Goal: Task Accomplishment & Management: Manage account settings

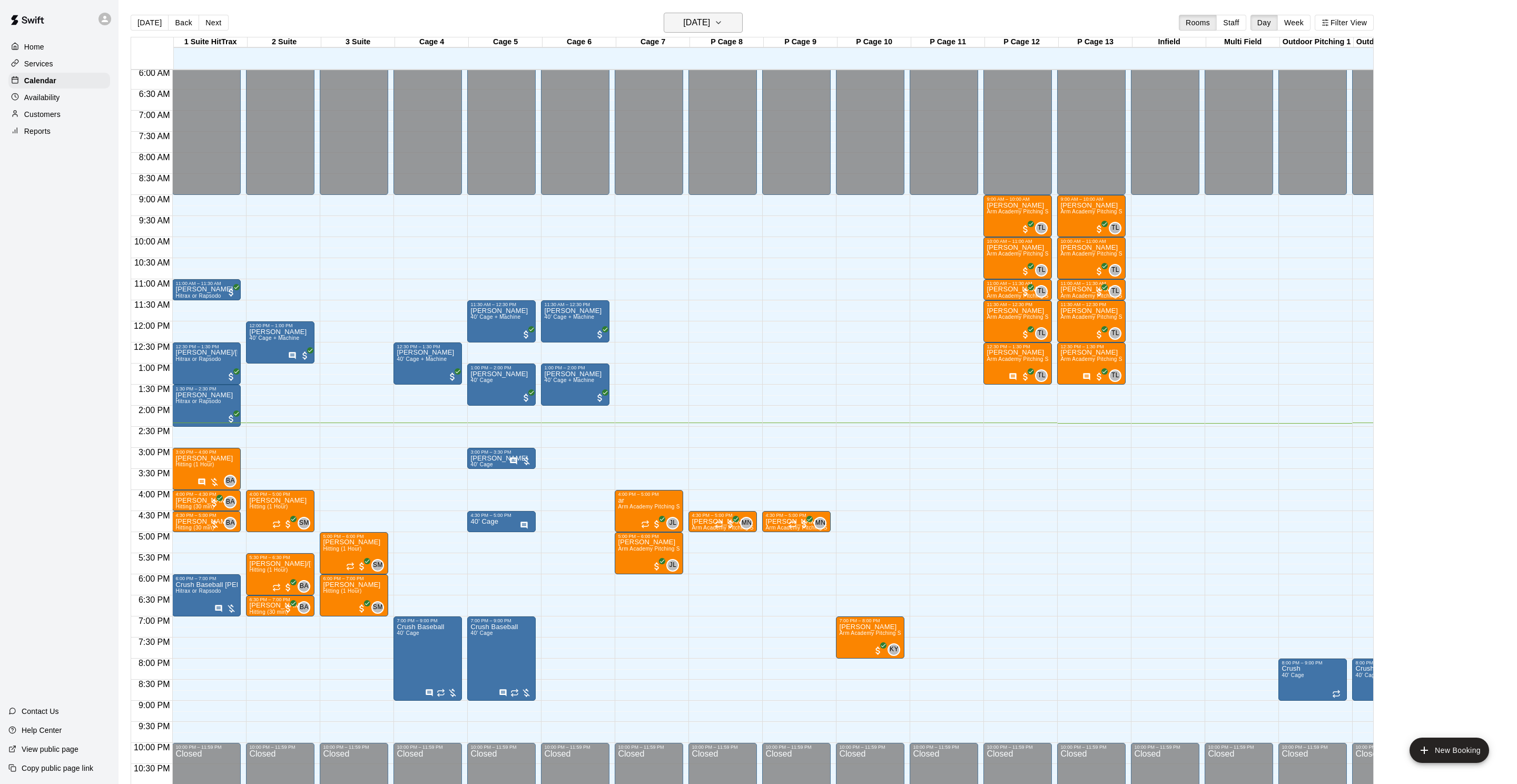
click at [701, 20] on h6 "Monday Oct 13" at bounding box center [696, 23] width 27 height 15
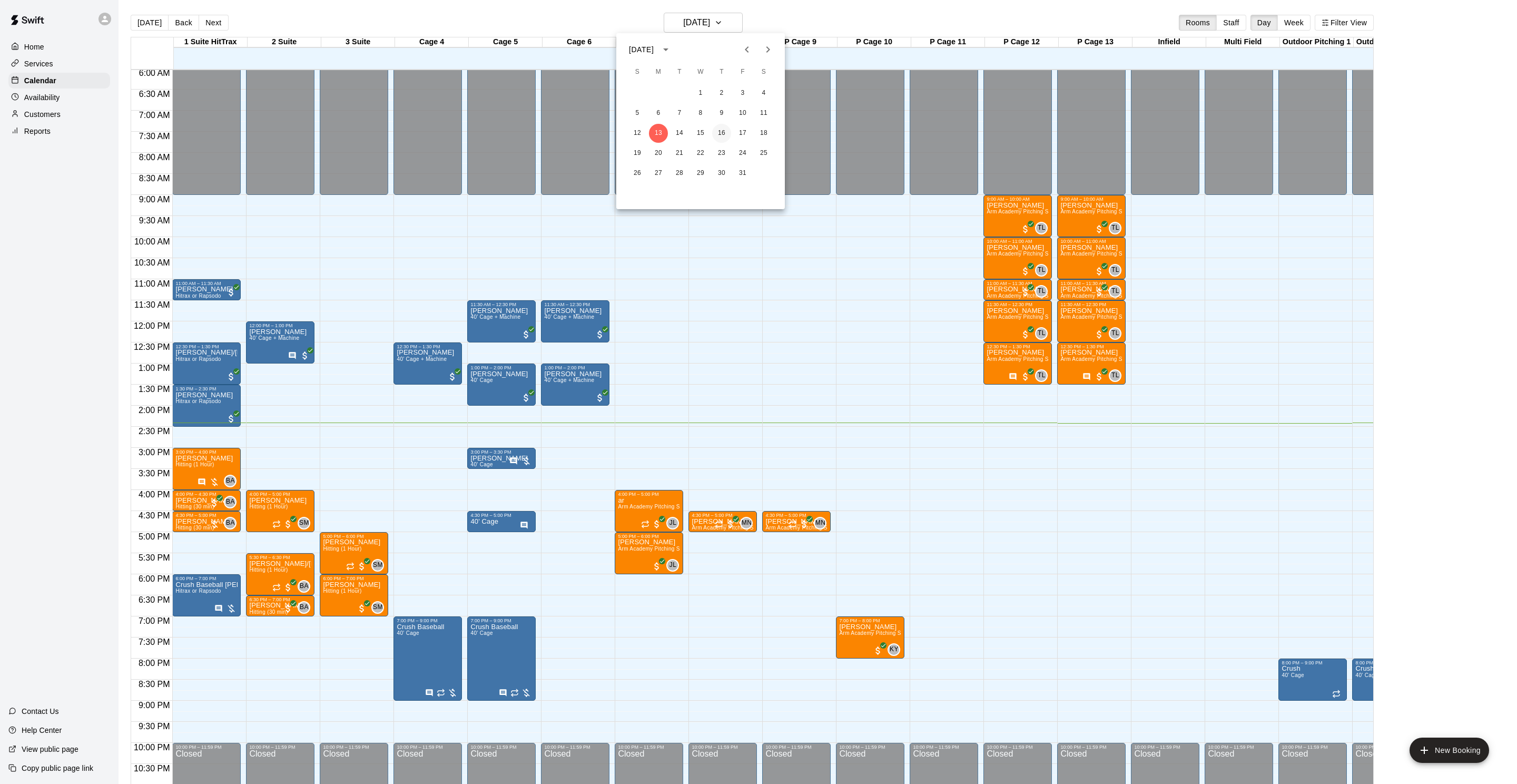
click at [721, 134] on button "16" at bounding box center [721, 133] width 19 height 19
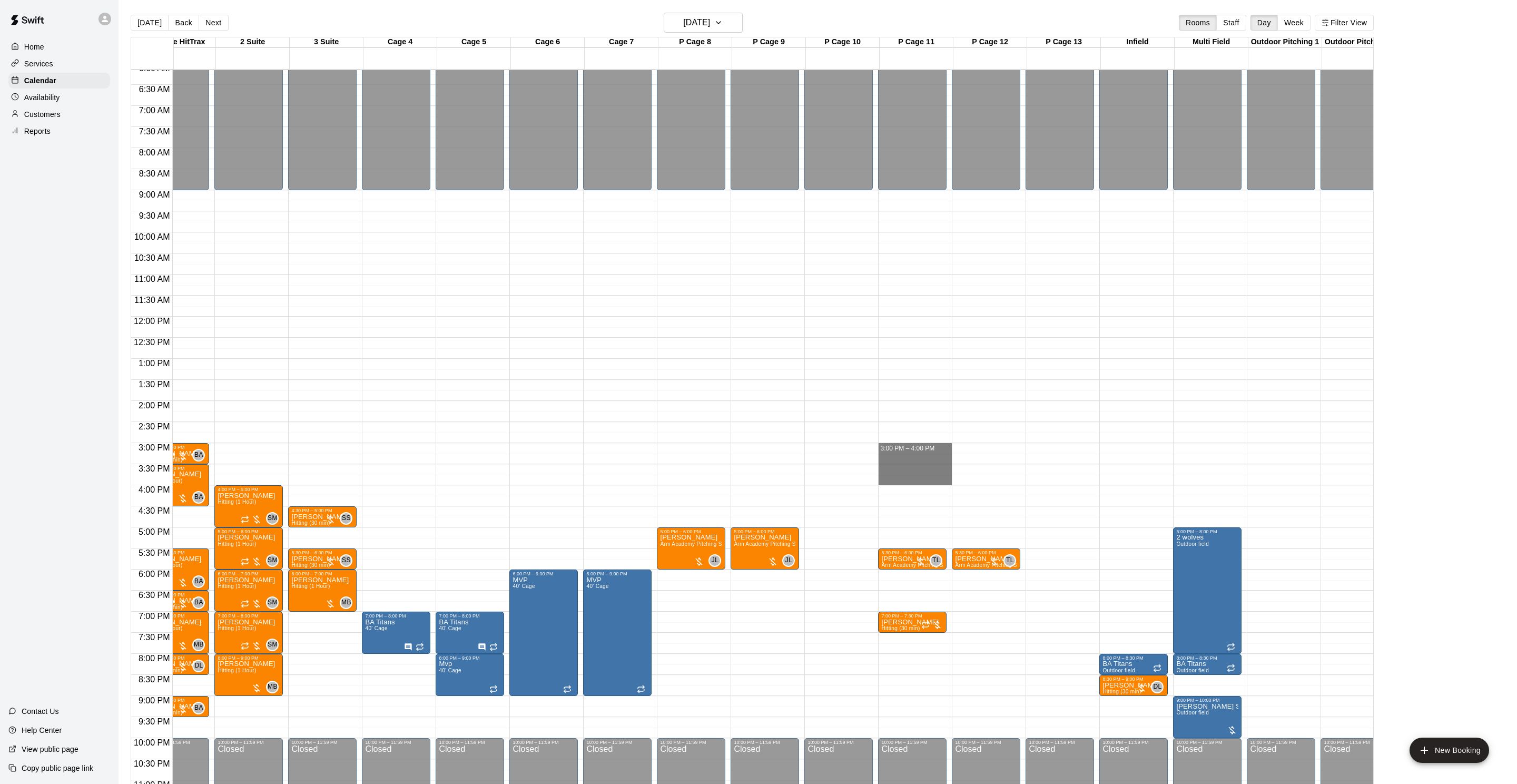
drag, startPoint x: 925, startPoint y: 454, endPoint x: 923, endPoint y: 480, distance: 26.1
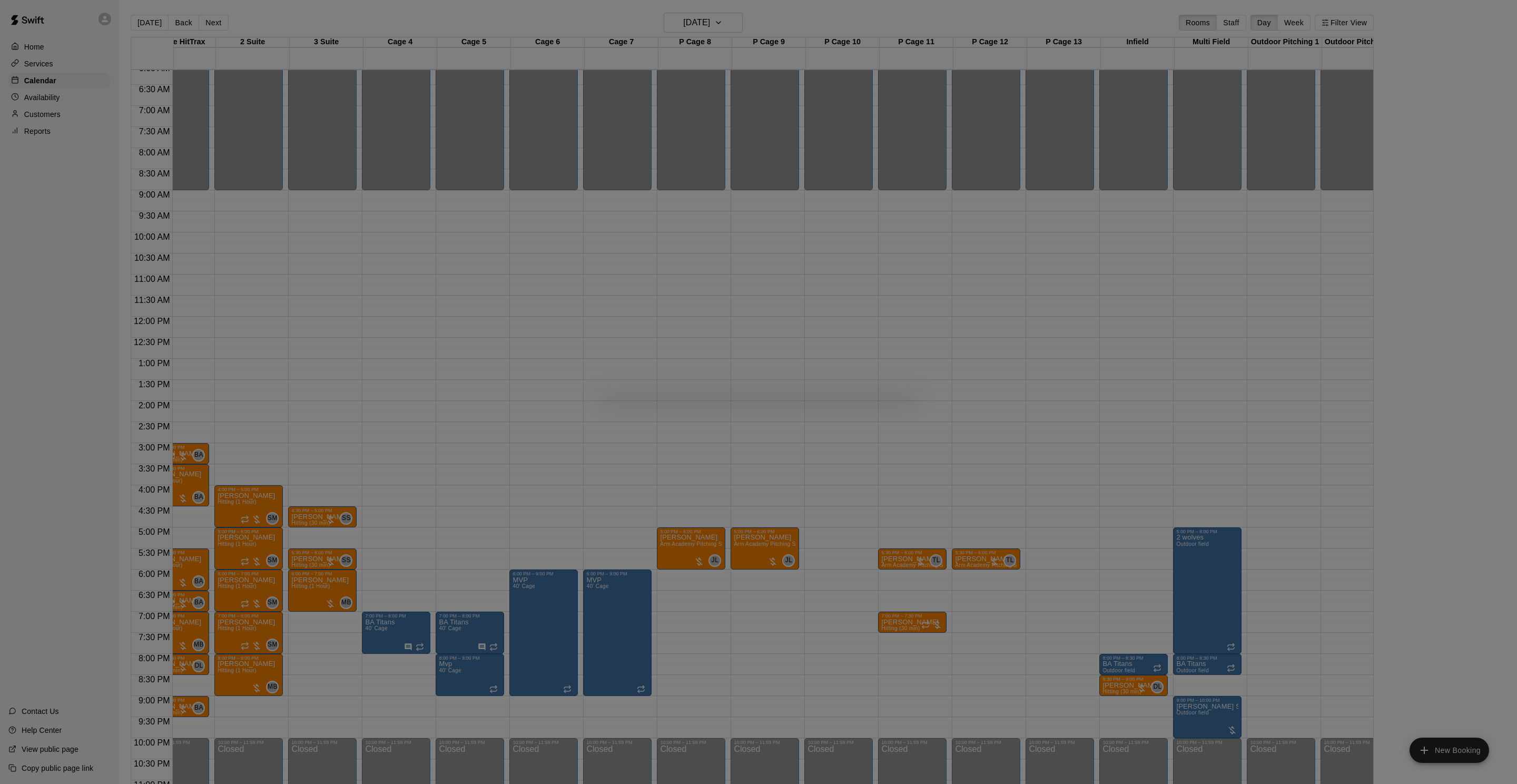
scroll to position [0, 30]
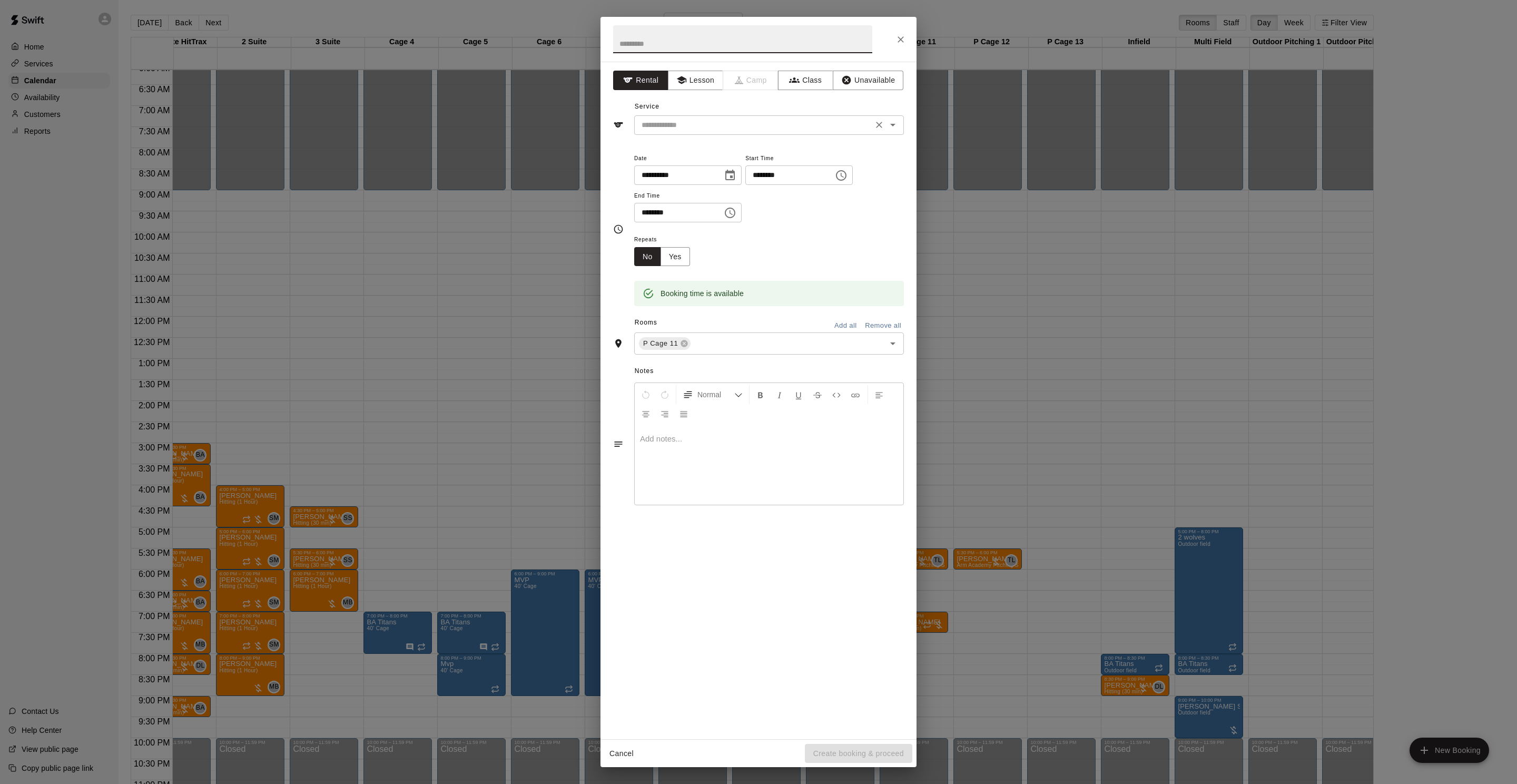
drag, startPoint x: 695, startPoint y: 87, endPoint x: 695, endPoint y: 117, distance: 30.0
click at [694, 87] on button "Lesson" at bounding box center [695, 80] width 55 height 19
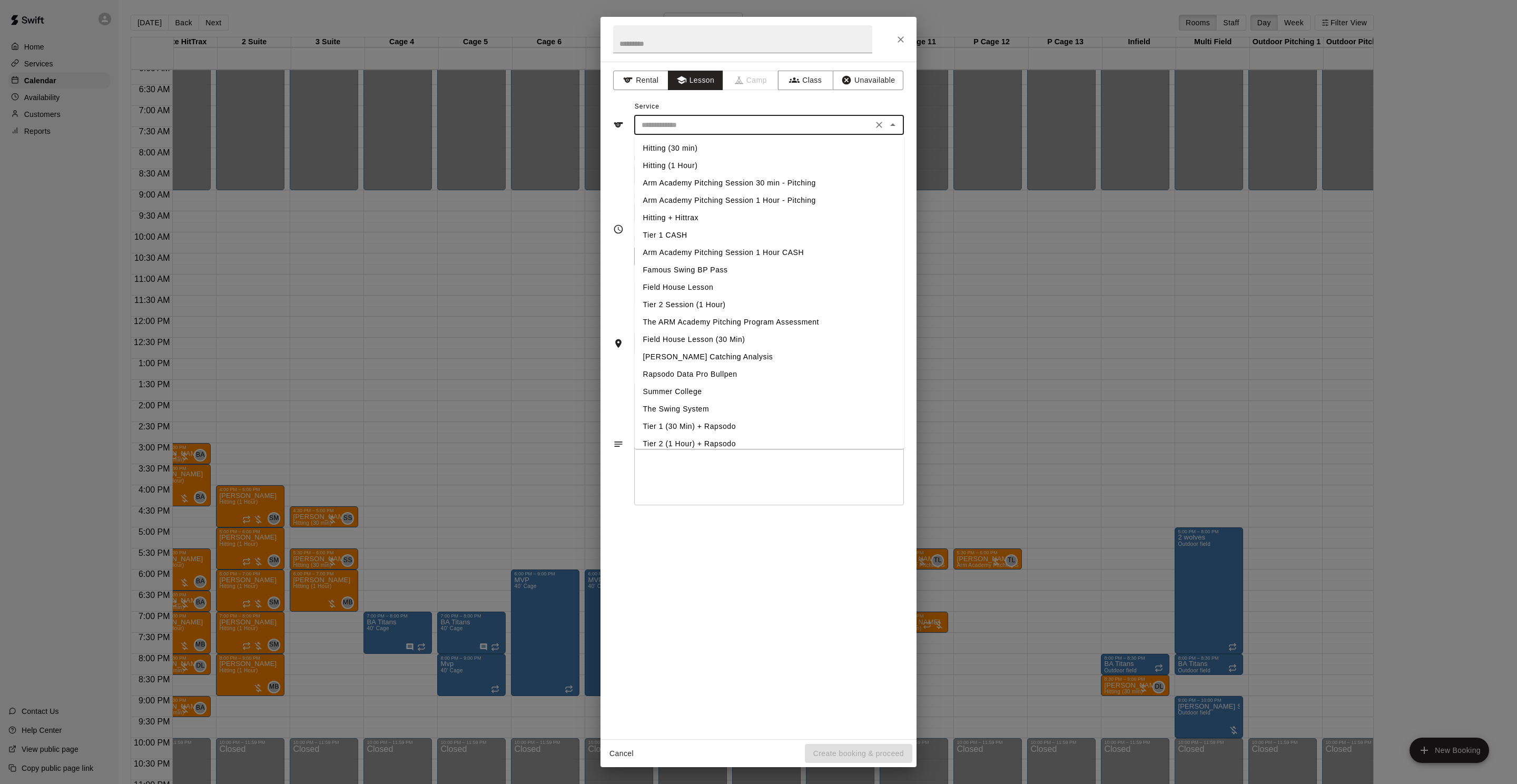
click at [695, 123] on input "text" at bounding box center [754, 125] width 232 height 13
drag, startPoint x: 740, startPoint y: 199, endPoint x: 744, endPoint y: 204, distance: 6.4
click at [740, 199] on li "Arm Academy Pitching Session 1 Hour - Pitching" at bounding box center [769, 200] width 269 height 18
type input "**********"
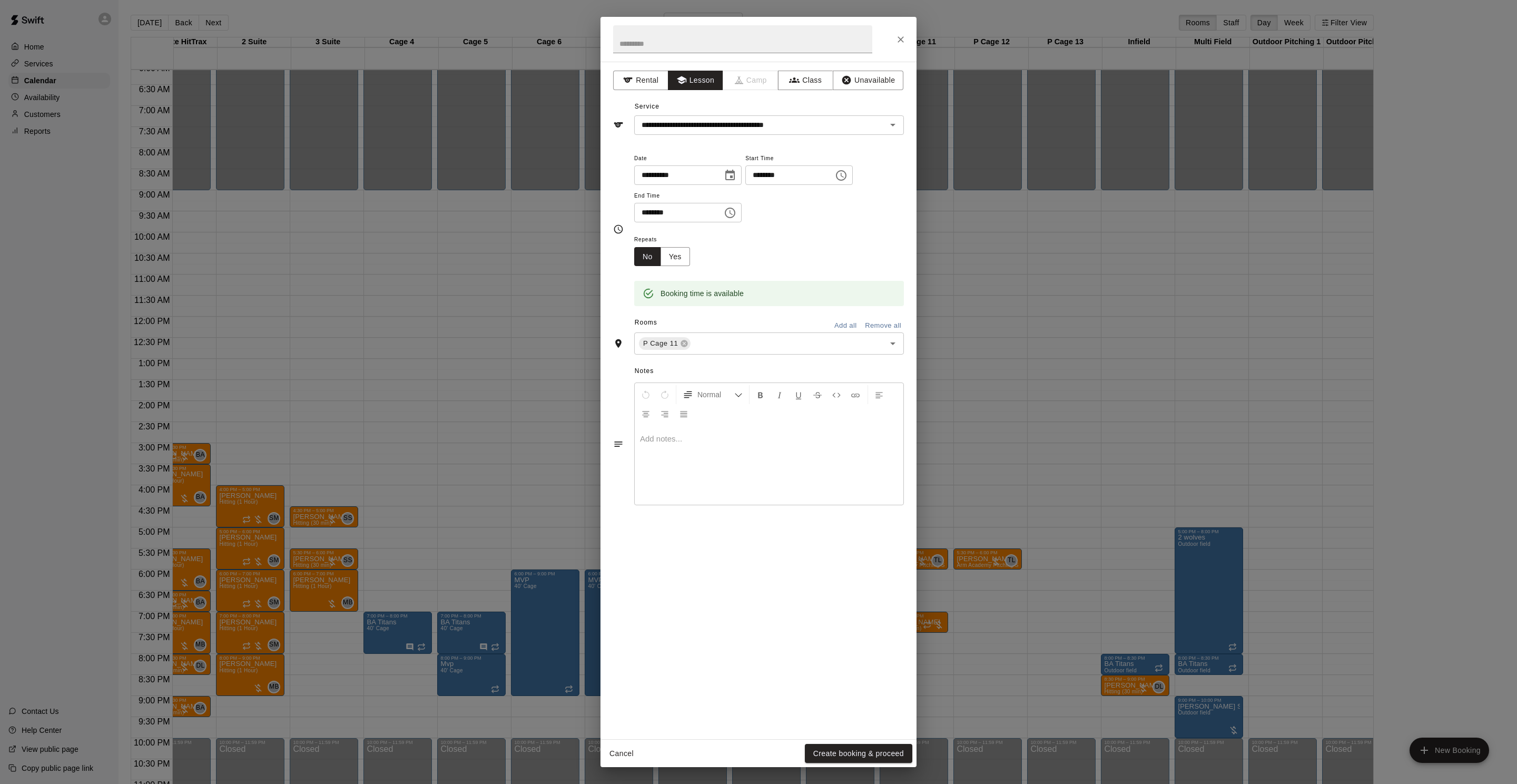
click at [728, 330] on div "Rooms Add all Remove all" at bounding box center [758, 323] width 291 height 18
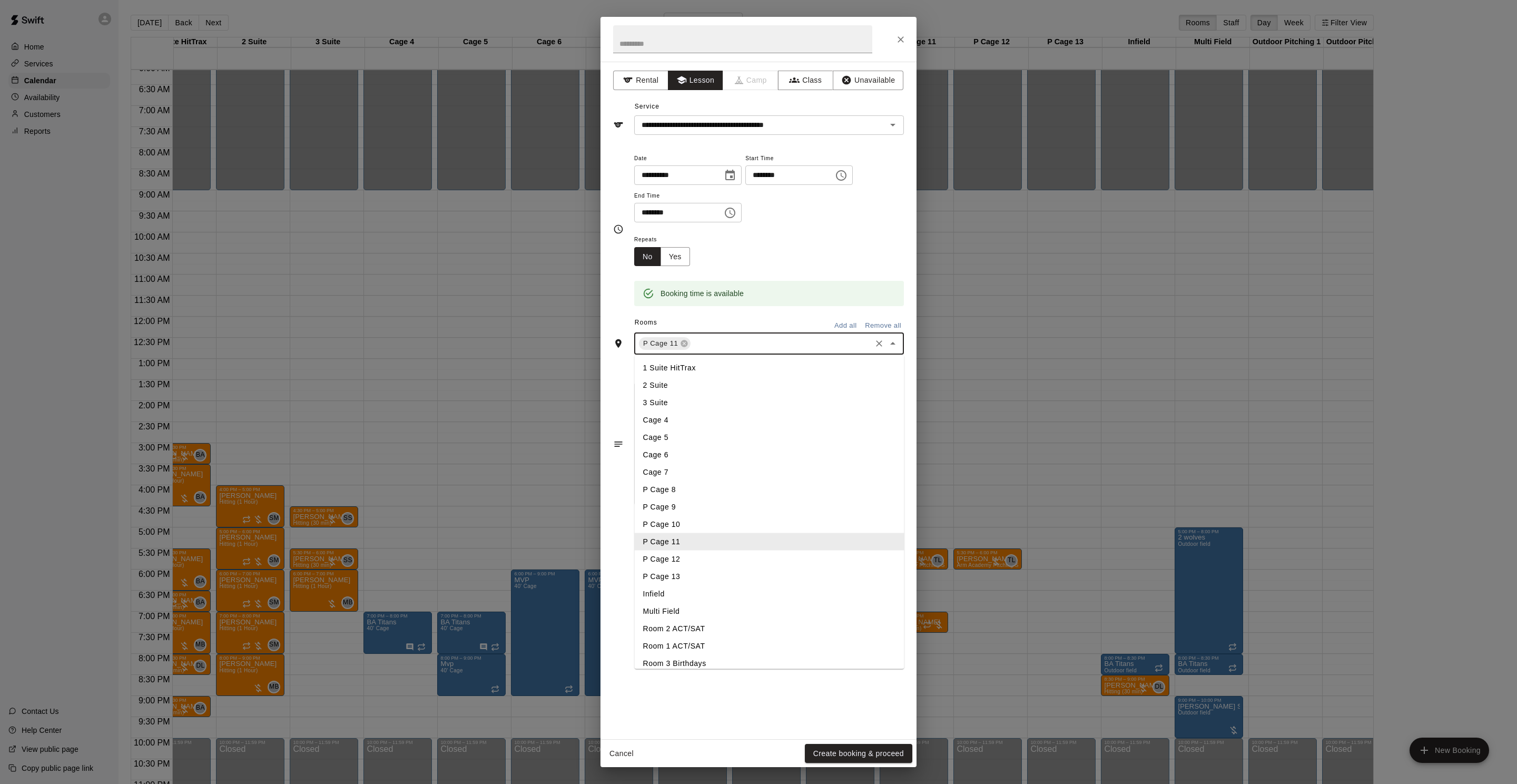
drag, startPoint x: 711, startPoint y: 342, endPoint x: 702, endPoint y: 344, distance: 9.2
click at [711, 342] on input "text" at bounding box center [781, 344] width 178 height 13
click at [682, 344] on icon at bounding box center [684, 343] width 7 height 7
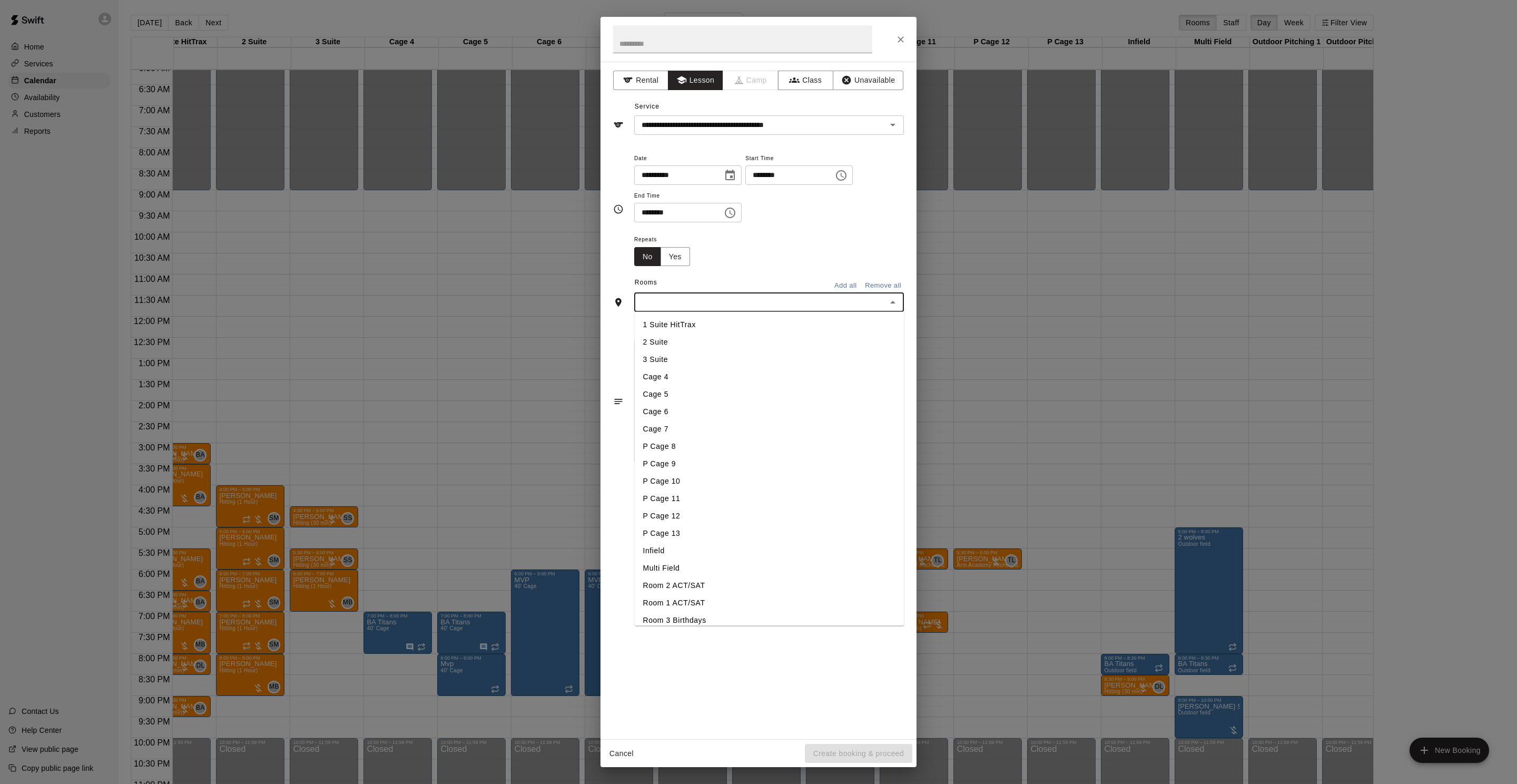
click at [691, 344] on li "2 Suite" at bounding box center [769, 342] width 269 height 18
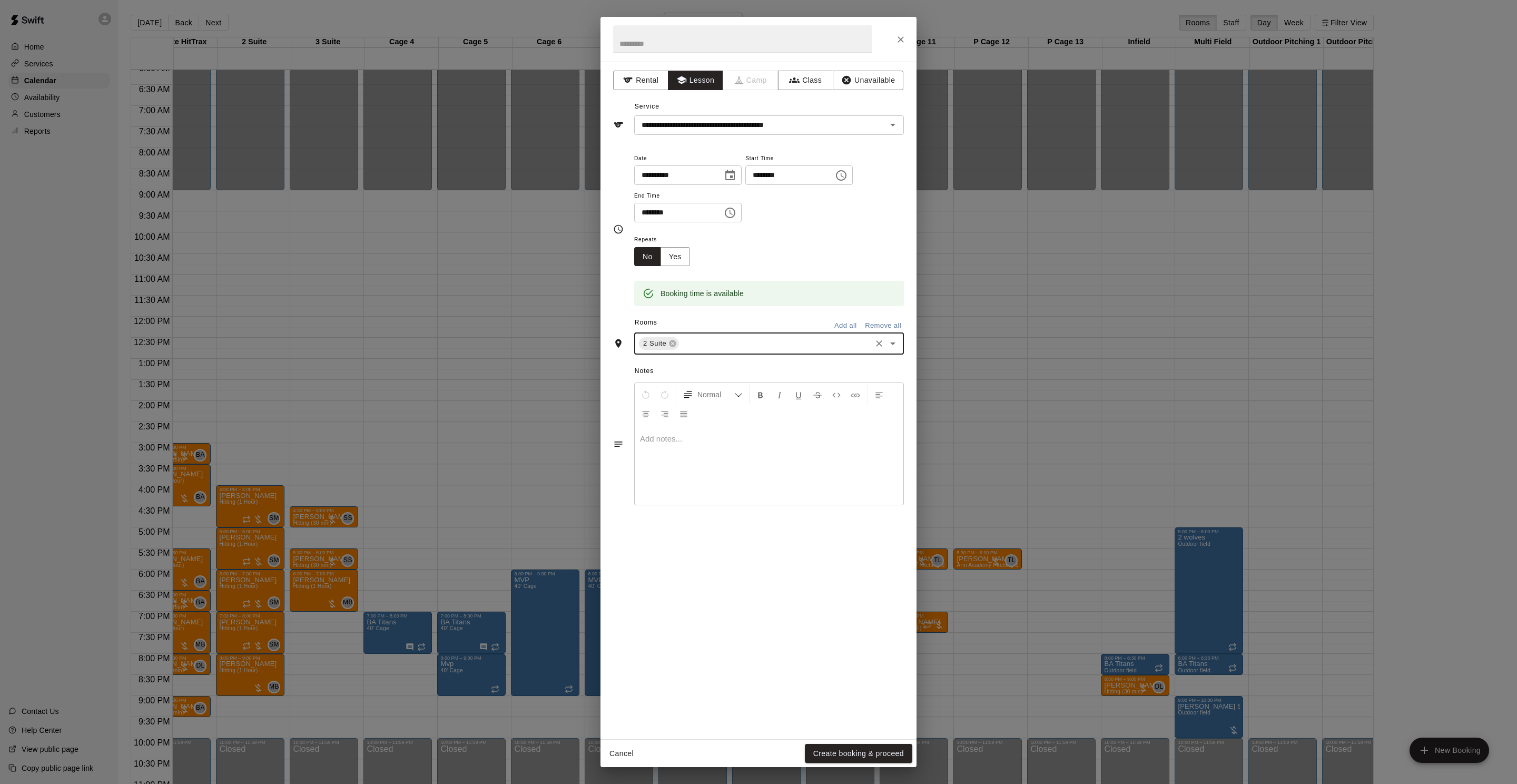
drag, startPoint x: 674, startPoint y: 344, endPoint x: 678, endPoint y: 340, distance: 5.7
click at [674, 344] on icon at bounding box center [673, 344] width 9 height 9
click at [678, 311] on div "​" at bounding box center [769, 302] width 269 height 19
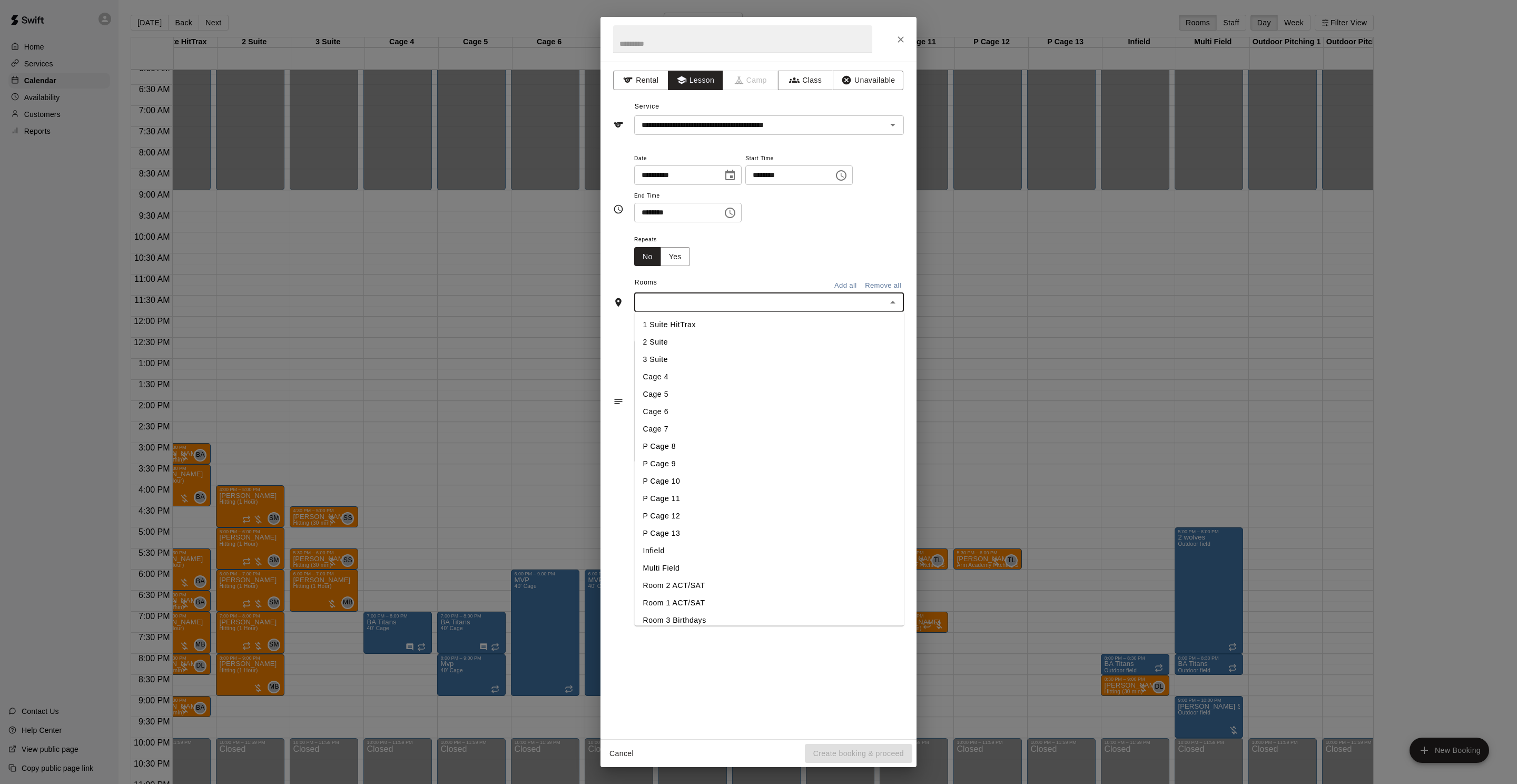
drag, startPoint x: 692, startPoint y: 519, endPoint x: 698, endPoint y: 454, distance: 65.3
click at [691, 518] on li "P Cage 12" at bounding box center [769, 516] width 269 height 18
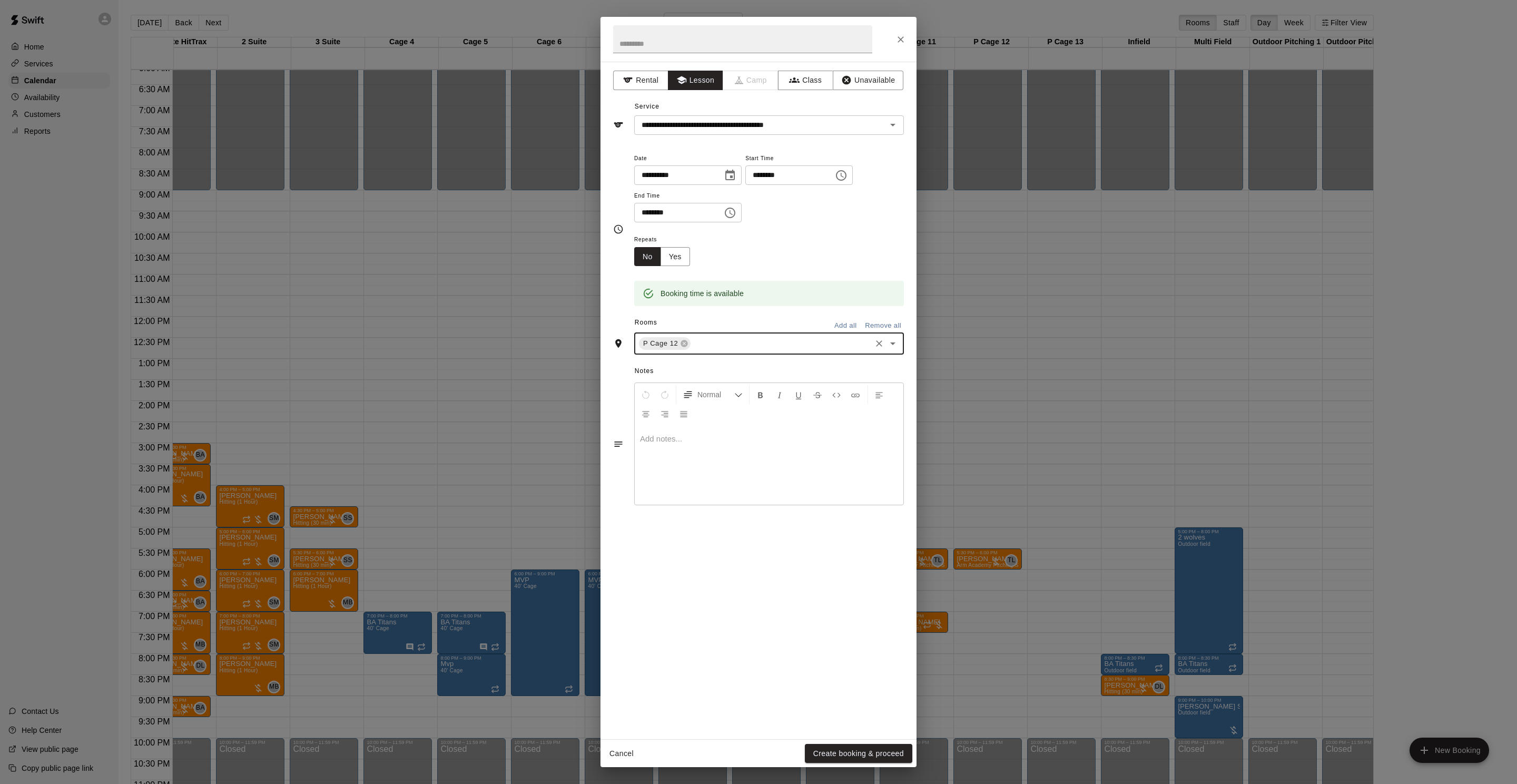
click at [706, 340] on input "text" at bounding box center [781, 344] width 178 height 13
click at [690, 571] on li "P Cage 13" at bounding box center [769, 577] width 269 height 18
click at [819, 750] on button "Create booking & proceed" at bounding box center [858, 754] width 108 height 19
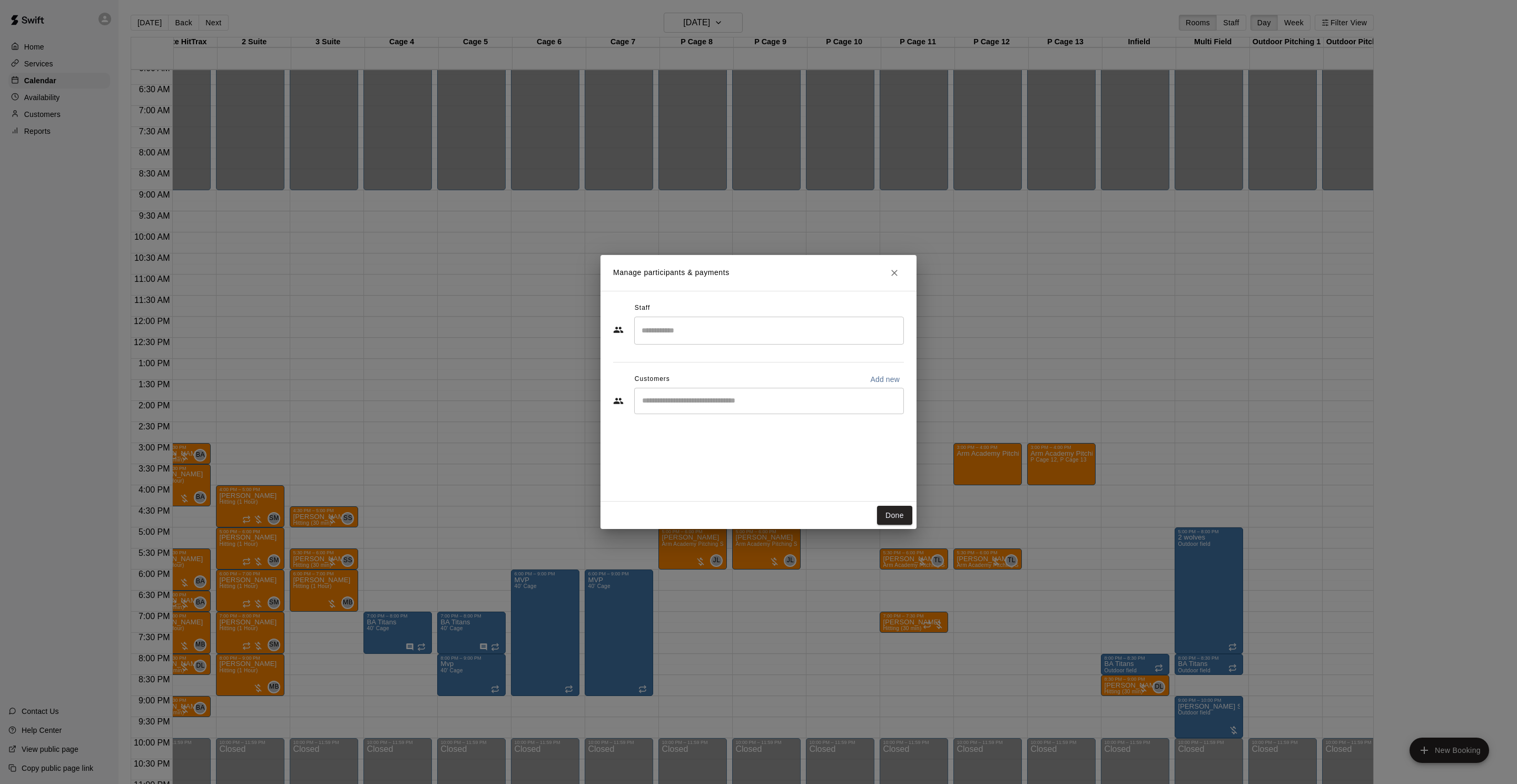
click at [654, 334] on input "Search staff" at bounding box center [769, 330] width 260 height 18
click at [686, 375] on div "Tyler Levine Staff" at bounding box center [694, 366] width 64 height 21
click at [687, 394] on div "​" at bounding box center [769, 400] width 269 height 26
type input "***"
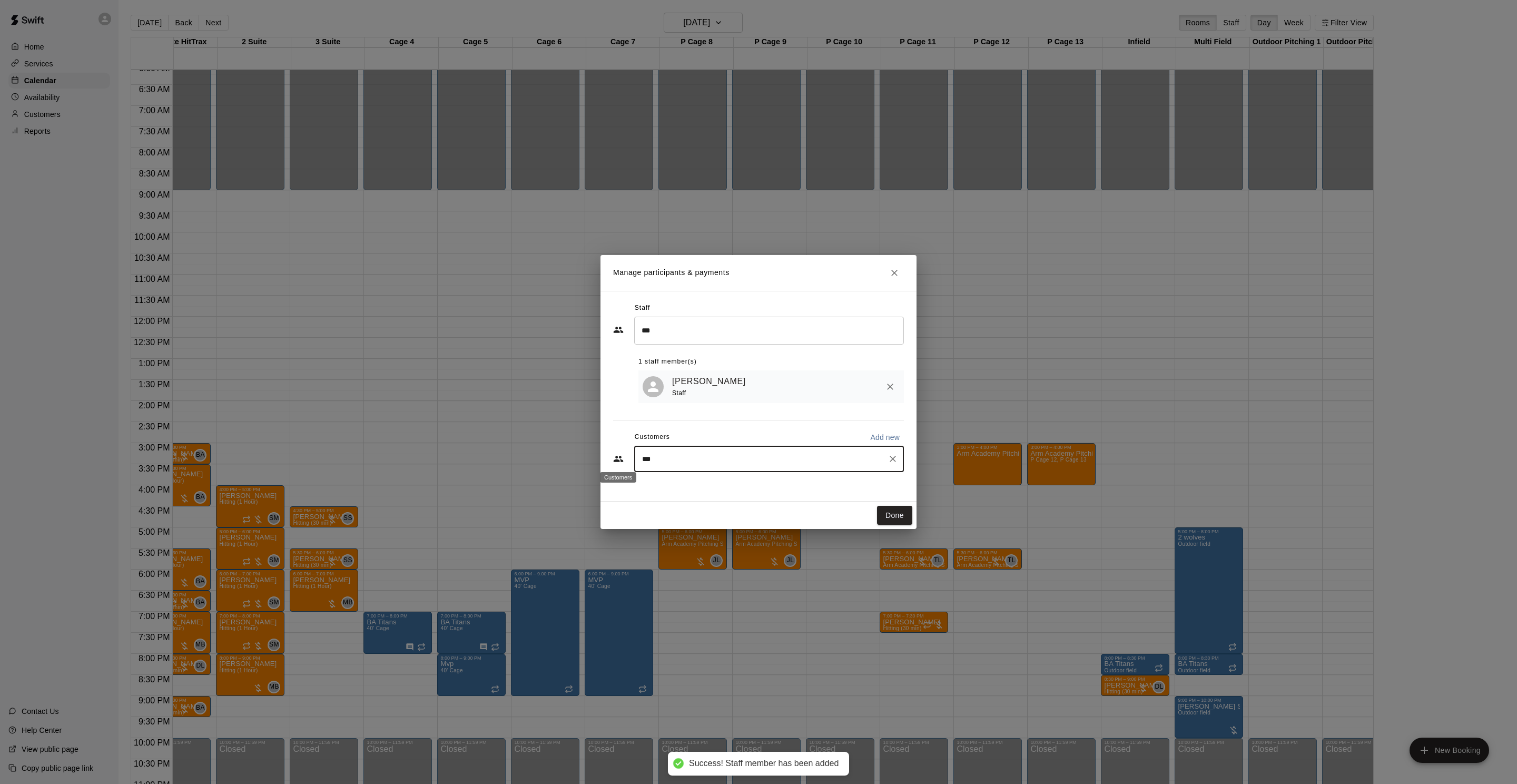
drag, startPoint x: 663, startPoint y: 460, endPoint x: 595, endPoint y: 453, distance: 68.4
click at [596, 453] on div "Manage participants & payments Staff *** ​ 1 staff member(s) Tyler Levine Staff…" at bounding box center [758, 392] width 1517 height 784
type input "*****"
click at [675, 484] on p "Trisha Macaluso" at bounding box center [696, 484] width 64 height 11
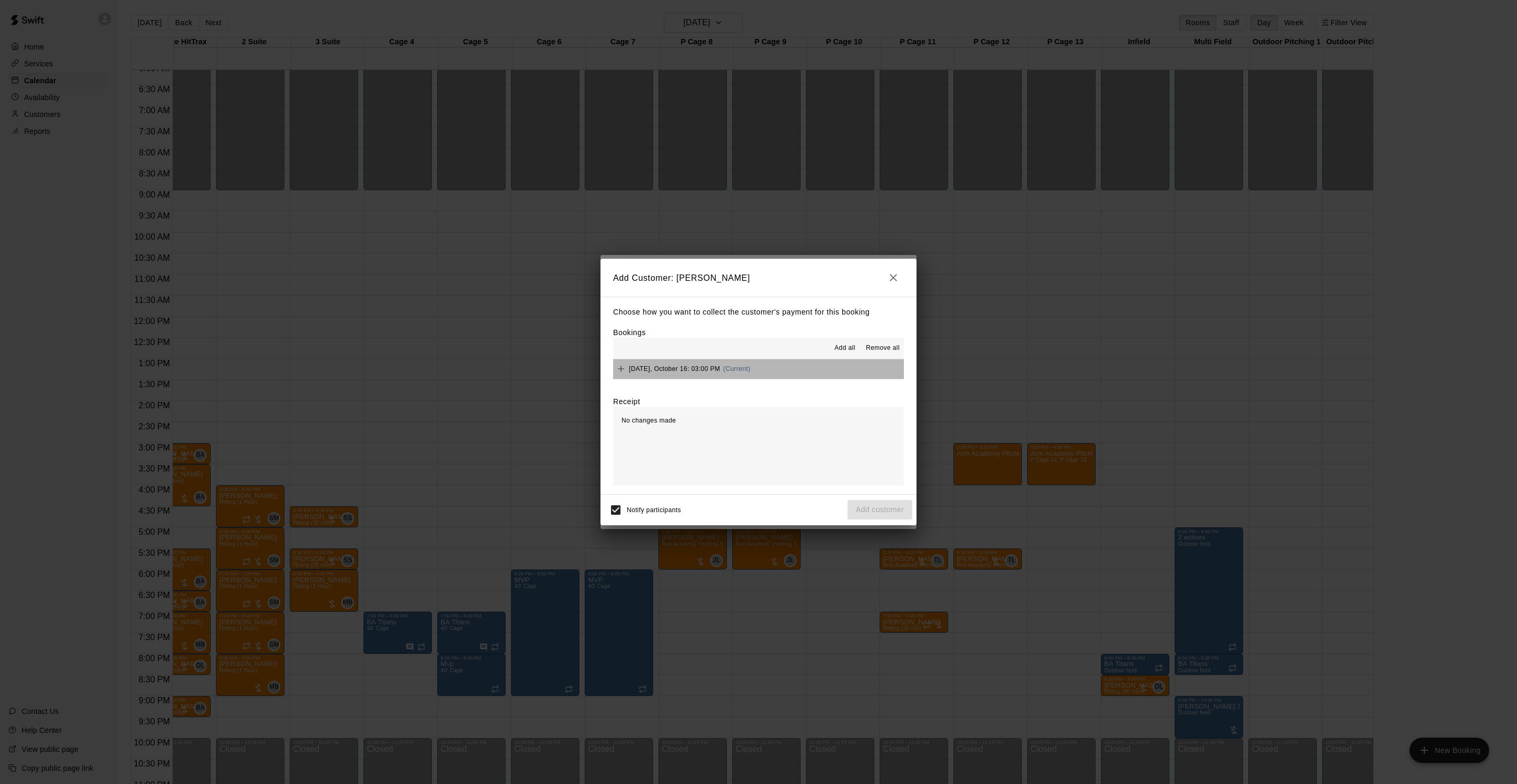
click at [715, 366] on span "Thursday, October 16: 03:00 PM" at bounding box center [675, 369] width 91 height 7
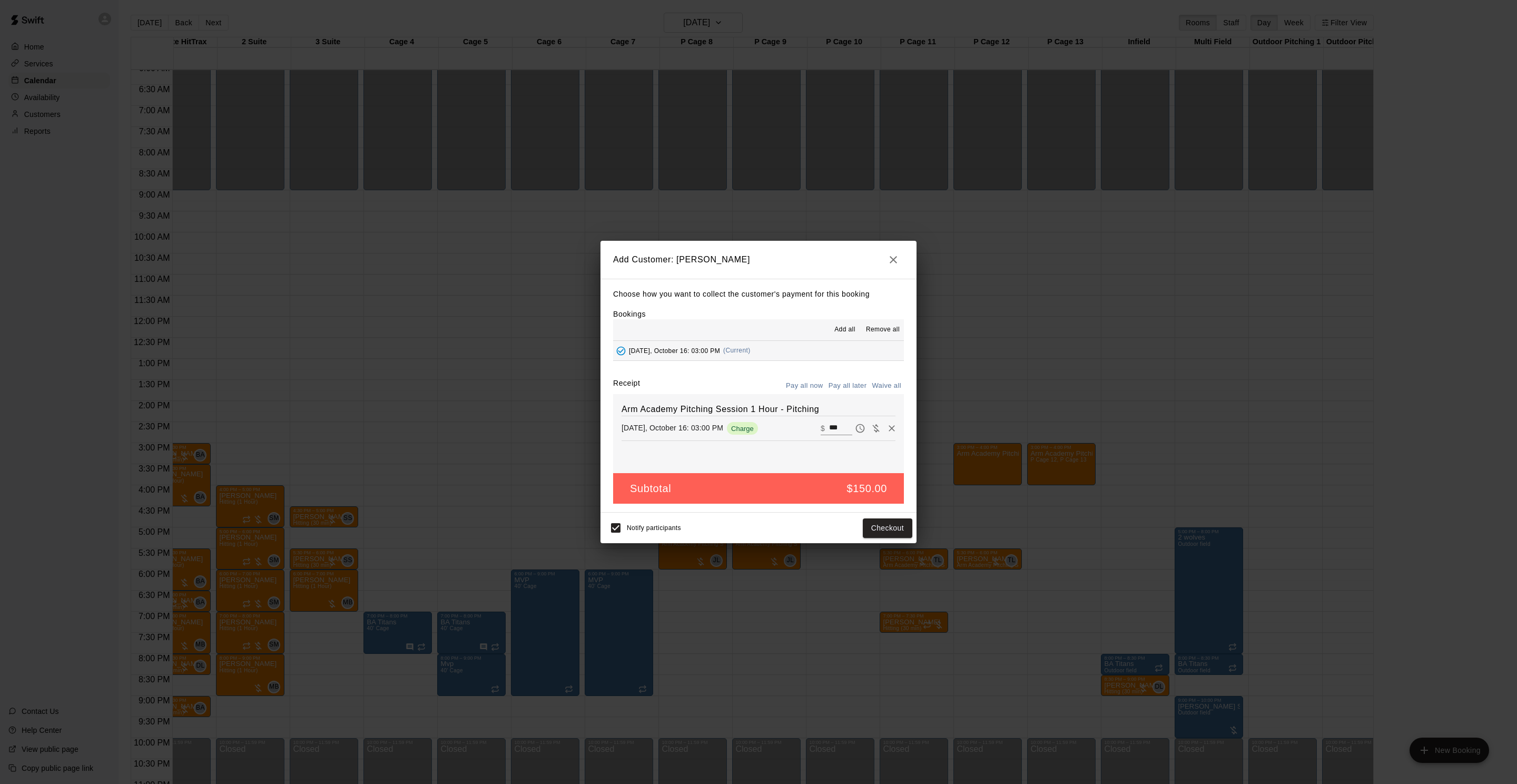
click at [844, 386] on button "Pay all later" at bounding box center [848, 386] width 44 height 16
click at [881, 529] on button "Add customer" at bounding box center [880, 528] width 65 height 19
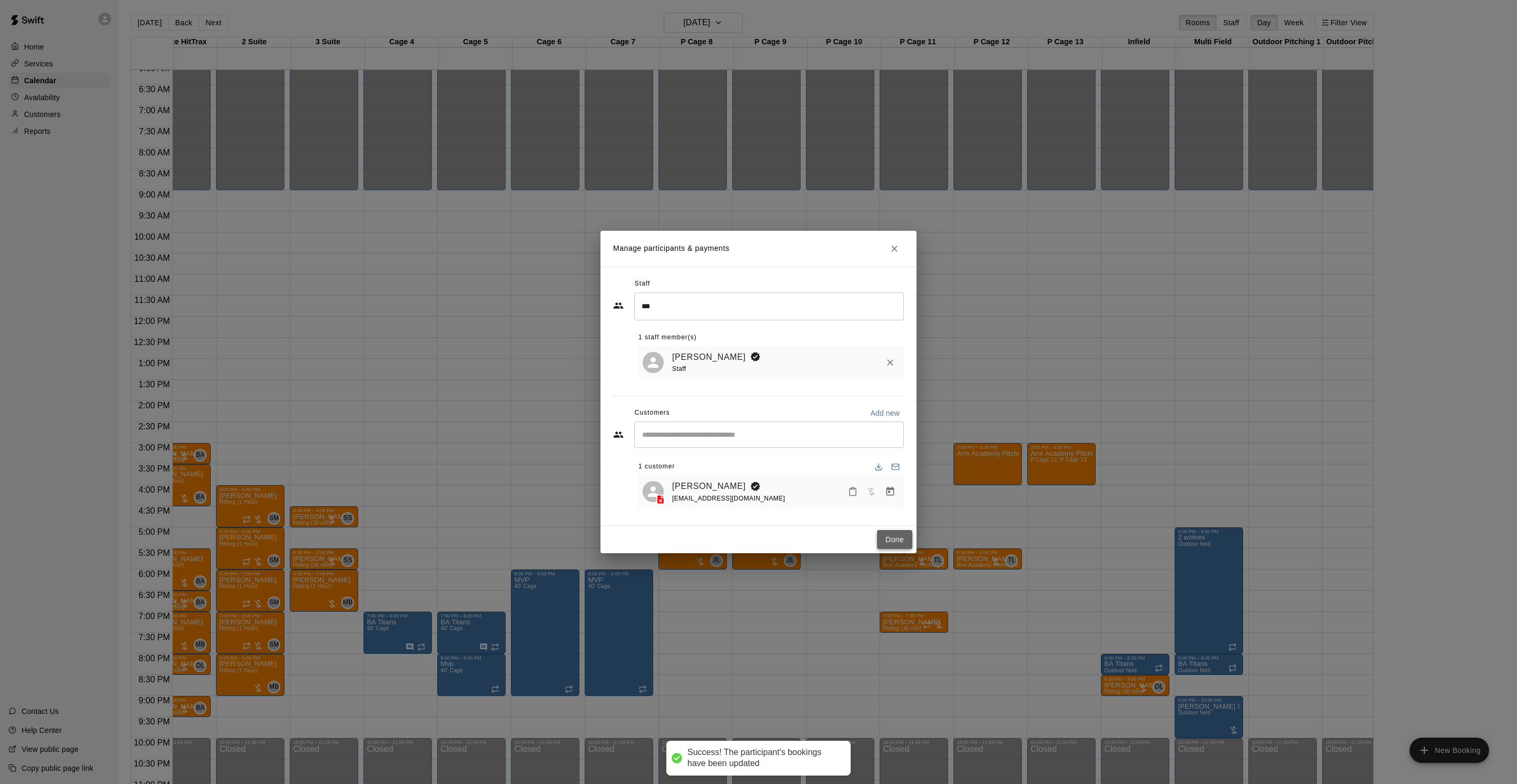
click at [879, 534] on button "Done" at bounding box center [895, 539] width 35 height 19
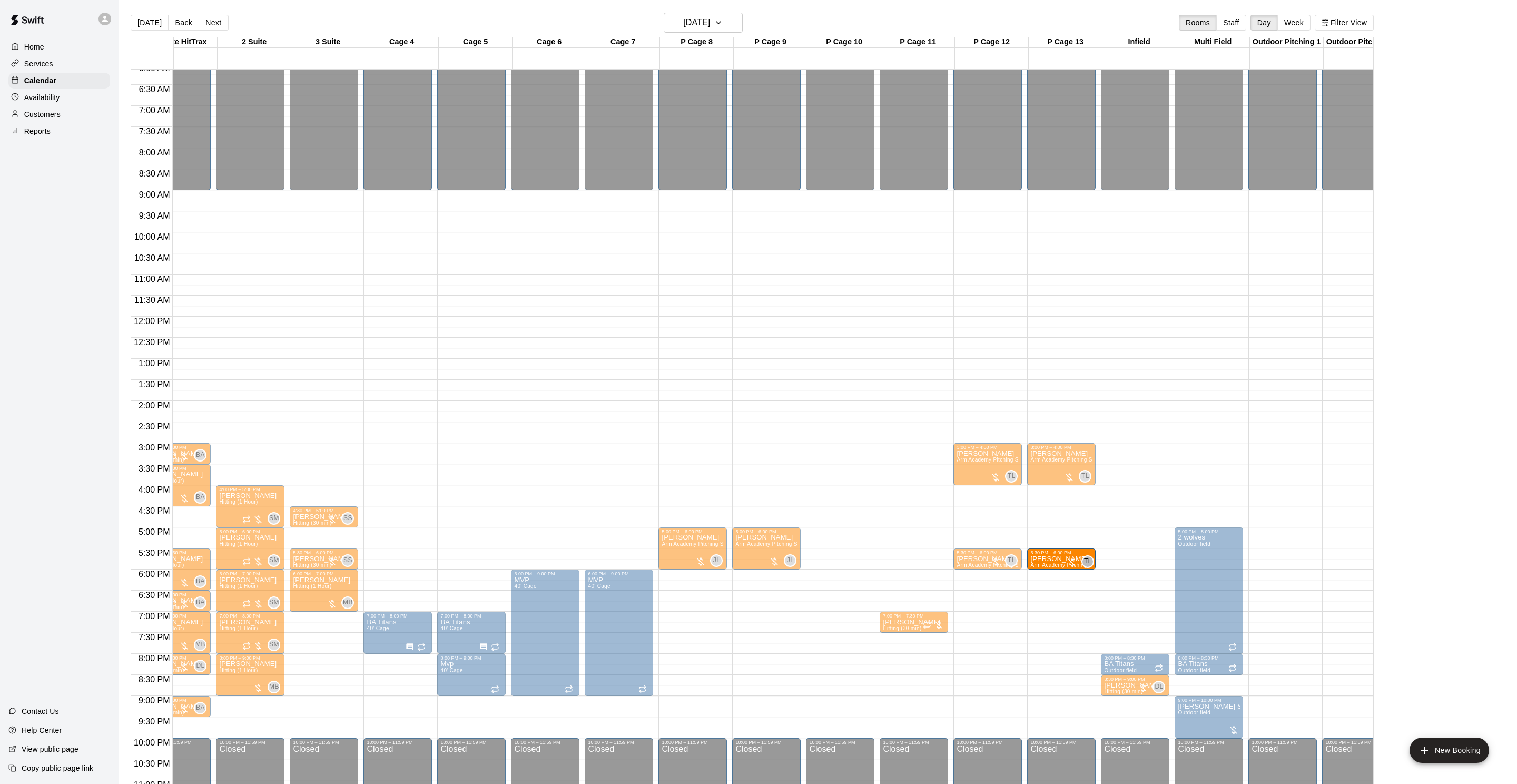
drag, startPoint x: 912, startPoint y: 558, endPoint x: 1043, endPoint y: 560, distance: 131.0
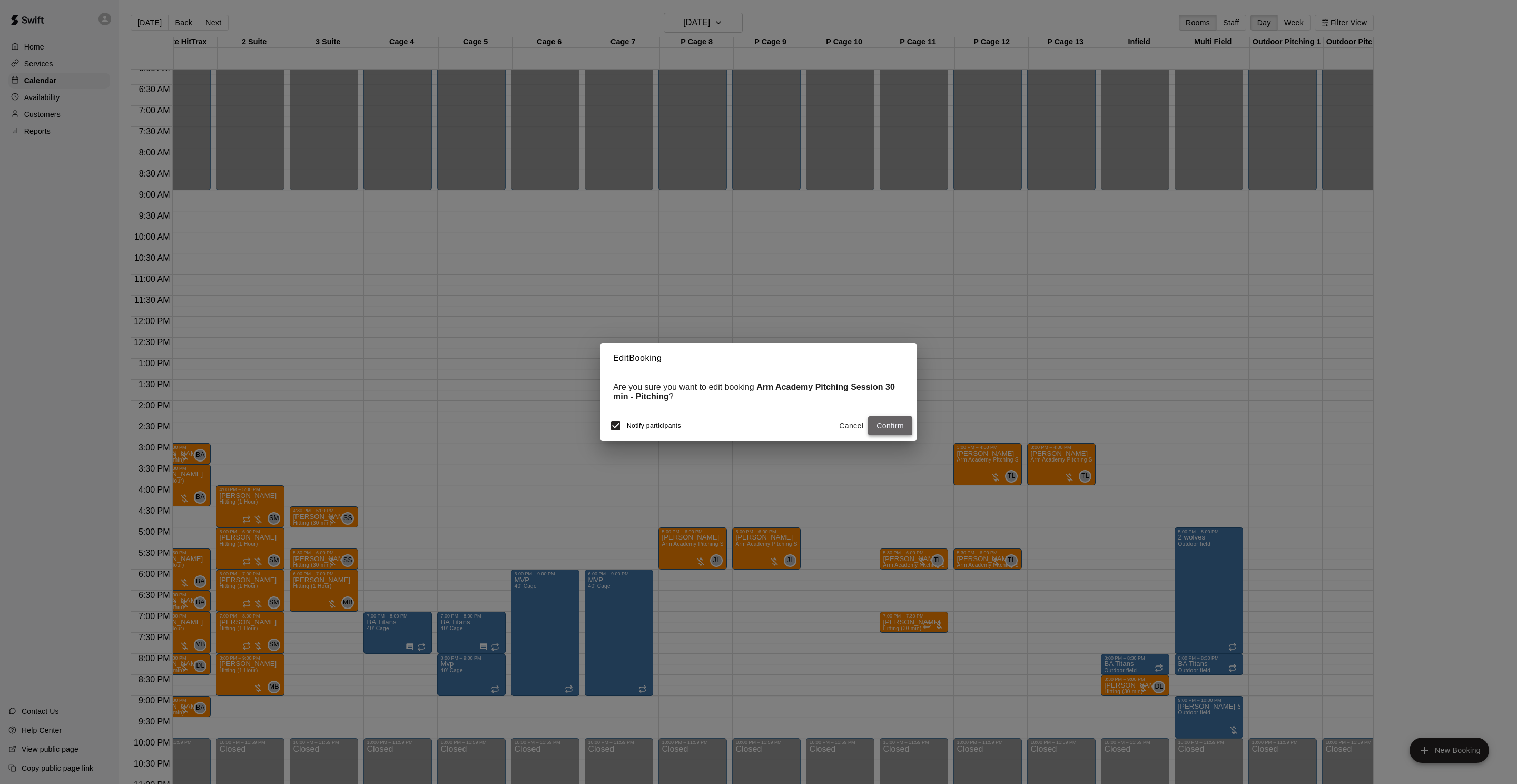
click at [901, 425] on button "Confirm" at bounding box center [890, 426] width 44 height 19
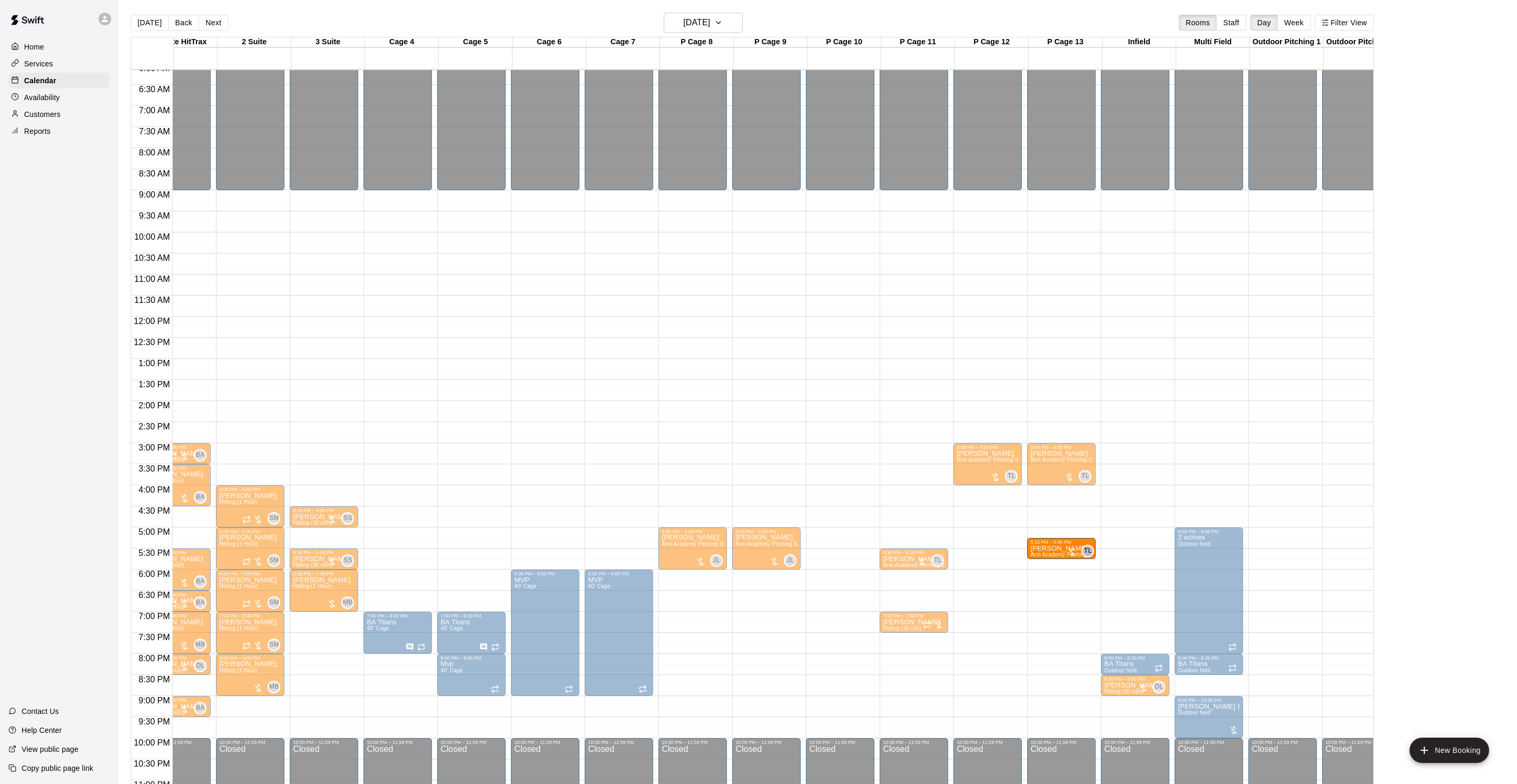
drag, startPoint x: 989, startPoint y: 561, endPoint x: 1059, endPoint y: 558, distance: 70.1
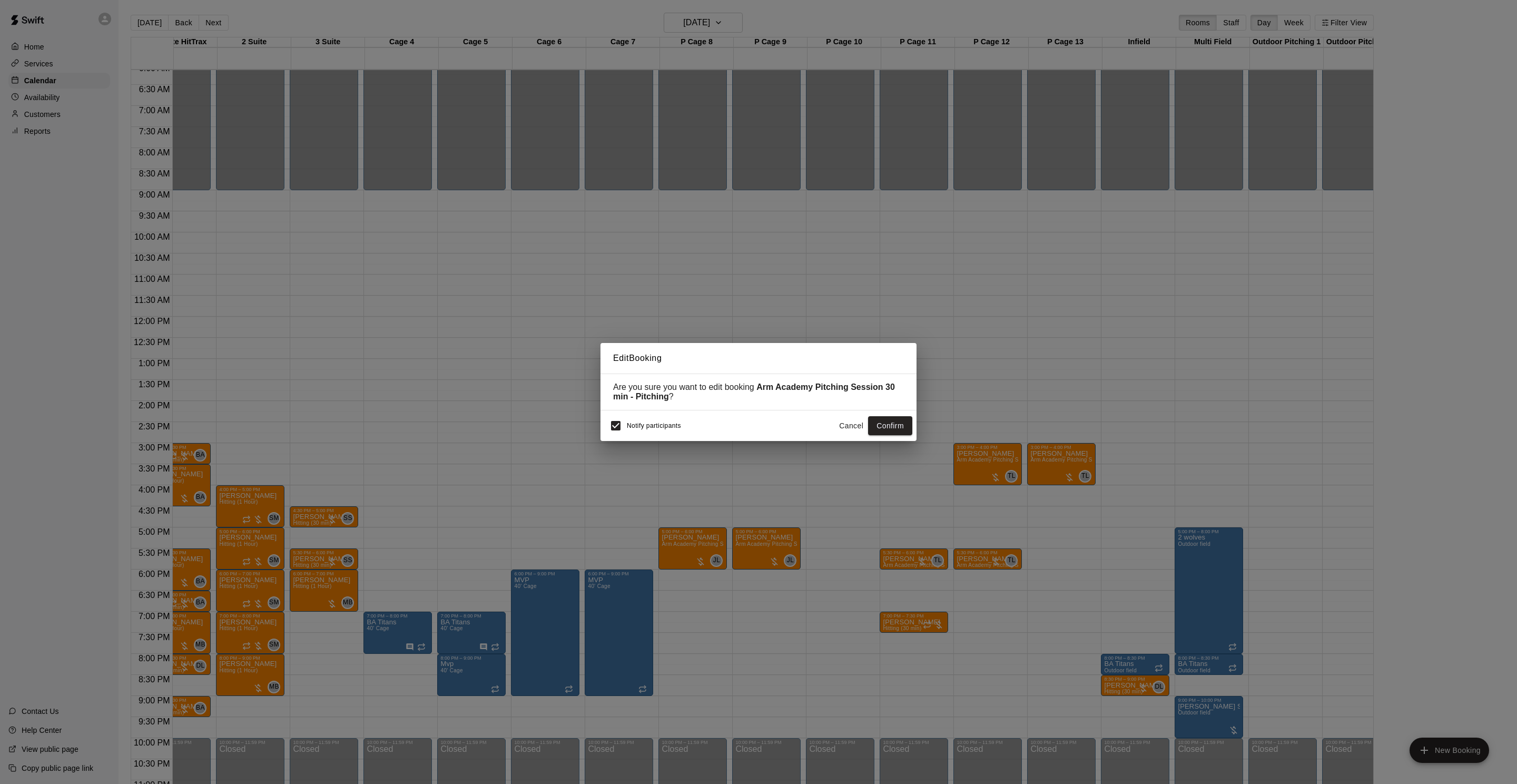
click at [1059, 558] on div "Edit Booking Are you sure you want to edit booking Arm Academy Pitching Session…" at bounding box center [758, 392] width 1517 height 784
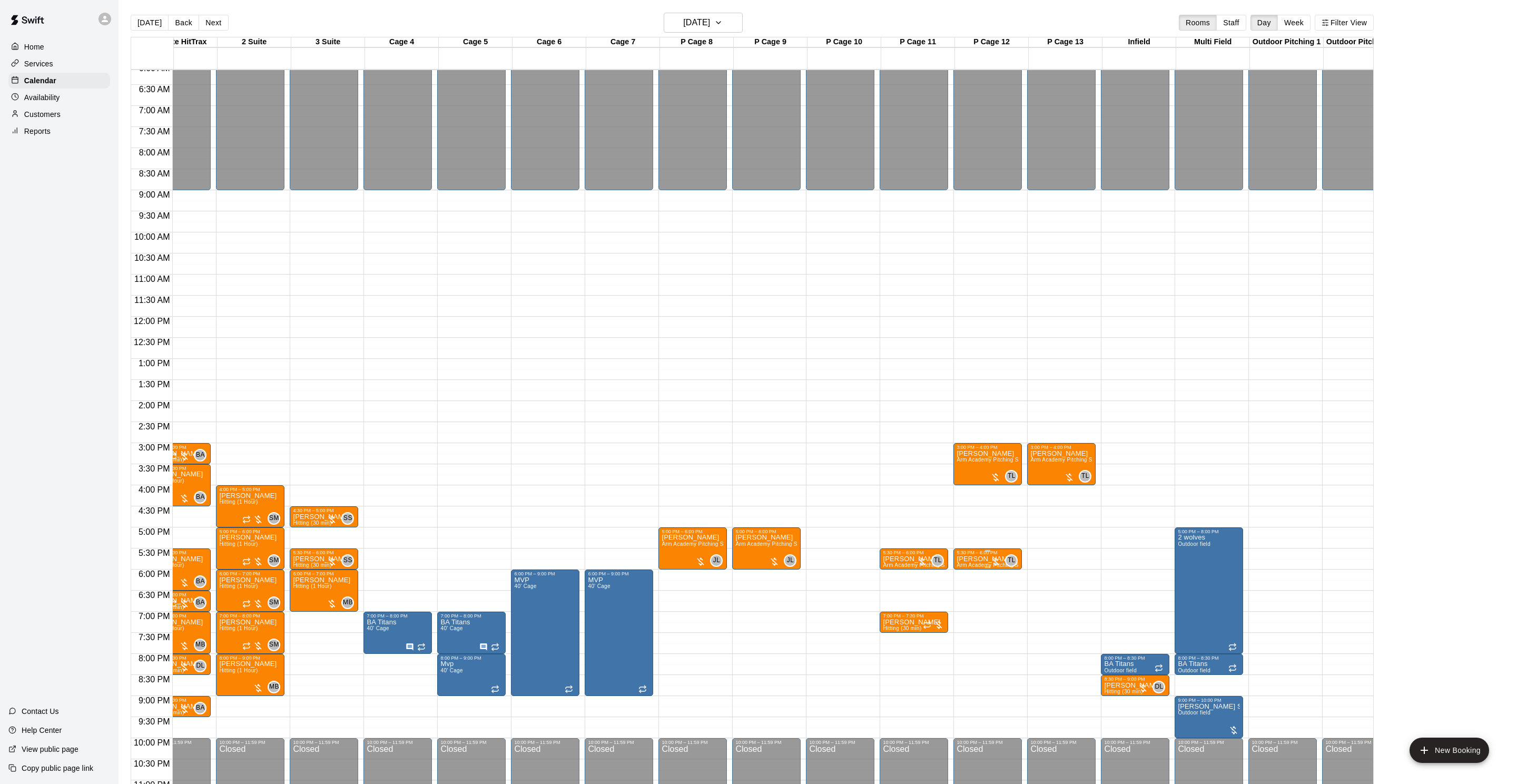
click at [979, 555] on div "5:30 PM – 6:00 PM" at bounding box center [988, 552] width 62 height 5
click at [968, 564] on icon "edit" at bounding box center [968, 561] width 13 height 13
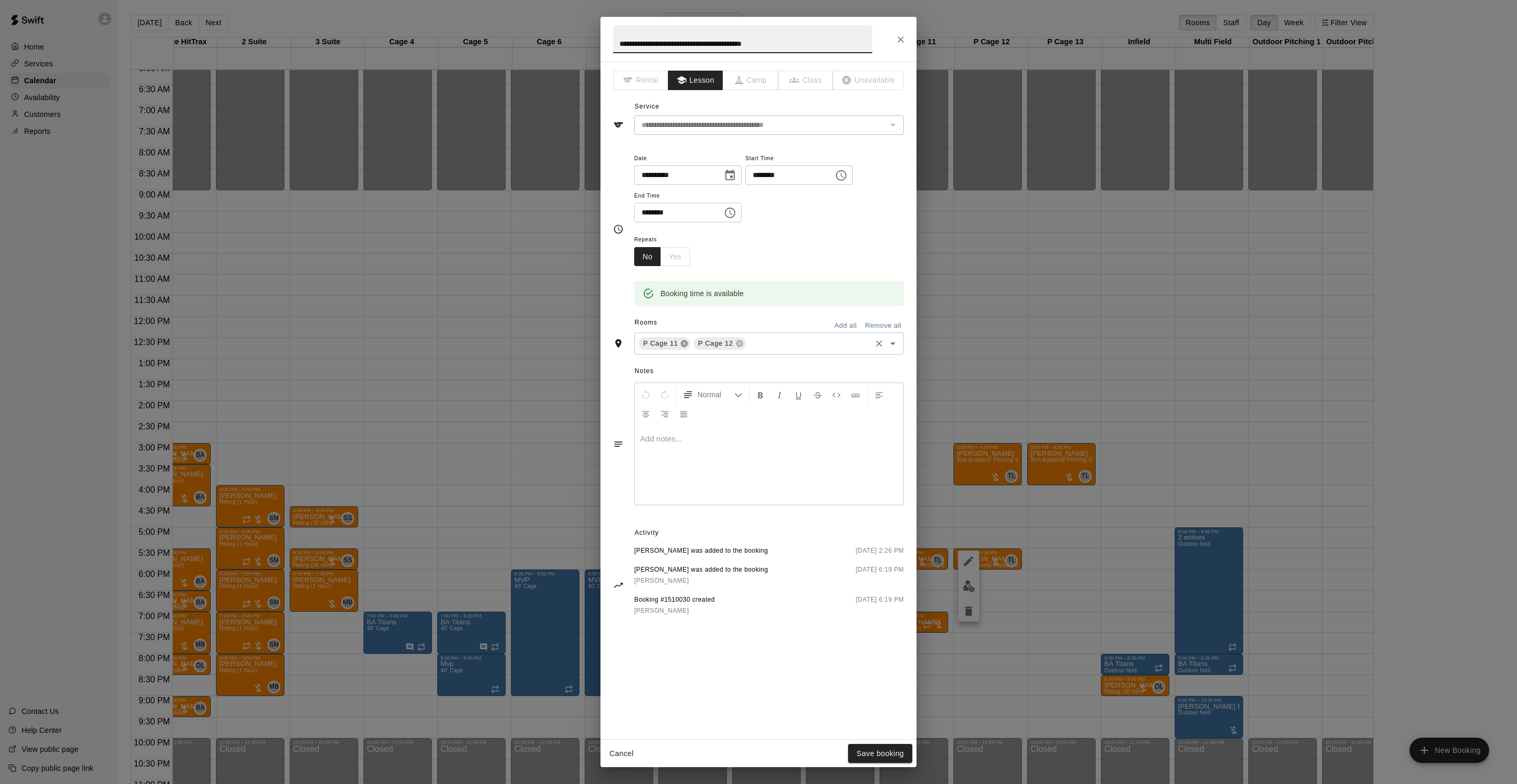
click at [686, 347] on icon at bounding box center [684, 344] width 9 height 9
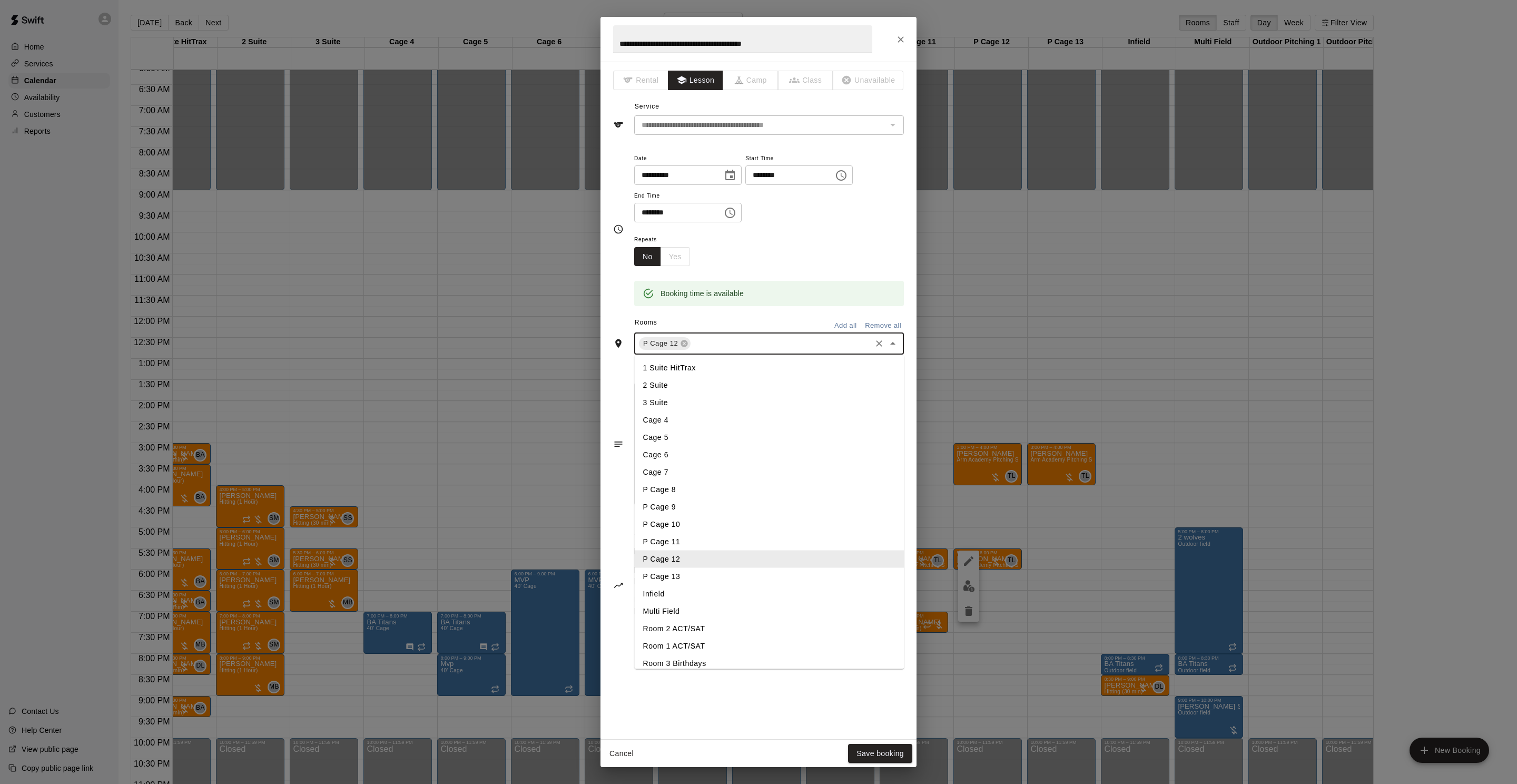
drag, startPoint x: 719, startPoint y: 340, endPoint x: 718, endPoint y: 347, distance: 7.1
click at [719, 340] on input "text" at bounding box center [781, 344] width 178 height 13
click at [712, 580] on li "P Cage 13" at bounding box center [769, 577] width 269 height 18
click at [865, 754] on button "Save booking" at bounding box center [880, 754] width 64 height 19
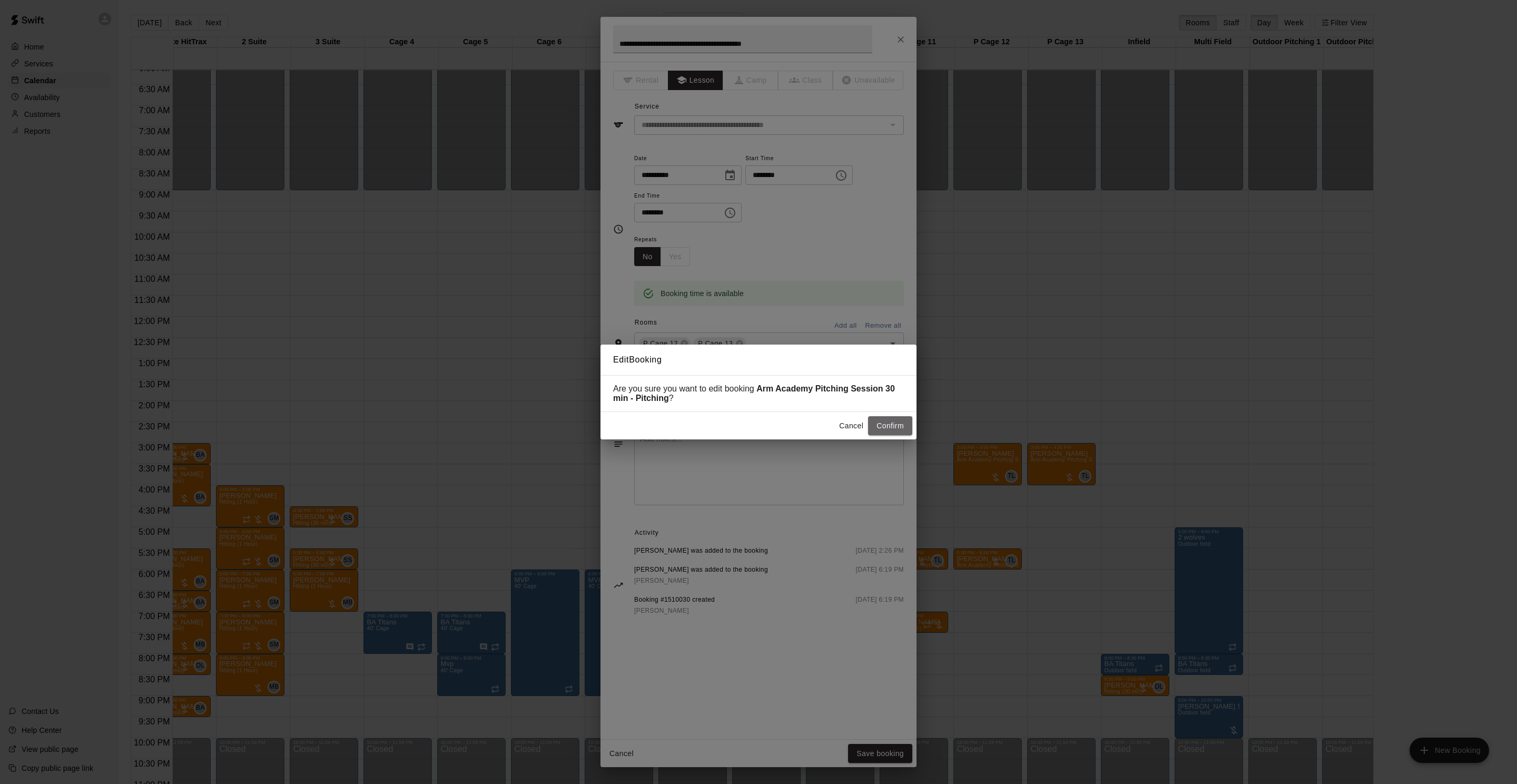
click at [885, 429] on button "Confirm" at bounding box center [890, 426] width 44 height 19
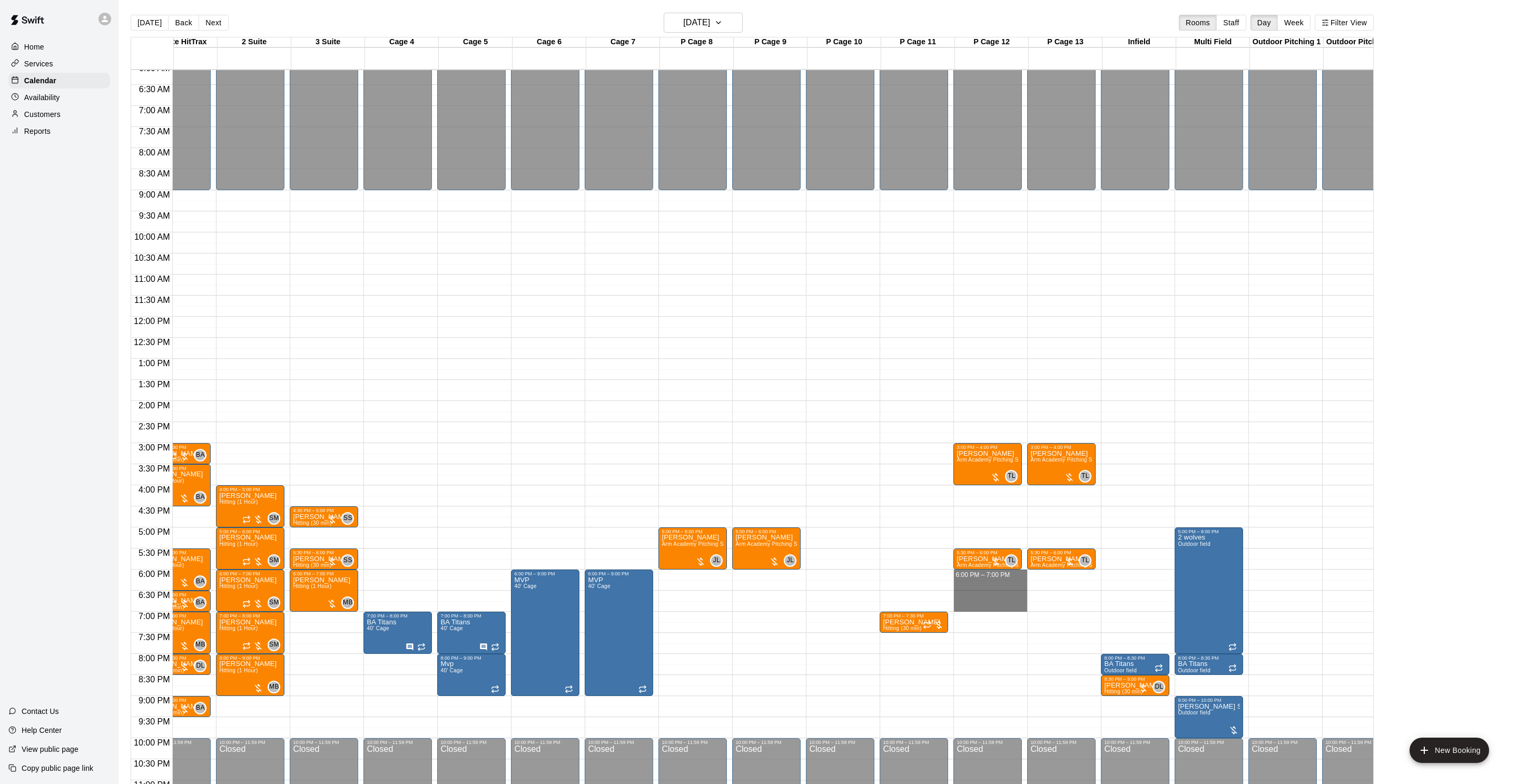
drag, startPoint x: 1001, startPoint y: 576, endPoint x: 1001, endPoint y: 605, distance: 29.0
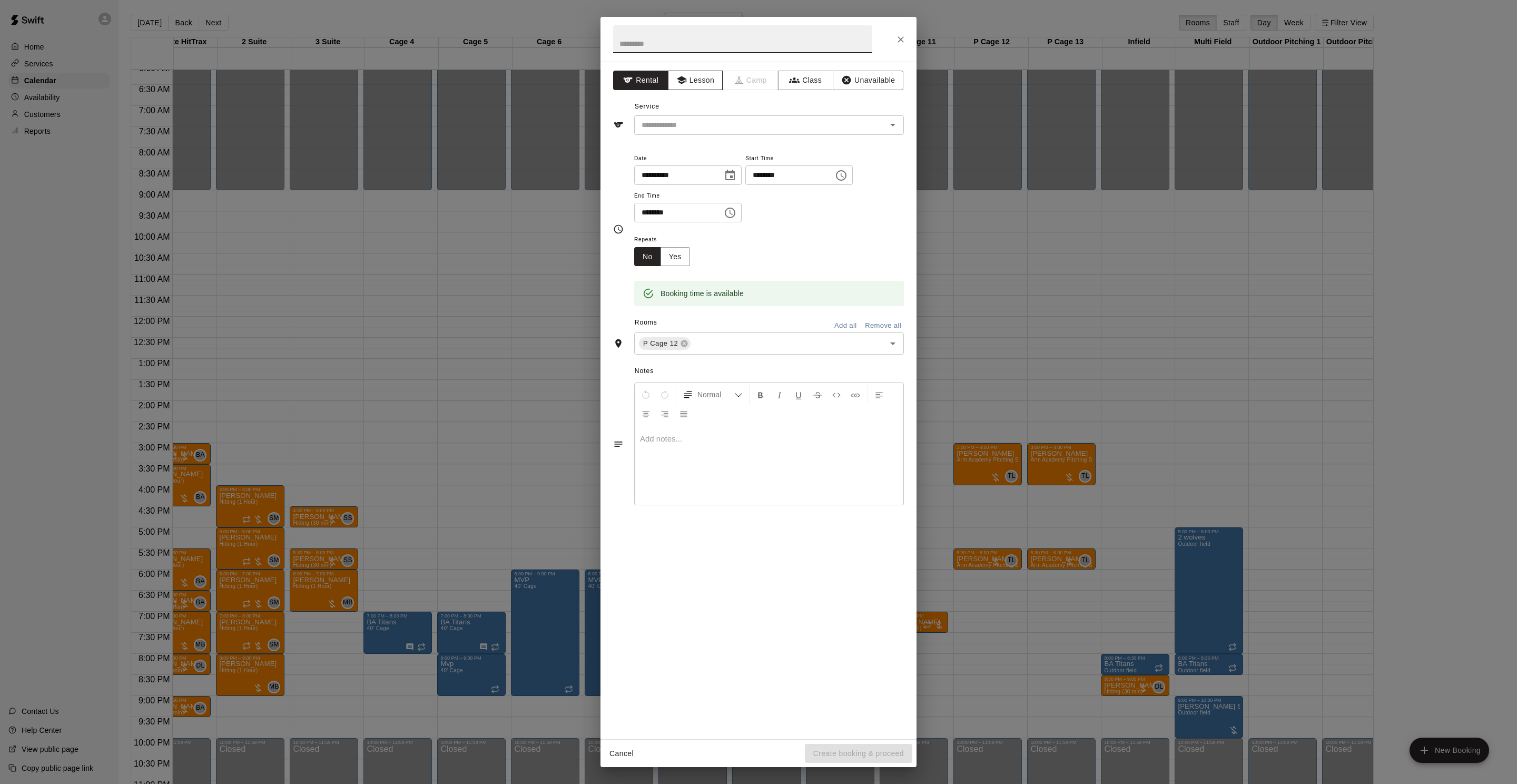
click at [703, 78] on button "Lesson" at bounding box center [695, 80] width 55 height 19
click at [696, 122] on input "text" at bounding box center [754, 125] width 232 height 13
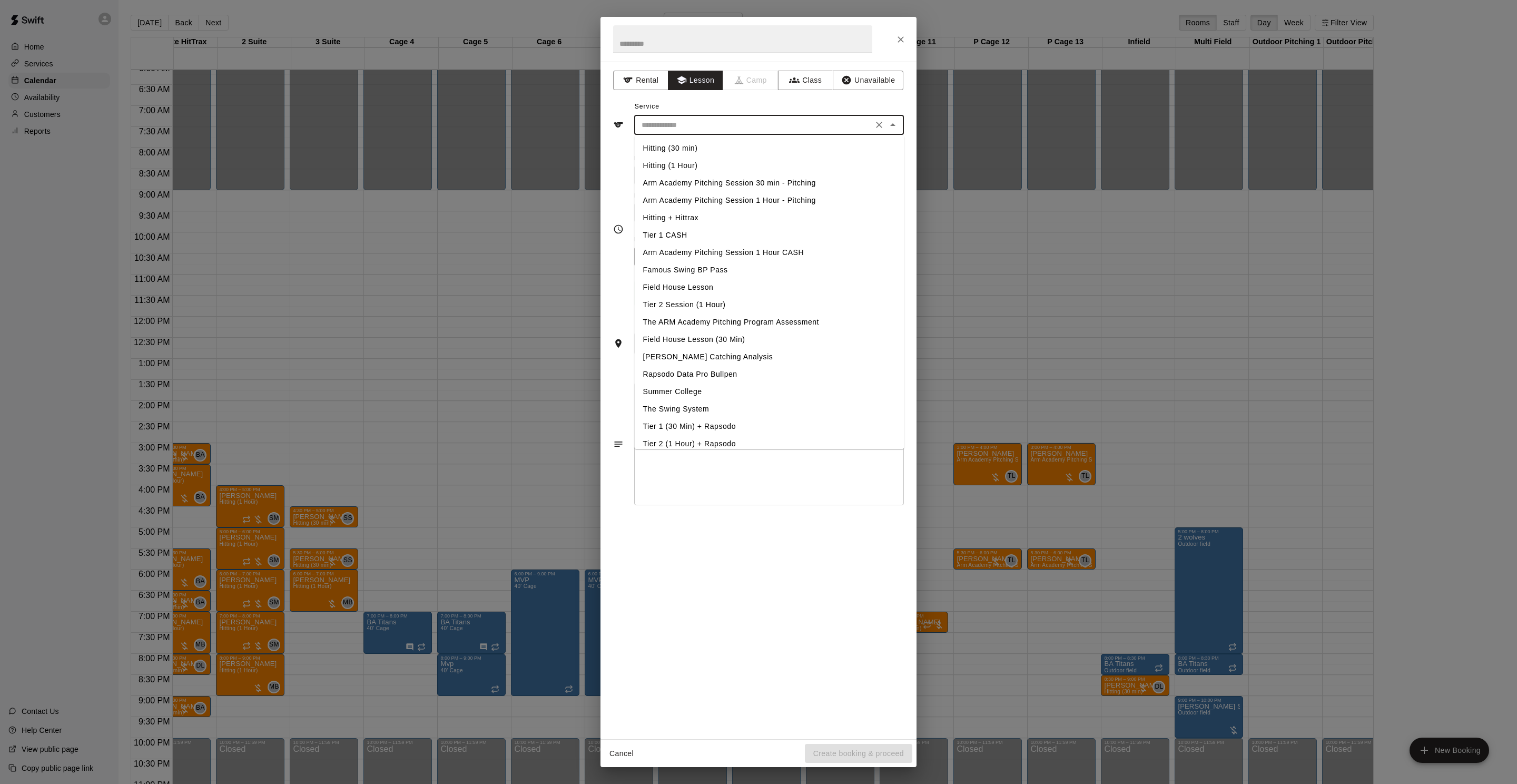
click at [780, 197] on li "Arm Academy Pitching Session 1 Hour - Pitching" at bounding box center [769, 200] width 269 height 18
type input "**********"
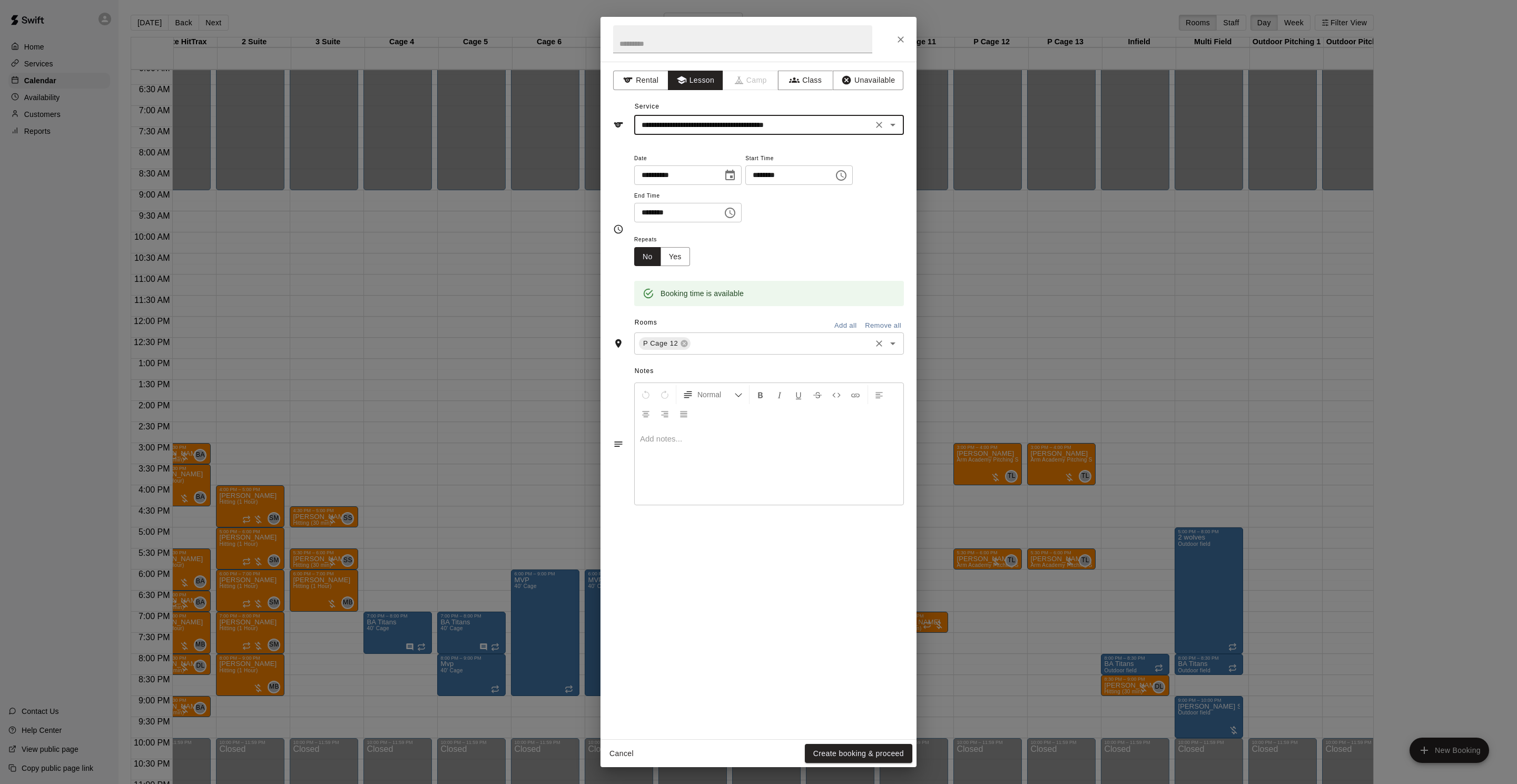
click at [729, 345] on input "text" at bounding box center [781, 344] width 178 height 13
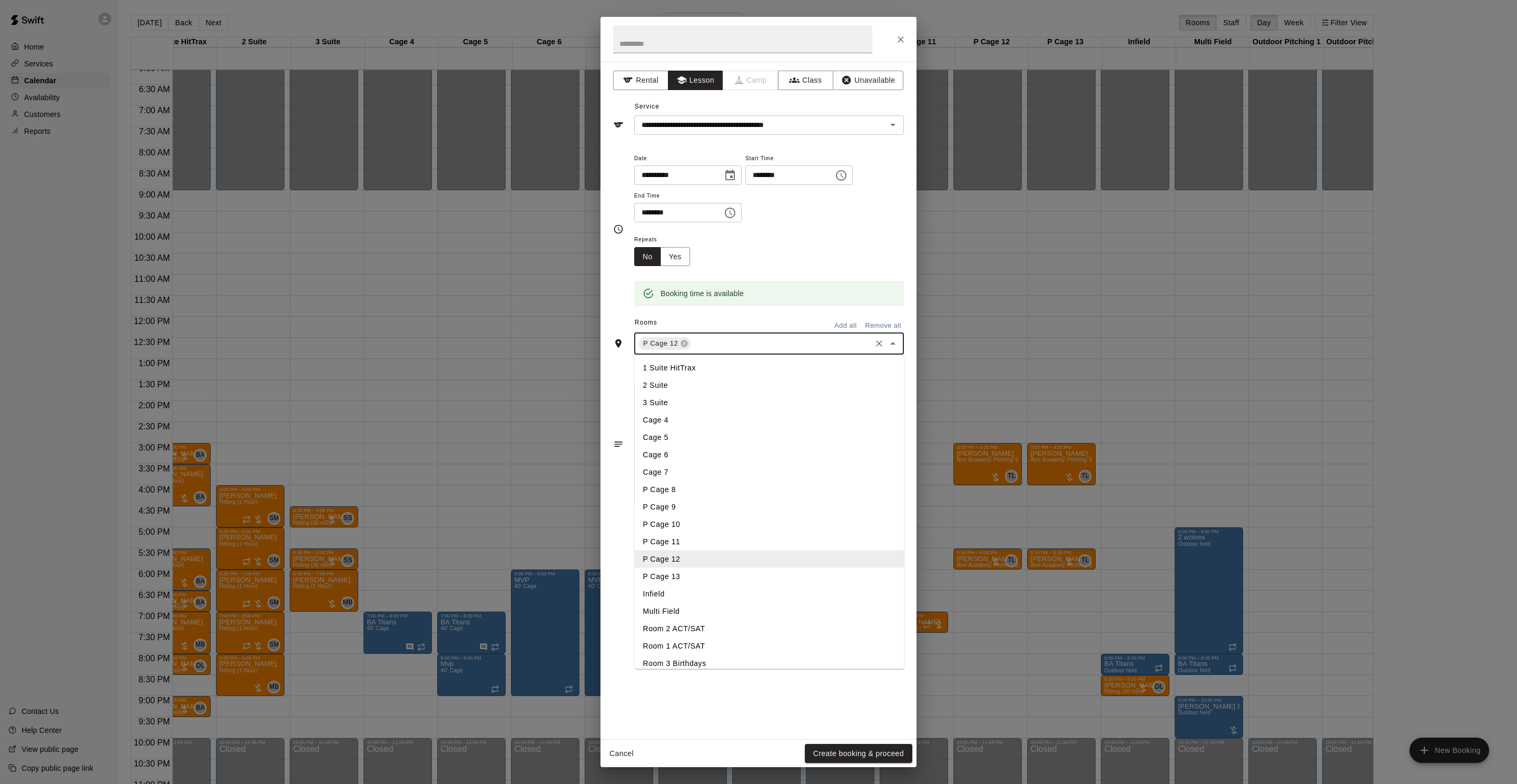
drag, startPoint x: 704, startPoint y: 577, endPoint x: 755, endPoint y: 664, distance: 100.8
click at [704, 577] on li "P Cage 13" at bounding box center [769, 577] width 269 height 18
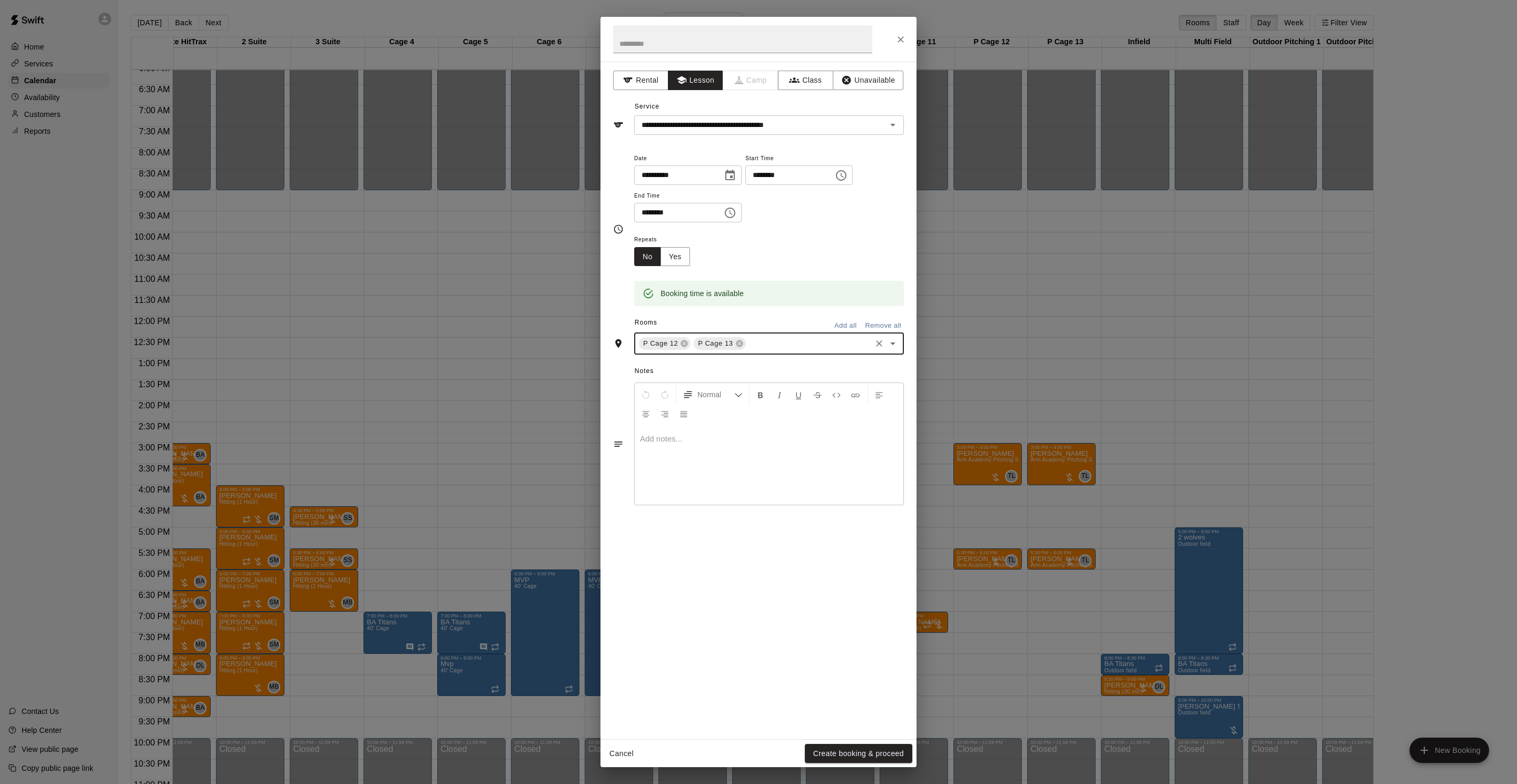
click at [834, 756] on button "Create booking & proceed" at bounding box center [858, 754] width 108 height 19
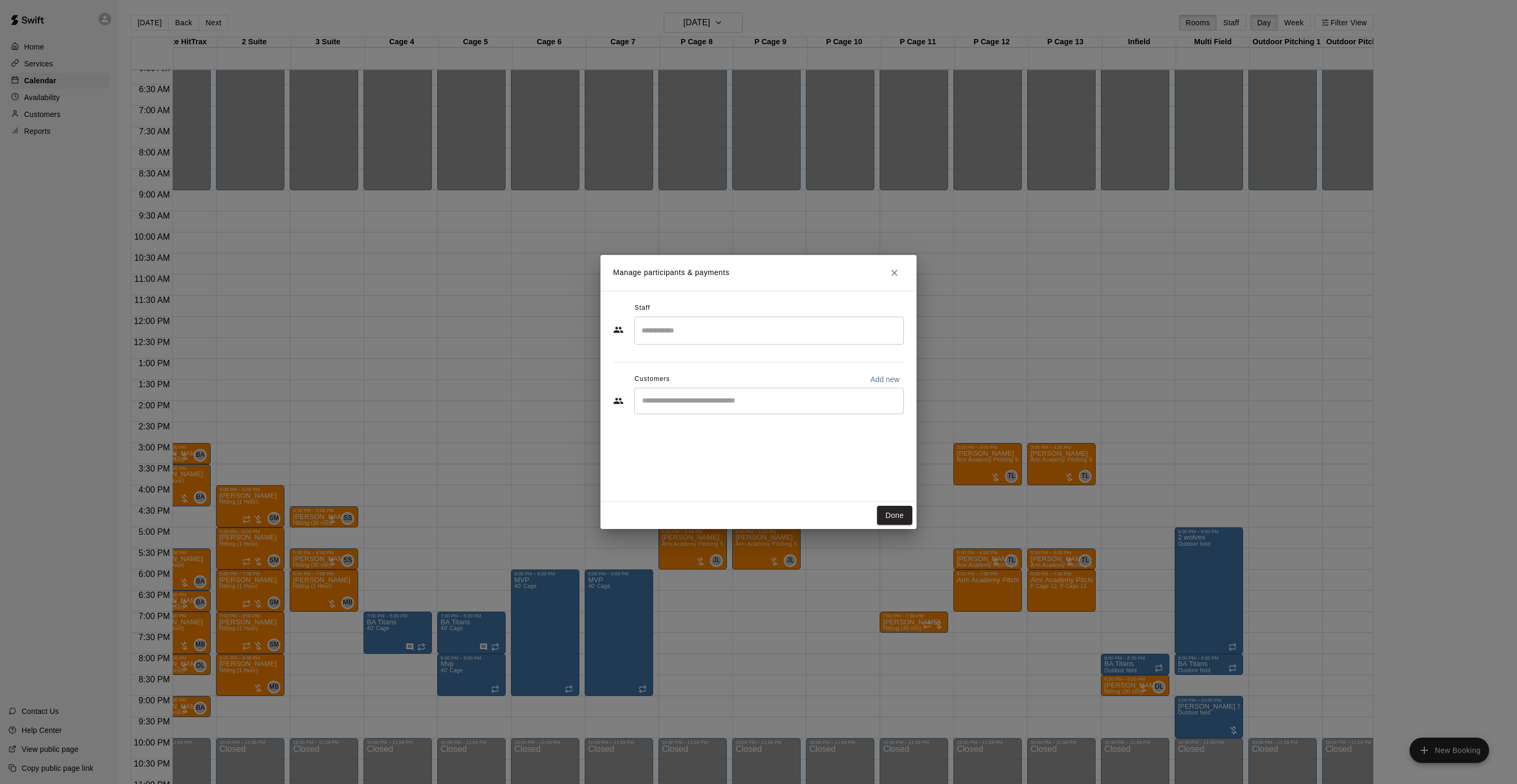
click at [660, 338] on input "Search staff" at bounding box center [769, 330] width 260 height 18
type input "**********"
click at [899, 336] on div "​" at bounding box center [769, 330] width 269 height 28
drag, startPoint x: 897, startPoint y: 333, endPoint x: 882, endPoint y: 333, distance: 15.0
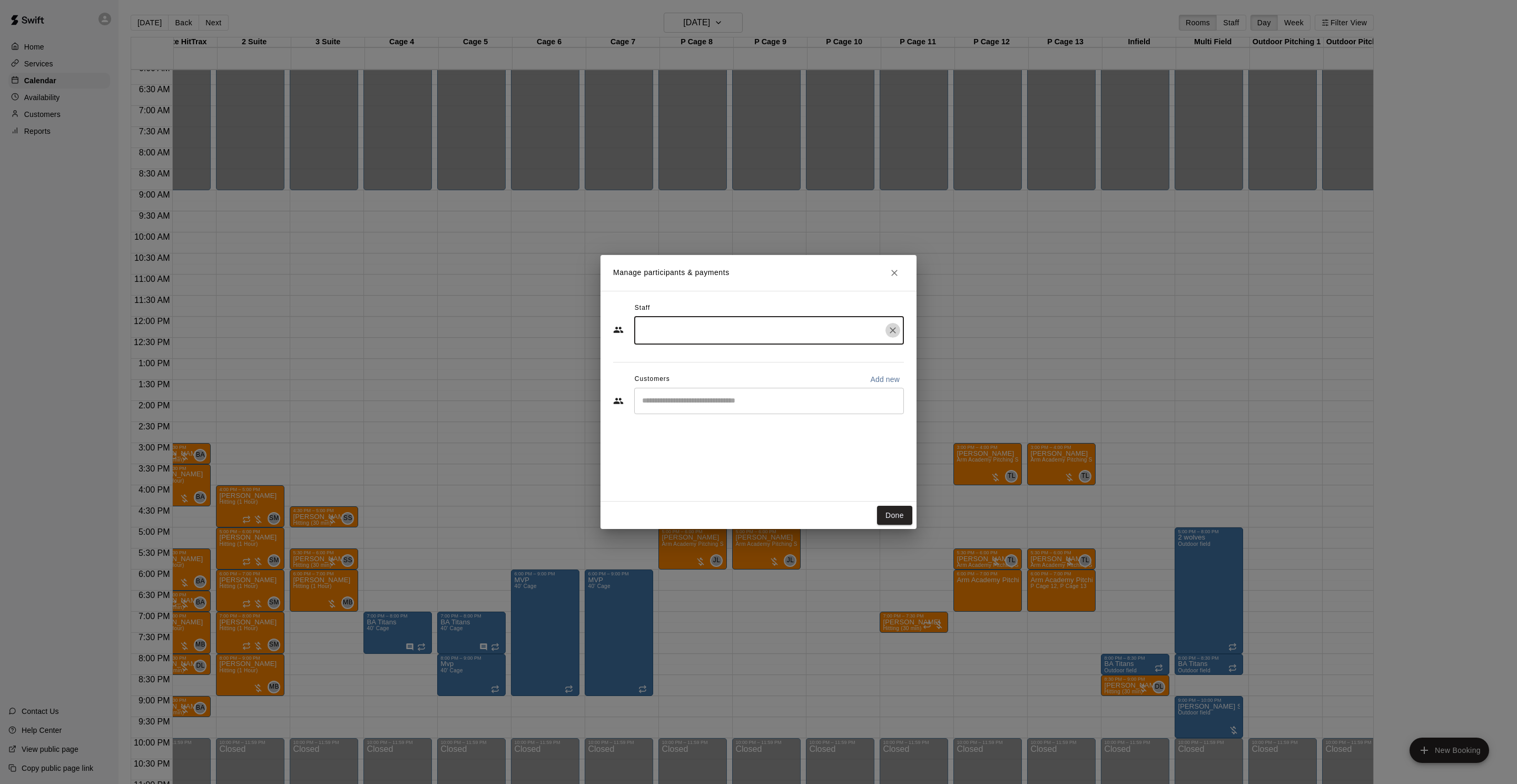
click at [897, 333] on icon "Clear" at bounding box center [892, 330] width 10 height 10
click at [828, 329] on input "Search staff" at bounding box center [769, 330] width 260 height 18
drag, startPoint x: 805, startPoint y: 367, endPoint x: 776, endPoint y: 392, distance: 38.3
click at [805, 367] on div "Tyler Levine Staff" at bounding box center [779, 366] width 234 height 21
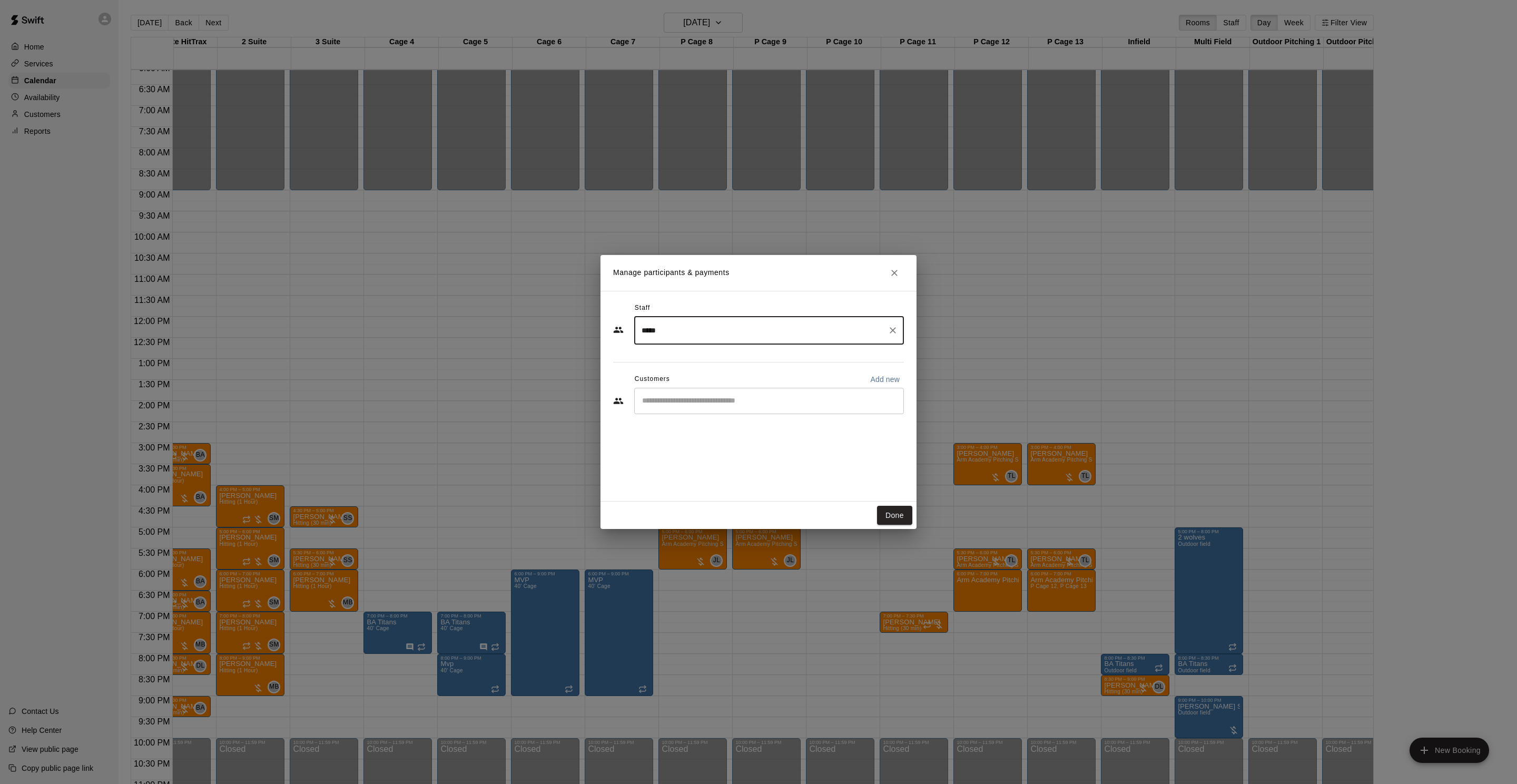
type input "*****"
click at [771, 395] on input "Start typing to search customers..." at bounding box center [769, 400] width 260 height 10
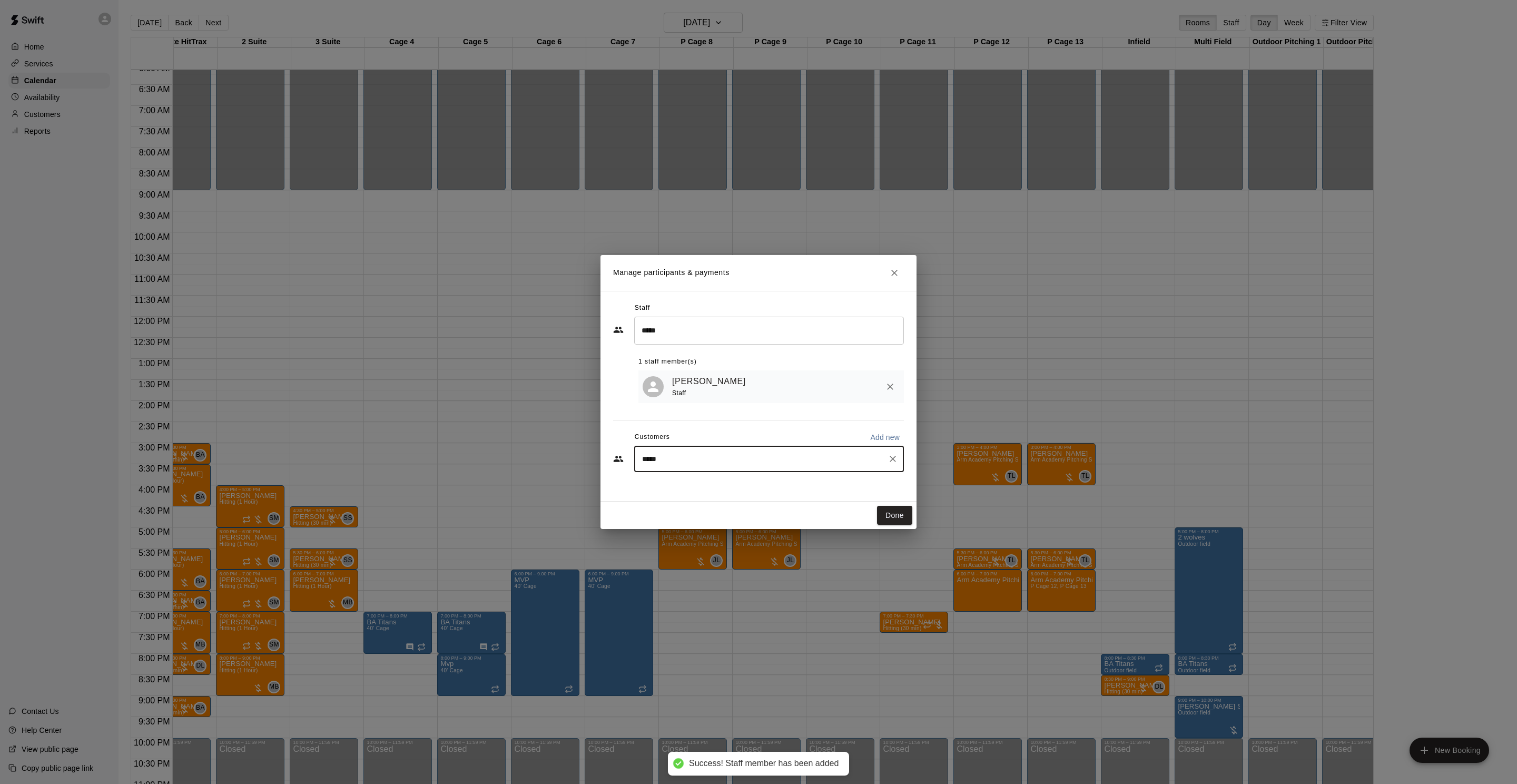
drag, startPoint x: 703, startPoint y: 465, endPoint x: 597, endPoint y: 450, distance: 107.1
click at [599, 450] on div "Manage participants & payments Staff ***** ​ 1 staff member(s) Tyler Levine Sta…" at bounding box center [758, 392] width 1517 height 784
type input "*"
type input "******"
click at [696, 494] on span "heesungjo@hotmail.com" at bounding box center [721, 495] width 113 height 7
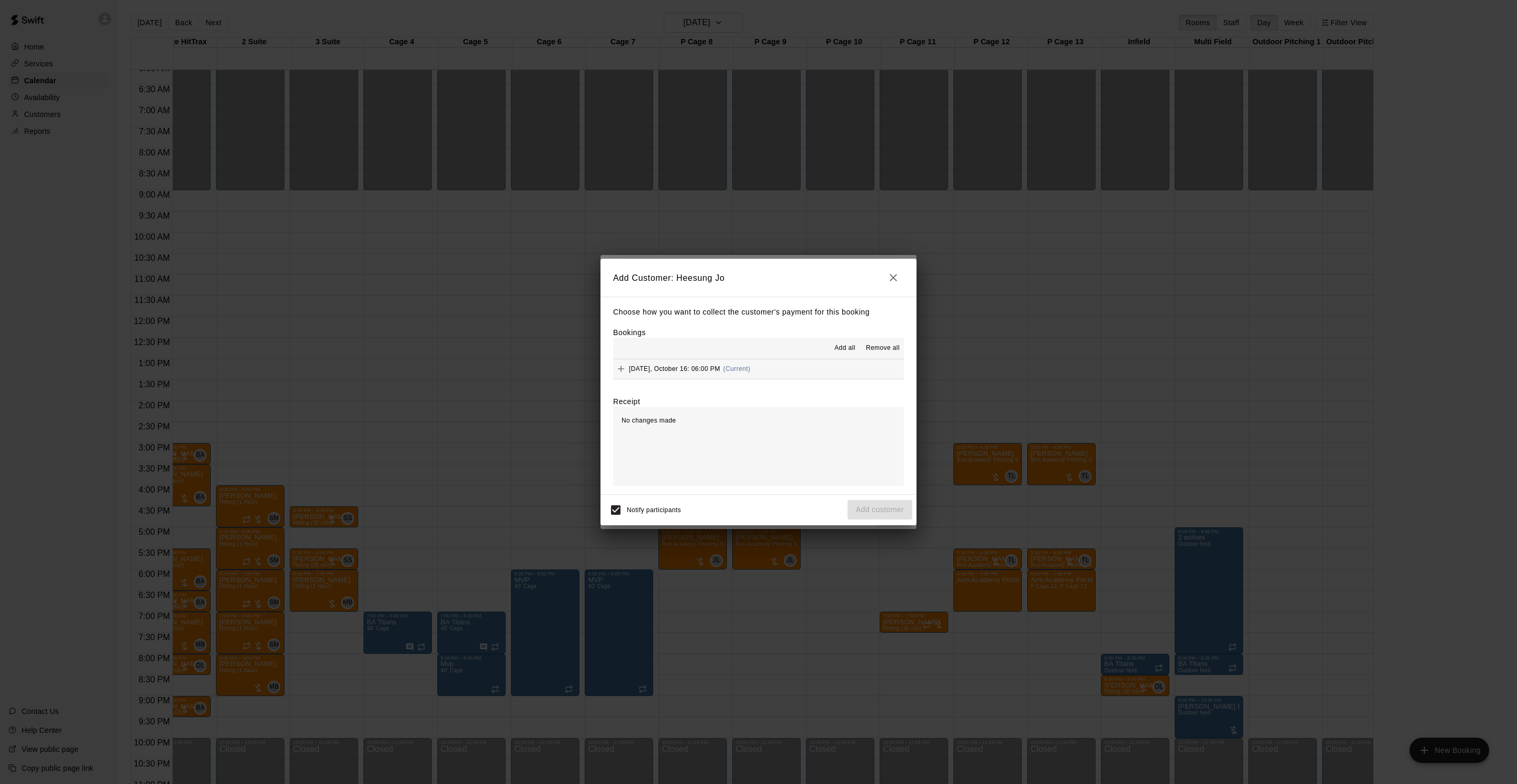
drag, startPoint x: 678, startPoint y: 372, endPoint x: 790, endPoint y: 372, distance: 112.0
click at [678, 372] on span "Thursday, October 16: 06:00 PM" at bounding box center [675, 369] width 91 height 7
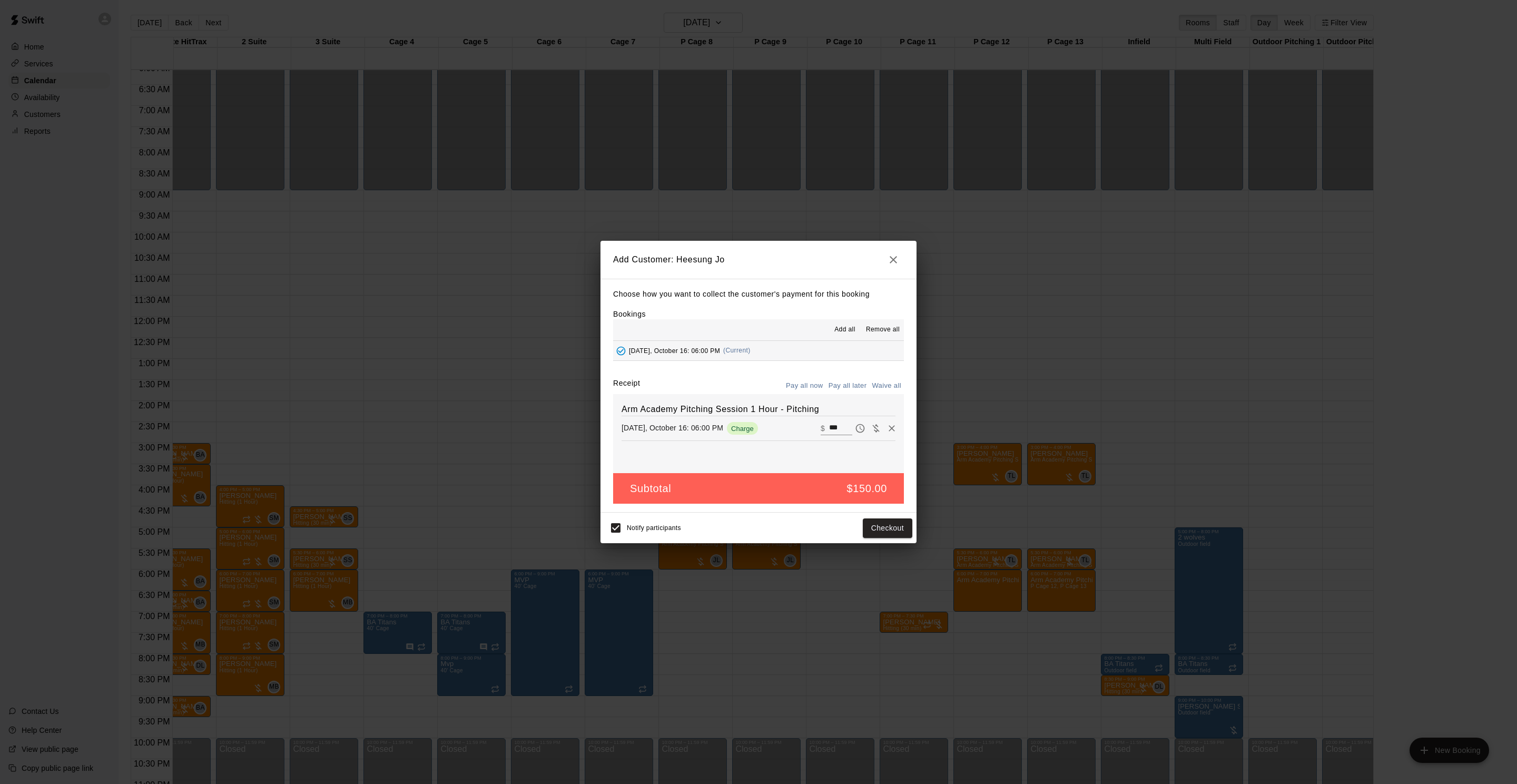
click at [830, 383] on button "Pay all later" at bounding box center [848, 386] width 44 height 16
click at [841, 388] on button "Pay all later" at bounding box center [848, 386] width 44 height 16
click at [872, 521] on button "Add customer" at bounding box center [880, 528] width 65 height 19
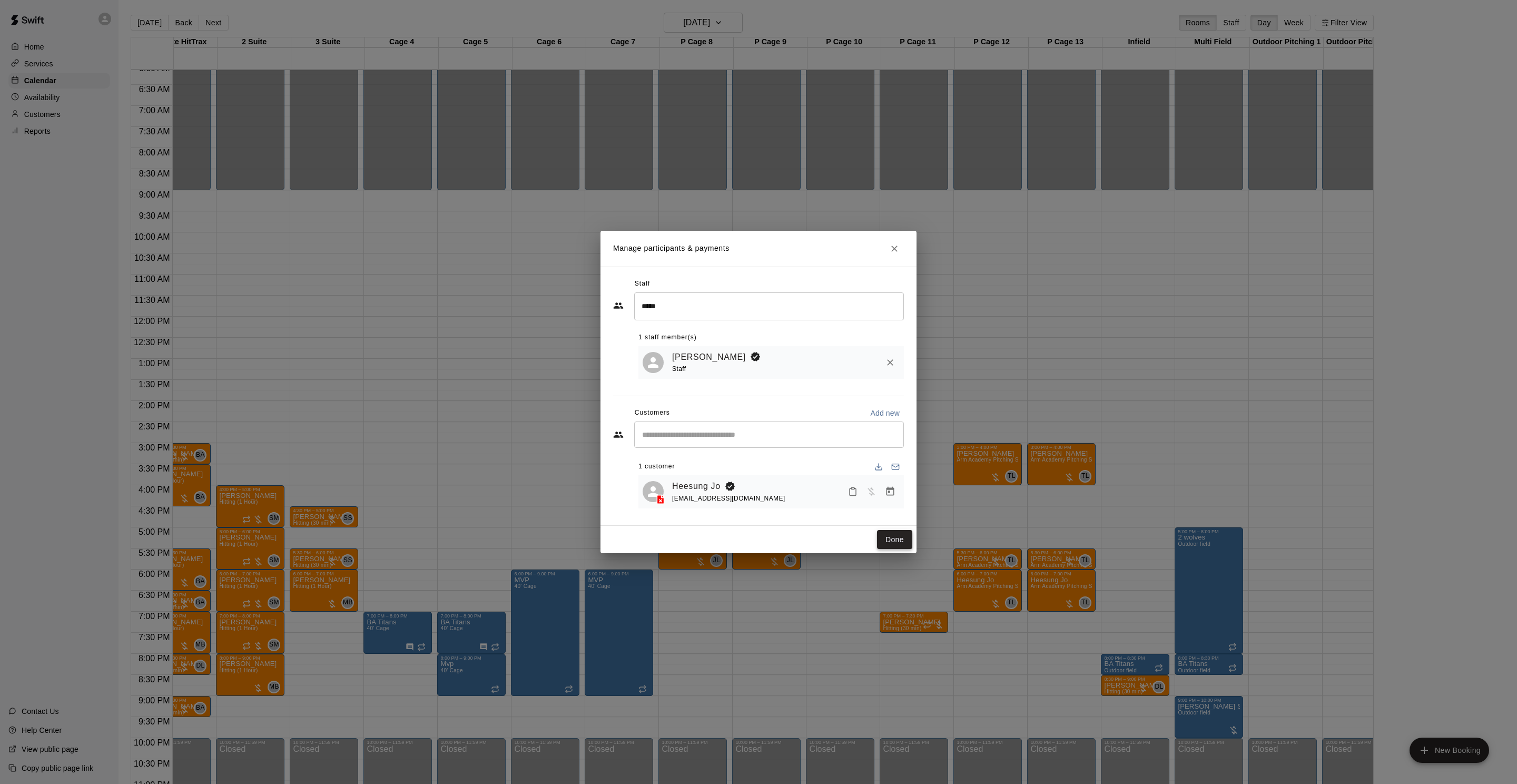
click at [890, 543] on button "Done" at bounding box center [895, 539] width 35 height 19
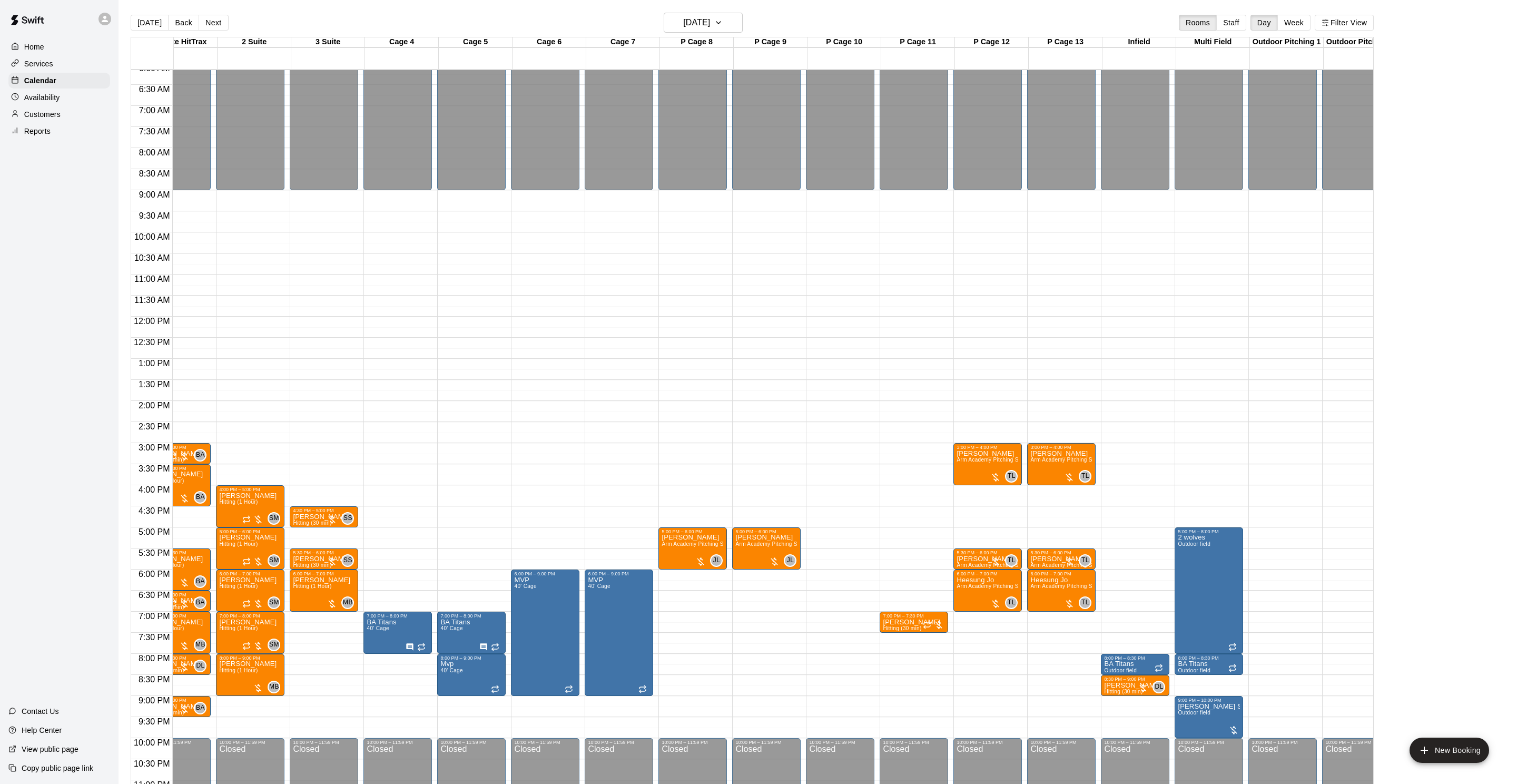
click at [184, 23] on button "Back" at bounding box center [183, 23] width 31 height 16
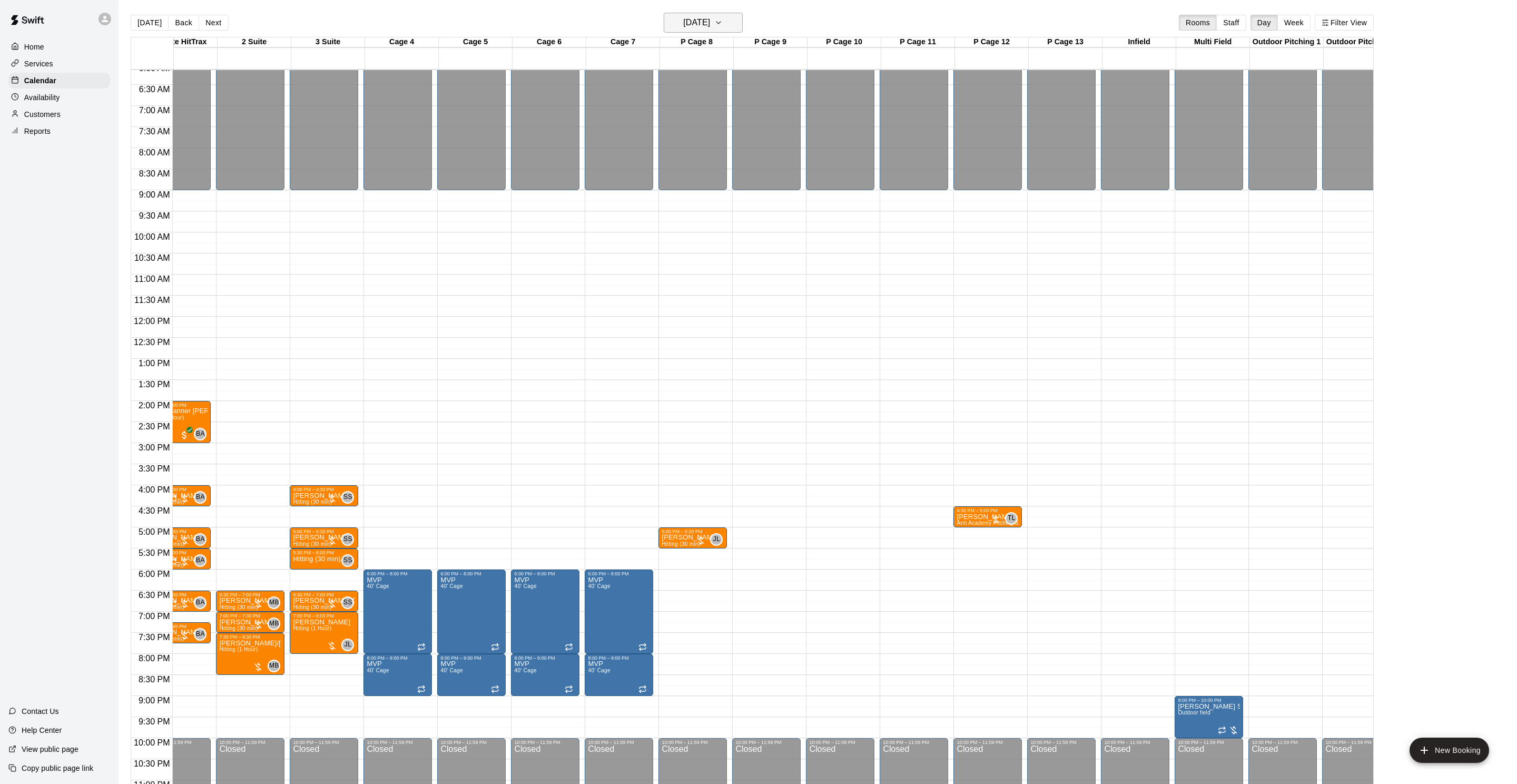
click at [694, 21] on h6 "Wednesday Oct 15" at bounding box center [696, 23] width 27 height 15
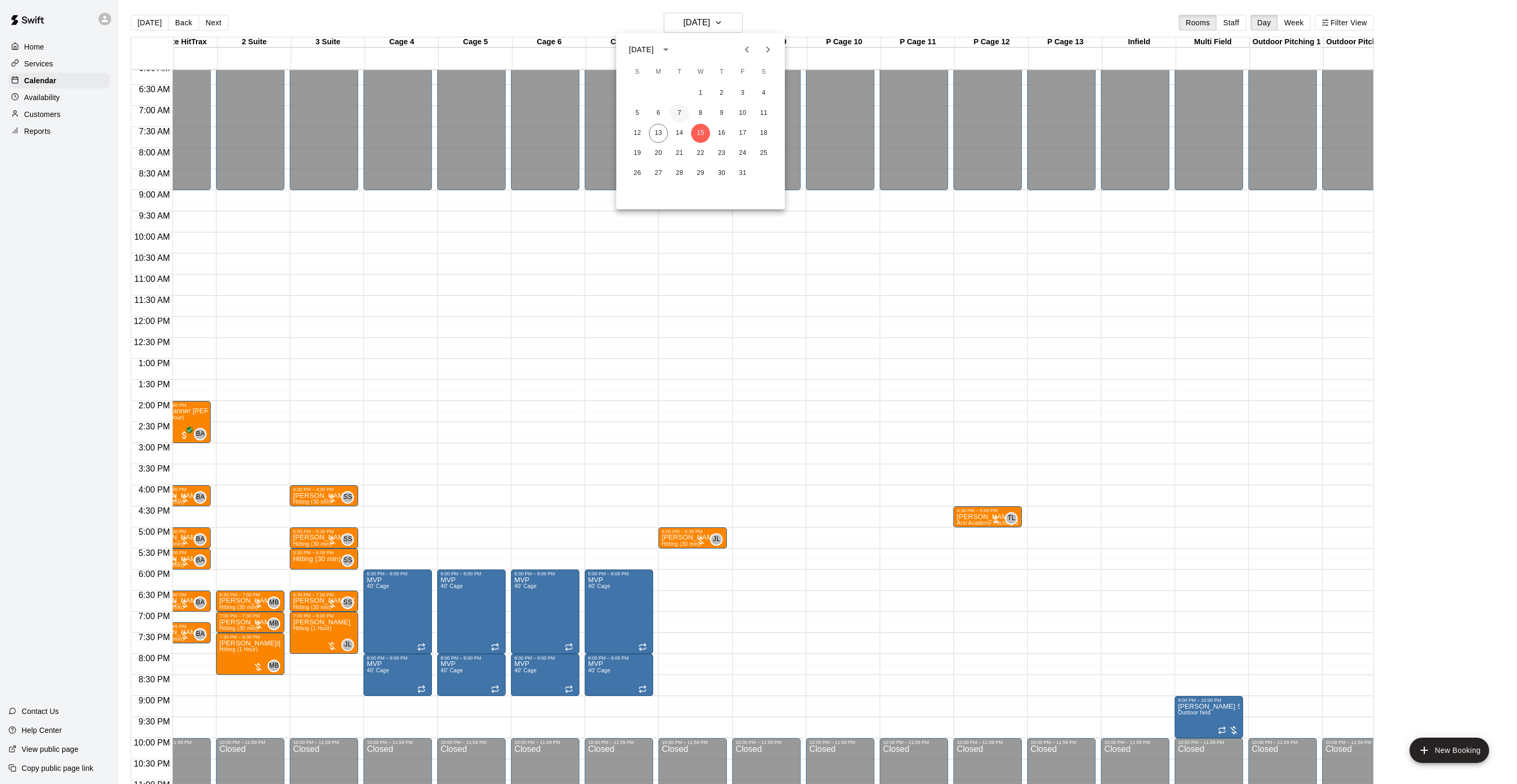
click at [681, 109] on button "7" at bounding box center [679, 113] width 19 height 19
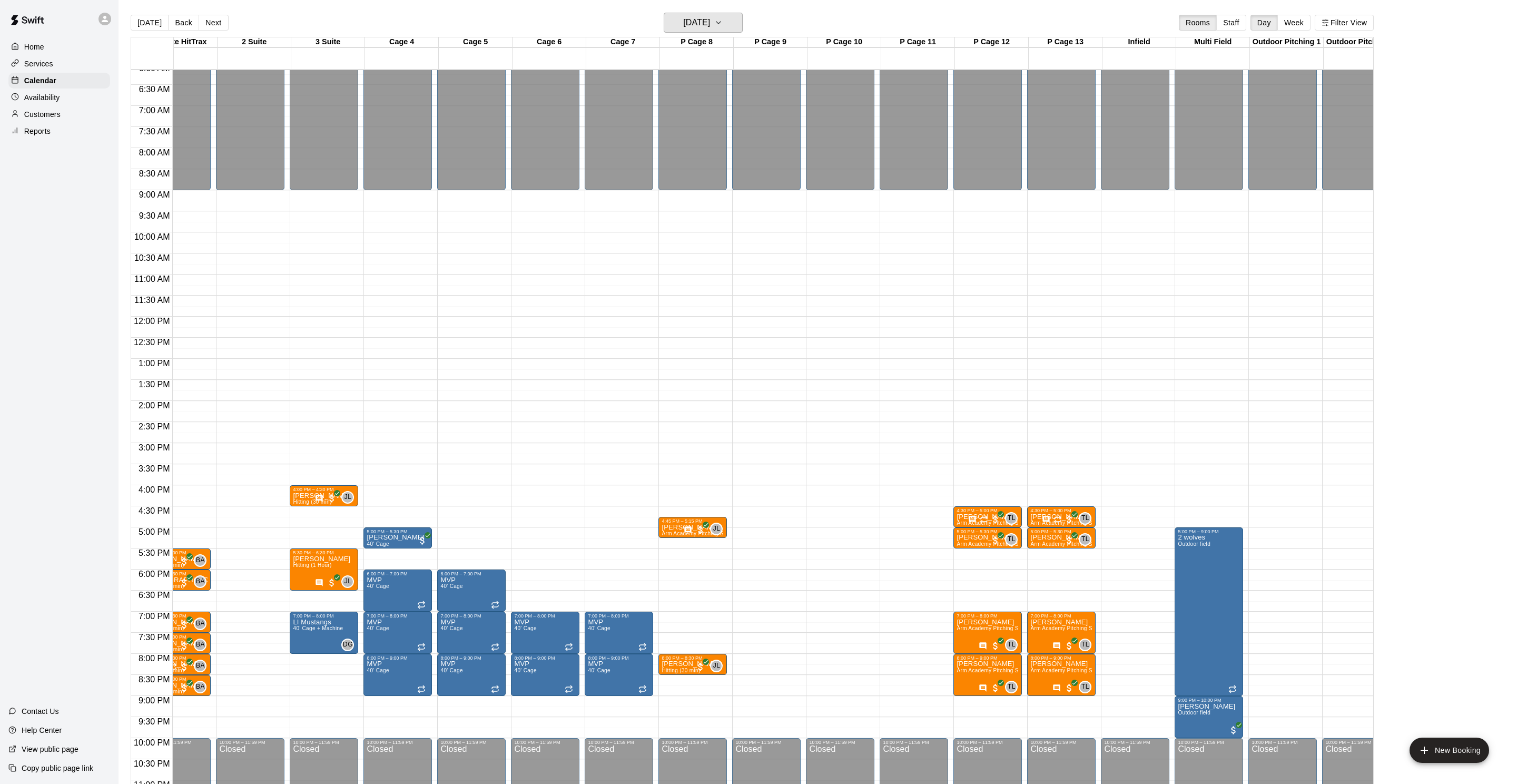
scroll to position [258, 30]
click at [696, 31] on button "Tuesday Oct 07" at bounding box center [703, 23] width 79 height 20
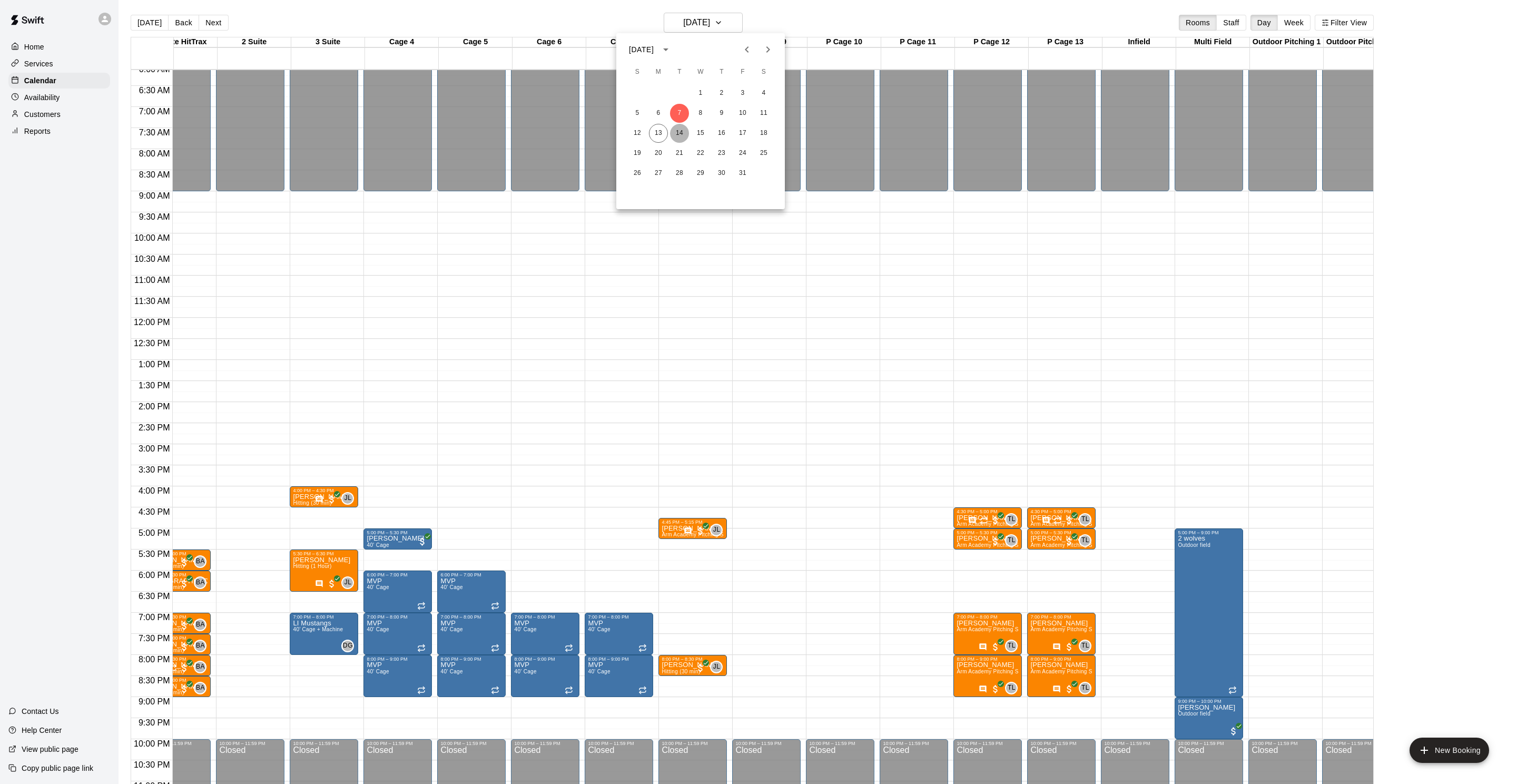
click at [678, 136] on button "14" at bounding box center [679, 133] width 19 height 19
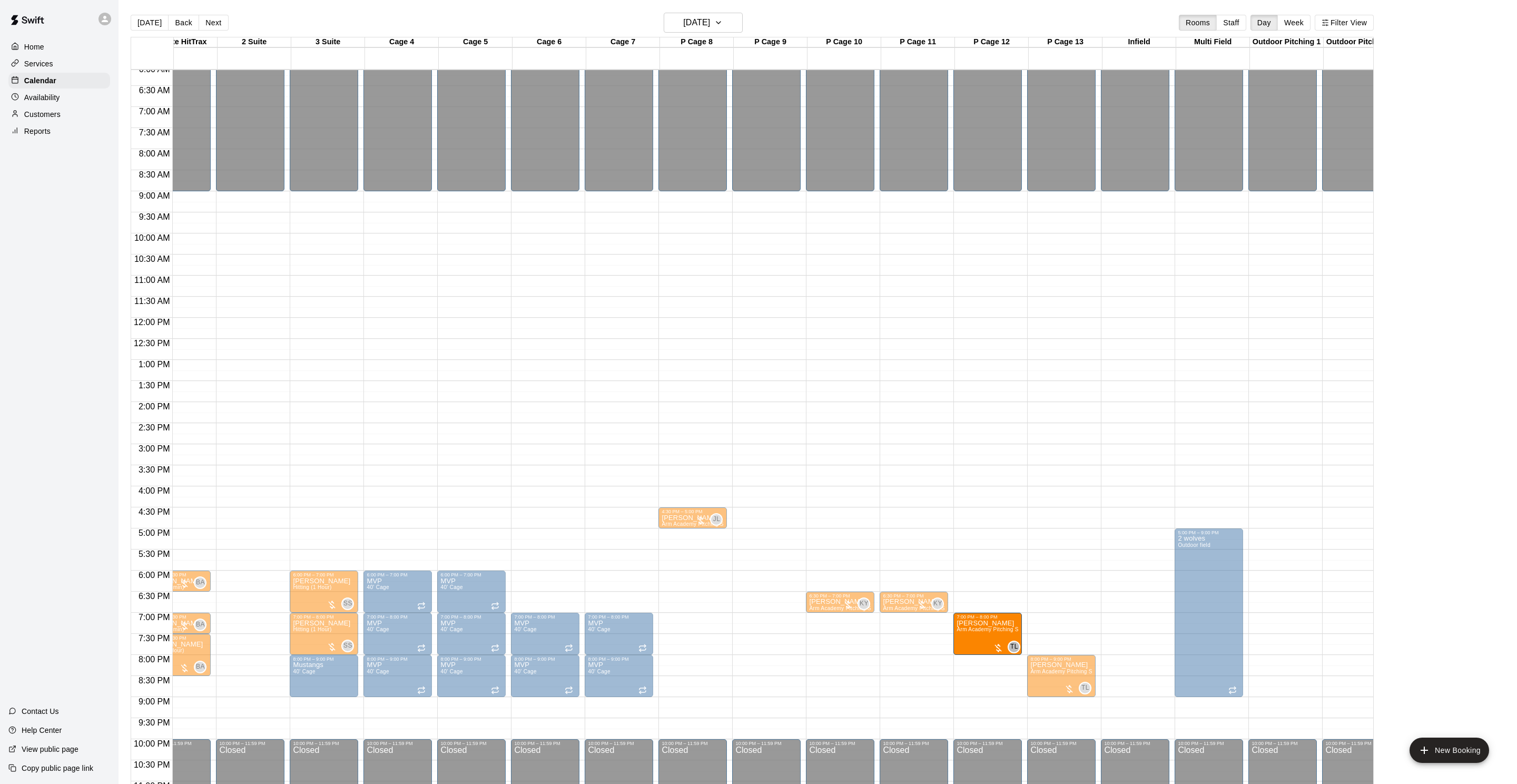
drag, startPoint x: 982, startPoint y: 677, endPoint x: 983, endPoint y: 643, distance: 34.0
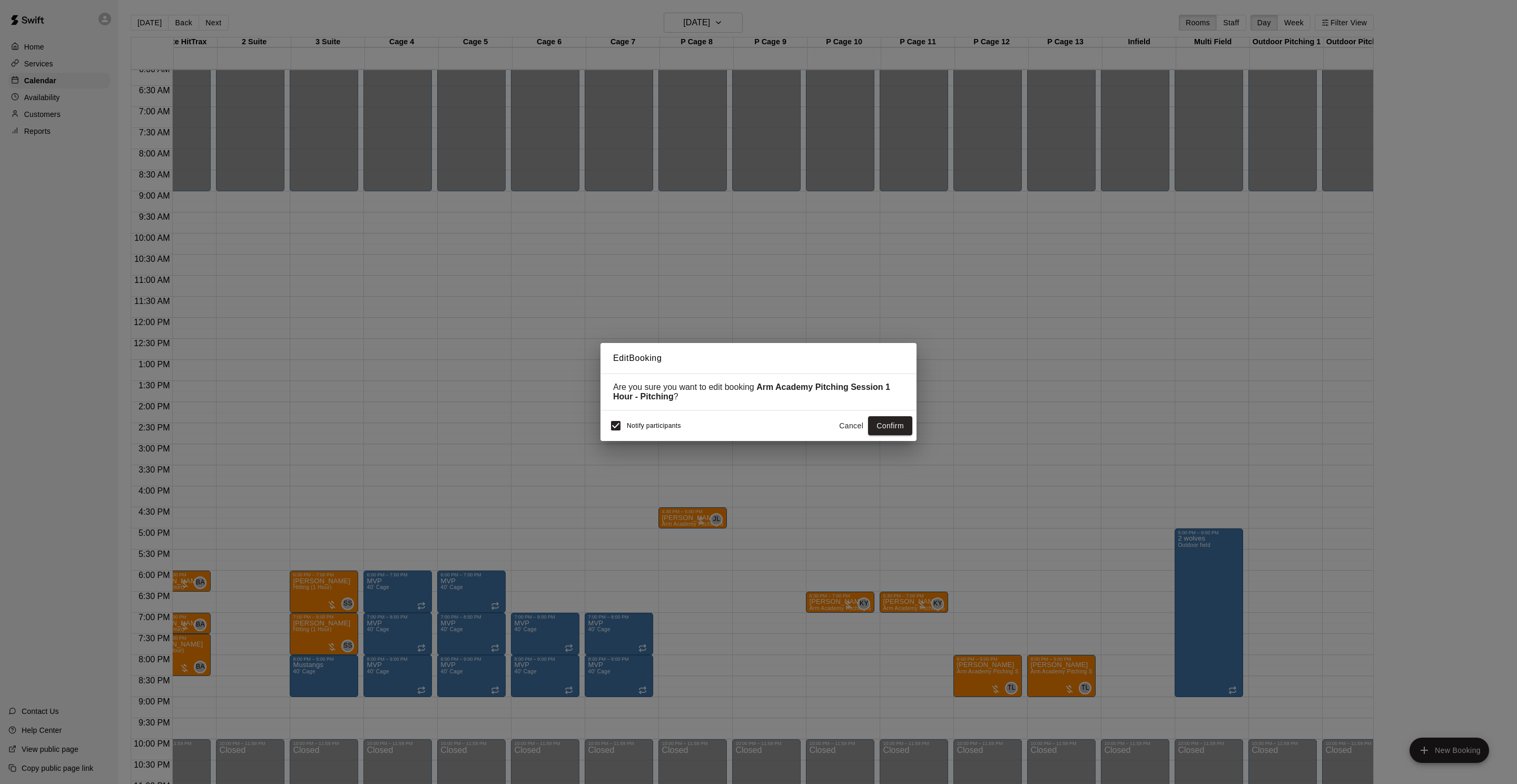
click at [880, 416] on button "Confirm" at bounding box center [890, 426] width 44 height 19
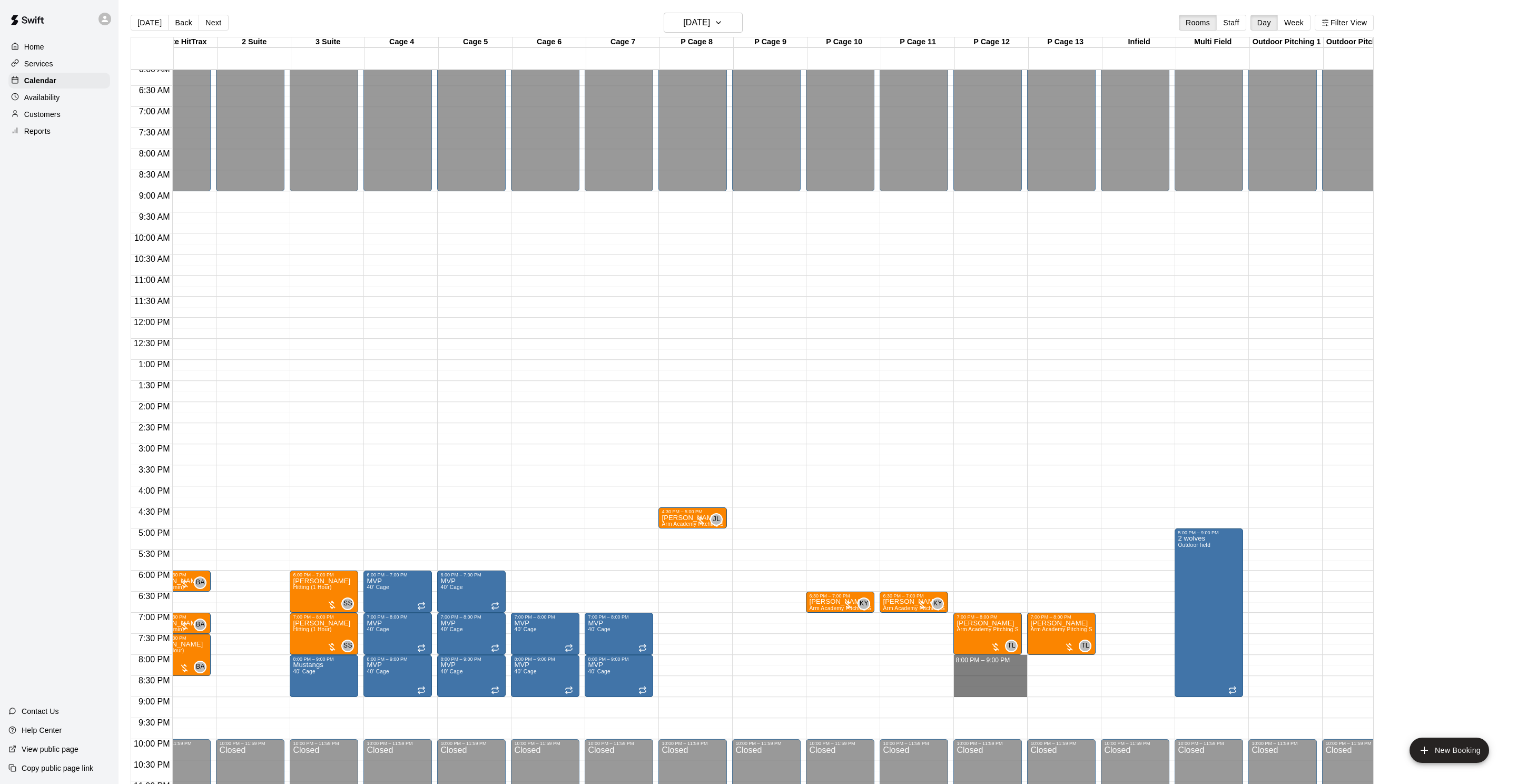
drag, startPoint x: 1000, startPoint y: 661, endPoint x: 999, endPoint y: 692, distance: 31.0
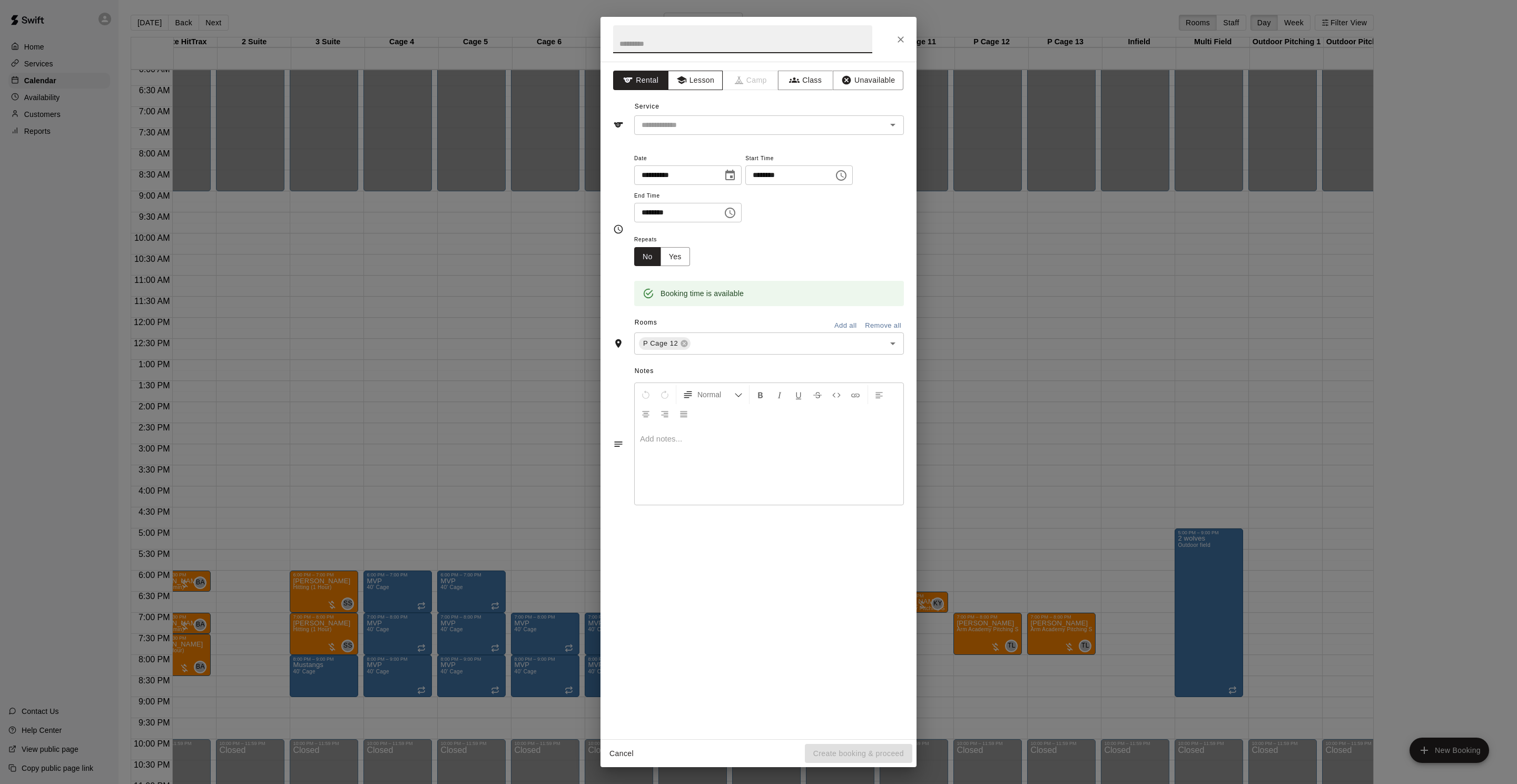
click at [695, 79] on button "Lesson" at bounding box center [695, 80] width 55 height 19
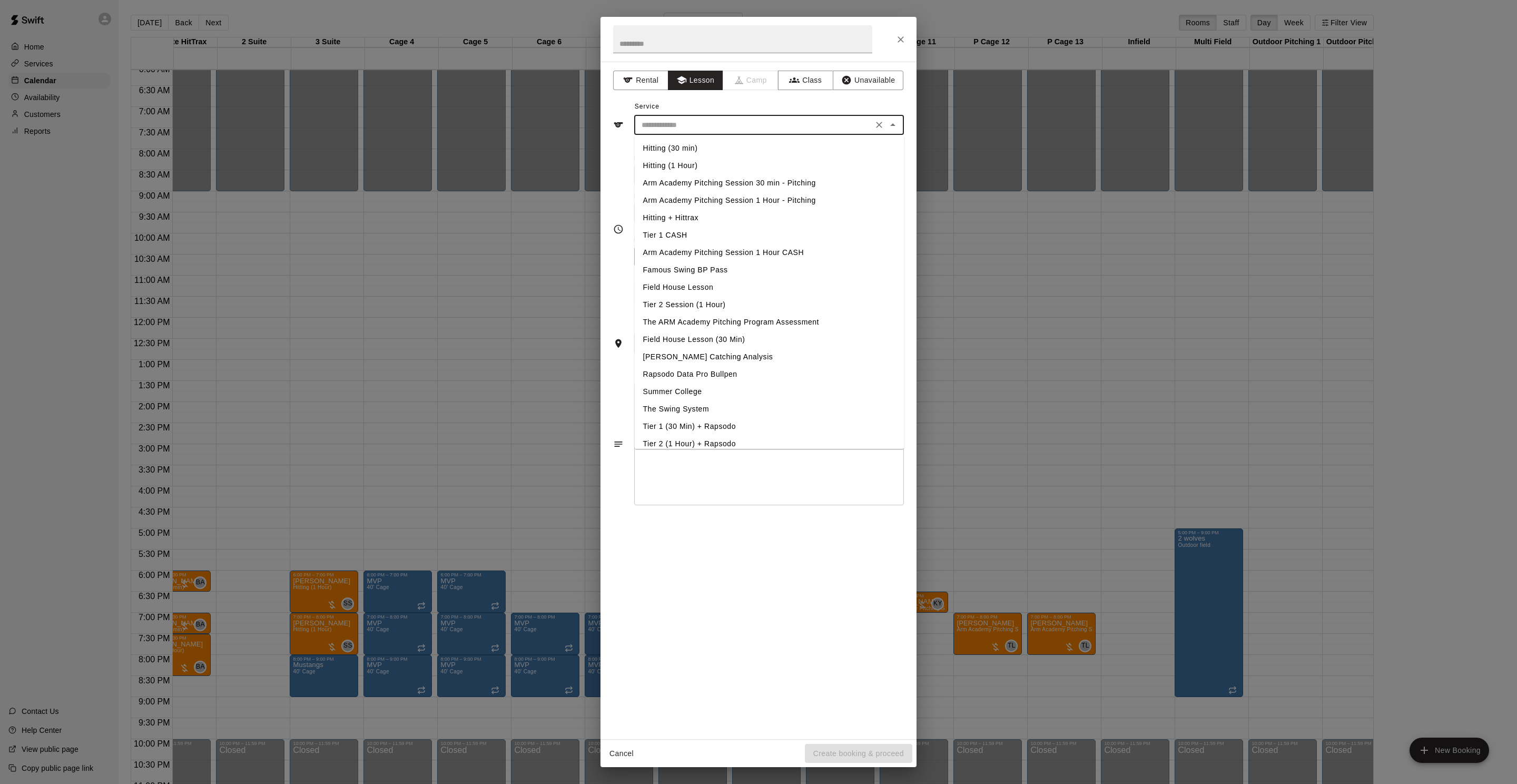
drag, startPoint x: 698, startPoint y: 128, endPoint x: 705, endPoint y: 132, distance: 8.1
click at [698, 128] on input "text" at bounding box center [754, 125] width 232 height 13
click at [800, 199] on li "Arm Academy Pitching Session 1 Hour - Pitching" at bounding box center [769, 200] width 269 height 18
type input "**********"
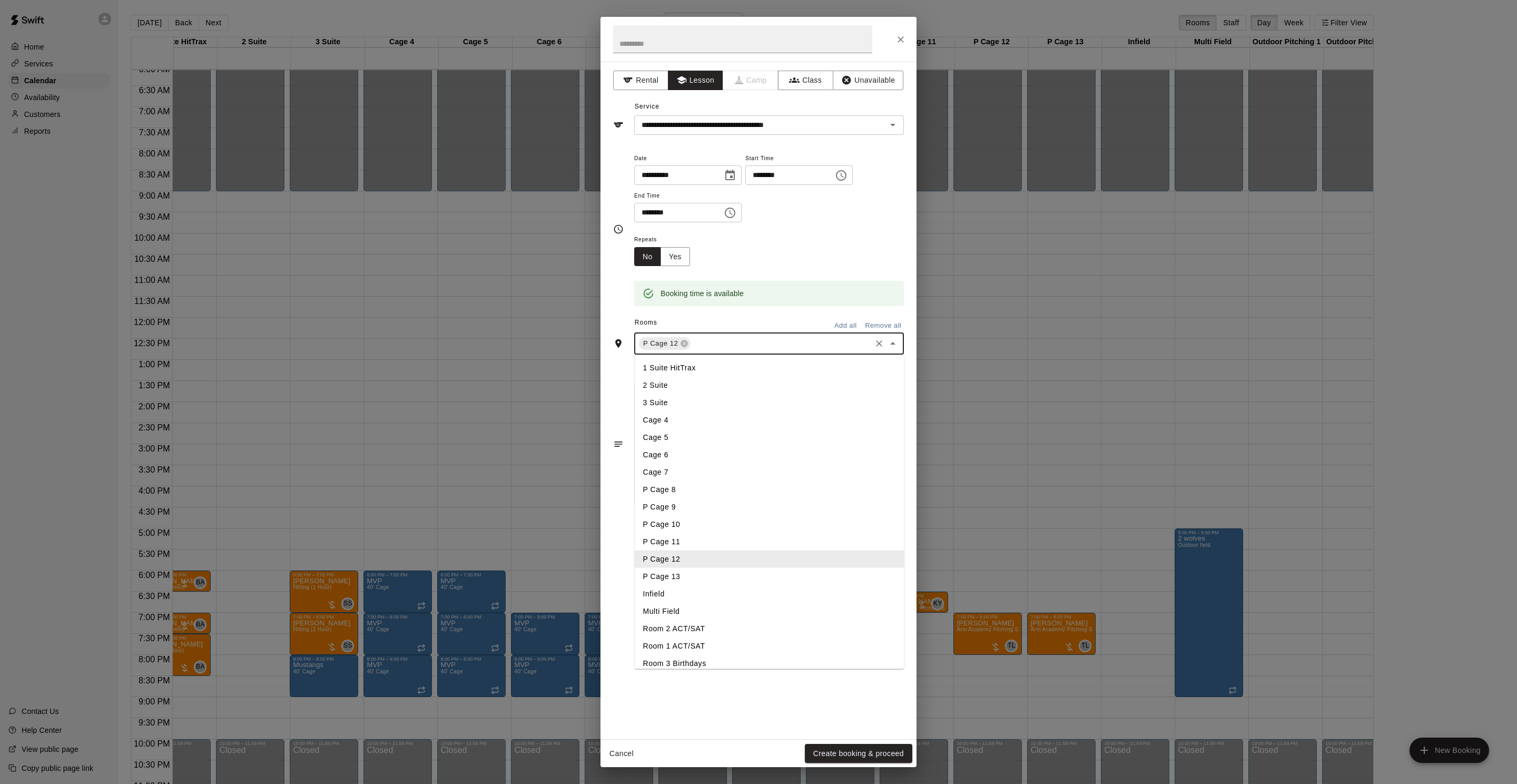
click at [752, 341] on input "text" at bounding box center [781, 344] width 178 height 13
click at [703, 572] on li "P Cage 13" at bounding box center [769, 577] width 269 height 18
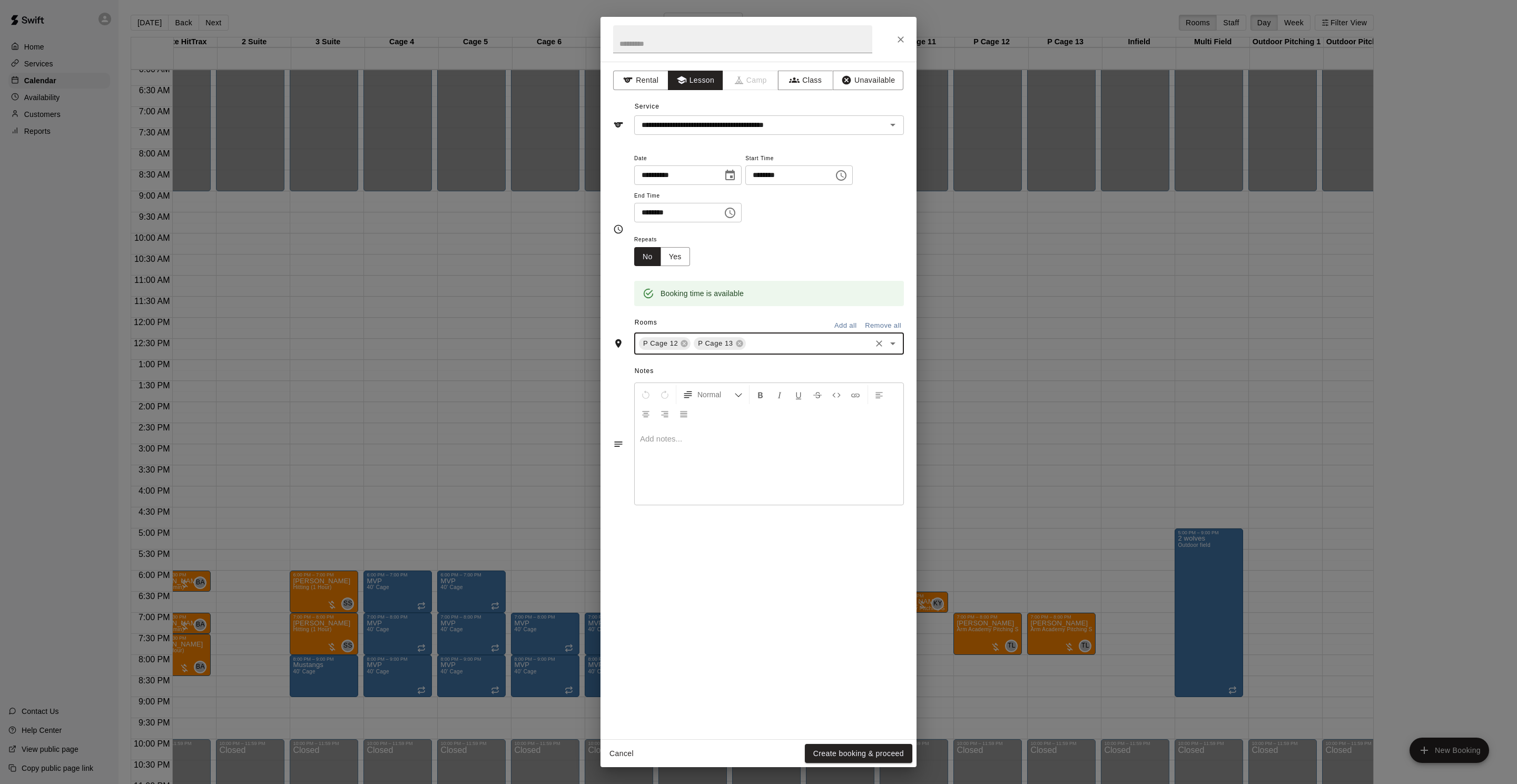
click at [856, 748] on button "Create booking & proceed" at bounding box center [858, 754] width 108 height 19
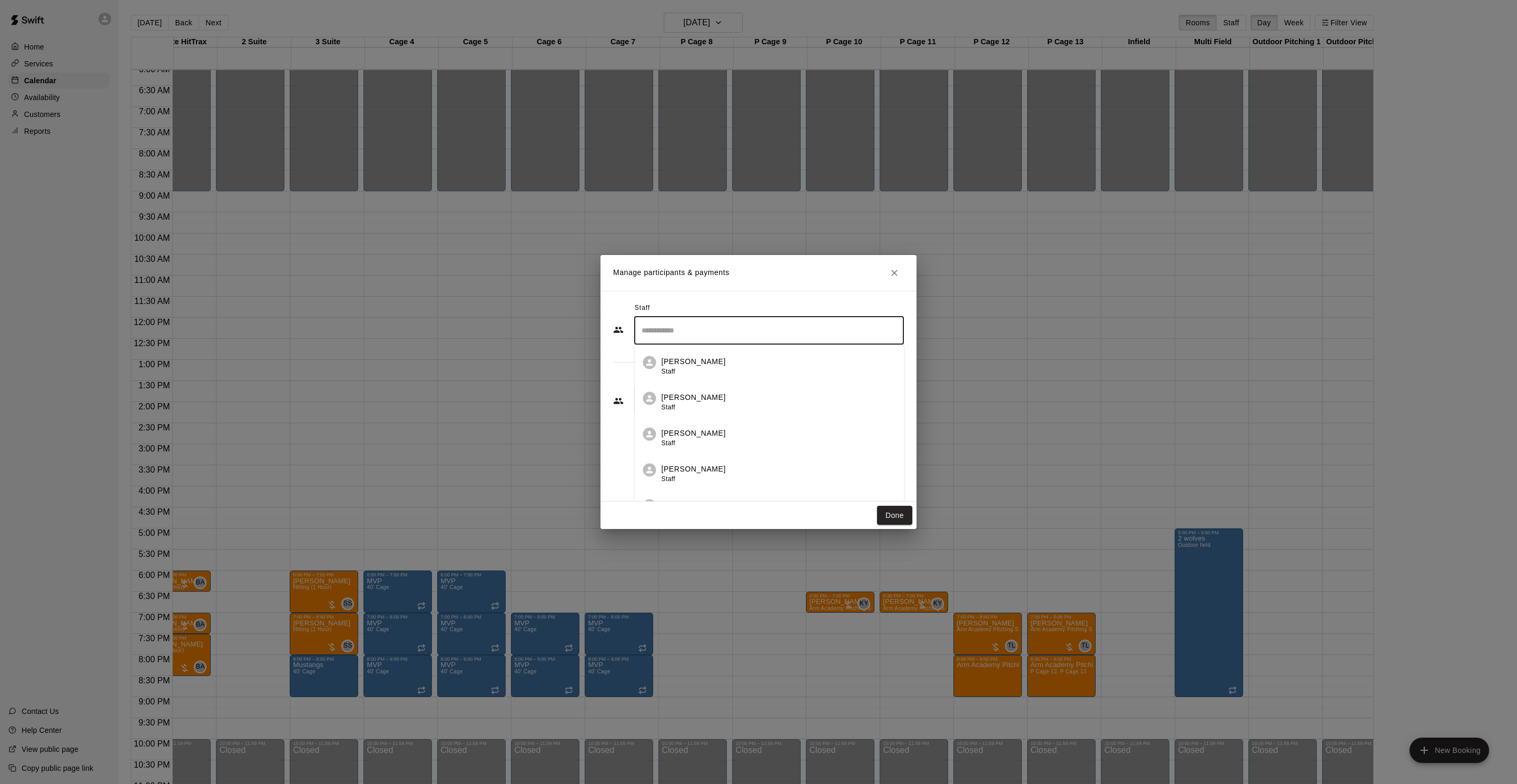
click at [667, 328] on input "Search staff" at bounding box center [769, 330] width 260 height 18
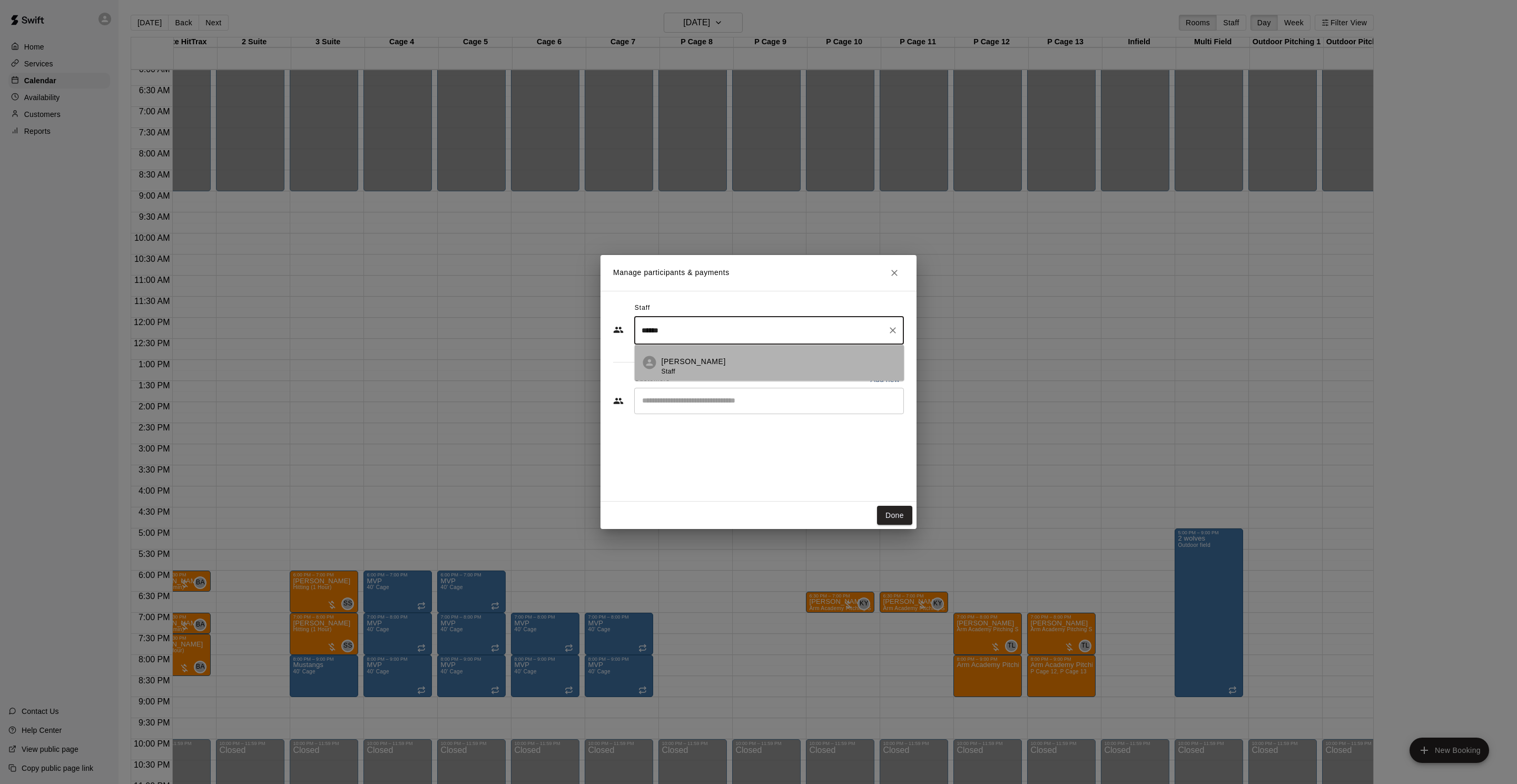
click at [673, 355] on li "Tyler Levine Staff" at bounding box center [769, 362] width 269 height 36
type input "******"
click at [682, 398] on input "Start typing to search customers..." at bounding box center [769, 400] width 260 height 10
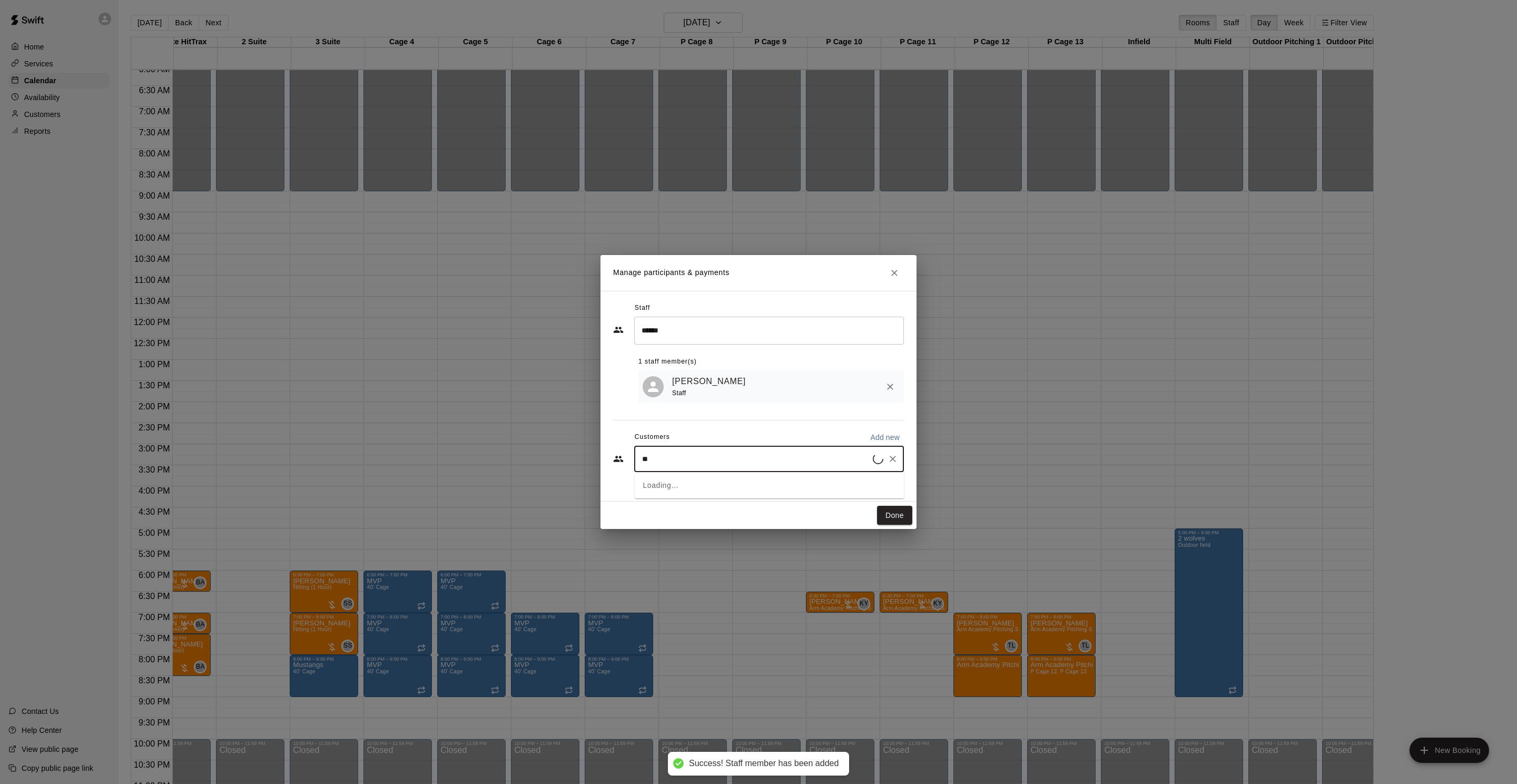
type input "*"
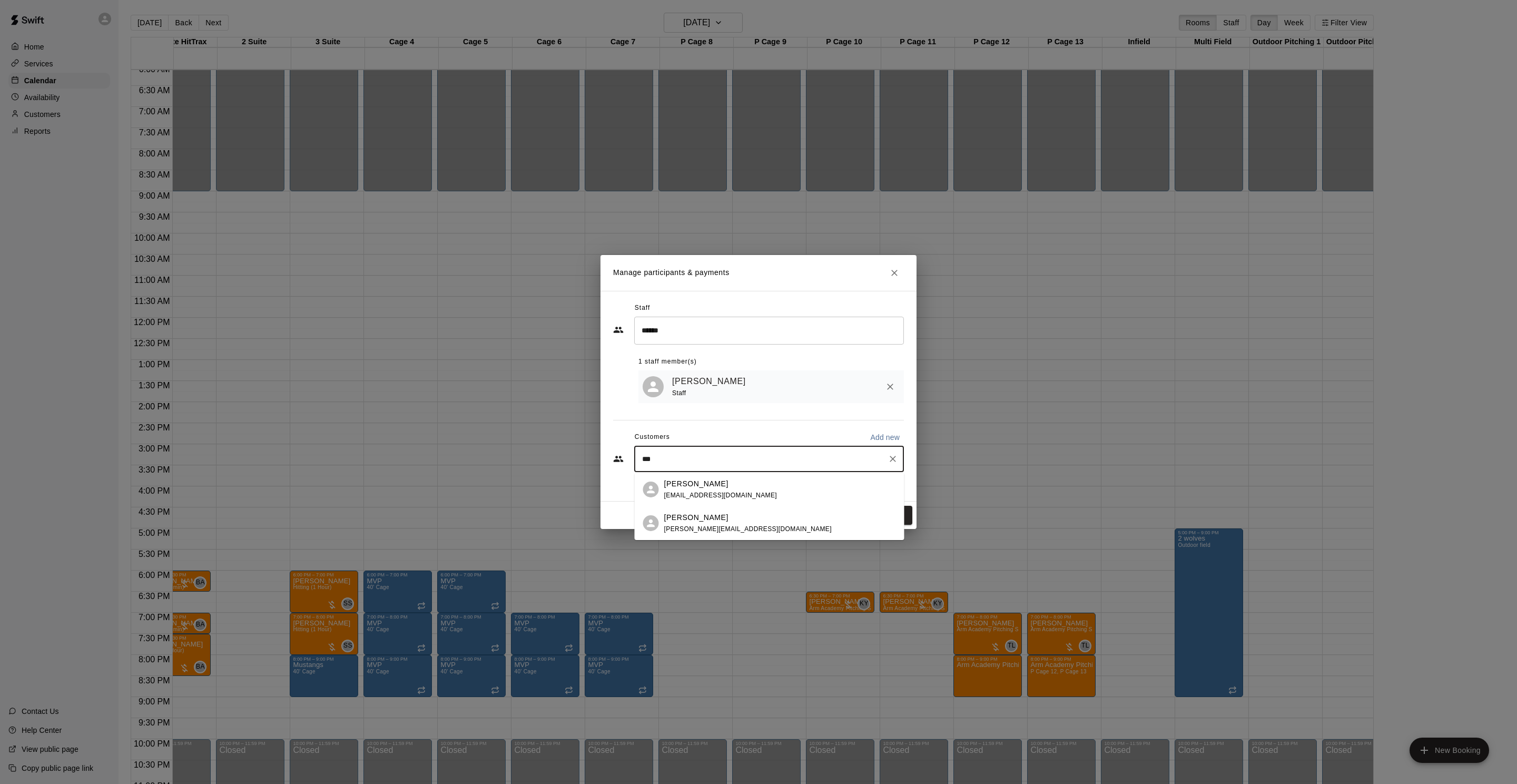
type input "****"
click at [893, 463] on icon "Clear" at bounding box center [892, 459] width 10 height 10
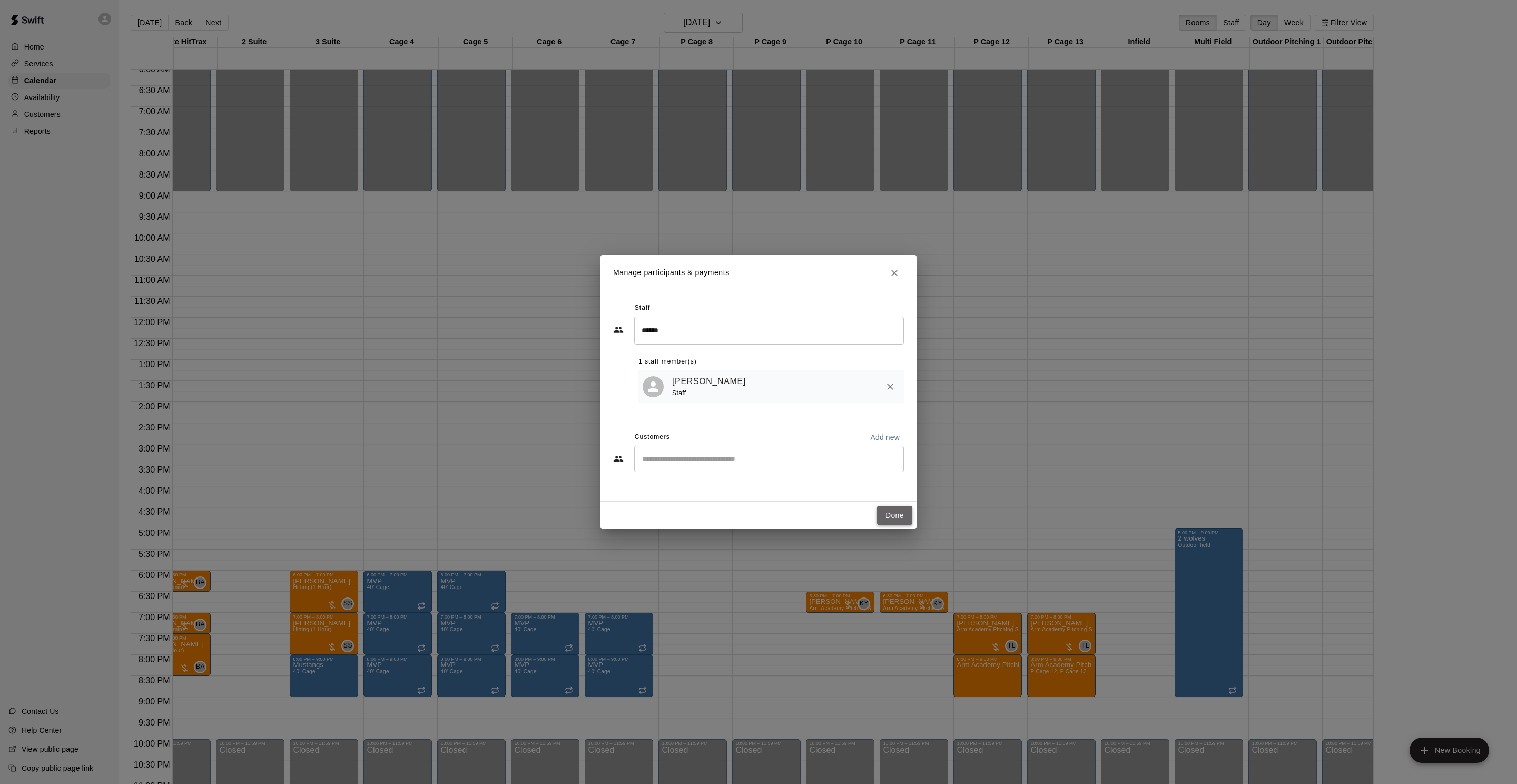
click at [901, 508] on button "Done" at bounding box center [895, 515] width 35 height 19
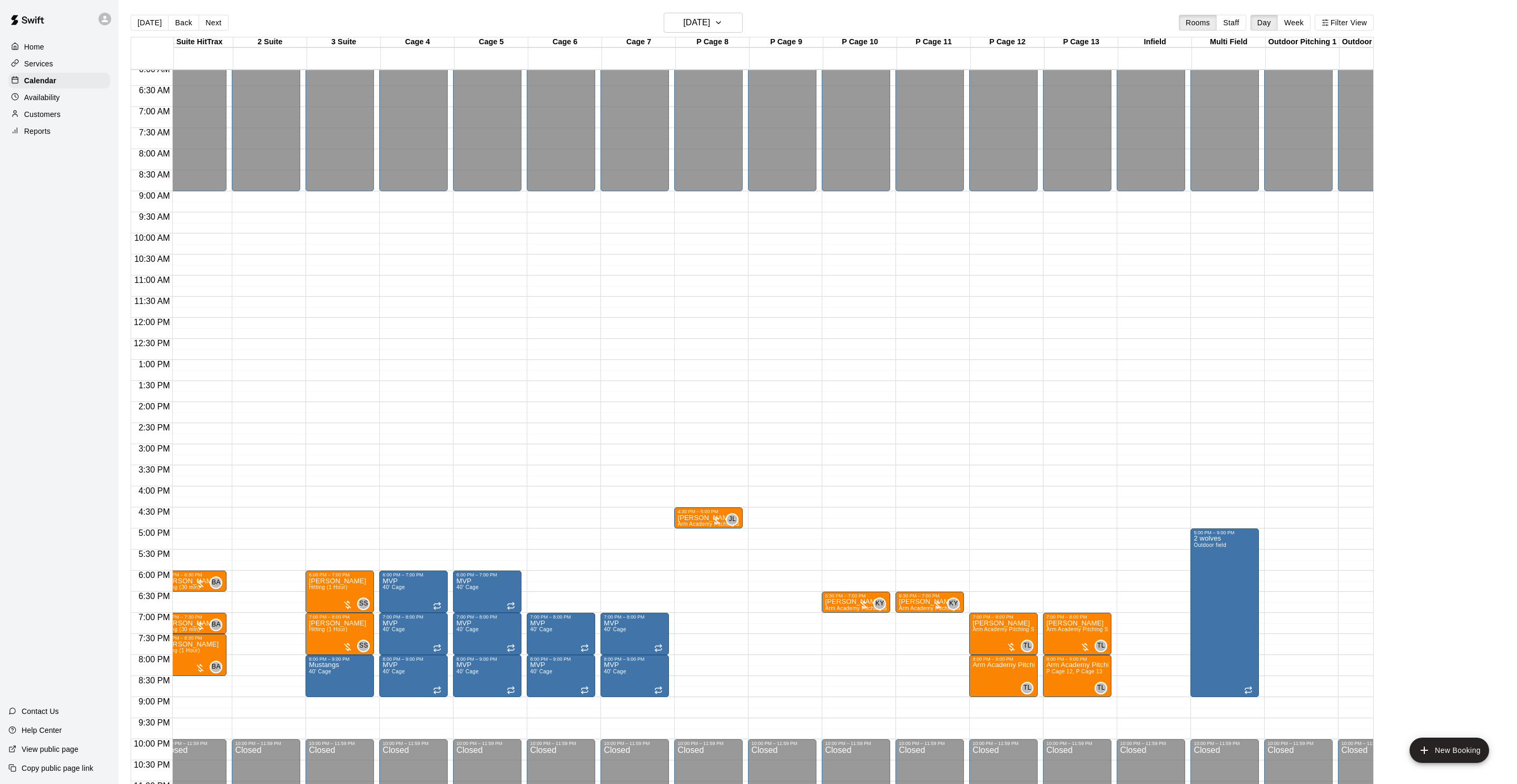
scroll to position [0, 9]
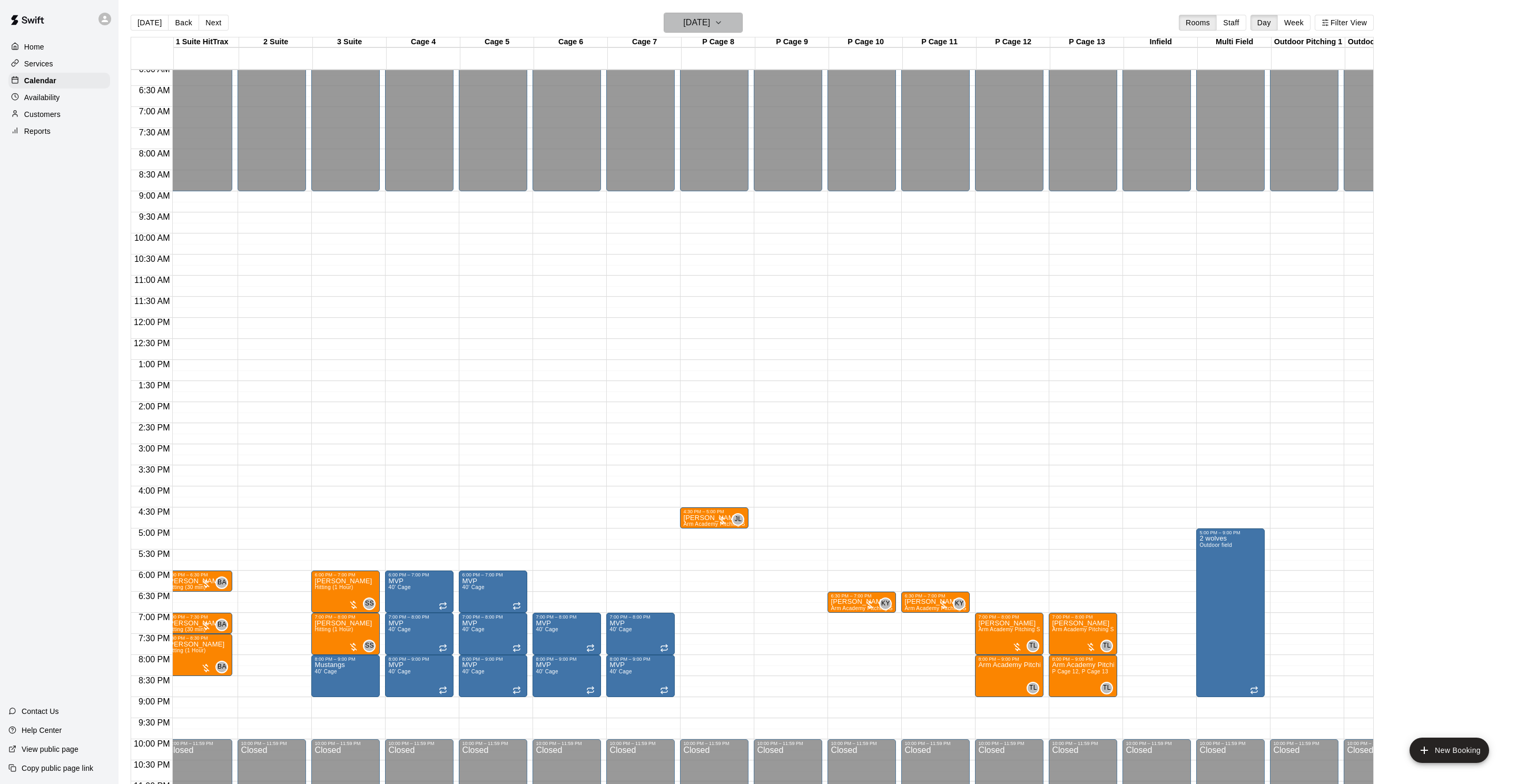
click at [686, 22] on h6 "Tuesday Oct 14" at bounding box center [696, 23] width 27 height 15
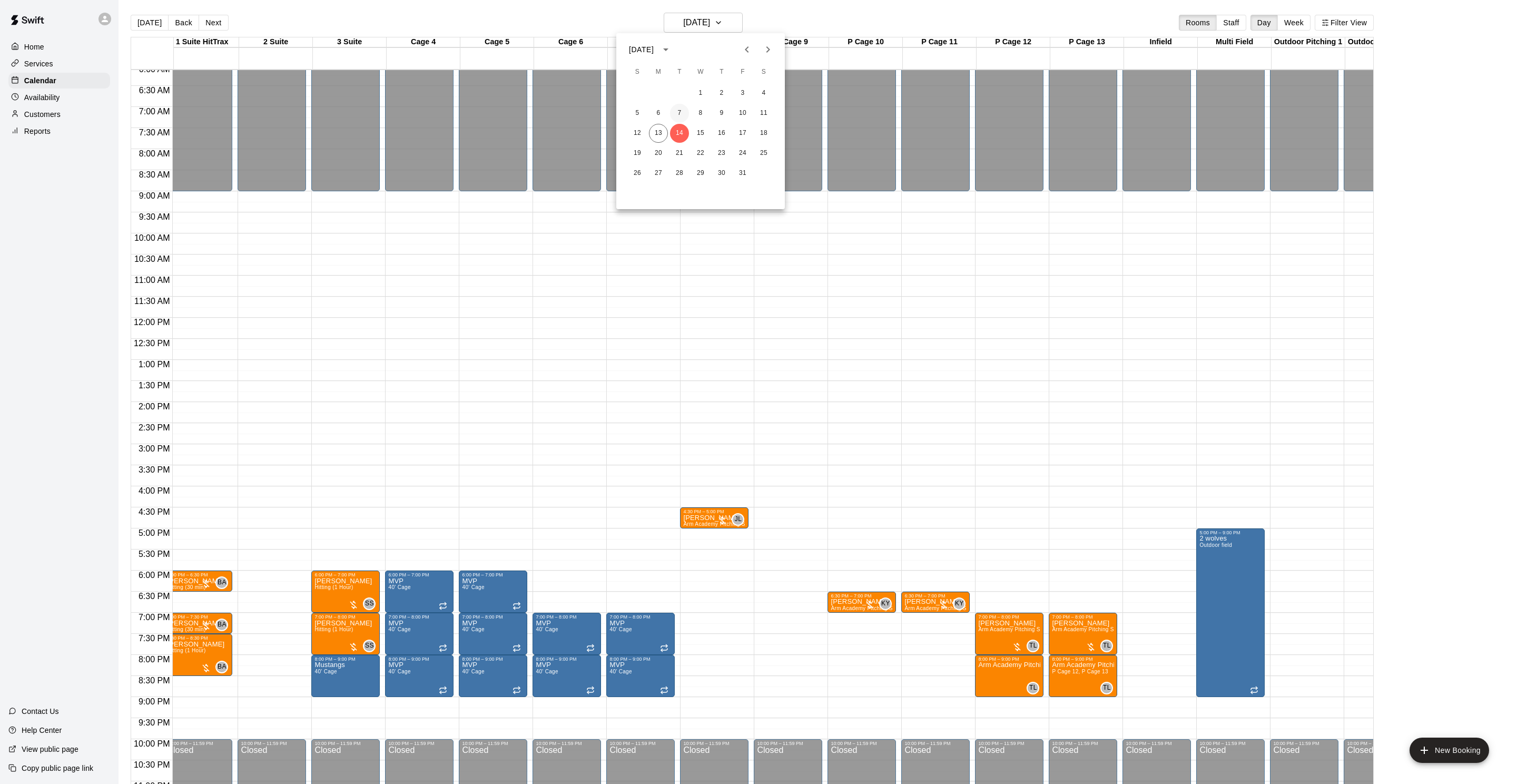
click at [682, 120] on button "7" at bounding box center [679, 113] width 19 height 19
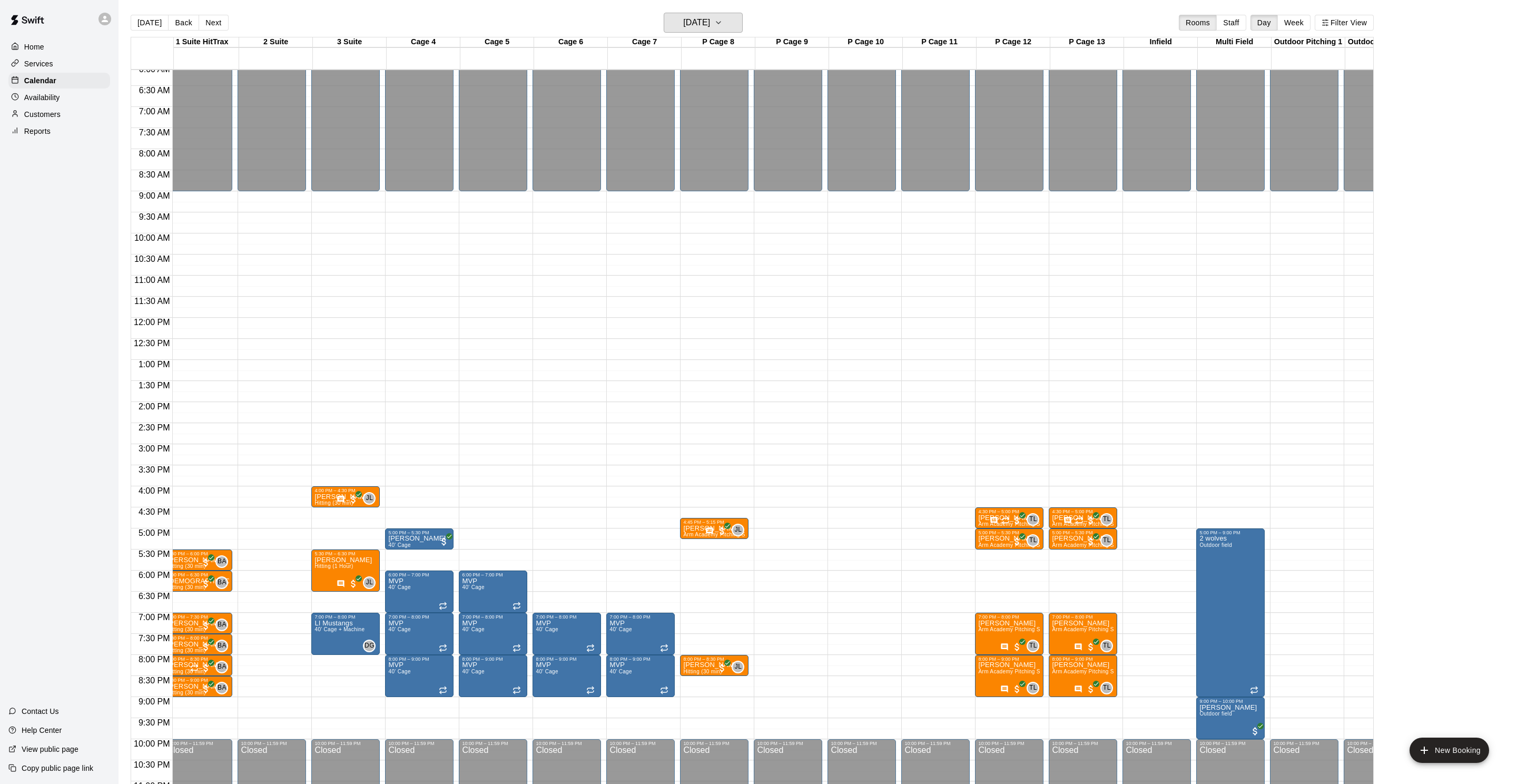
scroll to position [259, 9]
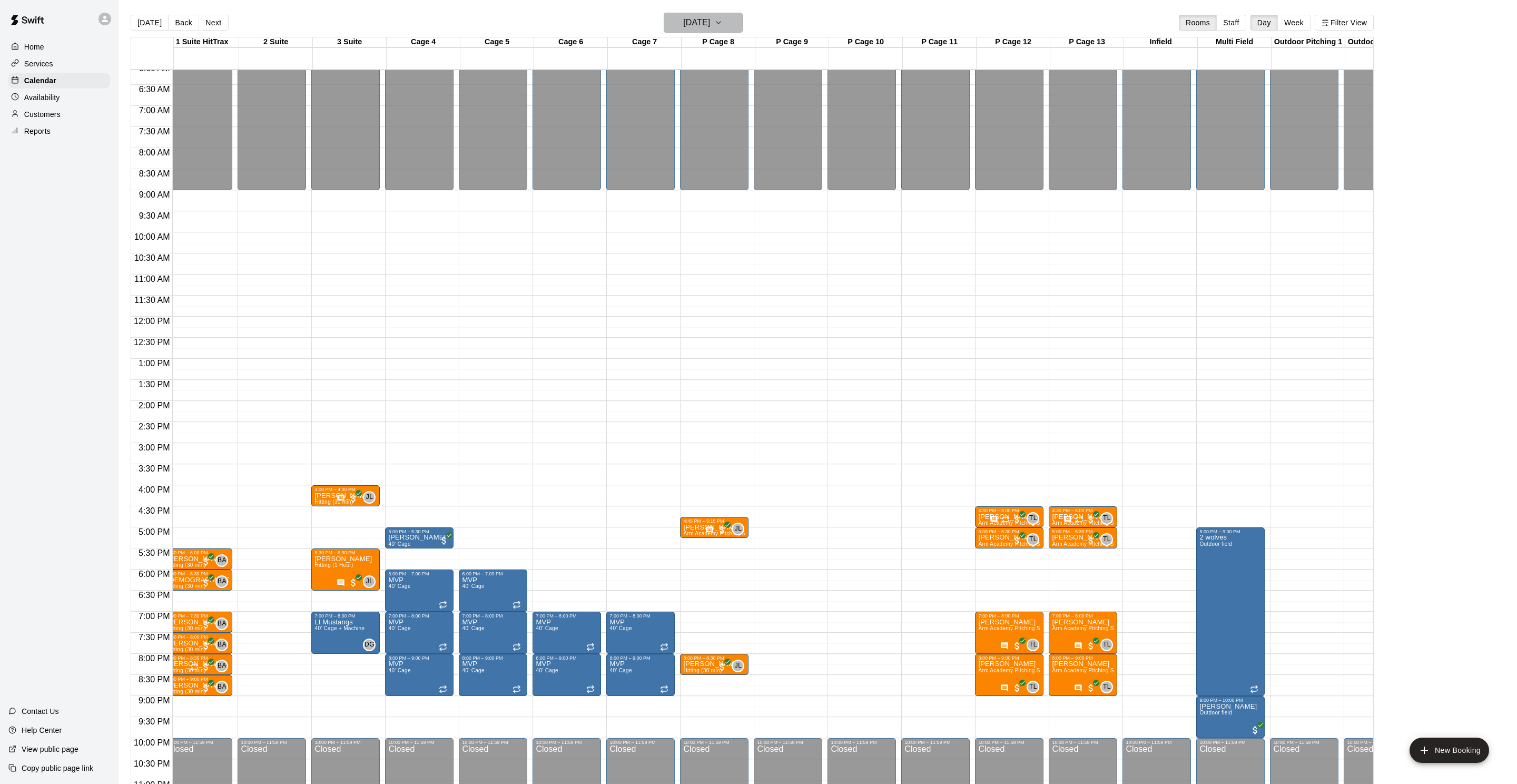
click at [676, 13] on button "Tuesday Oct 07" at bounding box center [703, 23] width 79 height 20
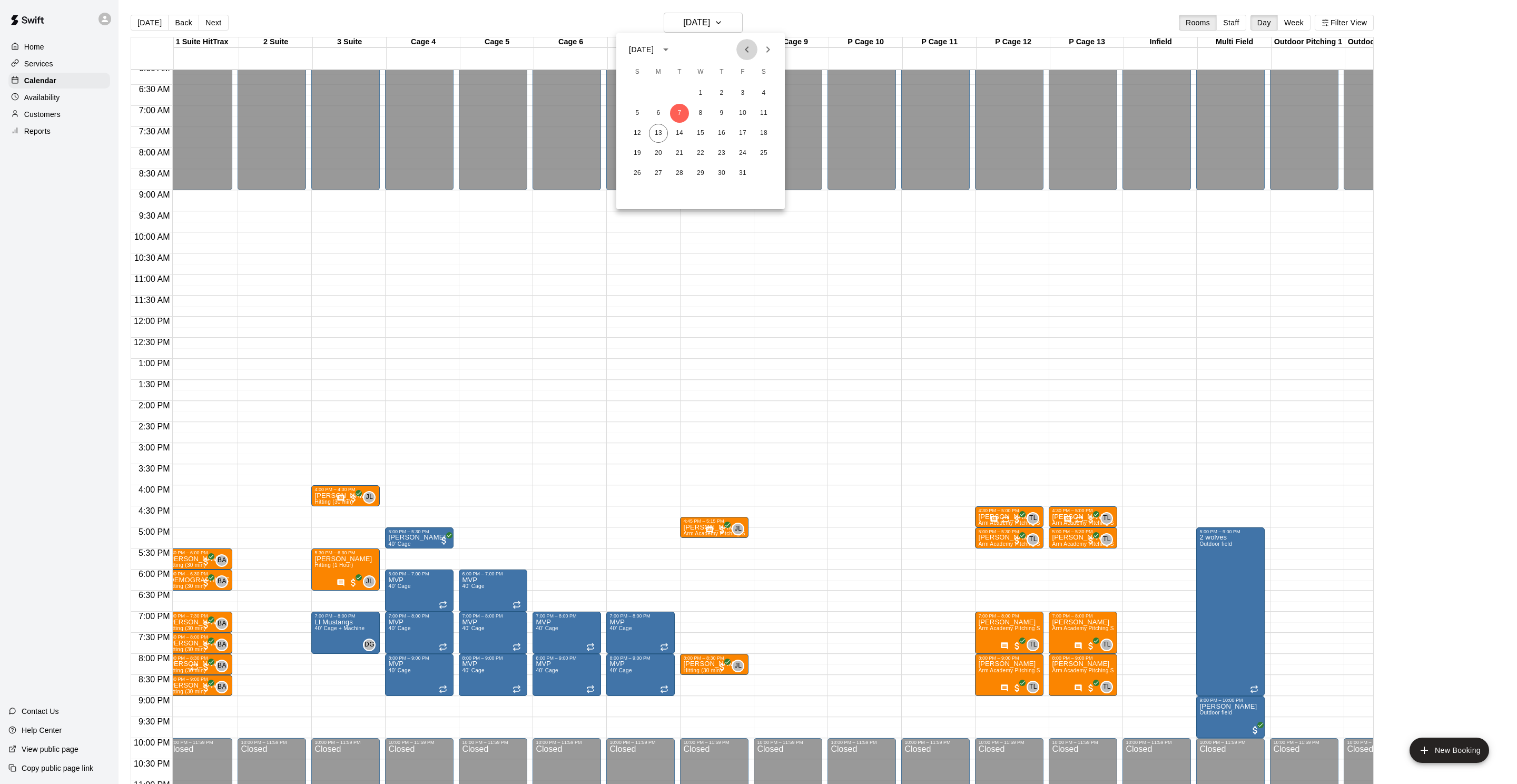
click at [748, 55] on icon "Previous month" at bounding box center [747, 49] width 13 height 13
click at [674, 176] on button "30" at bounding box center [679, 173] width 19 height 19
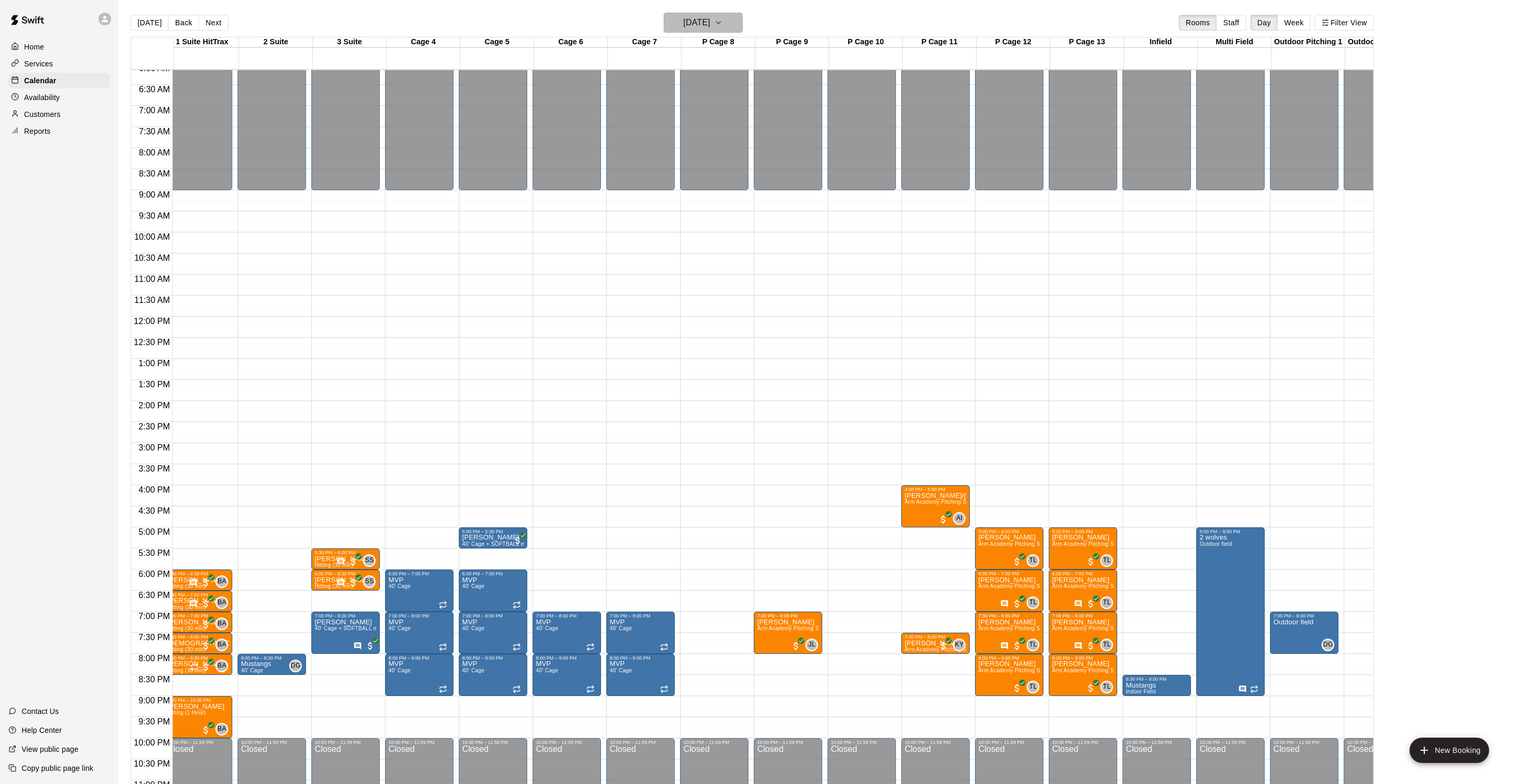
click at [703, 22] on h6 "Tuesday Sep 30" at bounding box center [696, 23] width 27 height 15
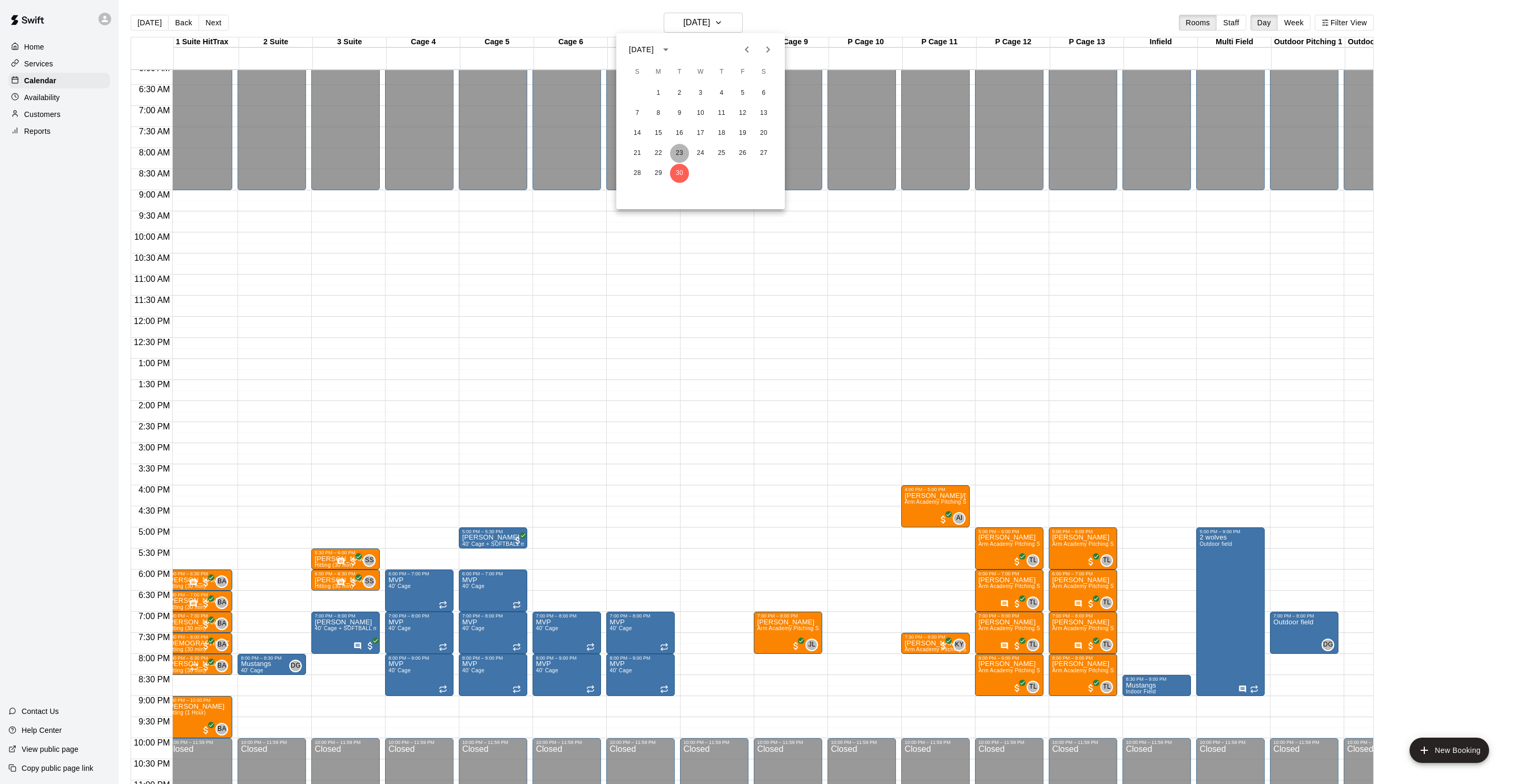
click at [679, 149] on button "23" at bounding box center [679, 153] width 19 height 19
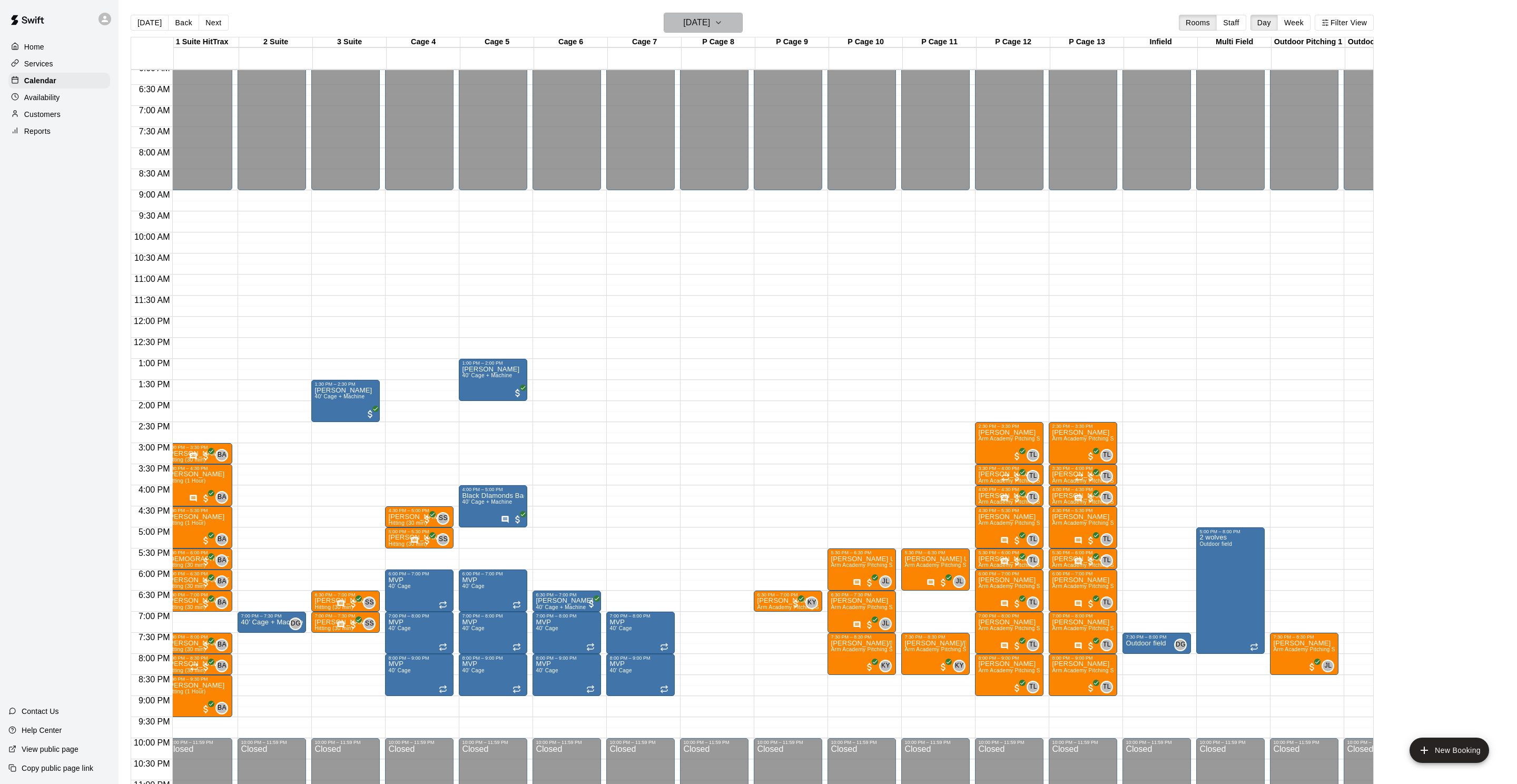
click at [692, 27] on h6 "Tuesday Sep 23" at bounding box center [696, 23] width 27 height 15
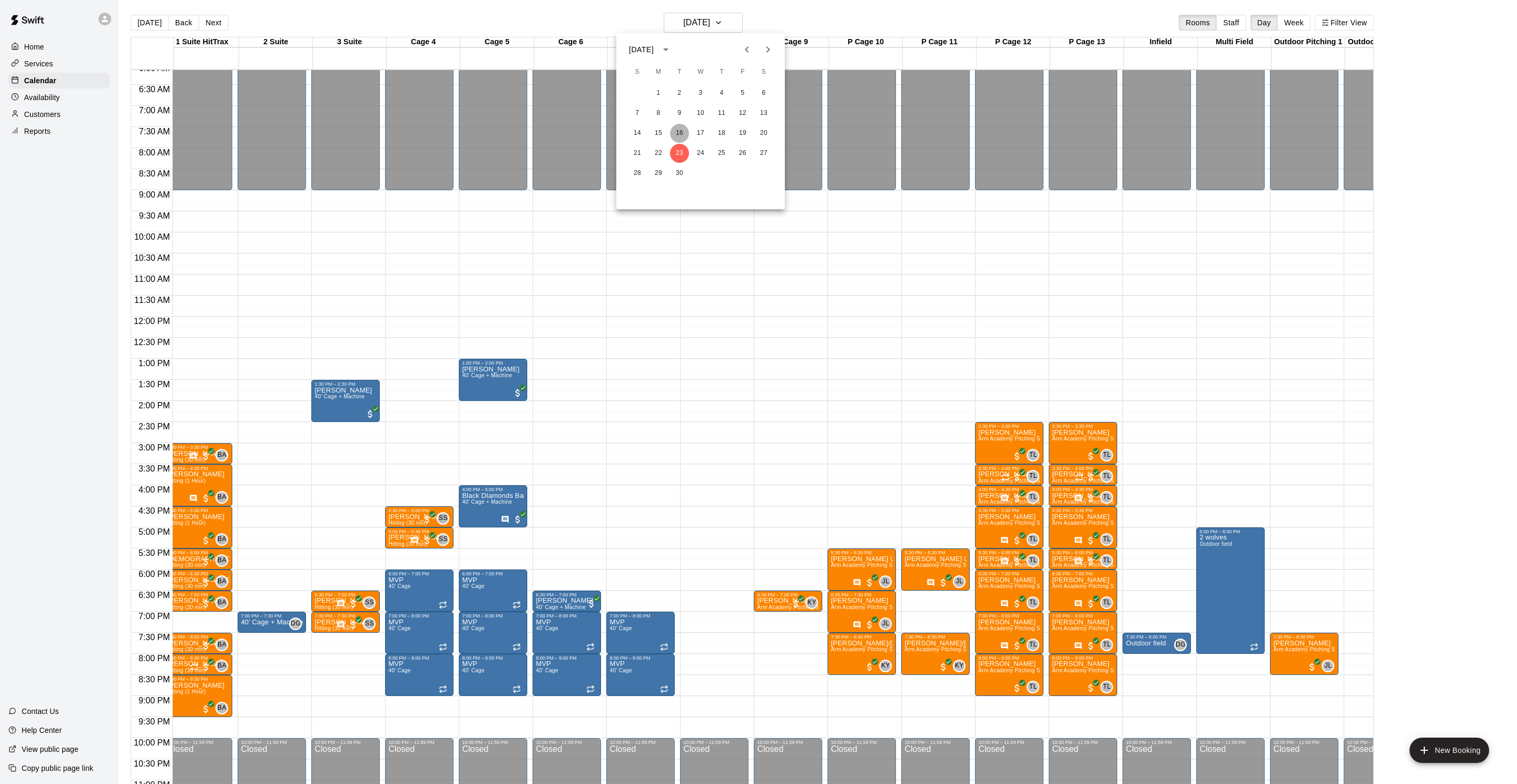
click at [681, 136] on button "16" at bounding box center [679, 133] width 19 height 19
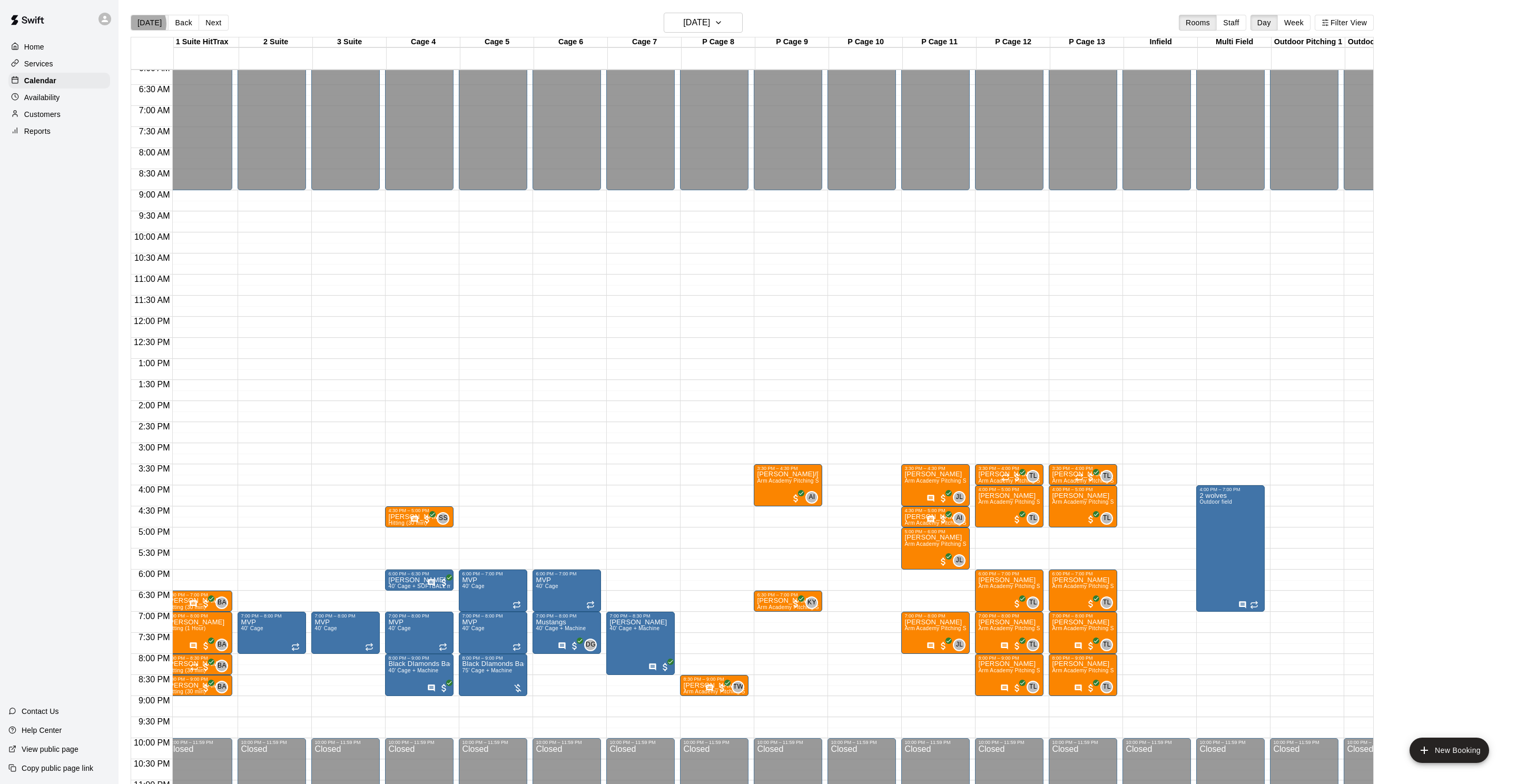
click at [140, 24] on button "Today" at bounding box center [150, 23] width 38 height 16
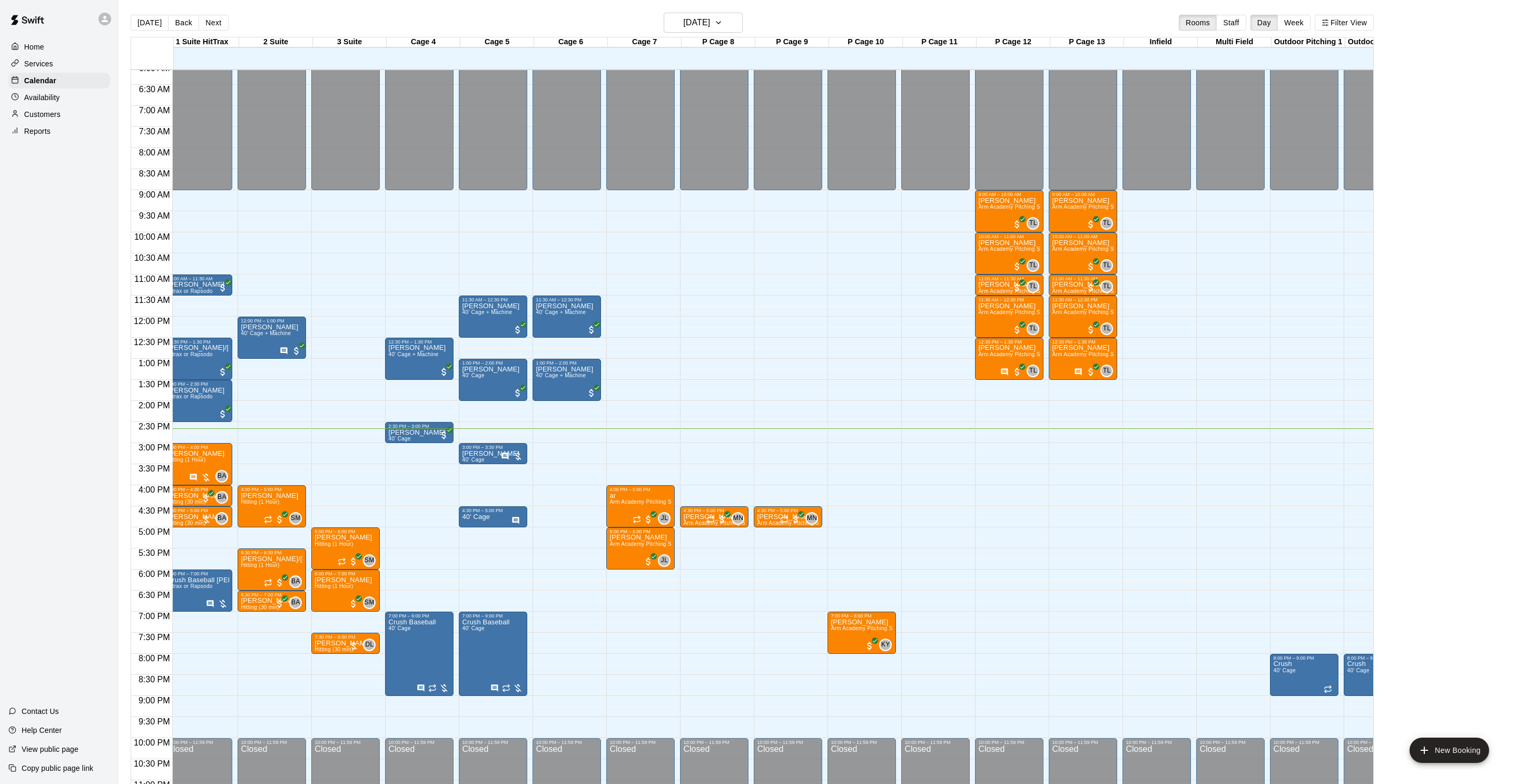
click at [219, 32] on div "Today Back Next Monday Oct 13 Rooms Staff Day Week Filter View" at bounding box center [752, 25] width 1243 height 24
click at [219, 25] on button "Next" at bounding box center [213, 23] width 29 height 16
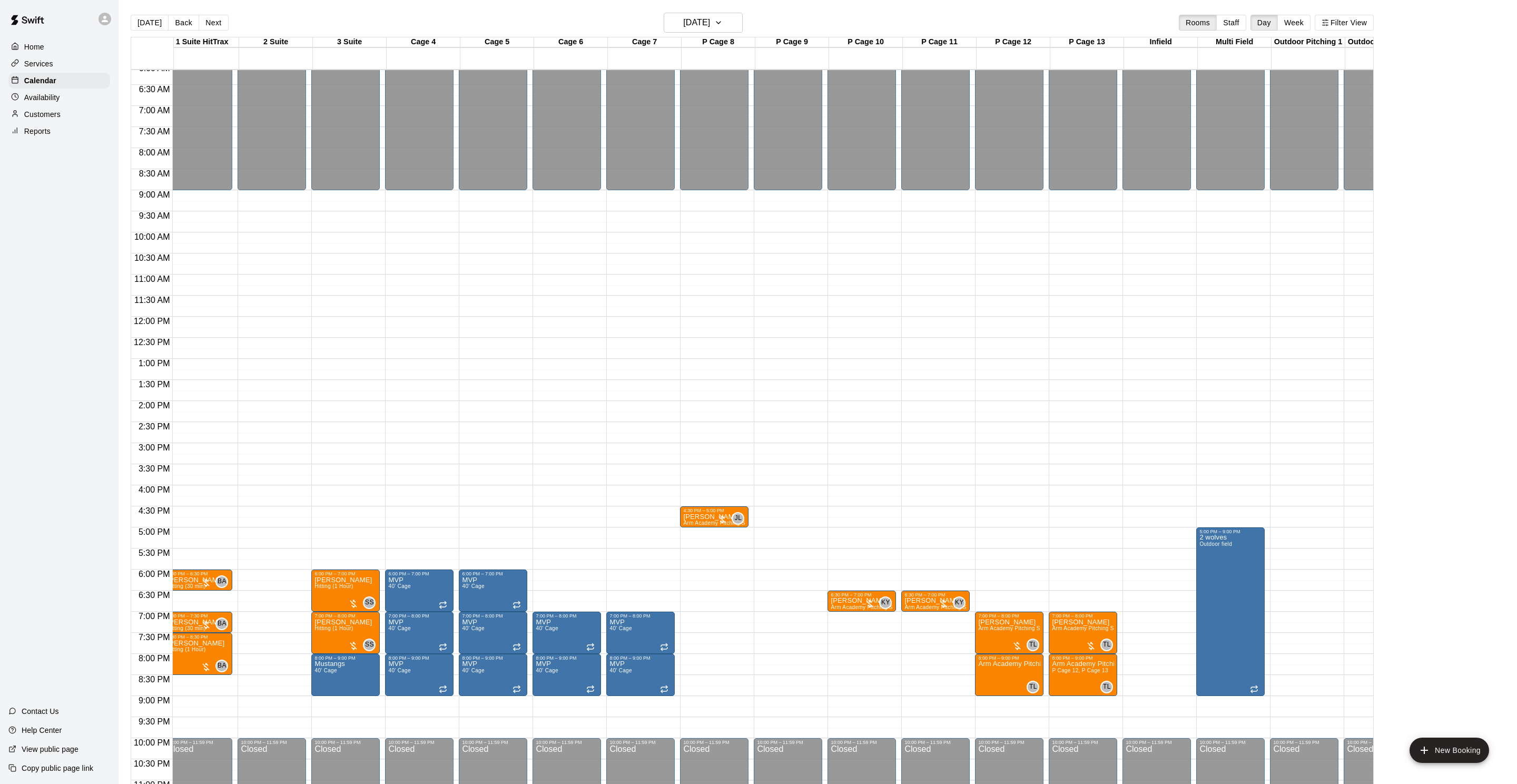
scroll to position [247, 9]
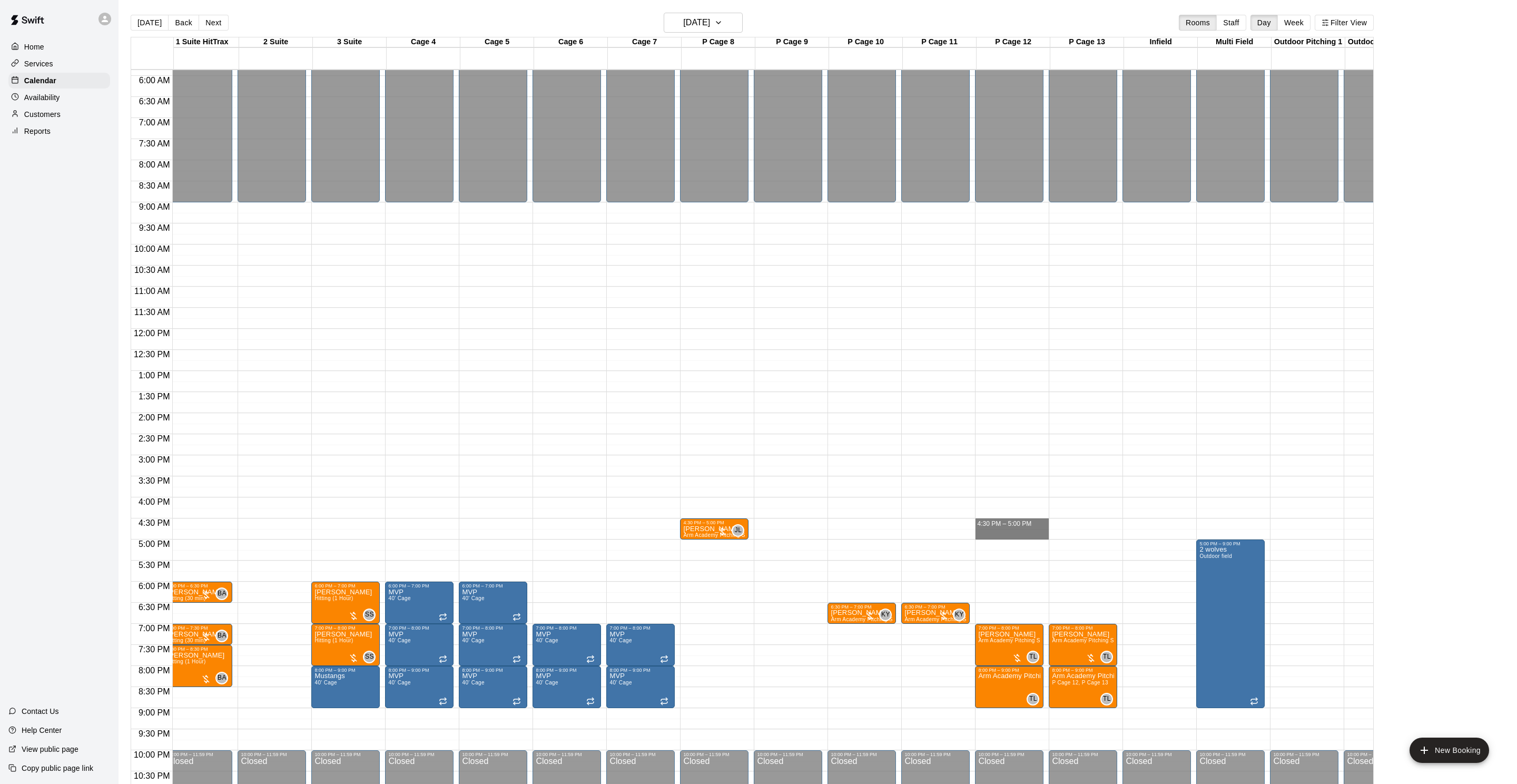
drag, startPoint x: 1007, startPoint y: 522, endPoint x: 1006, endPoint y: 537, distance: 15.0
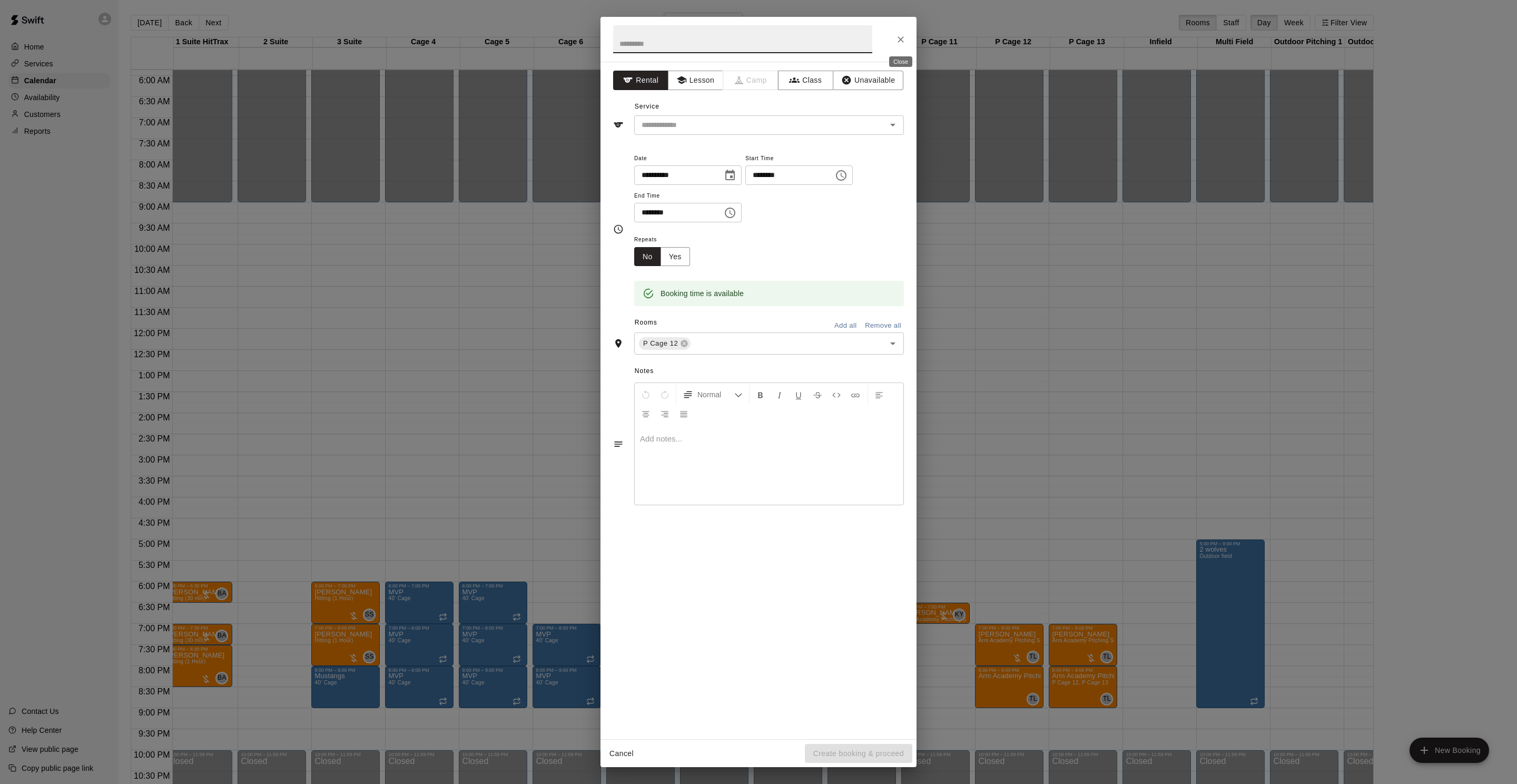
click at [894, 37] on button "Close" at bounding box center [900, 39] width 19 height 19
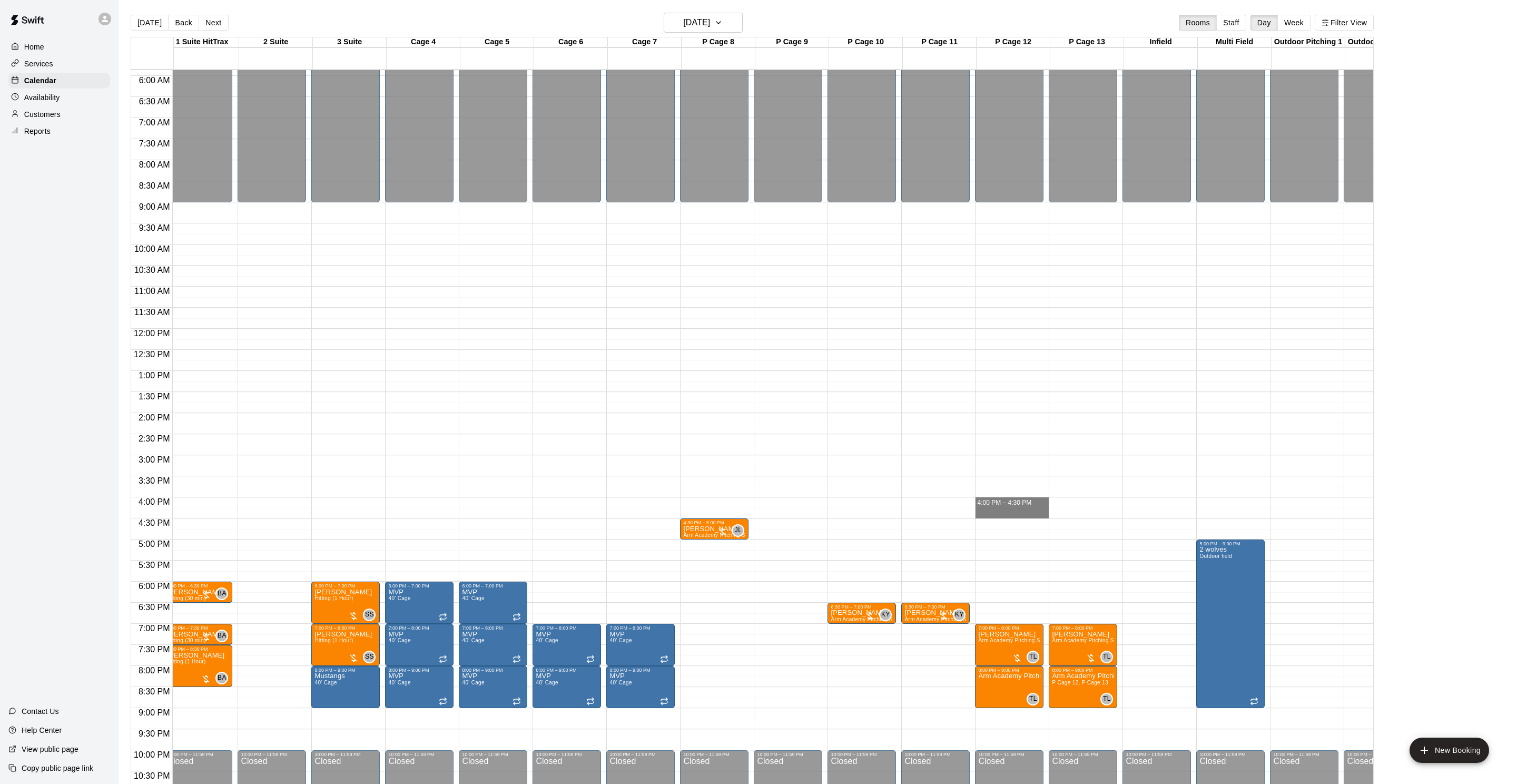
drag, startPoint x: 1008, startPoint y: 501, endPoint x: 1007, endPoint y: 515, distance: 14.0
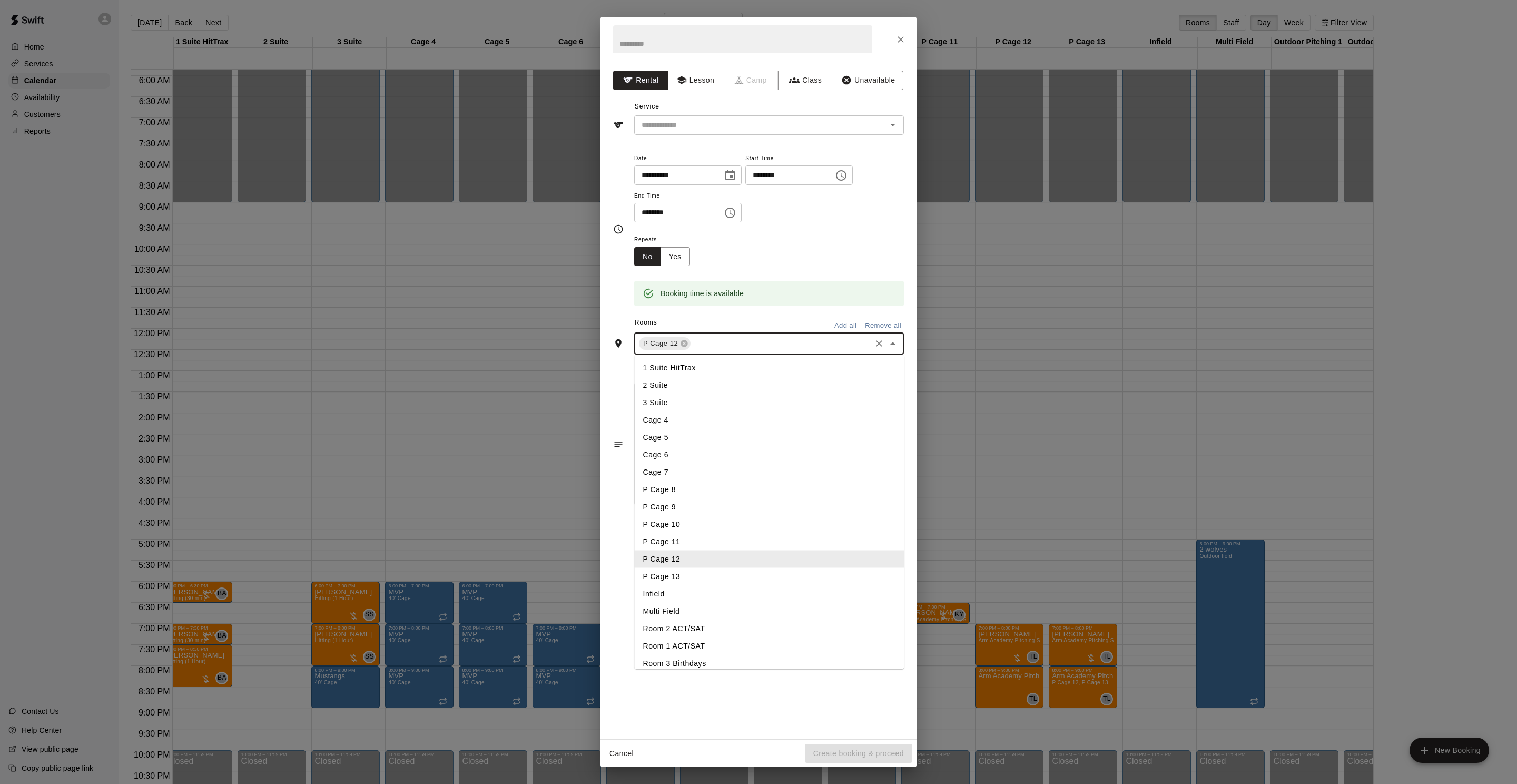
click at [745, 346] on input "text" at bounding box center [781, 344] width 178 height 13
click at [701, 578] on li "P Cage 13" at bounding box center [769, 577] width 269 height 18
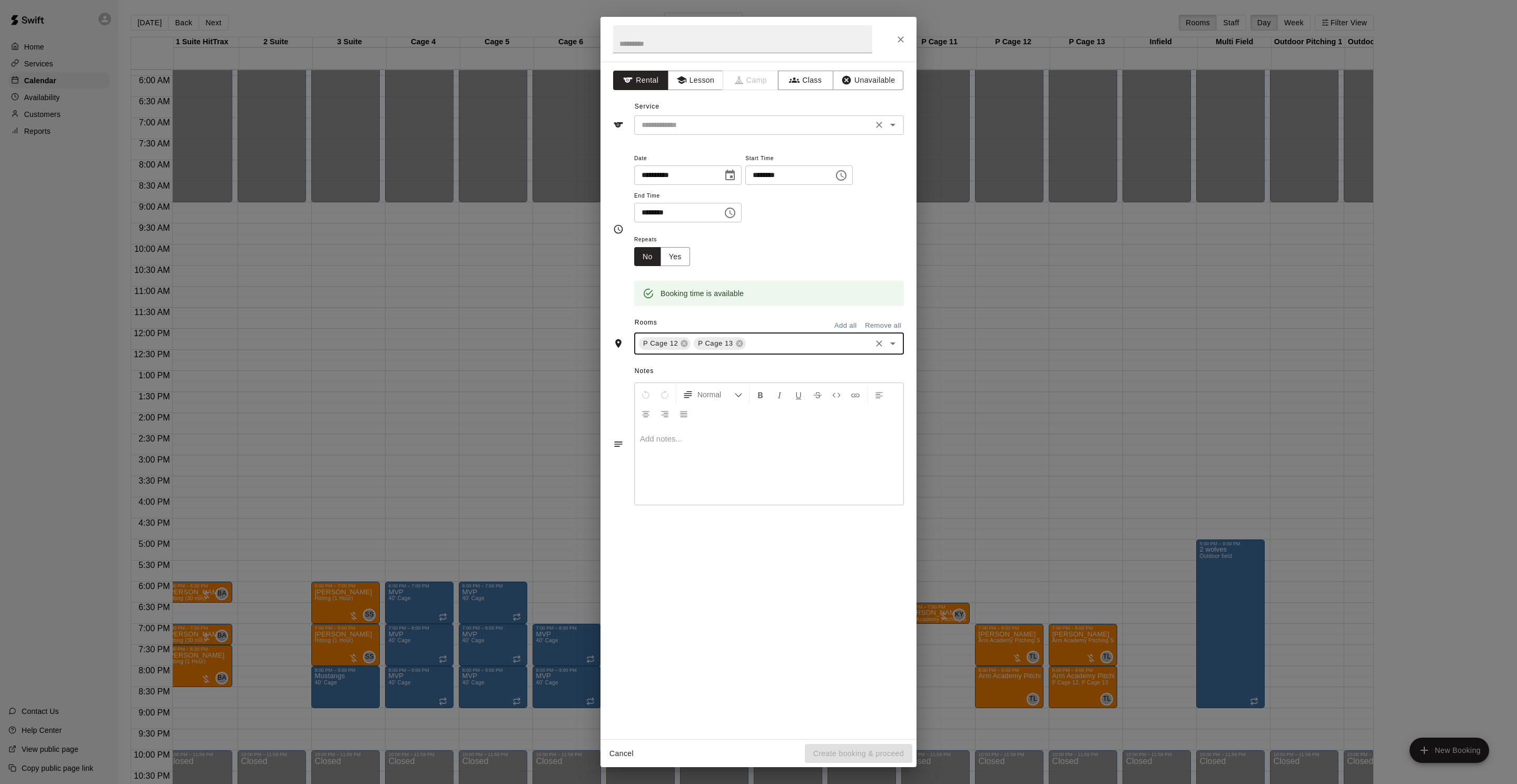
drag, startPoint x: 696, startPoint y: 83, endPoint x: 698, endPoint y: 115, distance: 32.1
click at [696, 83] on button "Lesson" at bounding box center [695, 80] width 55 height 19
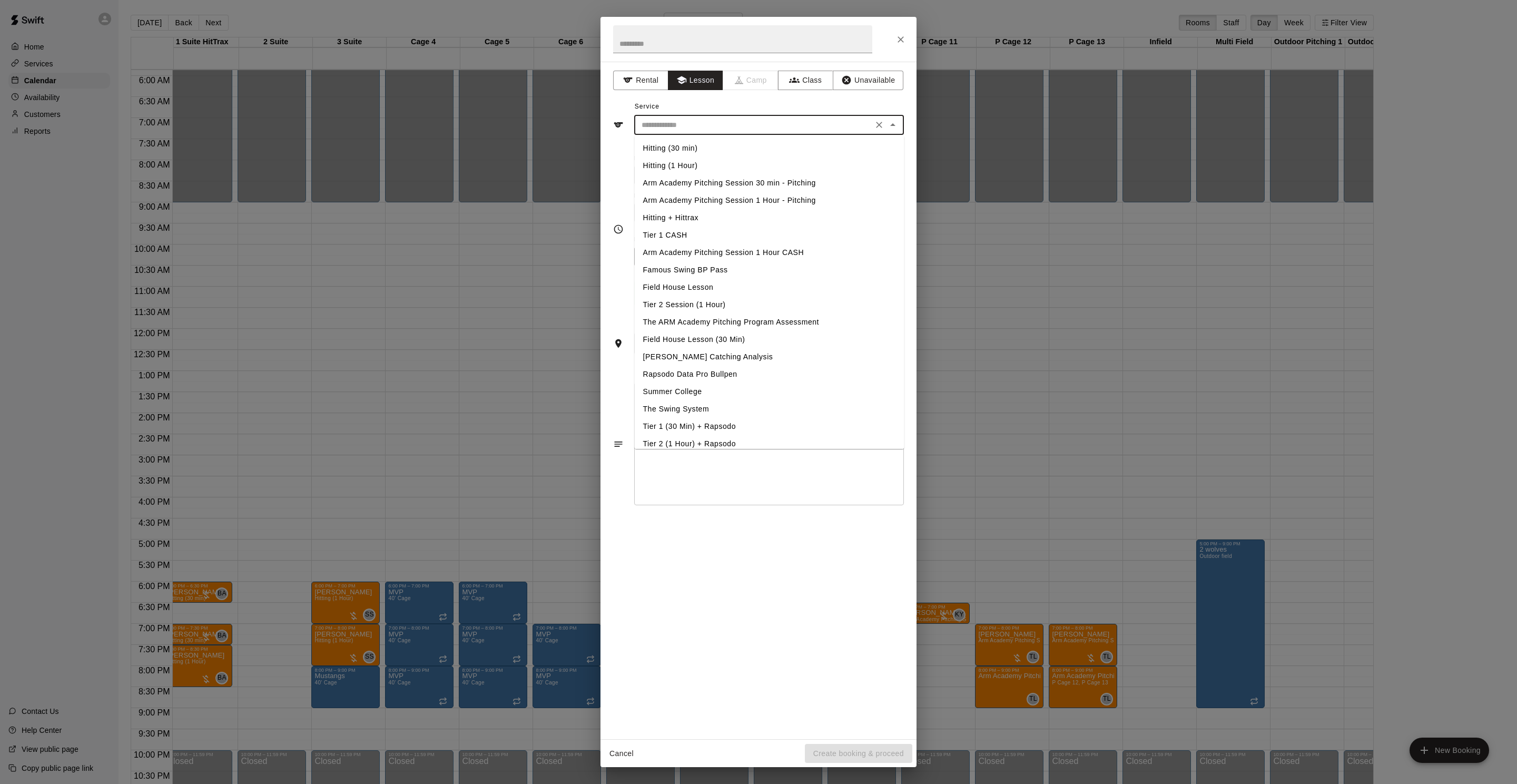
drag, startPoint x: 698, startPoint y: 128, endPoint x: 726, endPoint y: 157, distance: 40.3
click at [697, 128] on input "text" at bounding box center [754, 125] width 232 height 13
drag, startPoint x: 778, startPoint y: 203, endPoint x: 779, endPoint y: 175, distance: 28.0
click at [780, 173] on ul "Hitting (30 min) Hitting (1 Hour) Arm Academy Pitching Session 30 min - Pitchin…" at bounding box center [769, 292] width 269 height 313
click at [778, 181] on li "Arm Academy Pitching Session 30 min - Pitching" at bounding box center [769, 183] width 269 height 18
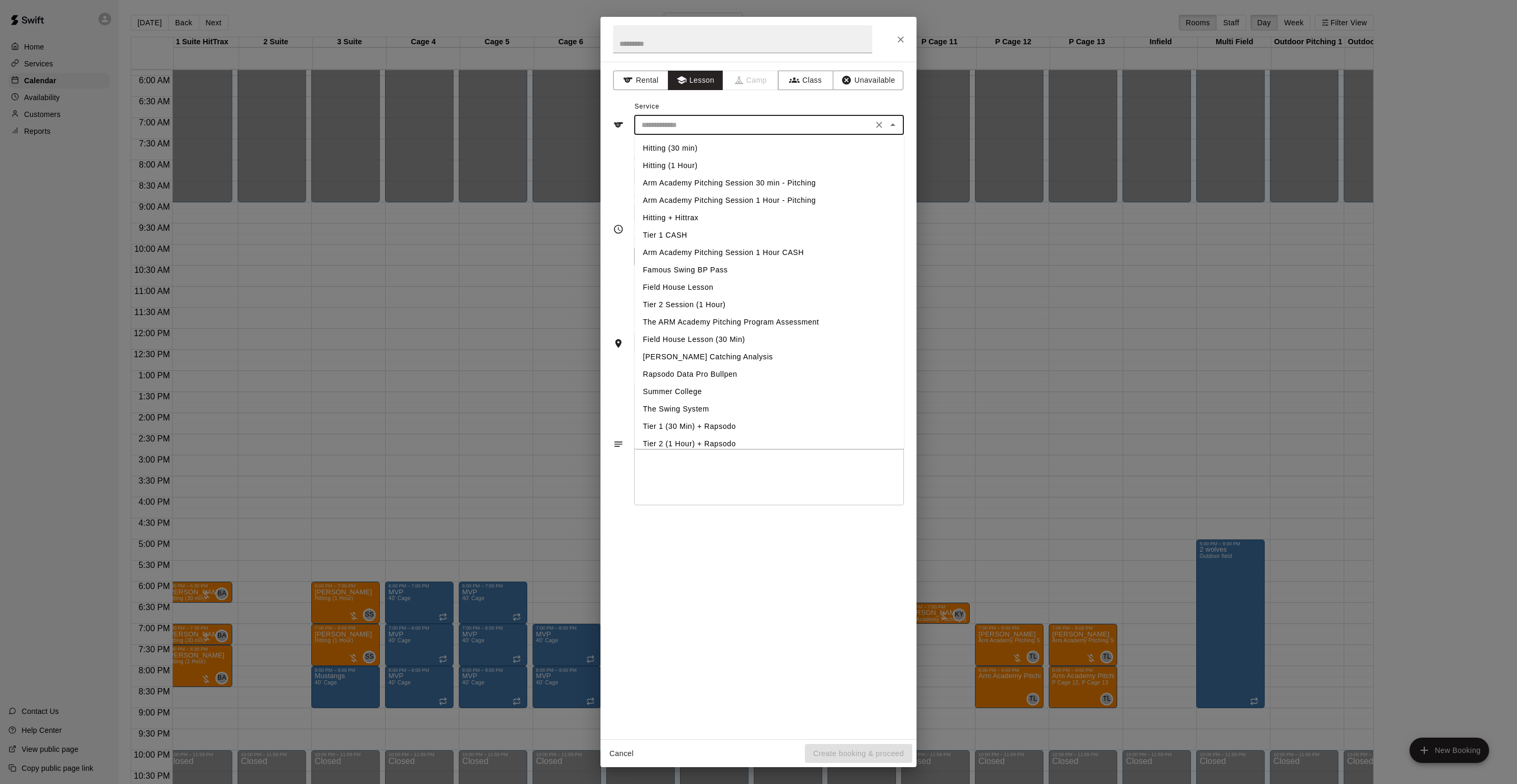
type input "**********"
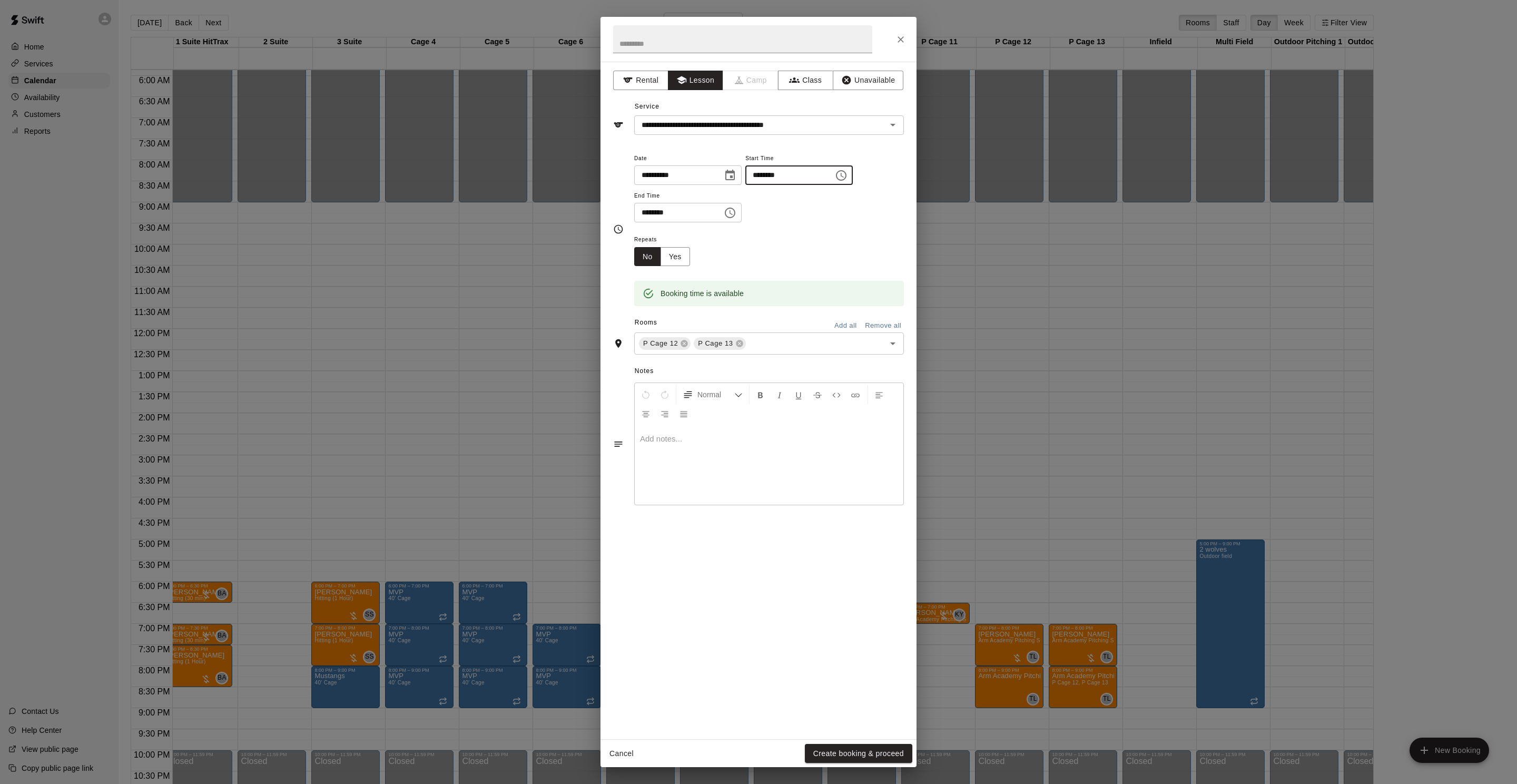
click at [765, 175] on input "********" at bounding box center [785, 175] width 81 height 19
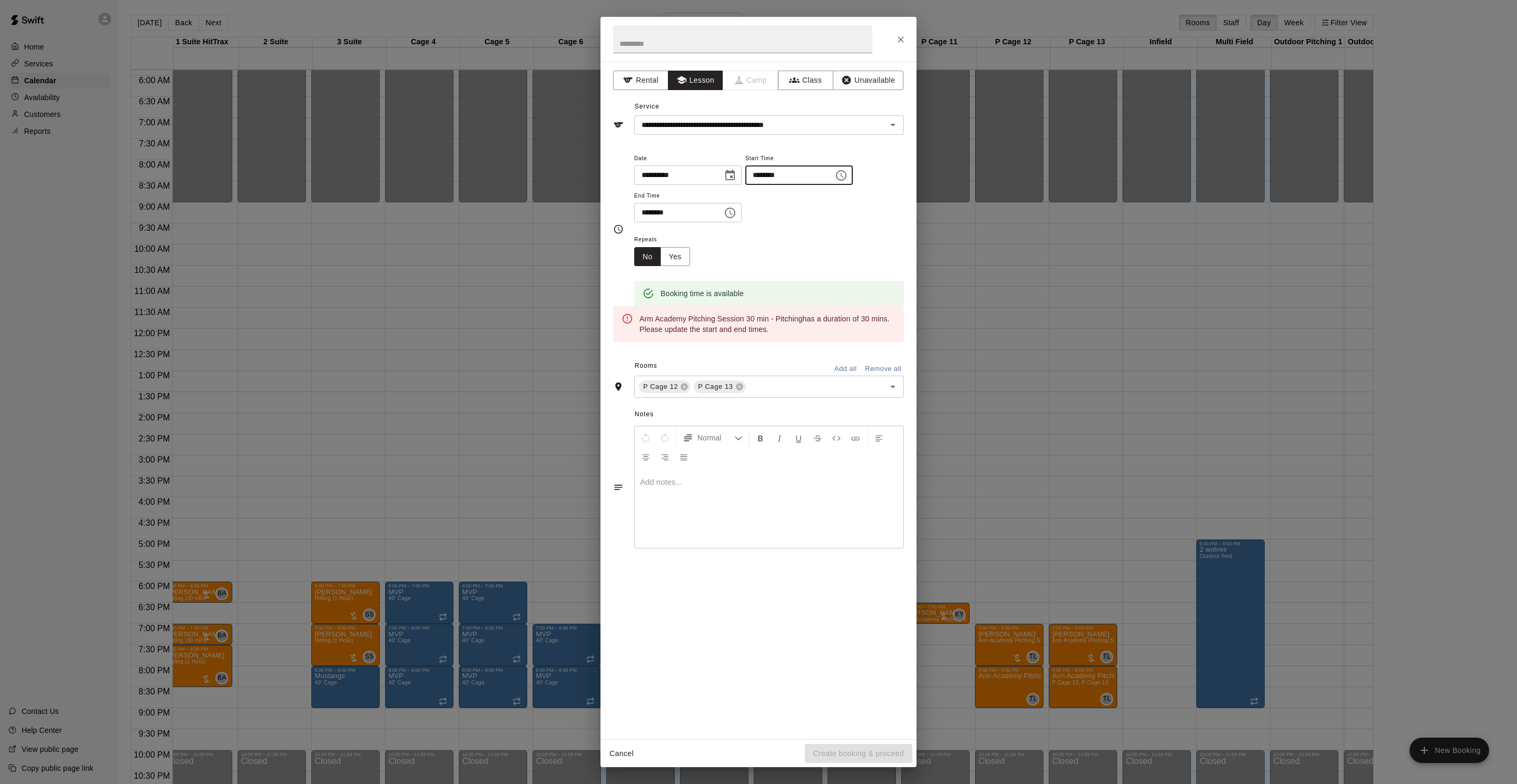
type input "********"
click at [639, 210] on input "********" at bounding box center [675, 212] width 81 height 19
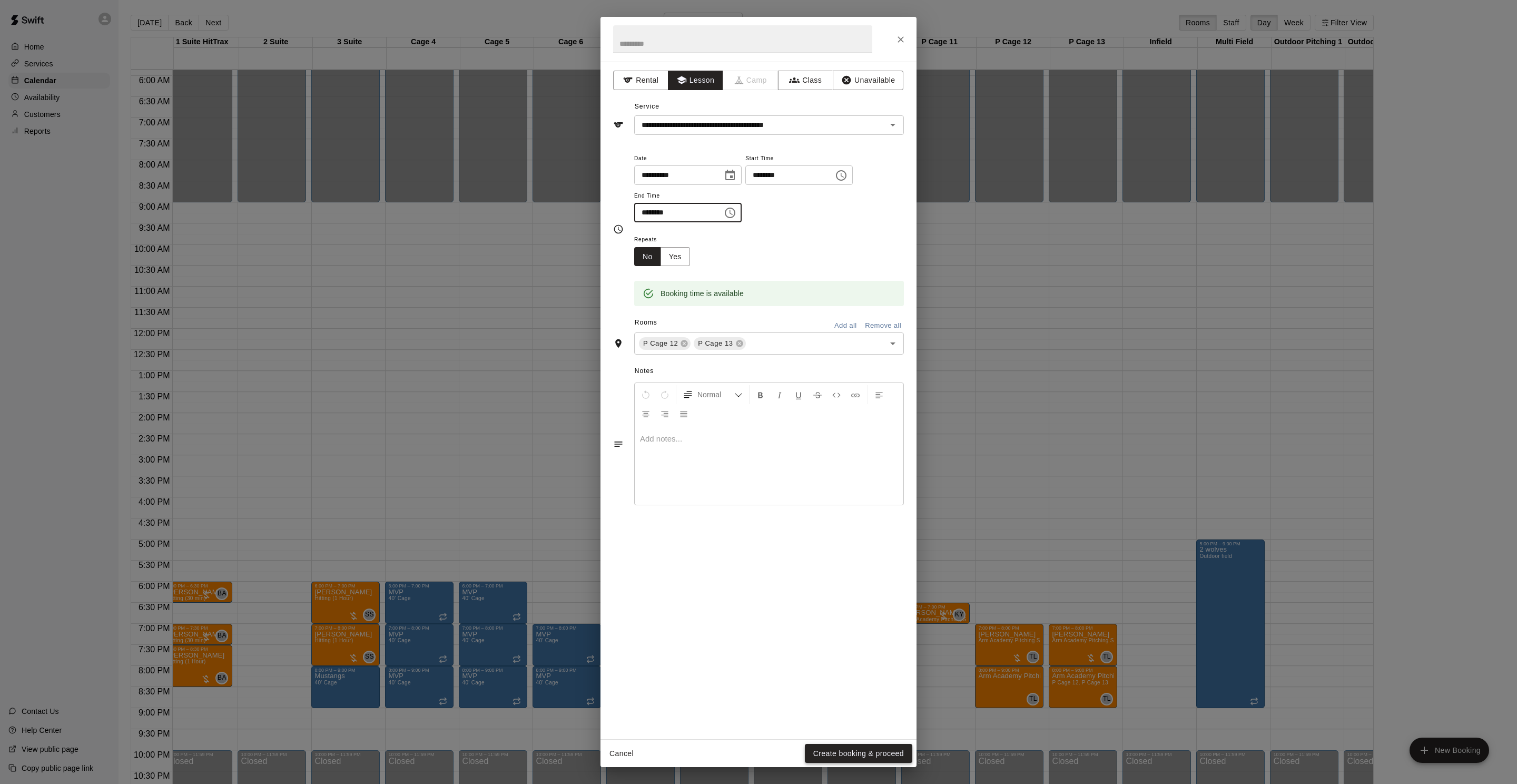
type input "********"
click at [863, 753] on button "Create booking & proceed" at bounding box center [858, 754] width 108 height 19
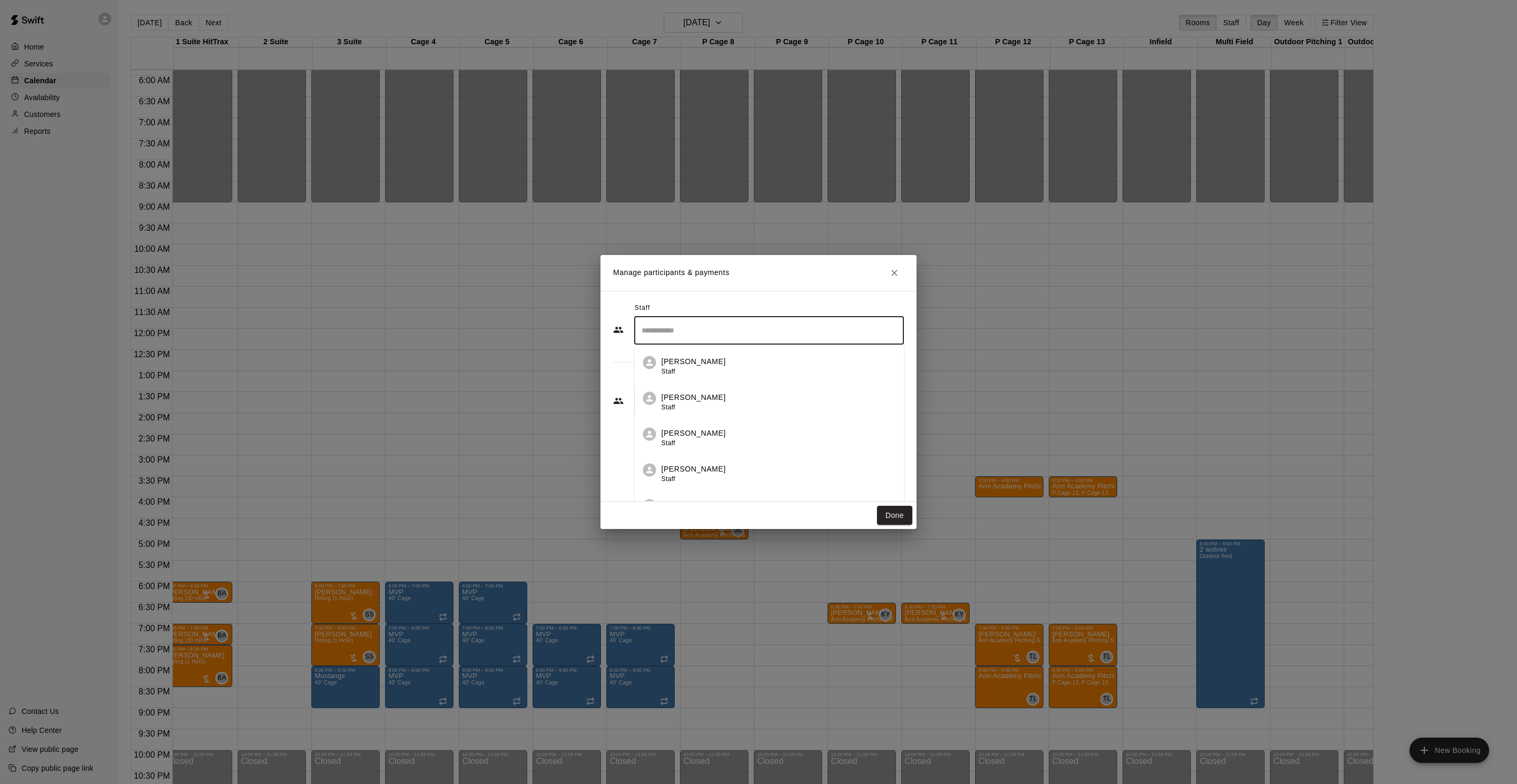
click at [705, 335] on input "Search staff" at bounding box center [769, 330] width 260 height 18
click at [726, 354] on li "Tyler Levine Staff" at bounding box center [769, 362] width 269 height 36
type input "******"
click at [712, 398] on input "Start typing to search customers..." at bounding box center [769, 400] width 260 height 10
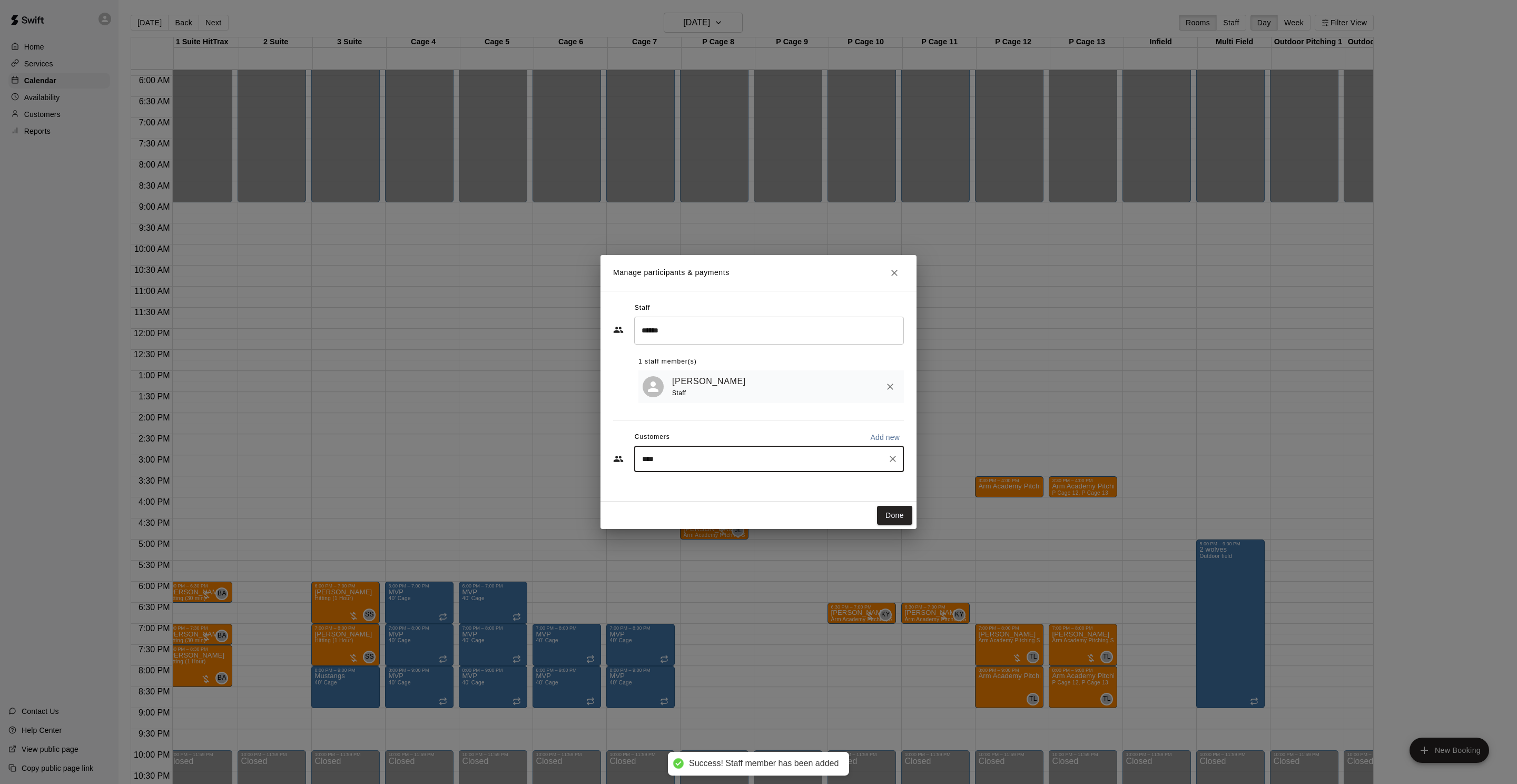
type input "*****"
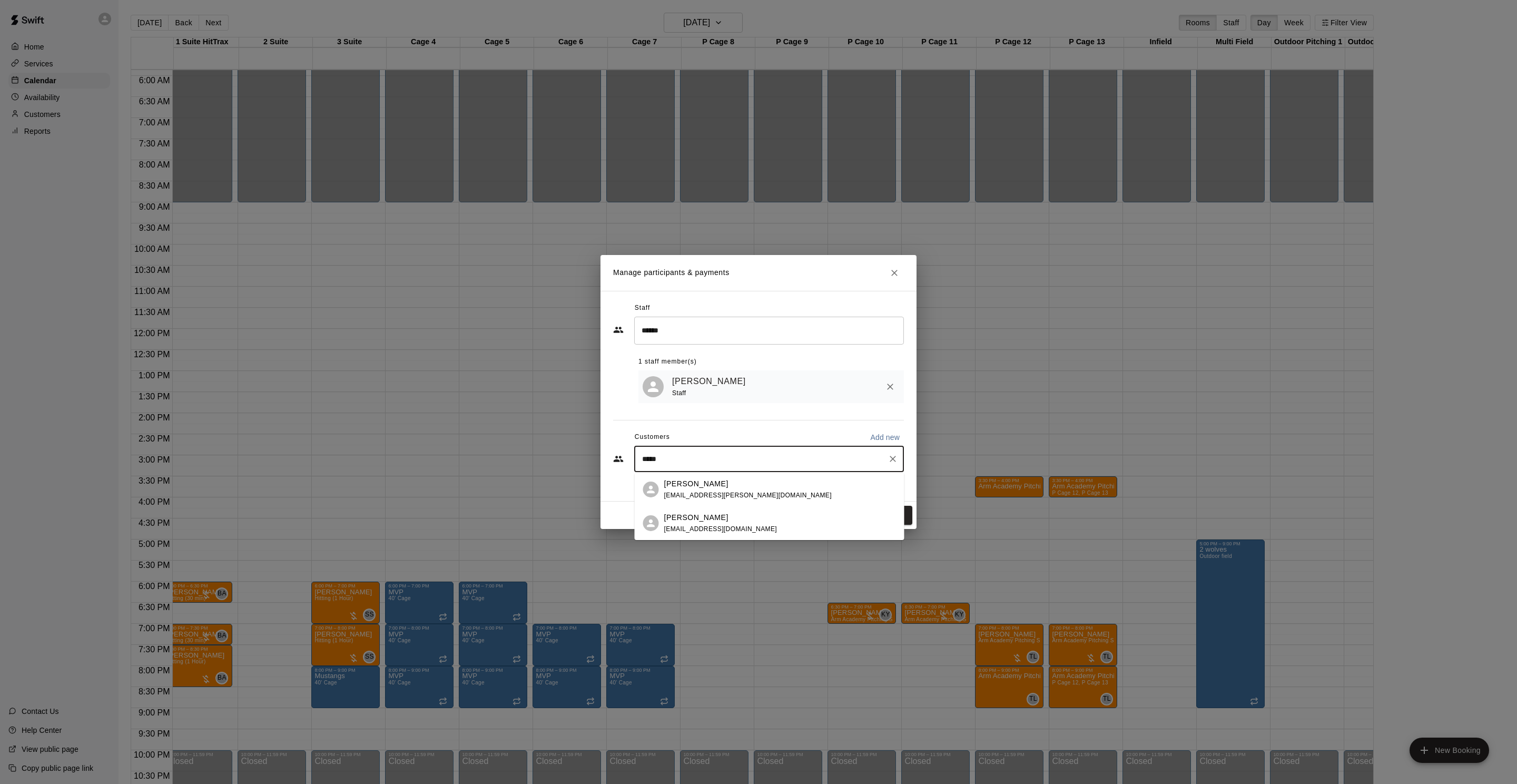
click at [714, 486] on div "Wyatt Wagner" at bounding box center [748, 484] width 167 height 11
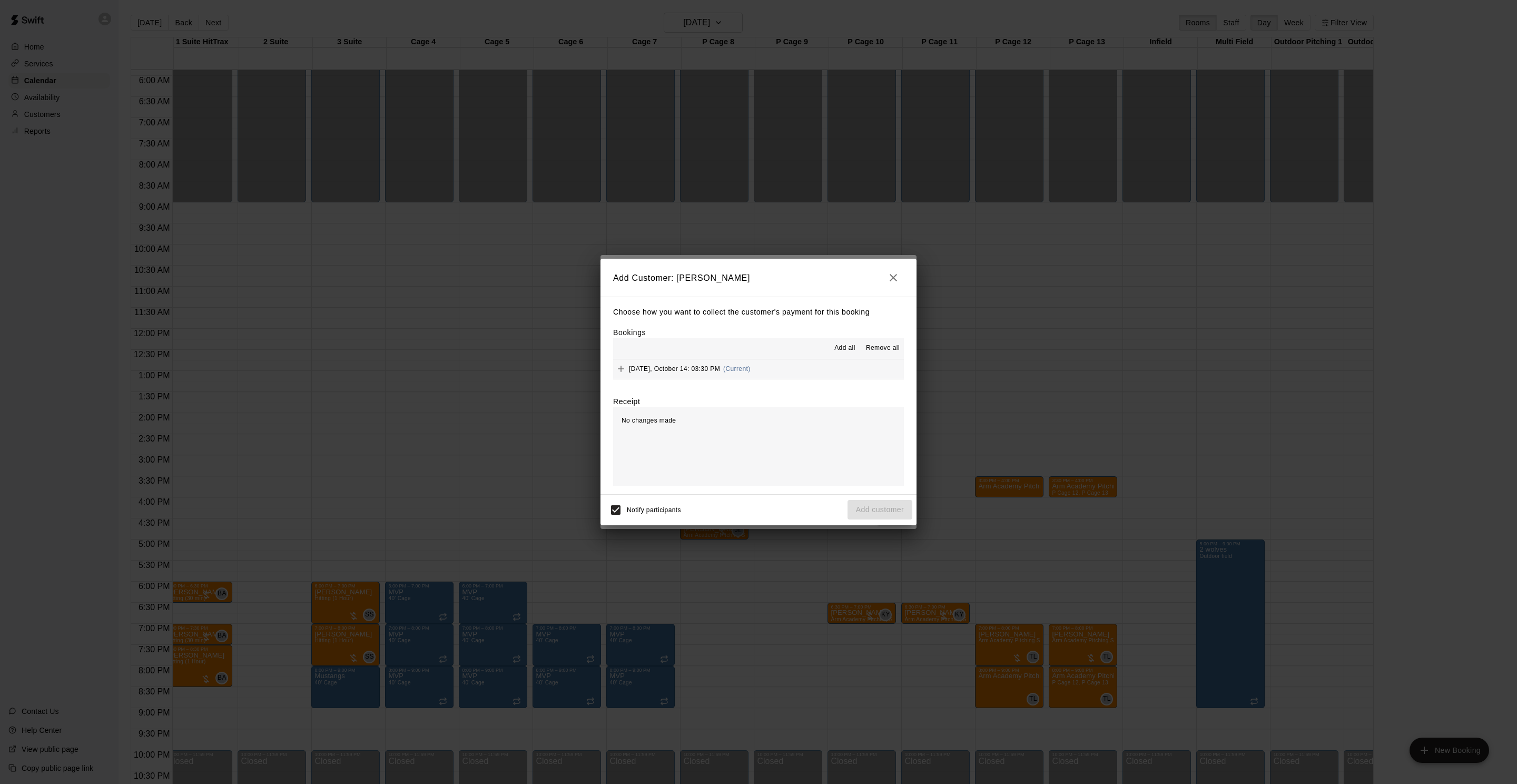
click at [698, 360] on button "Tuesday, October 14: 03:30 PM (Current)" at bounding box center [758, 369] width 291 height 19
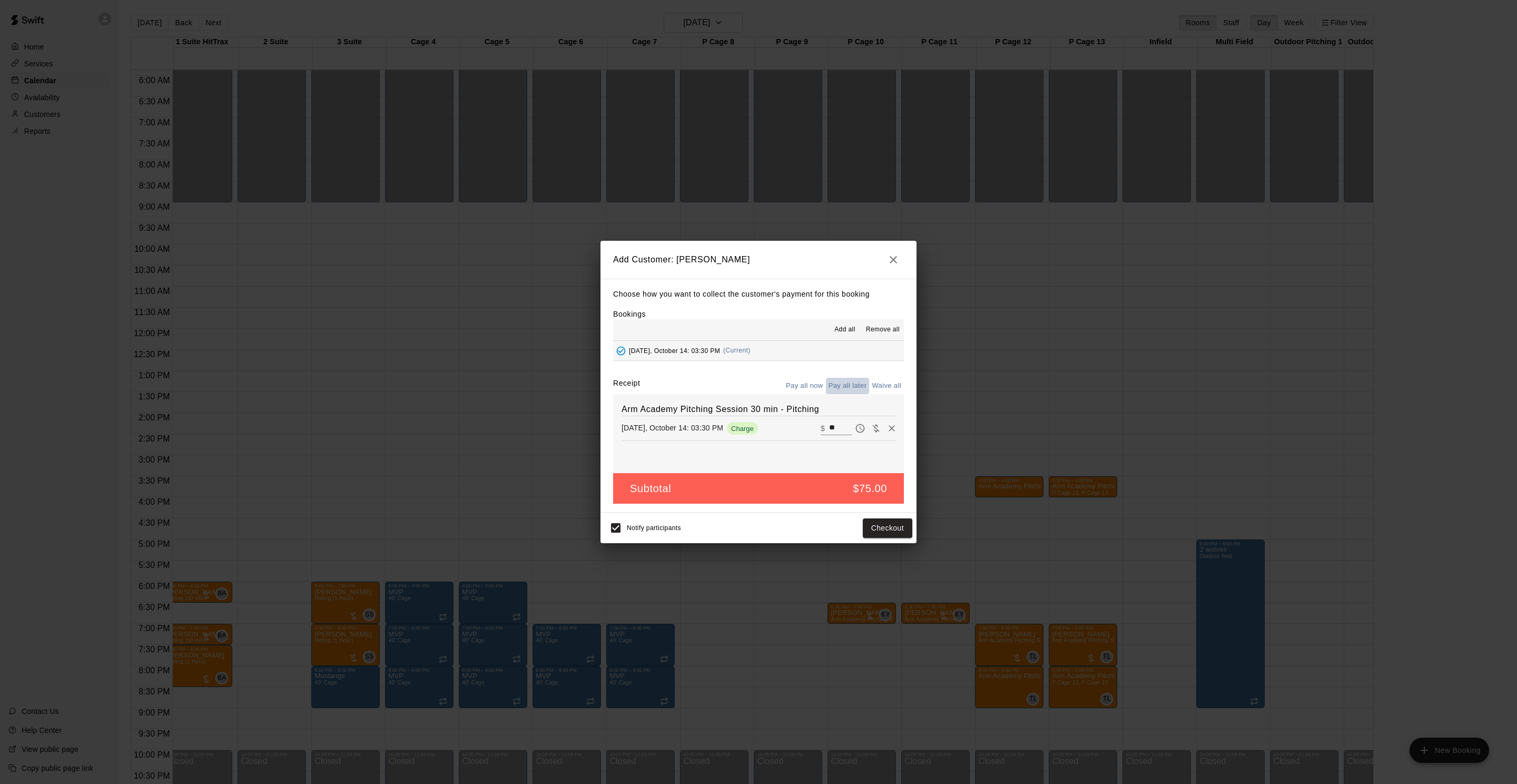
click at [859, 386] on button "Pay all later" at bounding box center [848, 386] width 44 height 16
click at [870, 524] on button "Add customer" at bounding box center [880, 528] width 65 height 19
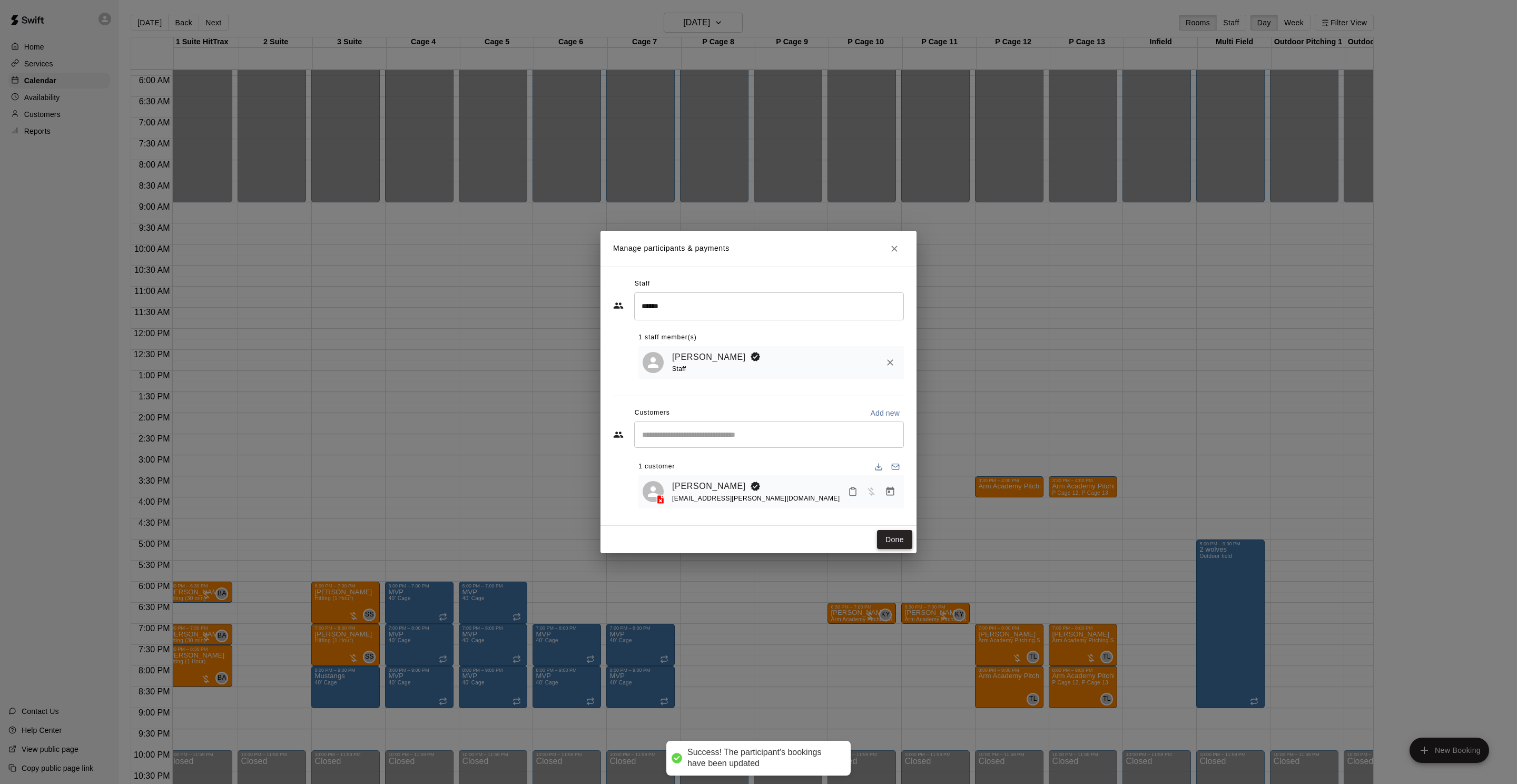
click at [892, 538] on button "Done" at bounding box center [895, 539] width 35 height 19
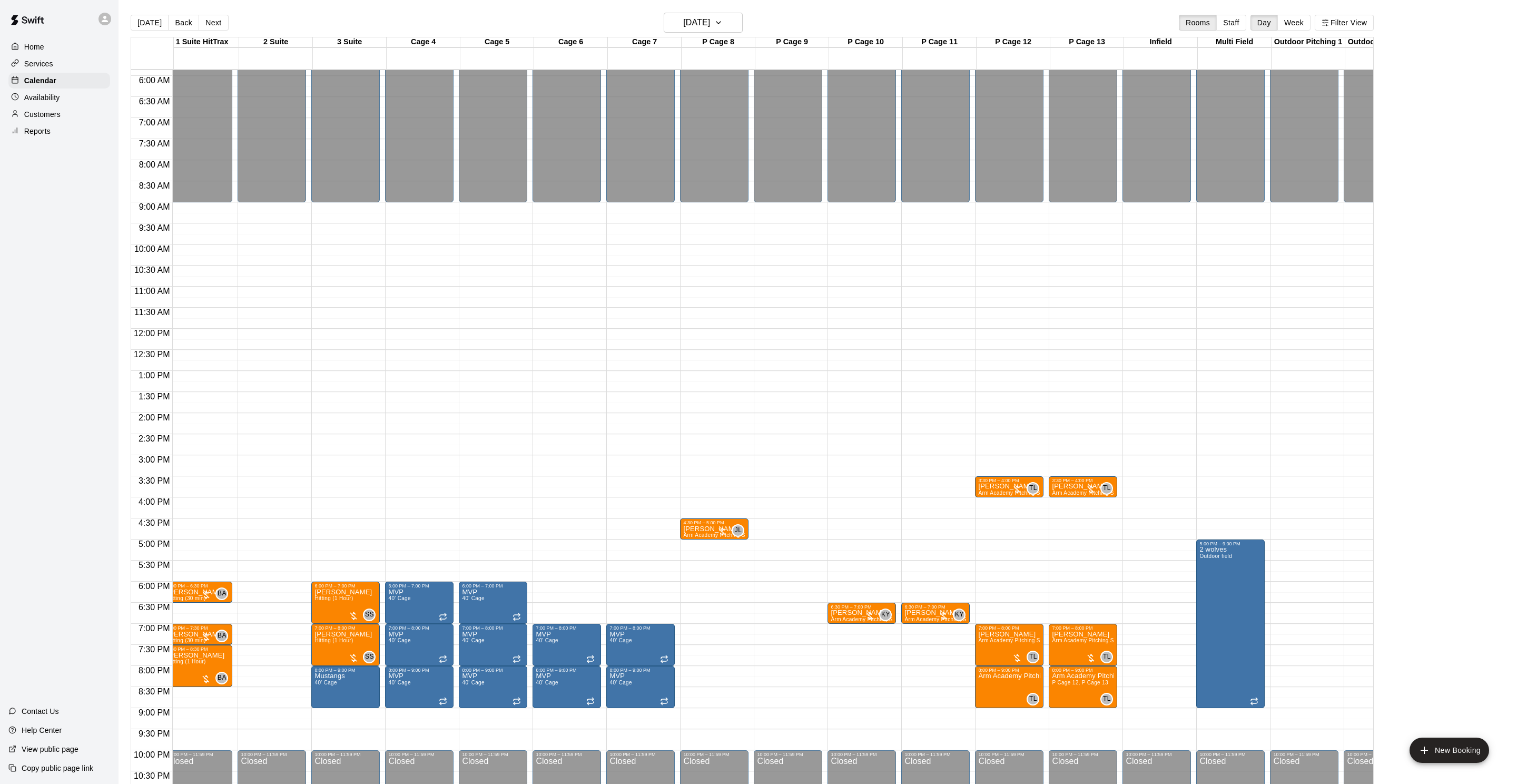
scroll to position [0, 0]
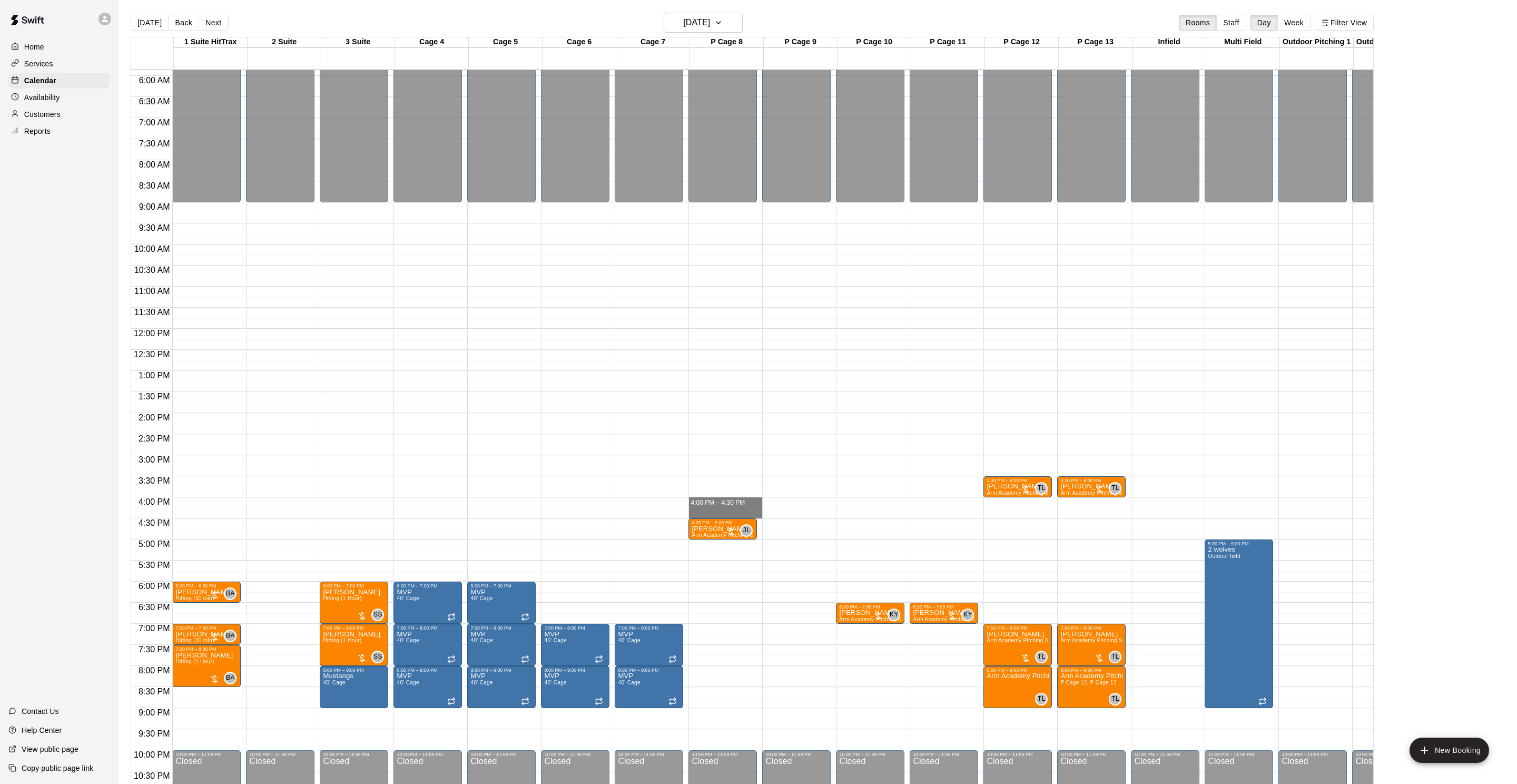
drag, startPoint x: 729, startPoint y: 499, endPoint x: 727, endPoint y: 512, distance: 13.2
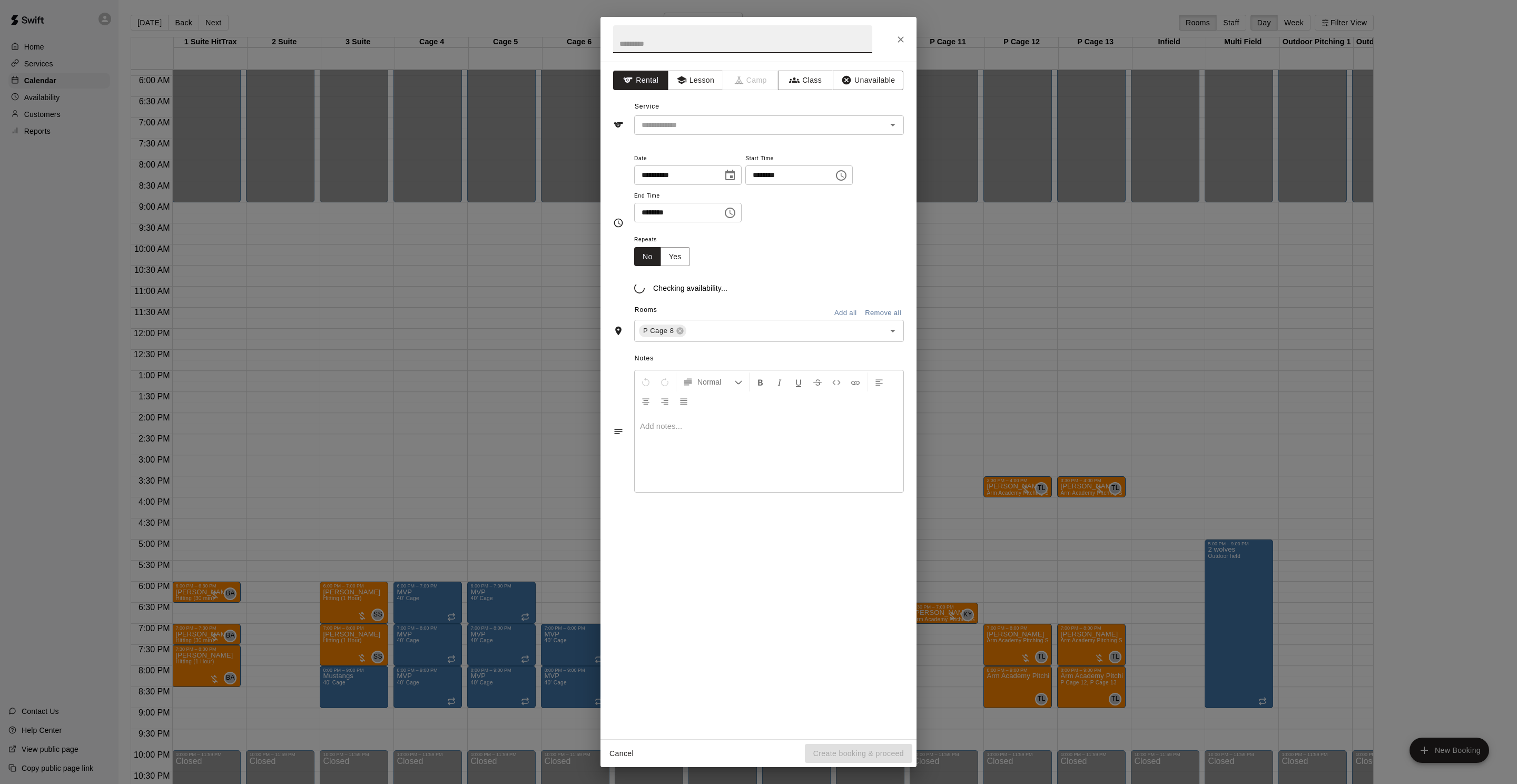
scroll to position [286, 0]
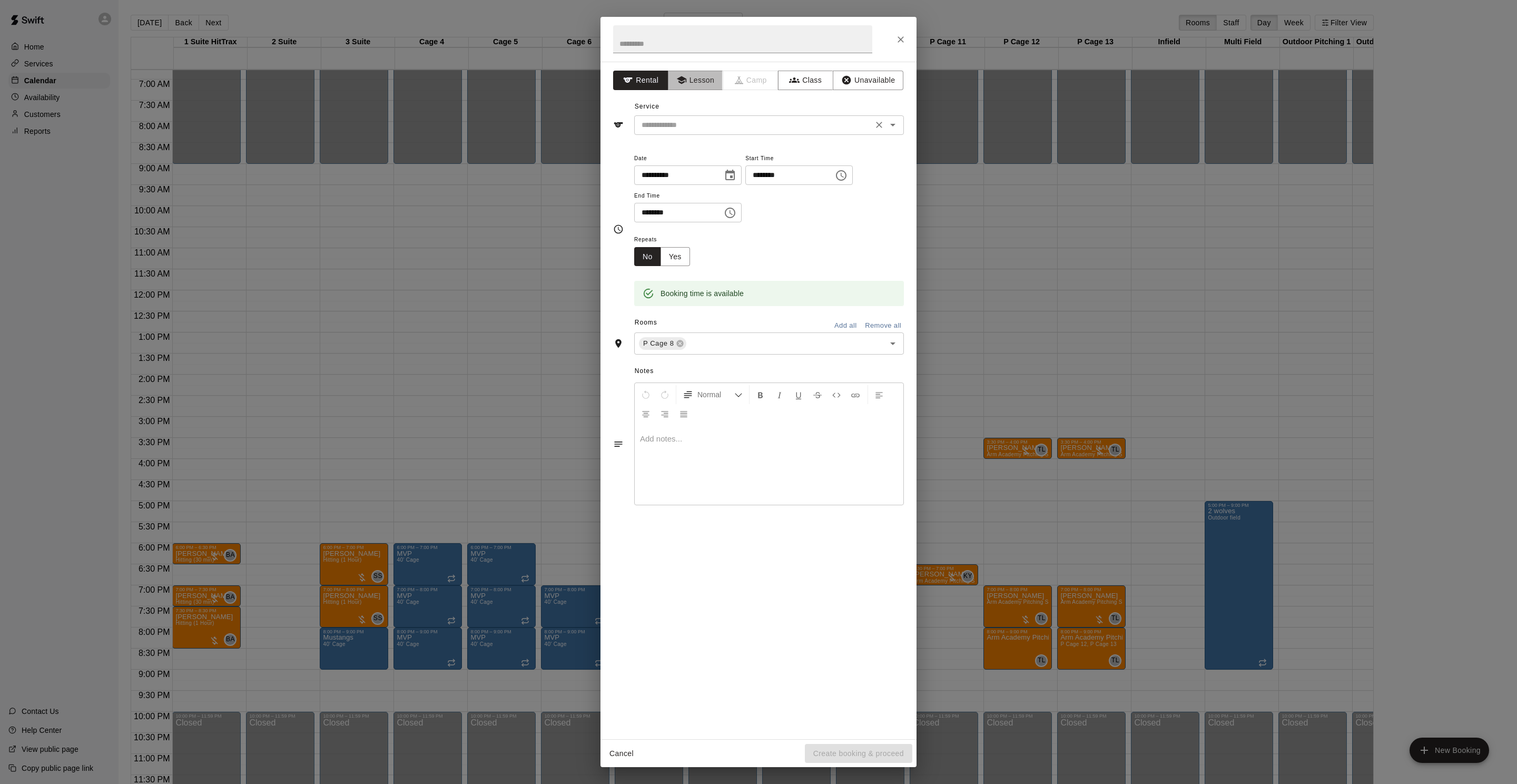
drag, startPoint x: 694, startPoint y: 83, endPoint x: 692, endPoint y: 120, distance: 37.1
click at [694, 85] on button "Lesson" at bounding box center [695, 80] width 55 height 19
drag, startPoint x: 692, startPoint y: 120, endPoint x: 696, endPoint y: 133, distance: 13.6
click at [692, 120] on input "text" at bounding box center [754, 125] width 232 height 13
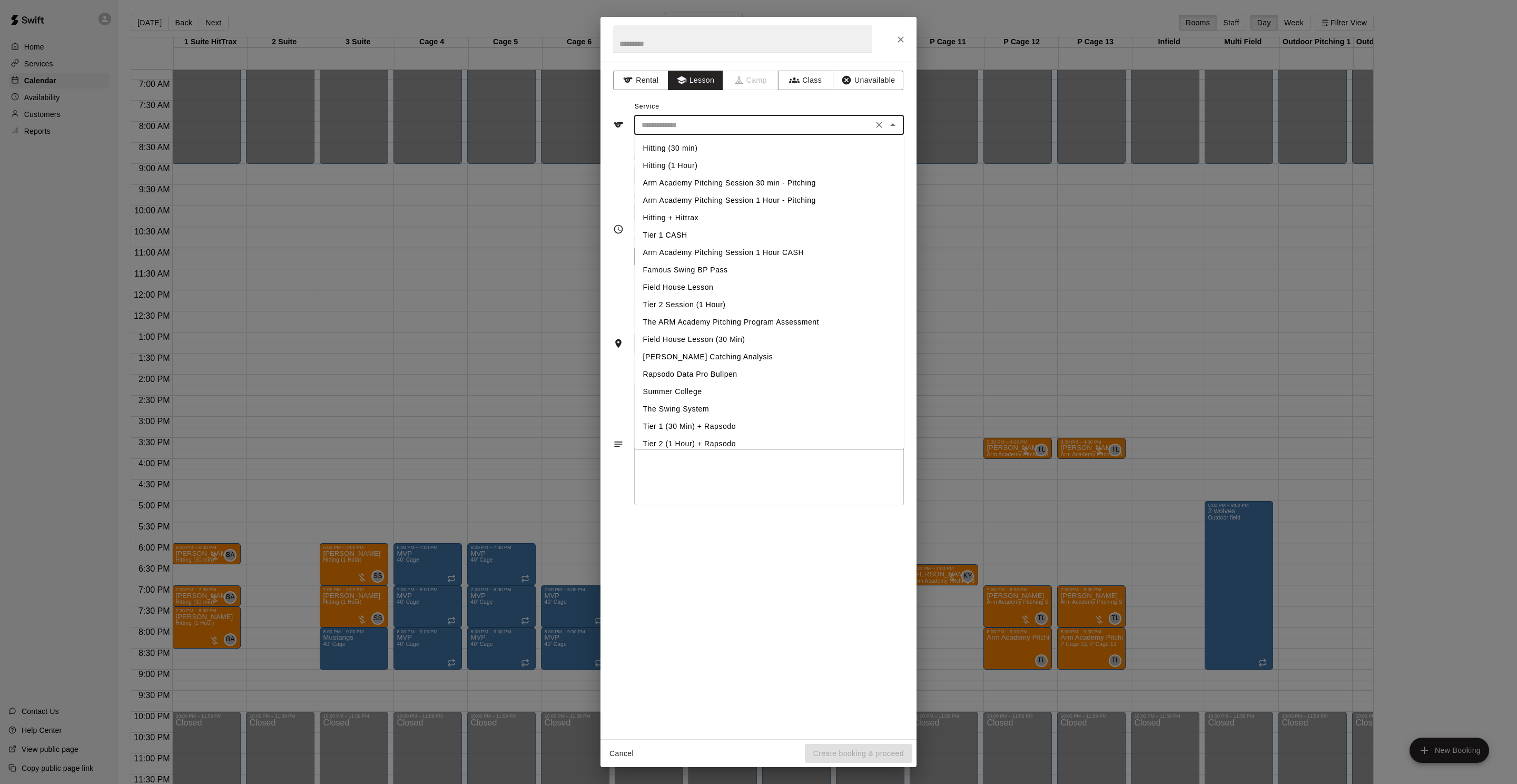
click at [771, 183] on li "Arm Academy Pitching Session 30 min - Pitching" at bounding box center [769, 183] width 269 height 18
type input "**********"
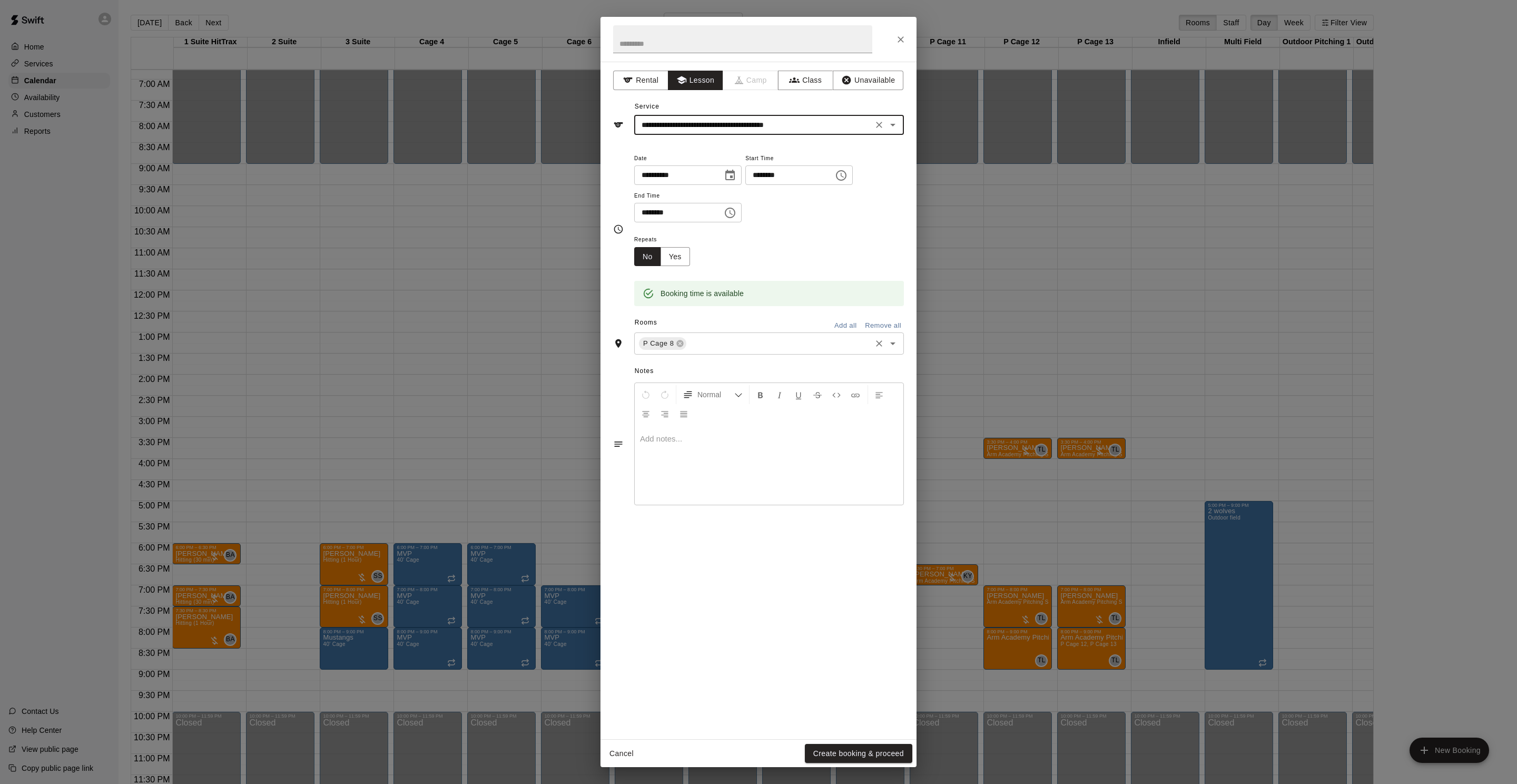
click at [737, 335] on div "P Cage 8 ​" at bounding box center [769, 343] width 269 height 22
click at [837, 752] on button "Create booking & proceed" at bounding box center [858, 754] width 108 height 19
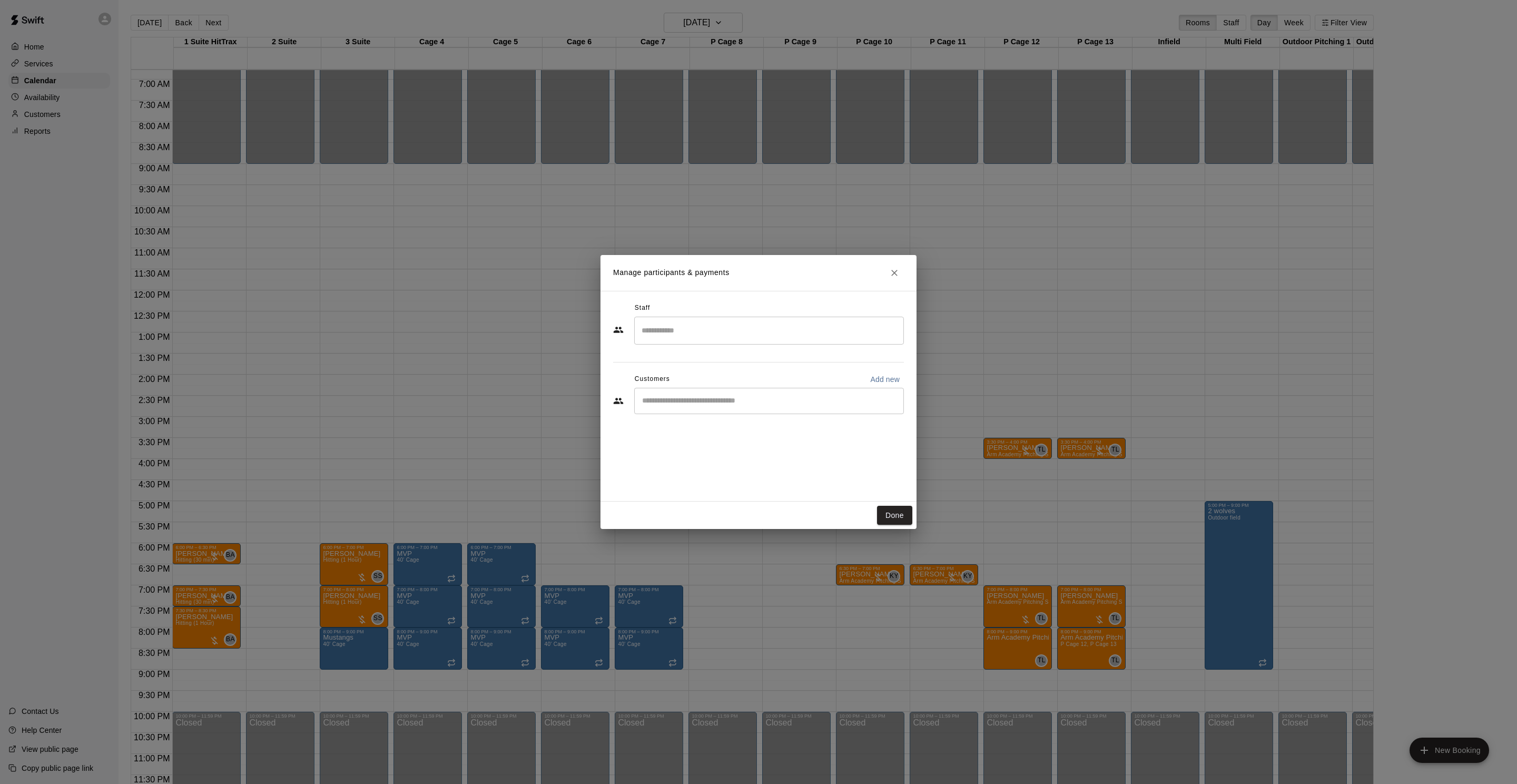
click at [698, 326] on input "Search staff" at bounding box center [769, 330] width 260 height 18
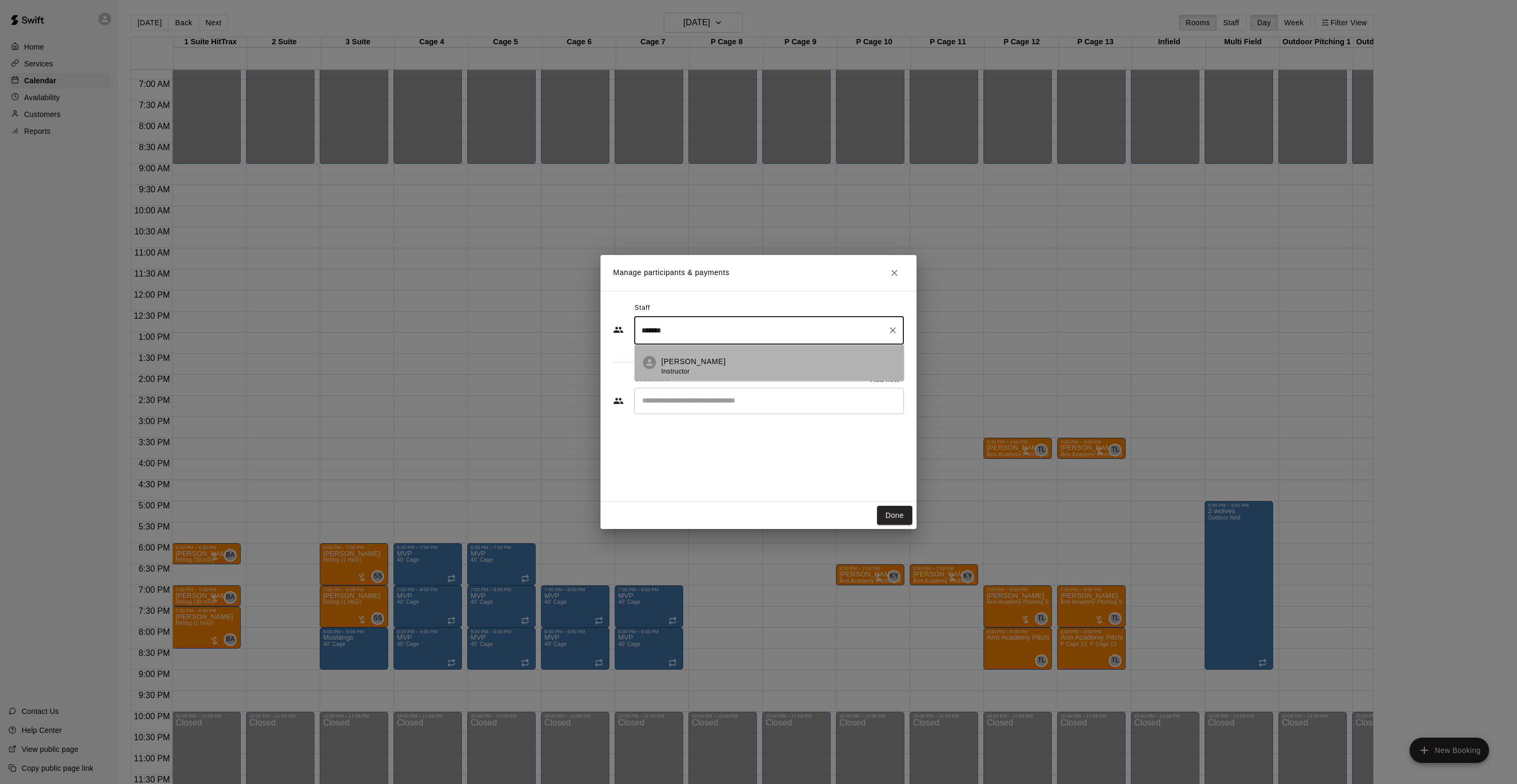
click at [702, 367] on div "Johnnie Larossa Instructor" at bounding box center [694, 366] width 64 height 21
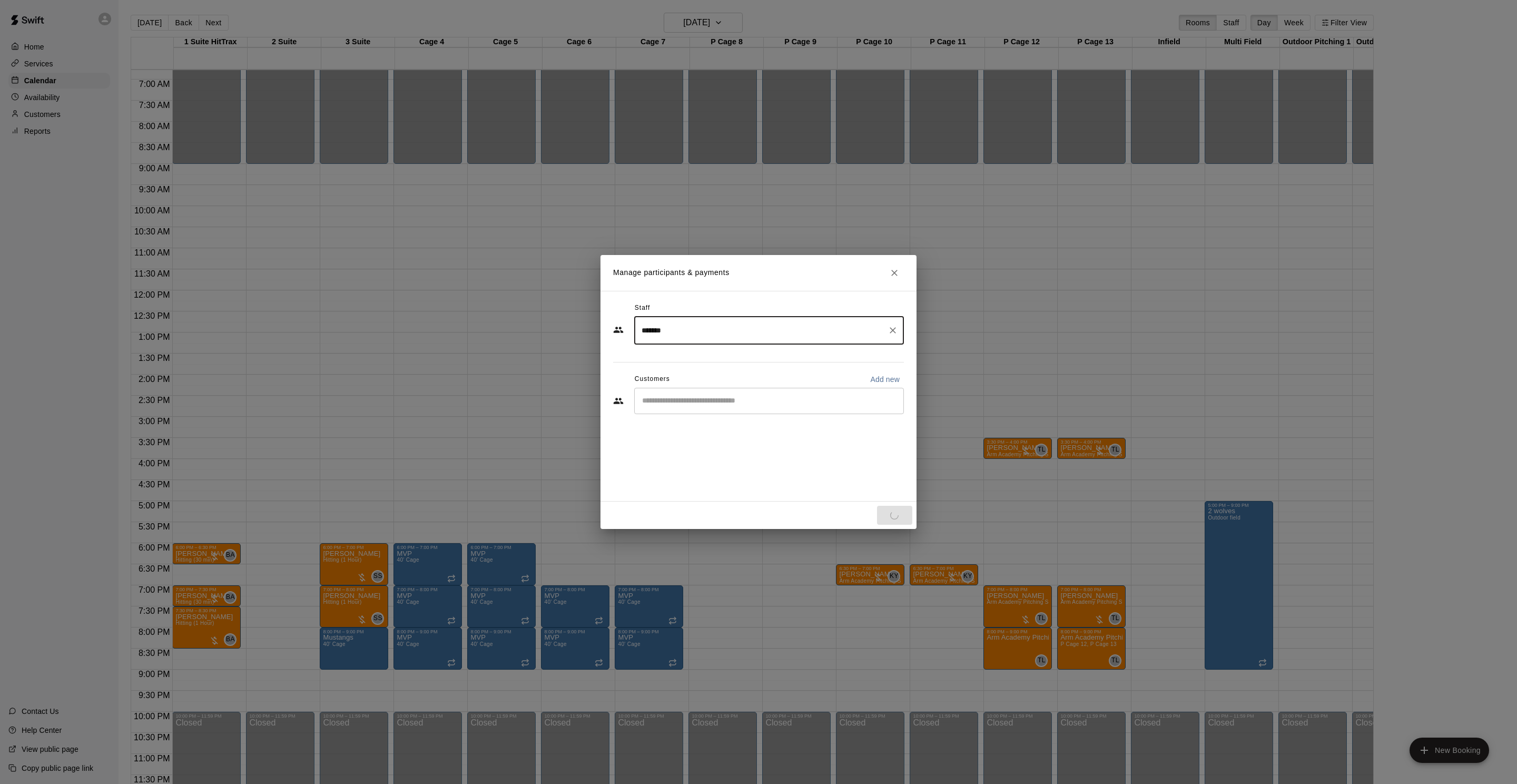
type input "*******"
click at [702, 399] on input "Start typing to search customers..." at bounding box center [769, 400] width 260 height 10
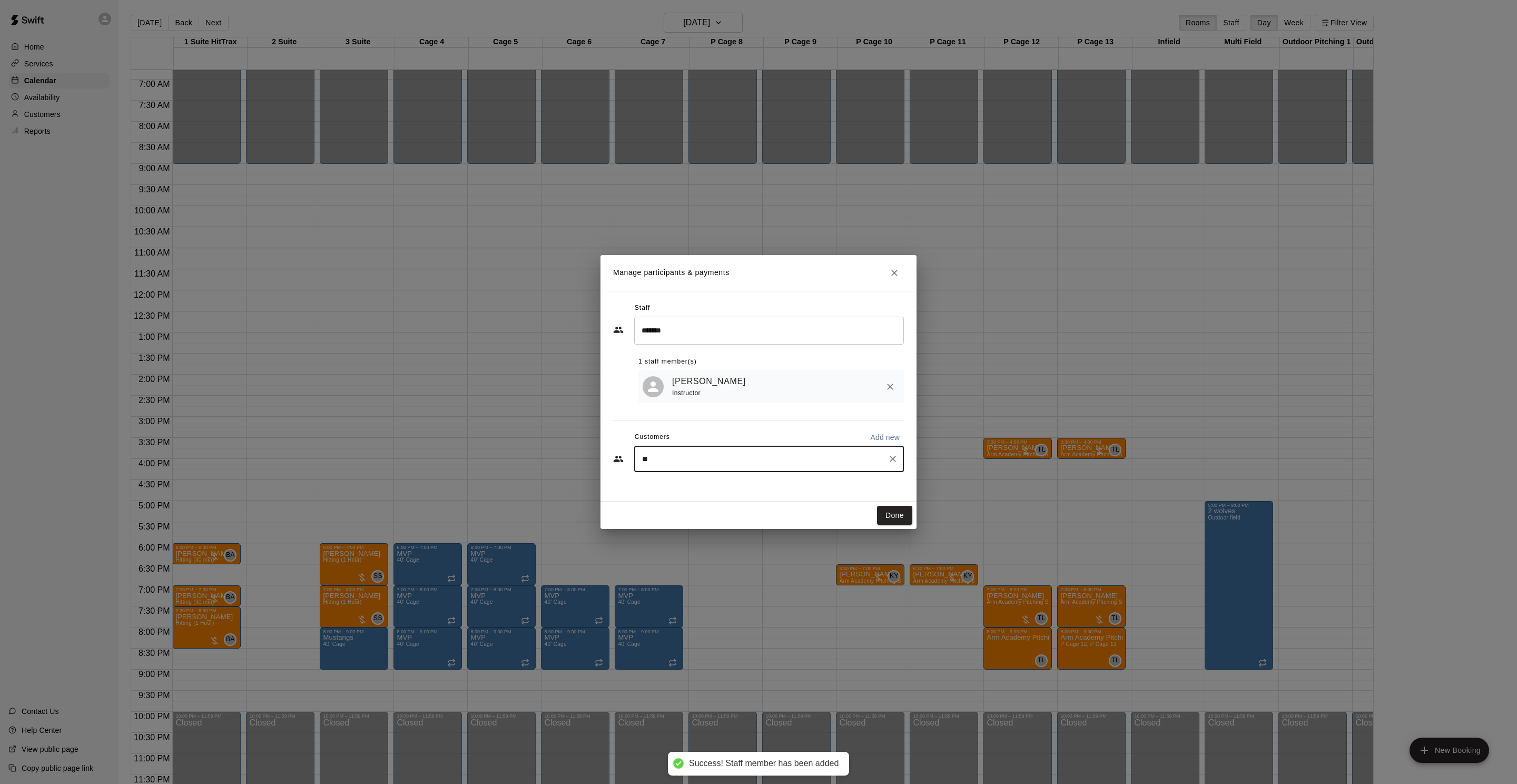
type input "*"
type input "*****"
click at [721, 475] on div "Wyatt Wagner dara.eisenberg@gmail.com" at bounding box center [769, 489] width 269 height 33
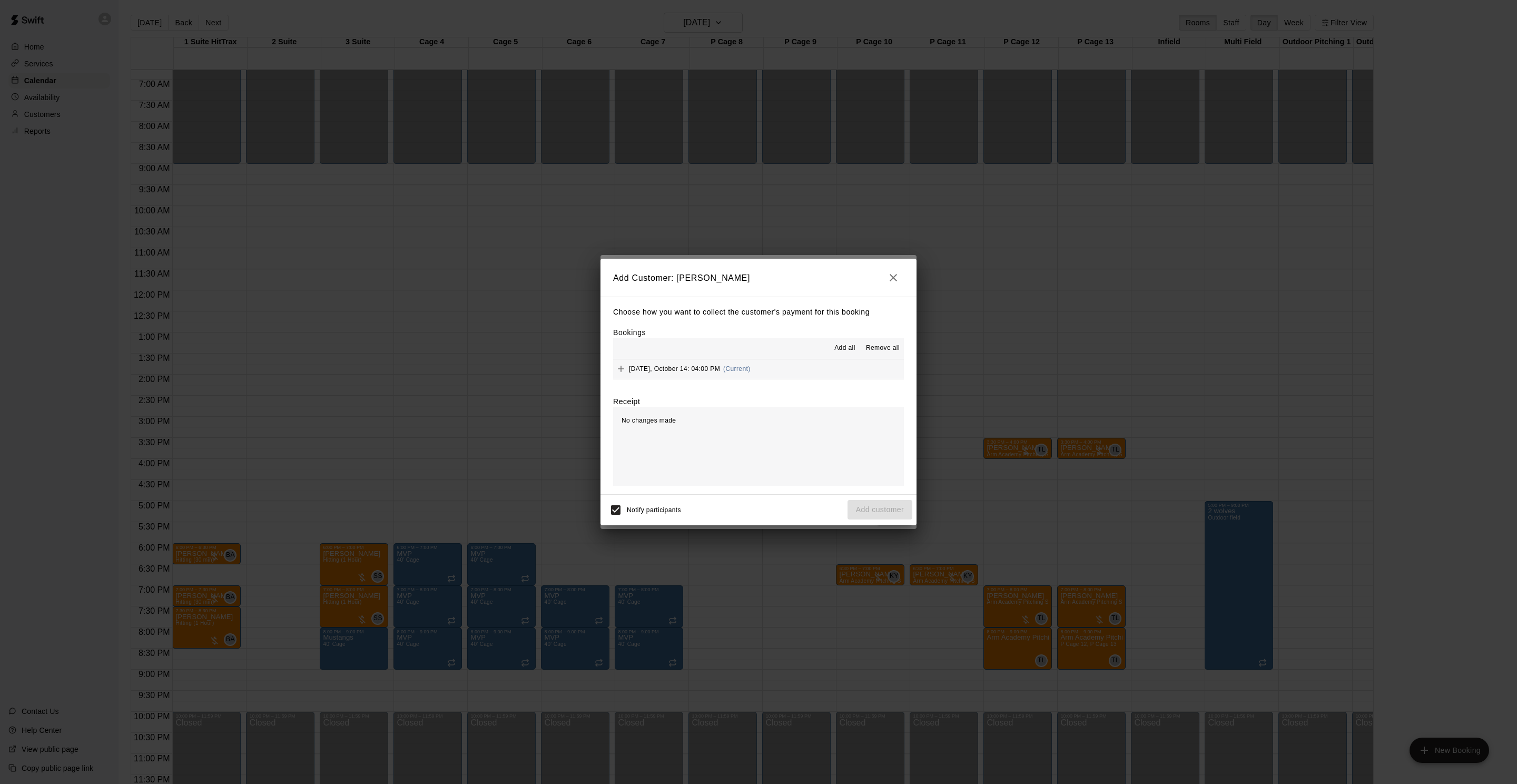
click at [694, 365] on span "Tuesday, October 14: 04:00 PM" at bounding box center [675, 369] width 91 height 7
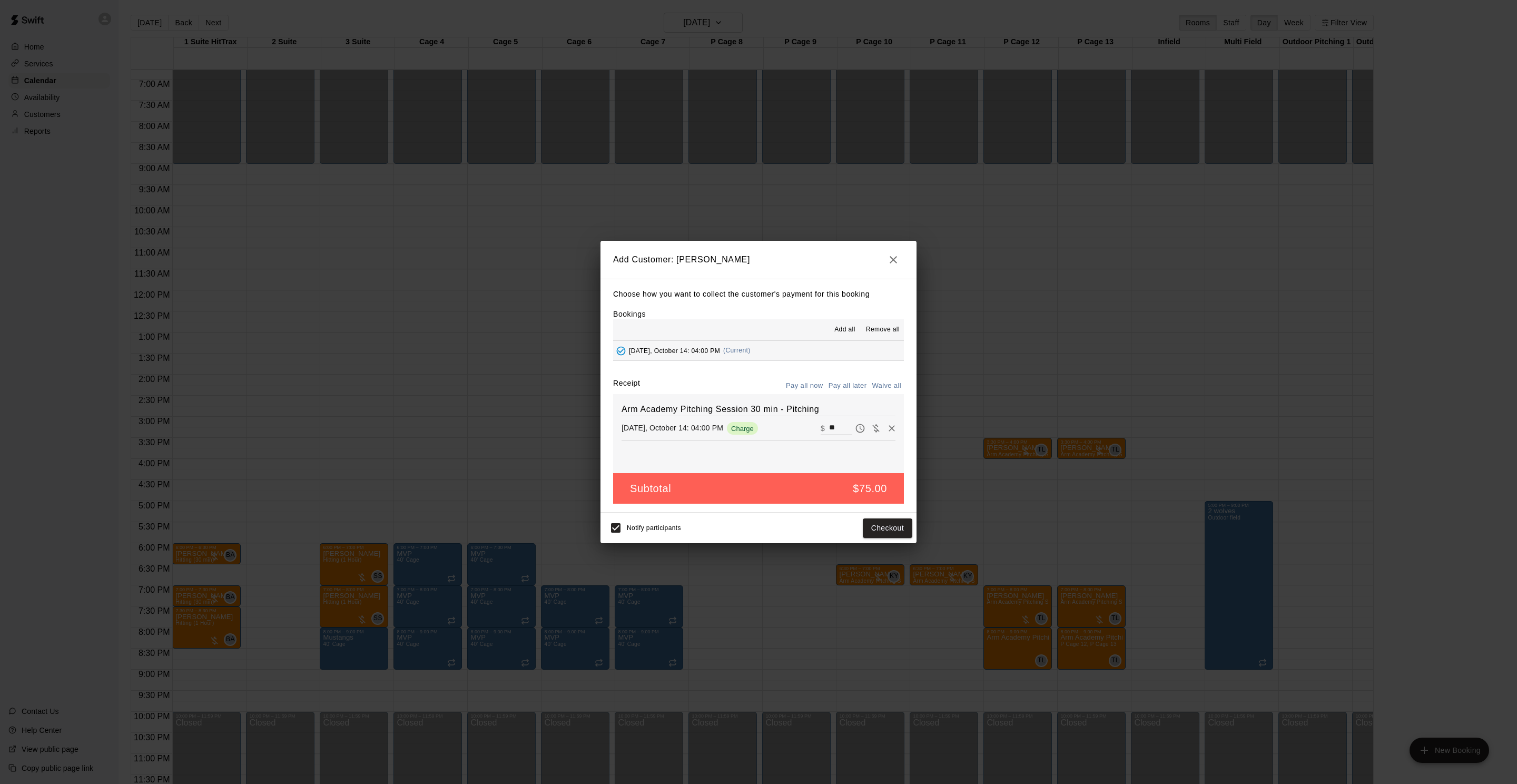
click at [842, 388] on button "Pay all later" at bounding box center [848, 386] width 44 height 16
click at [880, 527] on button "Add customer" at bounding box center [880, 528] width 65 height 19
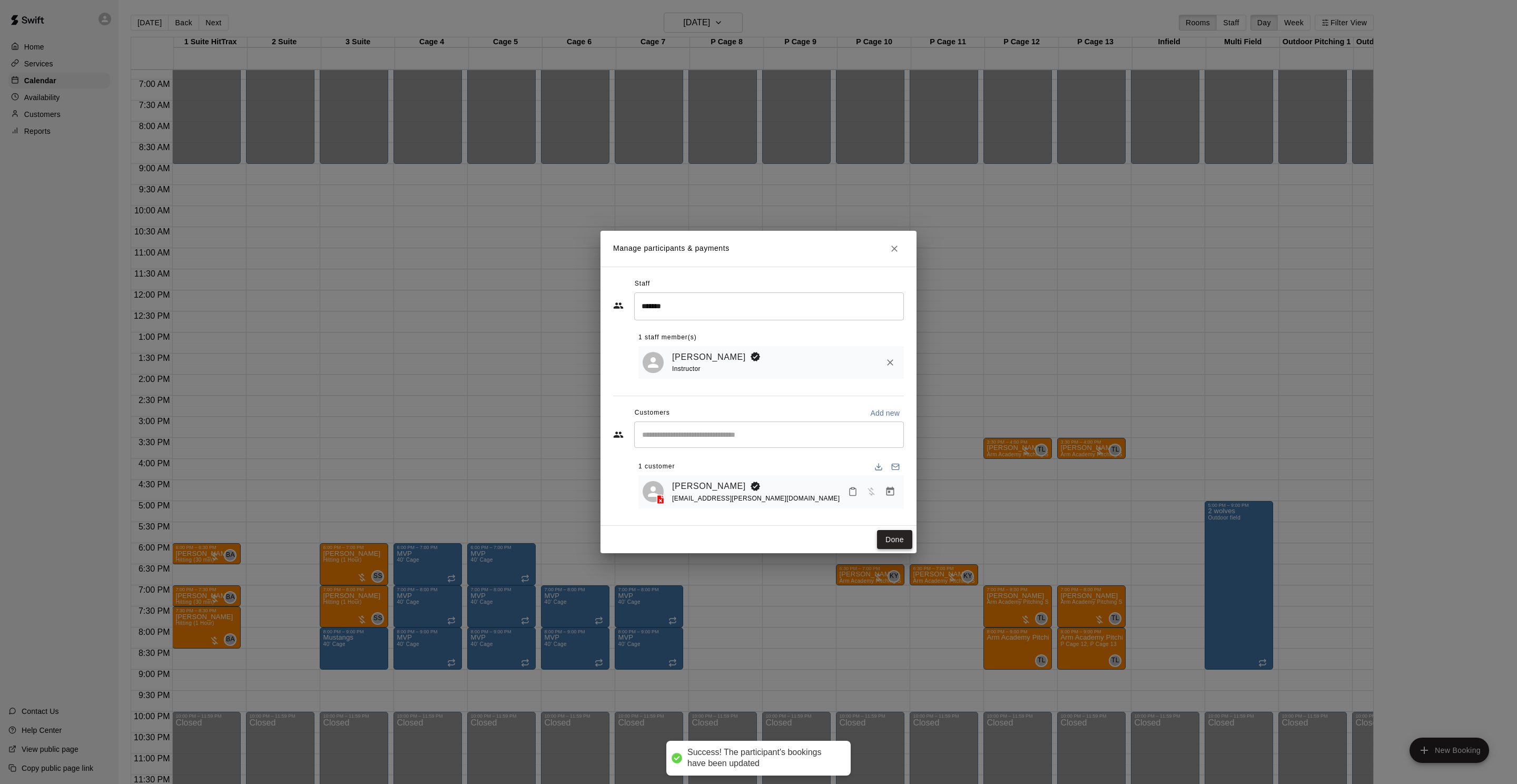
click at [883, 542] on button "Done" at bounding box center [895, 539] width 35 height 19
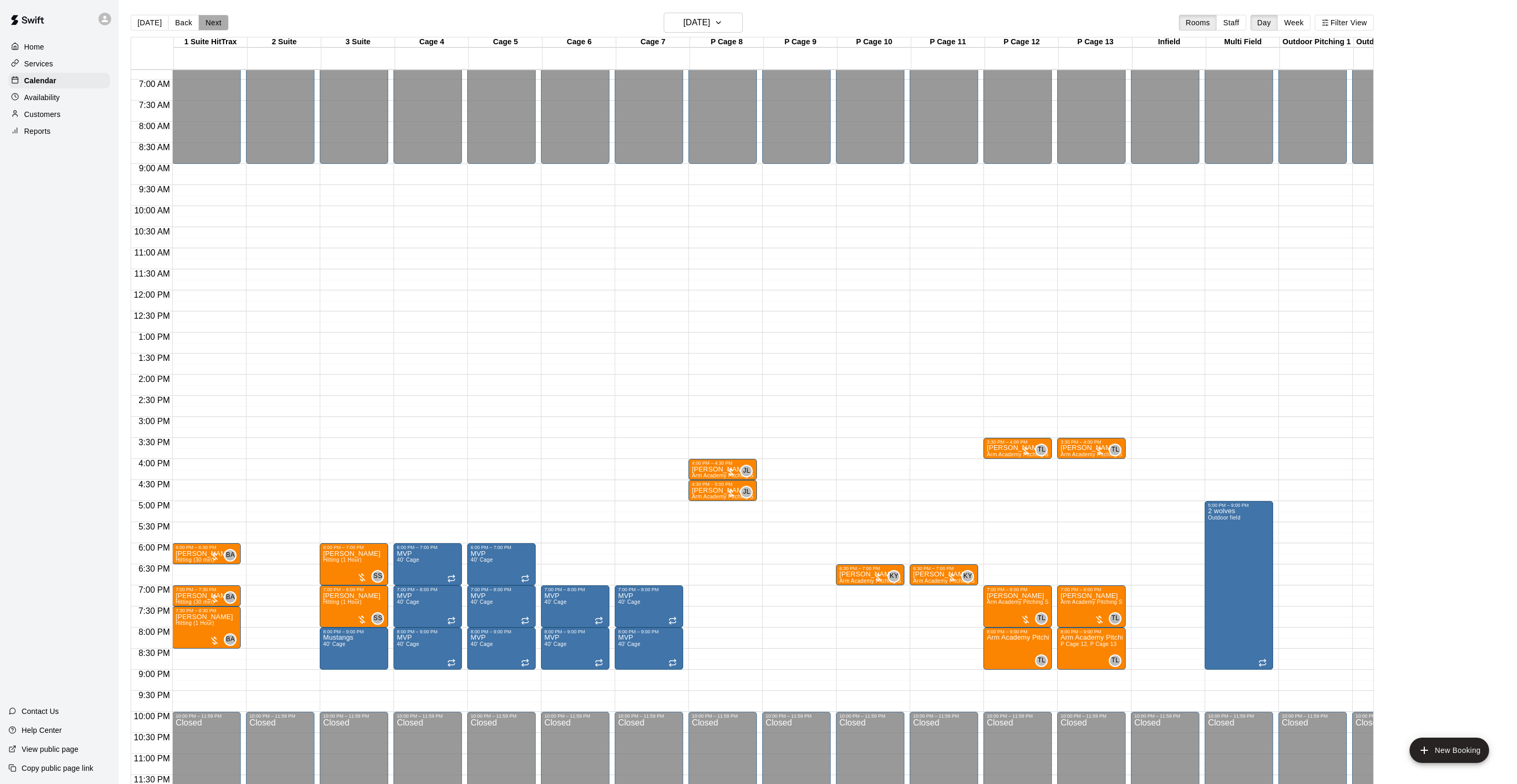
click at [210, 26] on button "Next" at bounding box center [213, 23] width 29 height 16
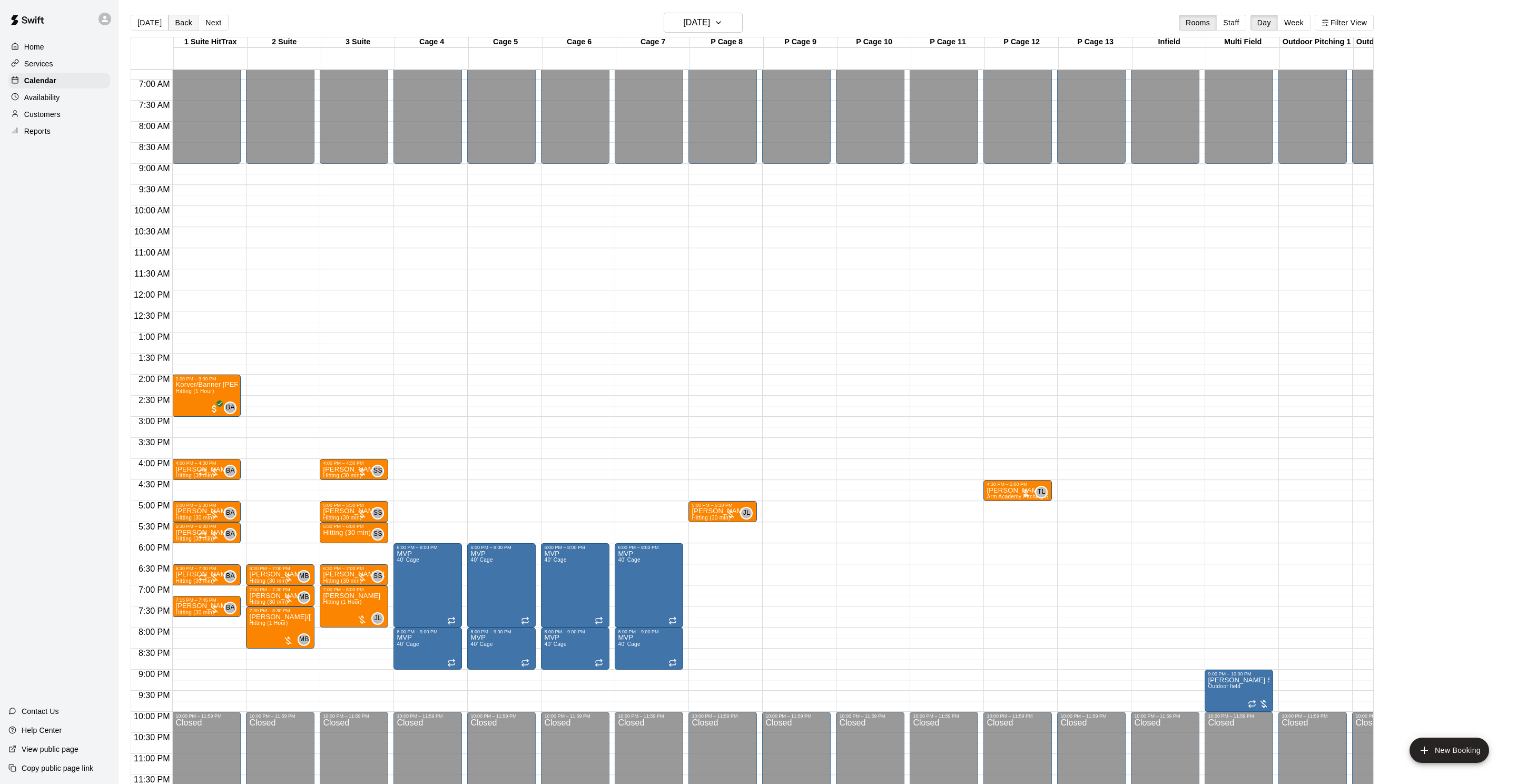
click at [182, 21] on button "Back" at bounding box center [183, 23] width 31 height 16
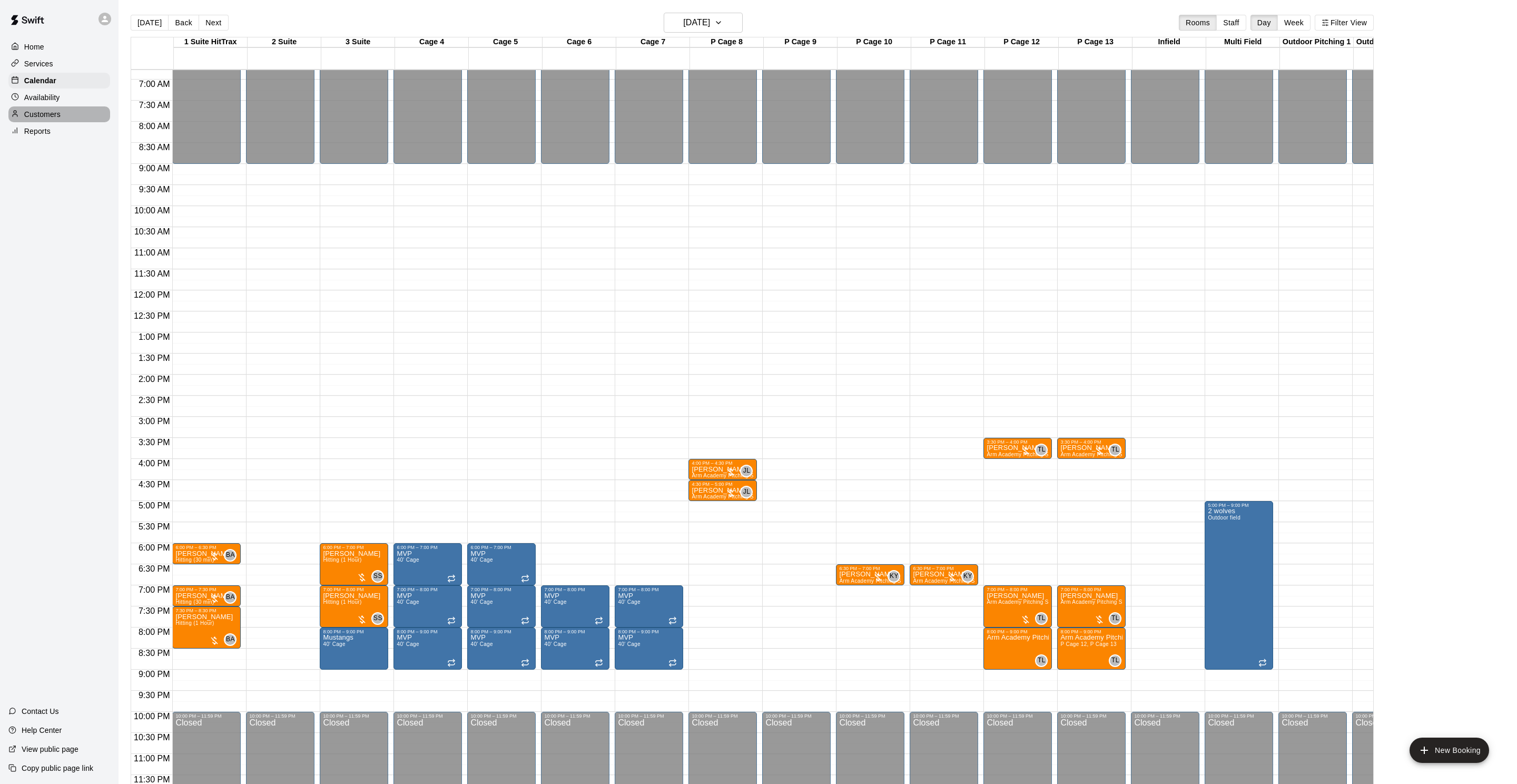
drag, startPoint x: 61, startPoint y: 116, endPoint x: 108, endPoint y: 111, distance: 47.3
click at [61, 116] on div "Customers" at bounding box center [59, 114] width 102 height 16
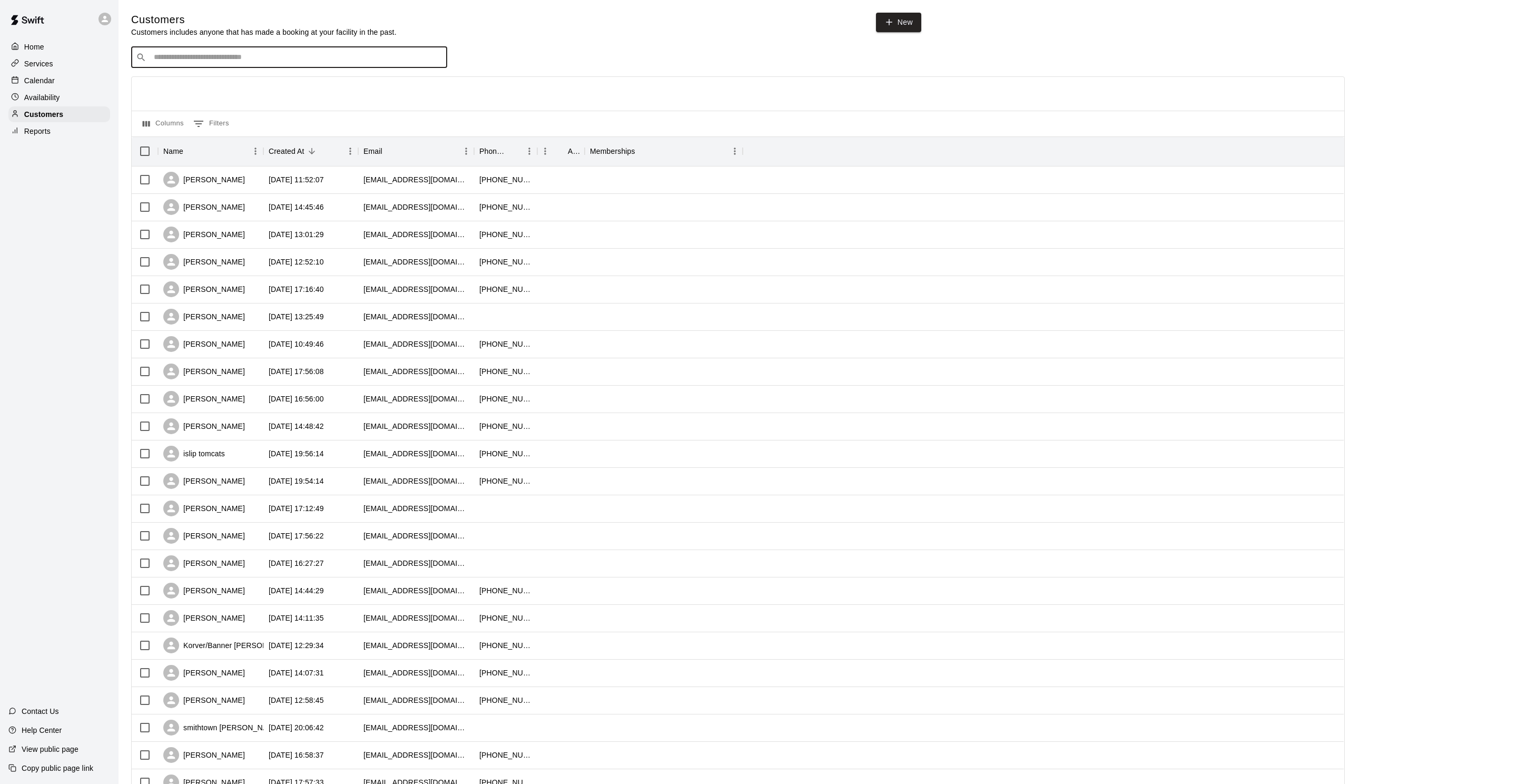
click at [239, 61] on input "Search customers by name or email" at bounding box center [297, 57] width 292 height 10
click at [242, 60] on input "******" at bounding box center [289, 57] width 276 height 10
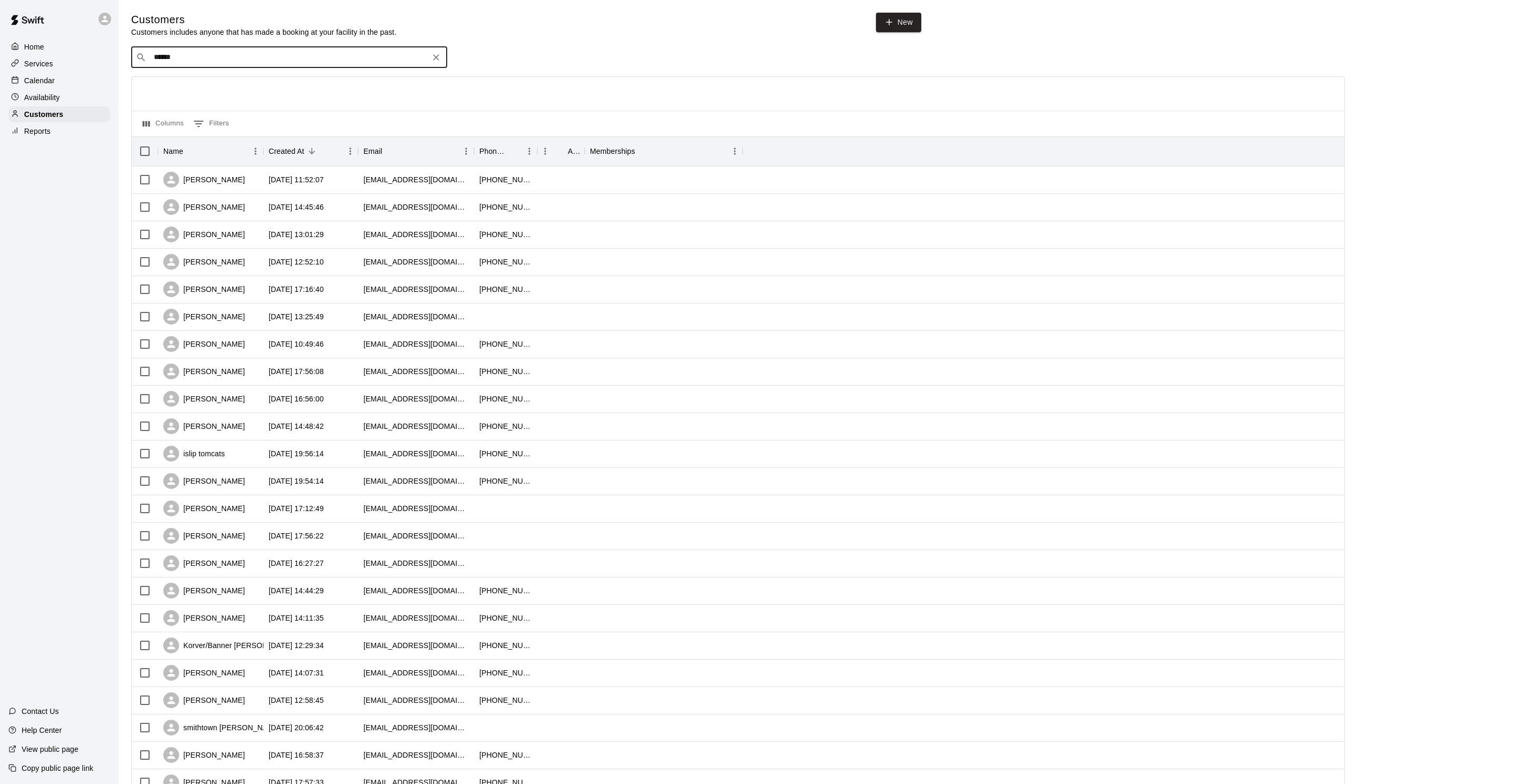
type input "*"
type input "******"
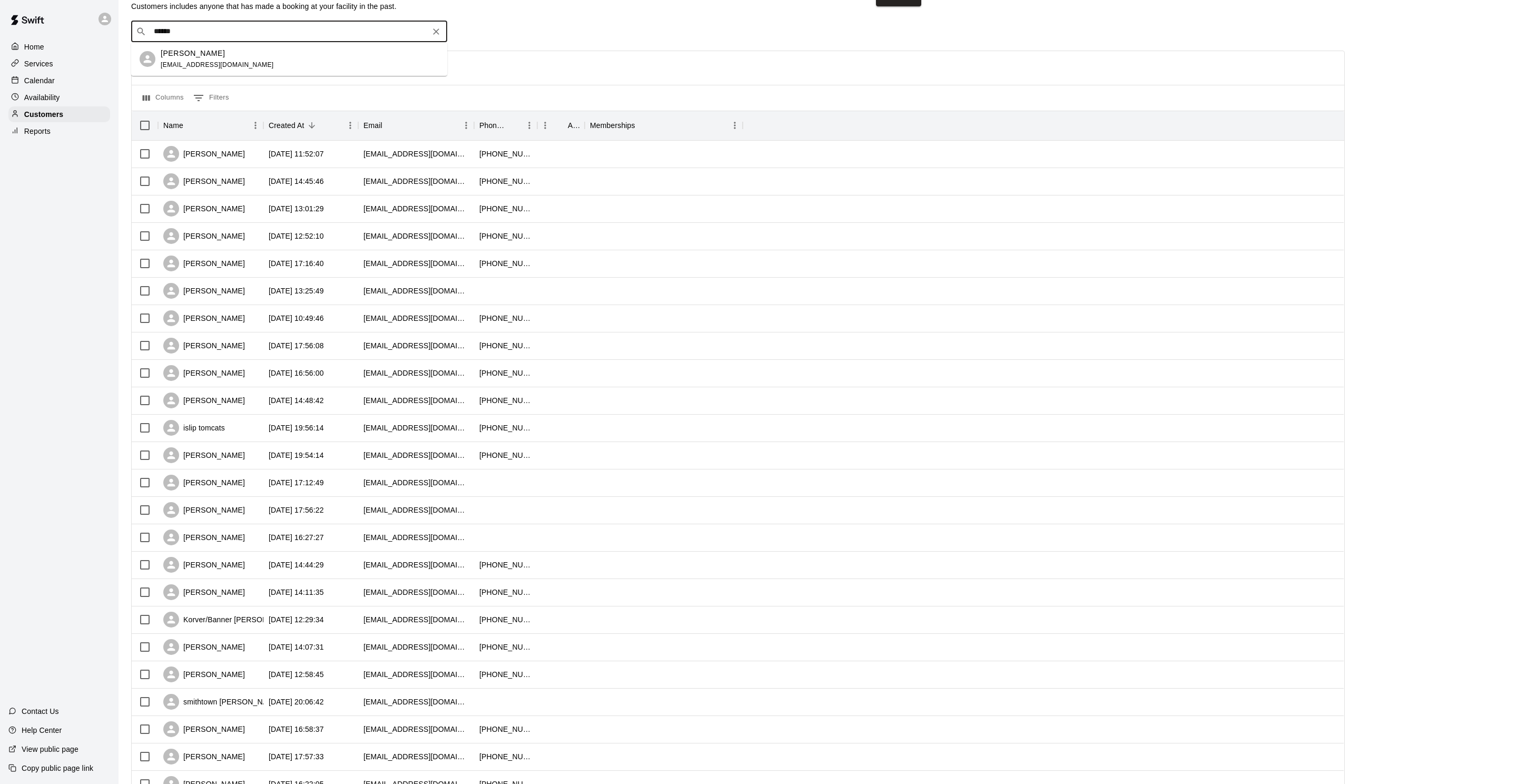
scroll to position [27, 0]
click at [238, 65] on div "Max Troche wtroche@outlook.com" at bounding box center [299, 58] width 278 height 23
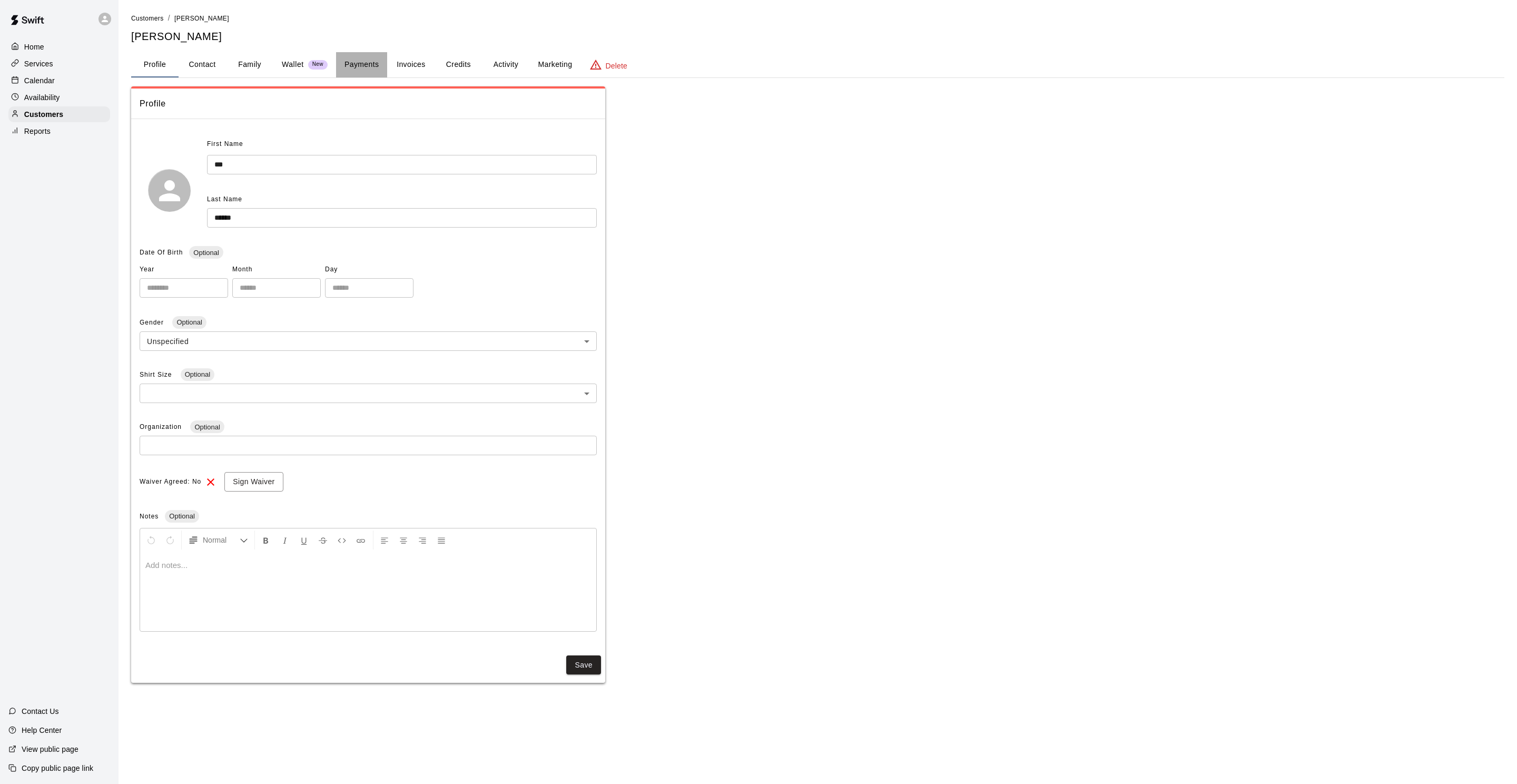
click at [355, 66] on button "Payments" at bounding box center [362, 65] width 51 height 26
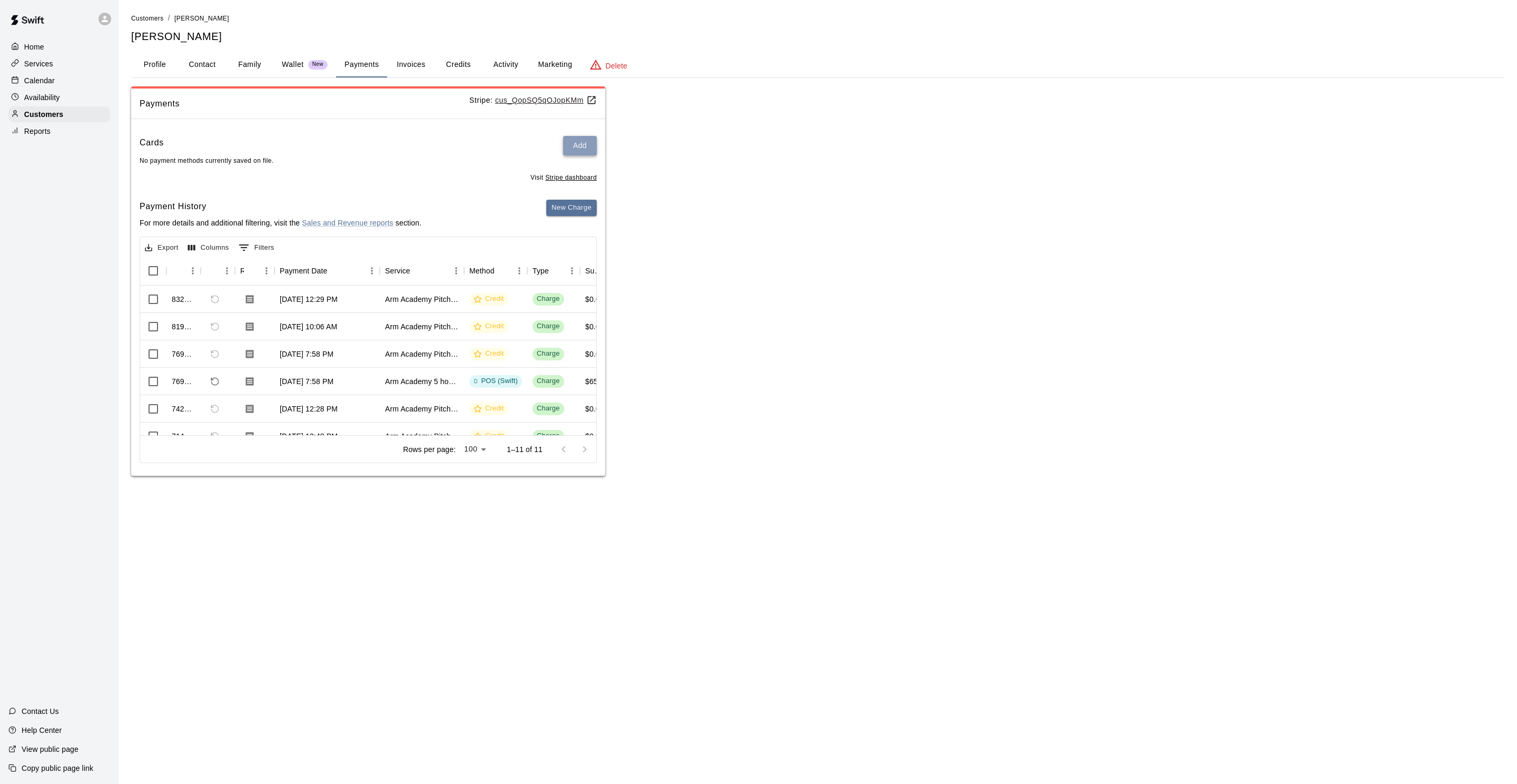
click at [577, 148] on button "Add" at bounding box center [580, 145] width 33 height 19
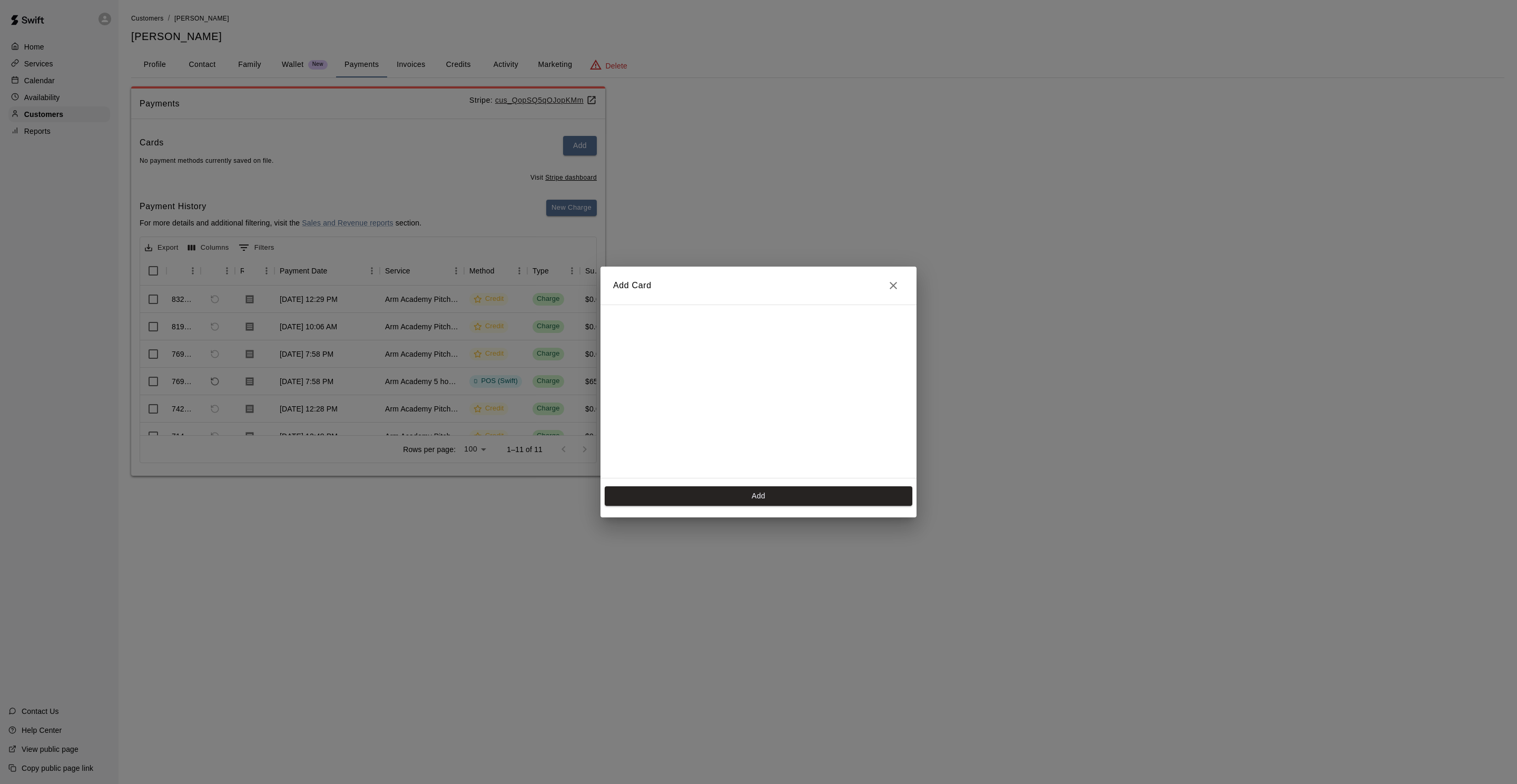
click at [902, 283] on button "Close" at bounding box center [893, 285] width 21 height 21
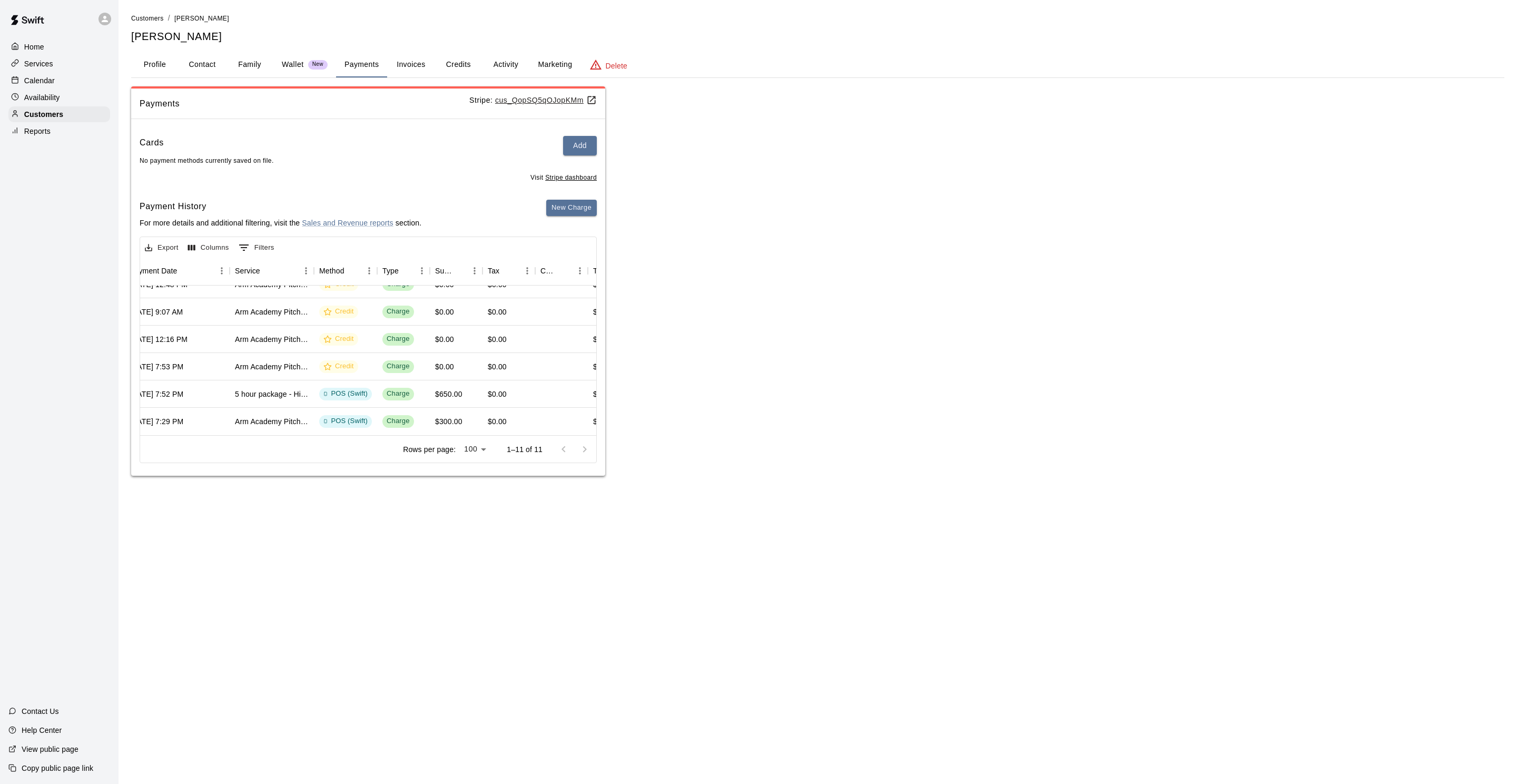
scroll to position [0, 150]
click at [572, 141] on button "Add" at bounding box center [580, 145] width 33 height 19
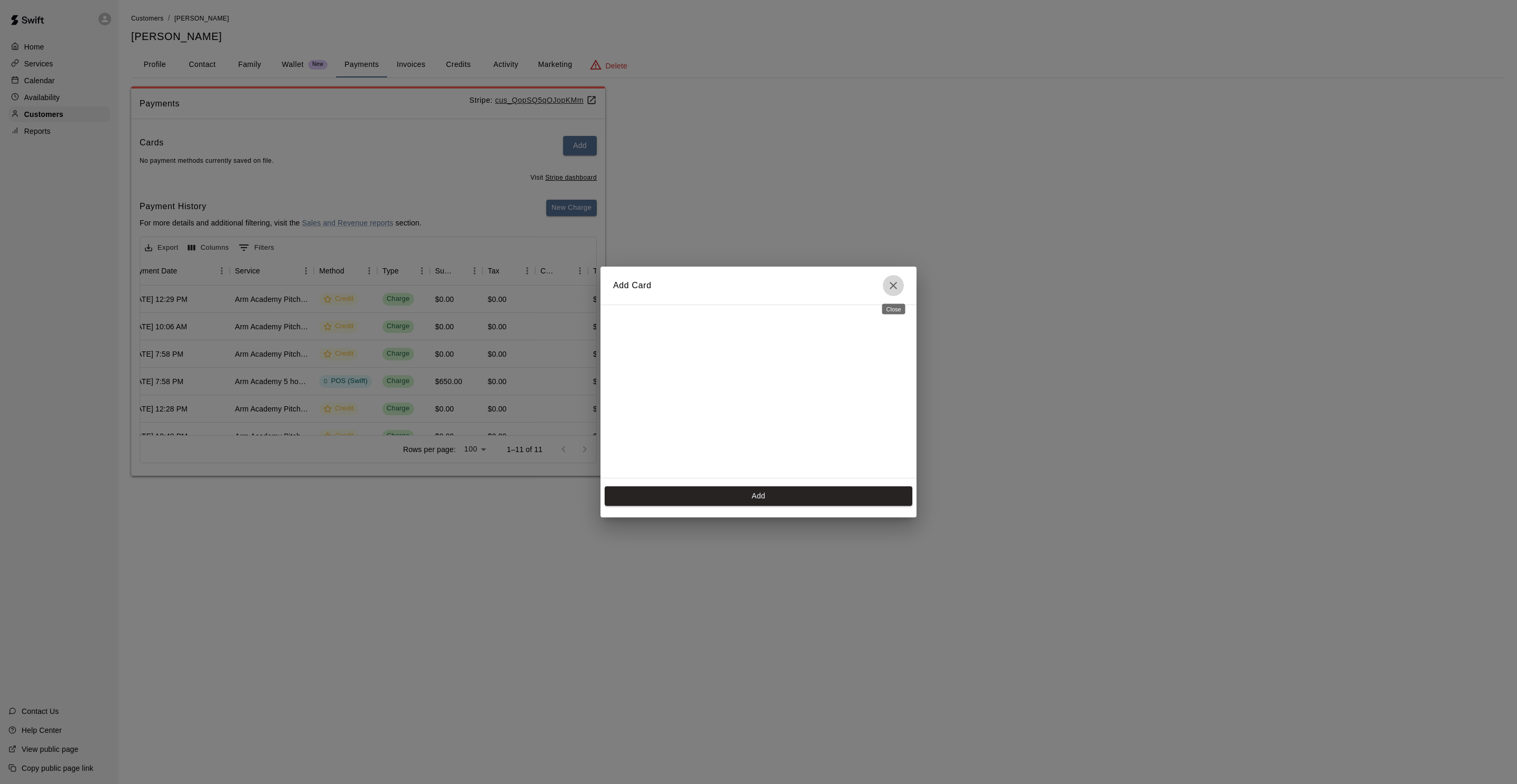
click at [895, 283] on icon "Close" at bounding box center [893, 285] width 13 height 13
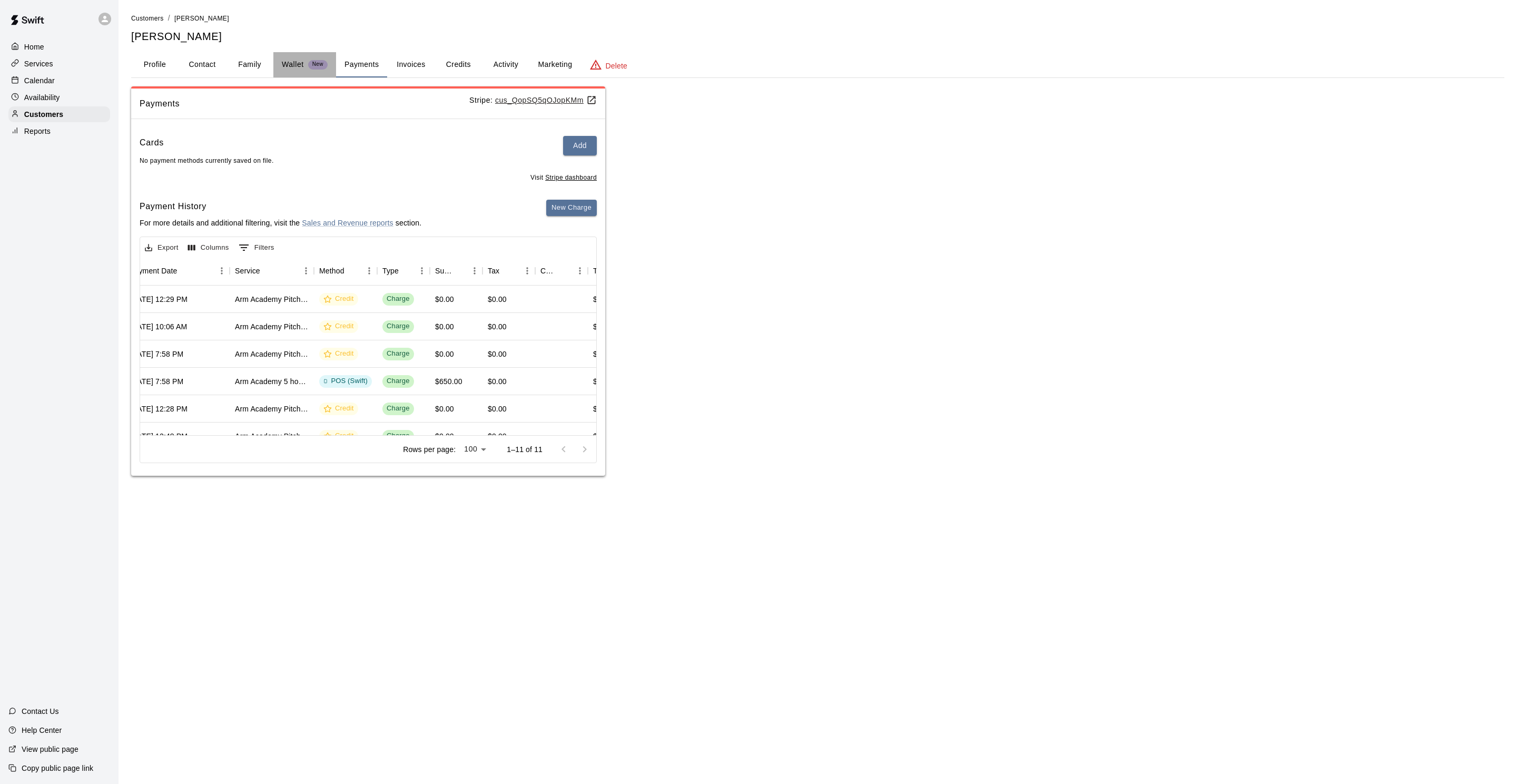
click at [297, 68] on p "Wallet" at bounding box center [293, 64] width 22 height 11
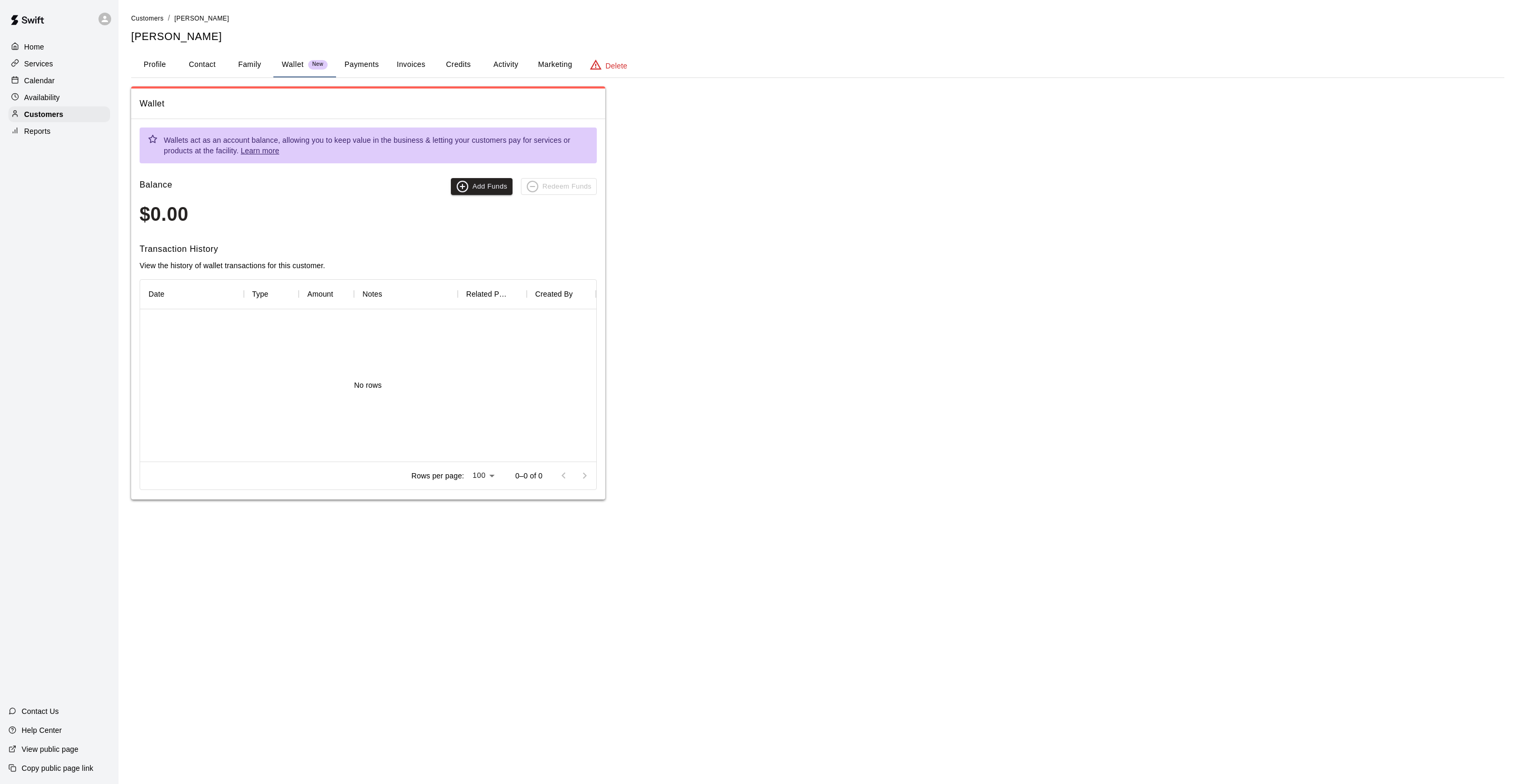
click at [297, 68] on p "Wallet" at bounding box center [293, 64] width 22 height 11
drag, startPoint x: 363, startPoint y: 58, endPoint x: 373, endPoint y: 58, distance: 10.0
click at [363, 58] on button "Payments" at bounding box center [362, 65] width 51 height 26
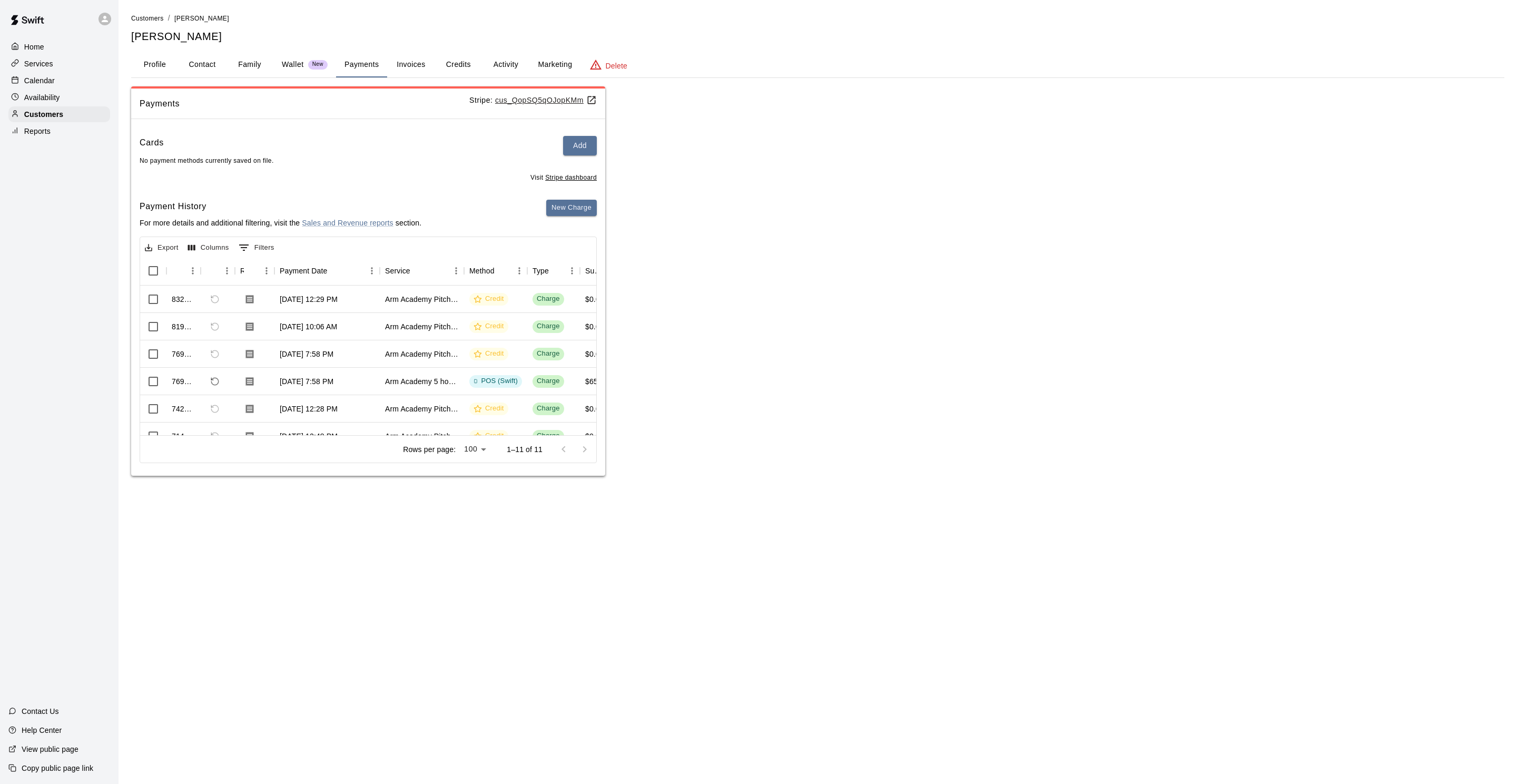
click at [297, 149] on div "Cards Add" at bounding box center [369, 145] width 457 height 19
click at [215, 162] on span "No payment methods currently saved on file." at bounding box center [207, 161] width 134 height 7
drag, startPoint x: 215, startPoint y: 162, endPoint x: 286, endPoint y: 159, distance: 71.1
click at [217, 162] on span "No payment methods currently saved on file." at bounding box center [207, 161] width 134 height 7
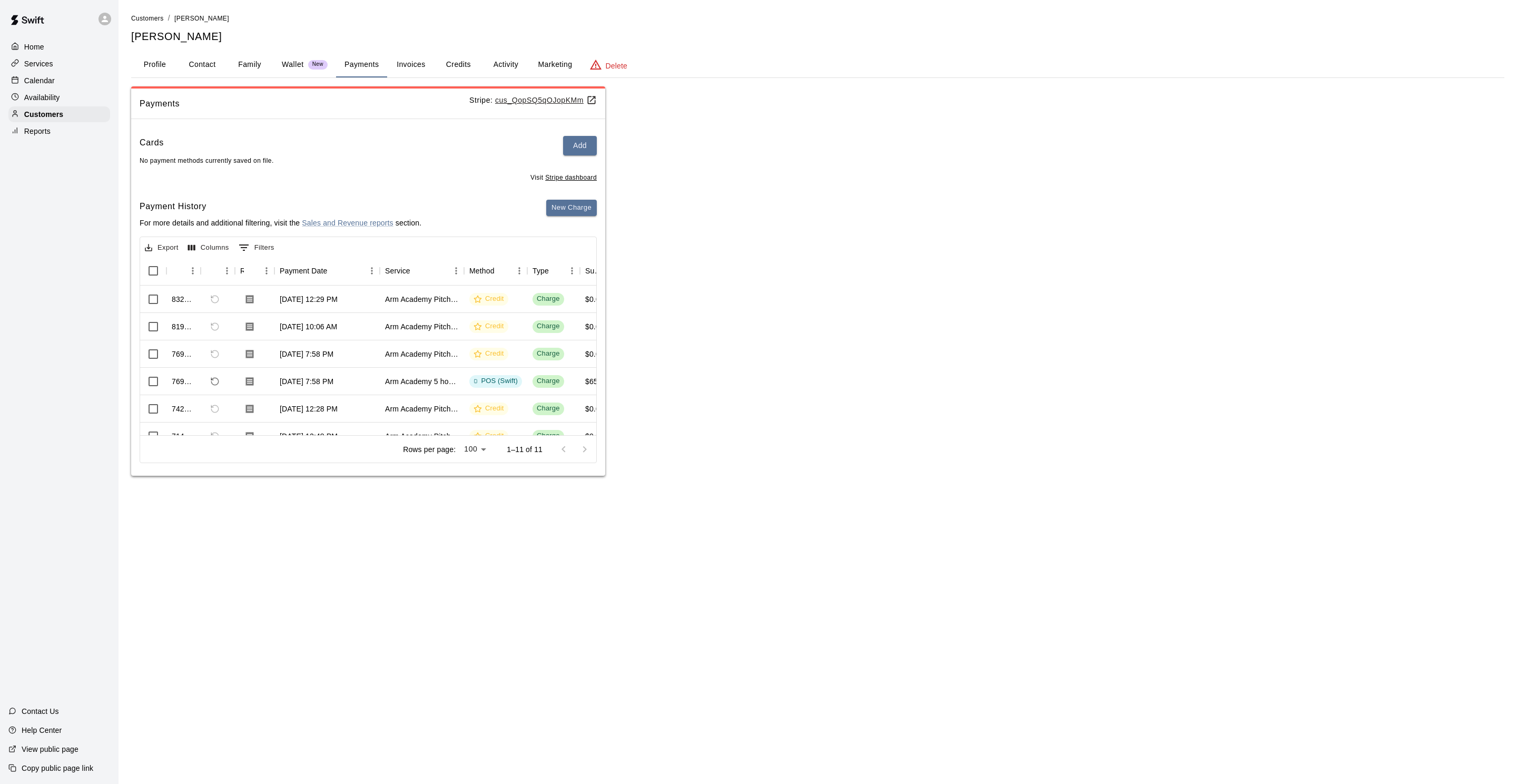
click at [353, 157] on div "Cards Add No payment methods currently saved on file." at bounding box center [369, 150] width 457 height 30
click at [564, 136] on button "Add" at bounding box center [580, 145] width 33 height 19
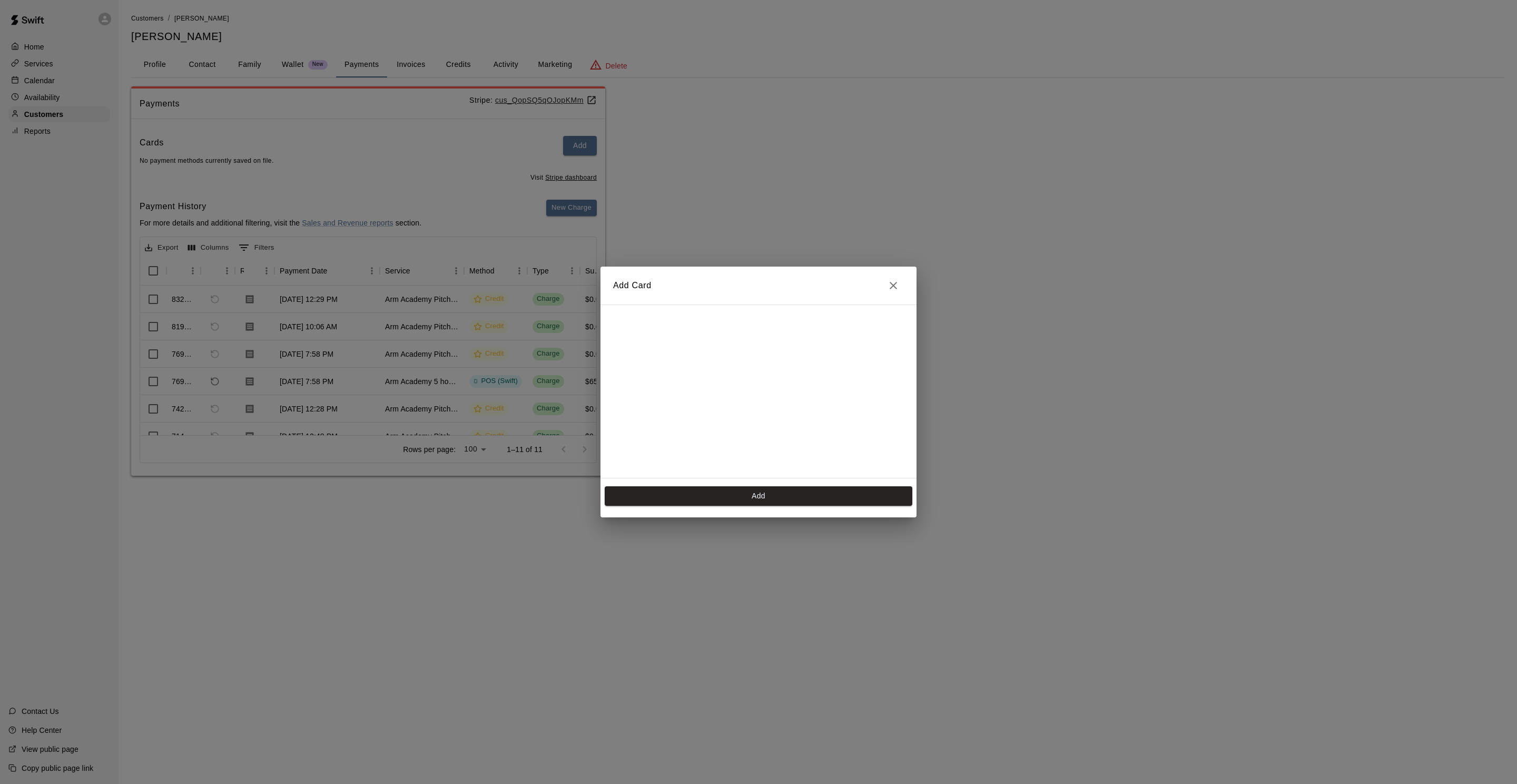
scroll to position [174, 0]
click at [741, 501] on button "Add" at bounding box center [758, 496] width 308 height 19
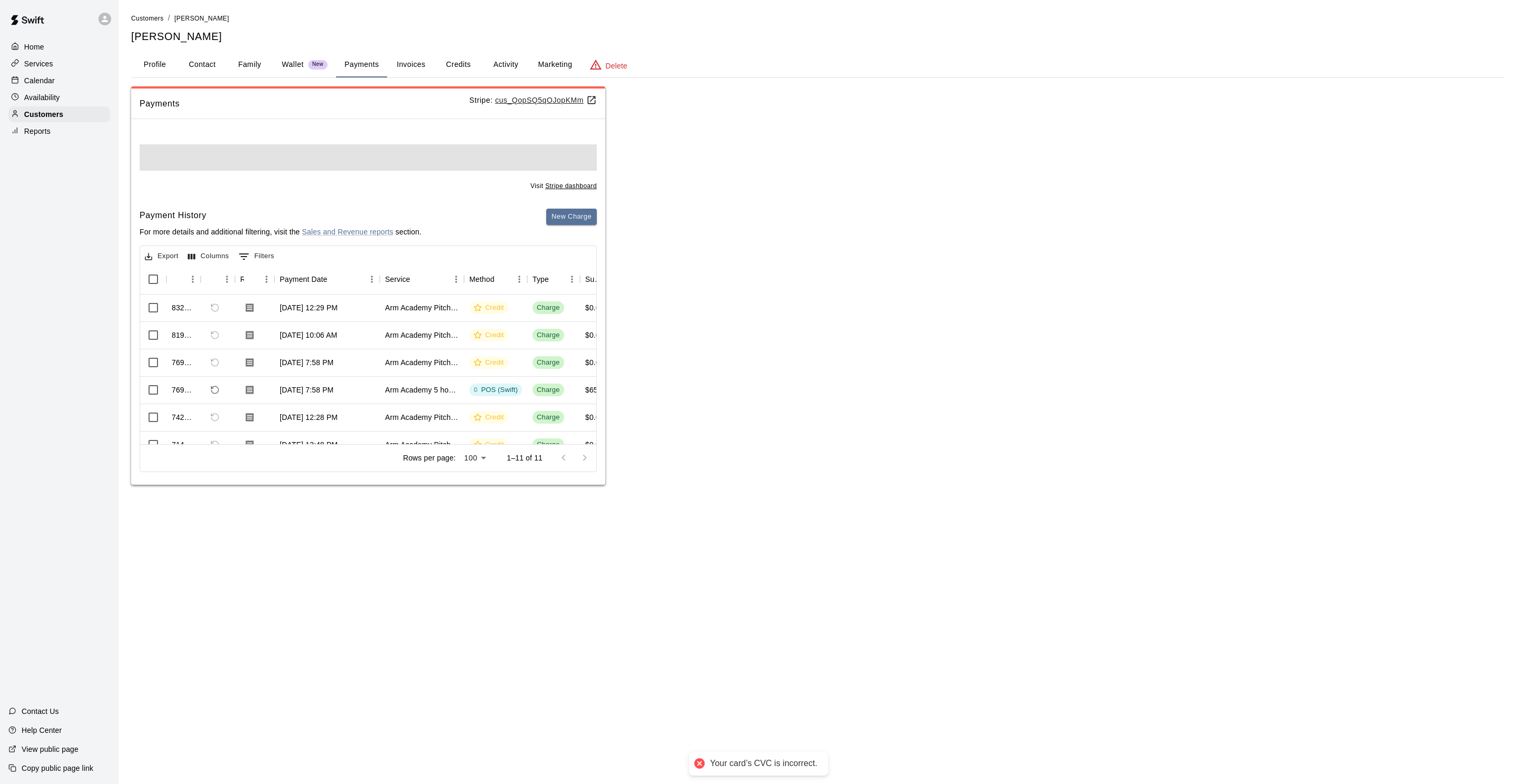
scroll to position [0, 0]
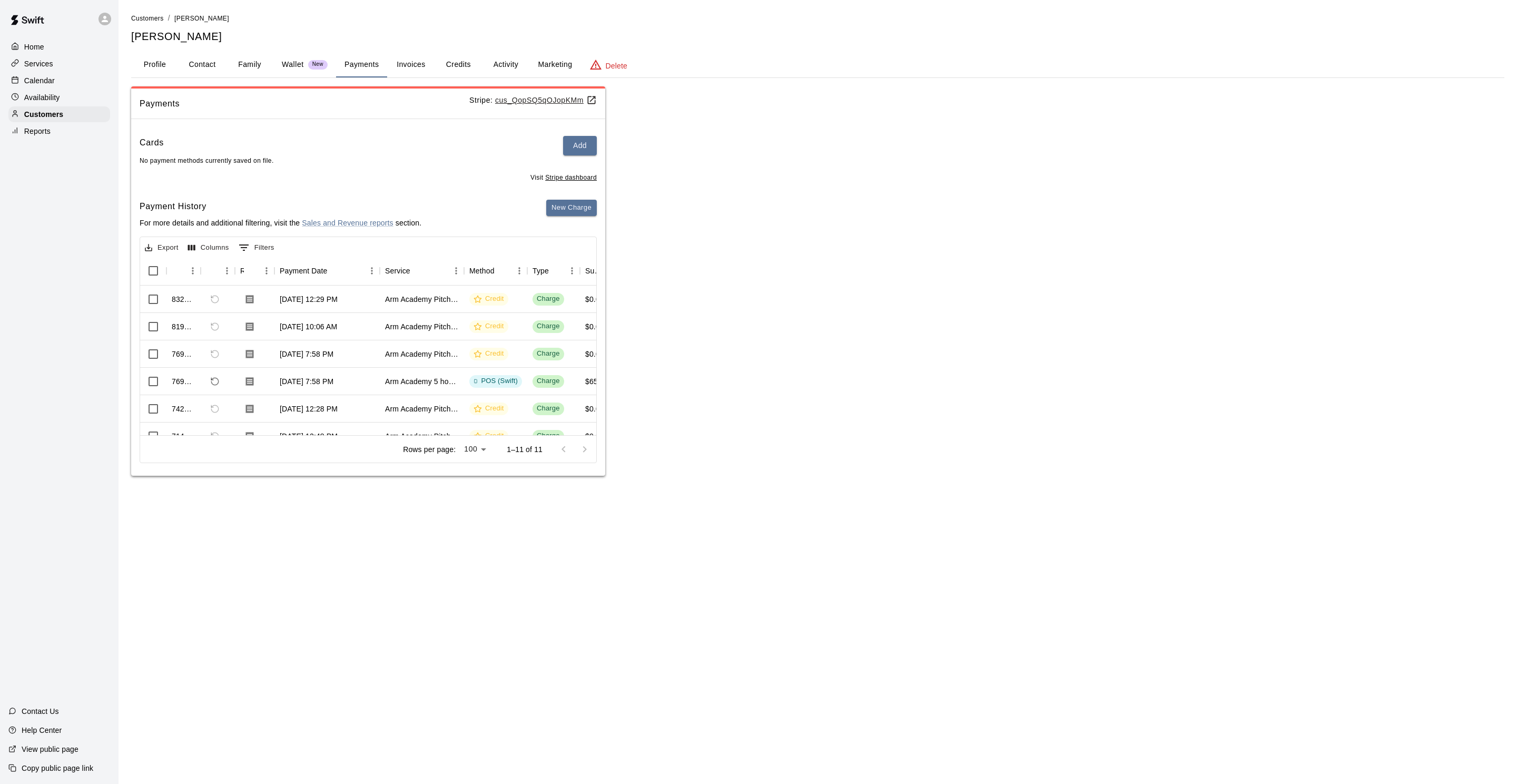
click at [698, 167] on div "Payments Stripe: cus_QopSQ5qOJopKMm Cards Add No payment methods currently save…" at bounding box center [818, 281] width 1373 height 390
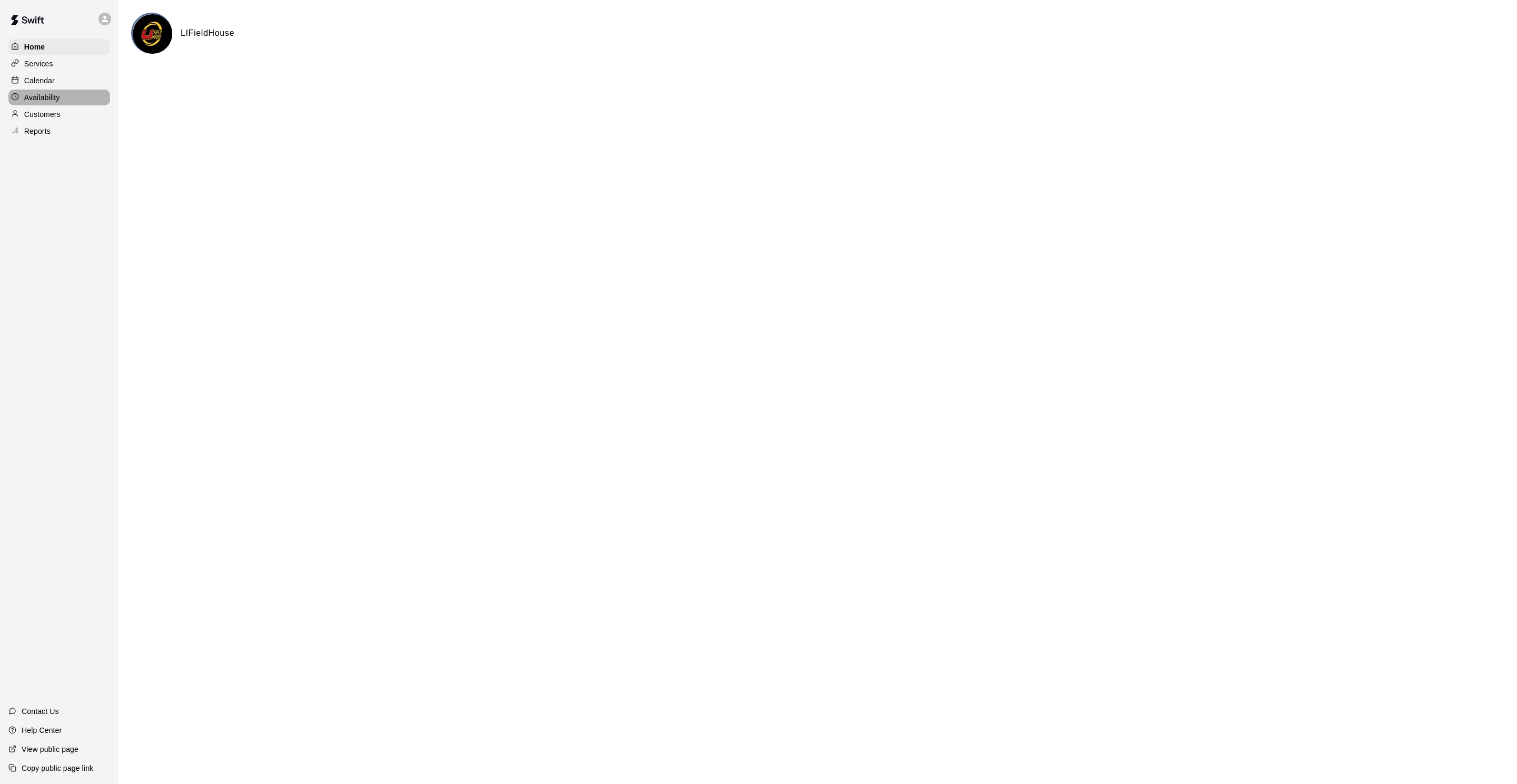
drag, startPoint x: 33, startPoint y: 91, endPoint x: 37, endPoint y: 83, distance: 8.9
click at [33, 91] on div "Availability" at bounding box center [59, 97] width 102 height 16
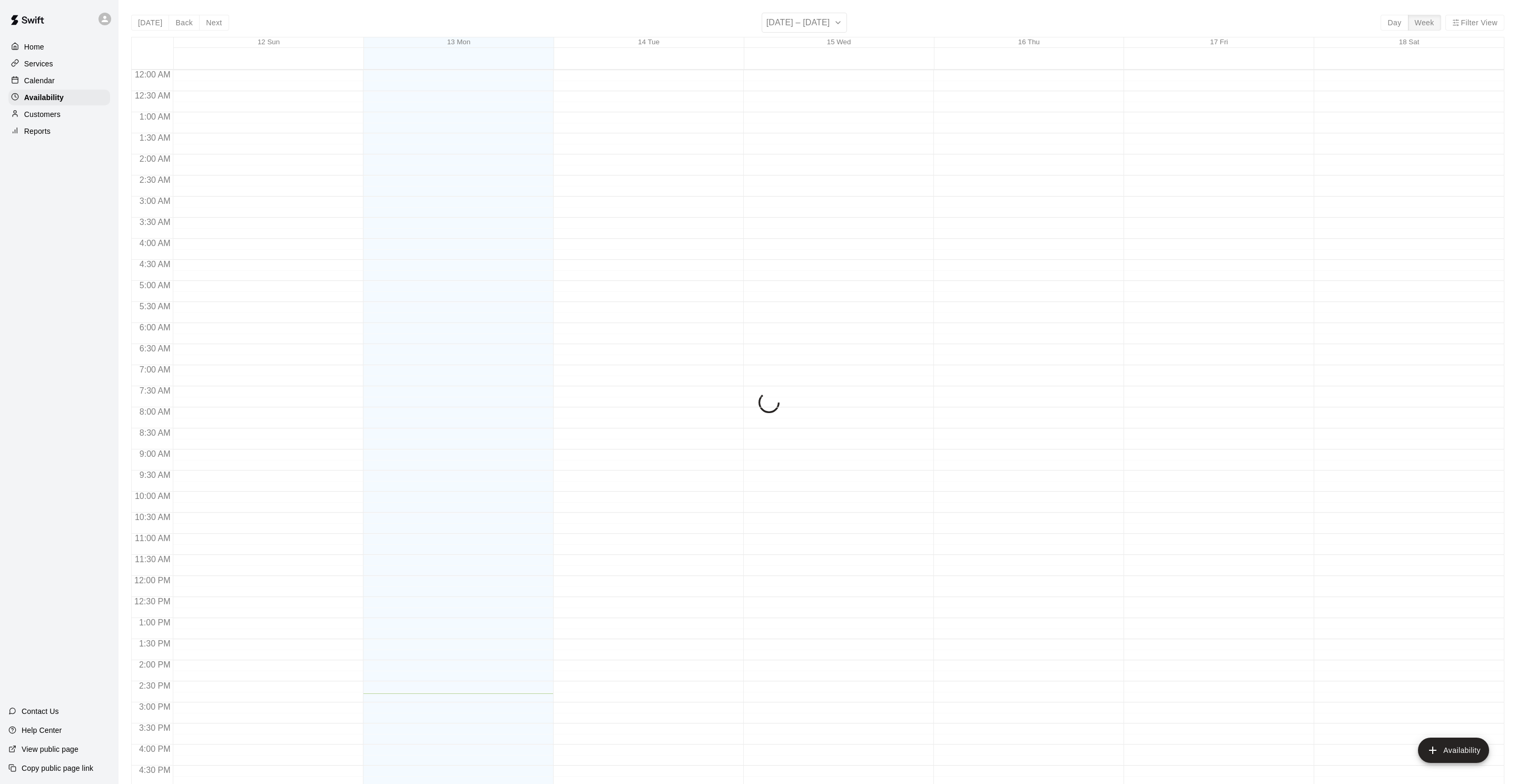
scroll to position [286, 0]
click at [39, 78] on p "Calendar" at bounding box center [40, 80] width 30 height 10
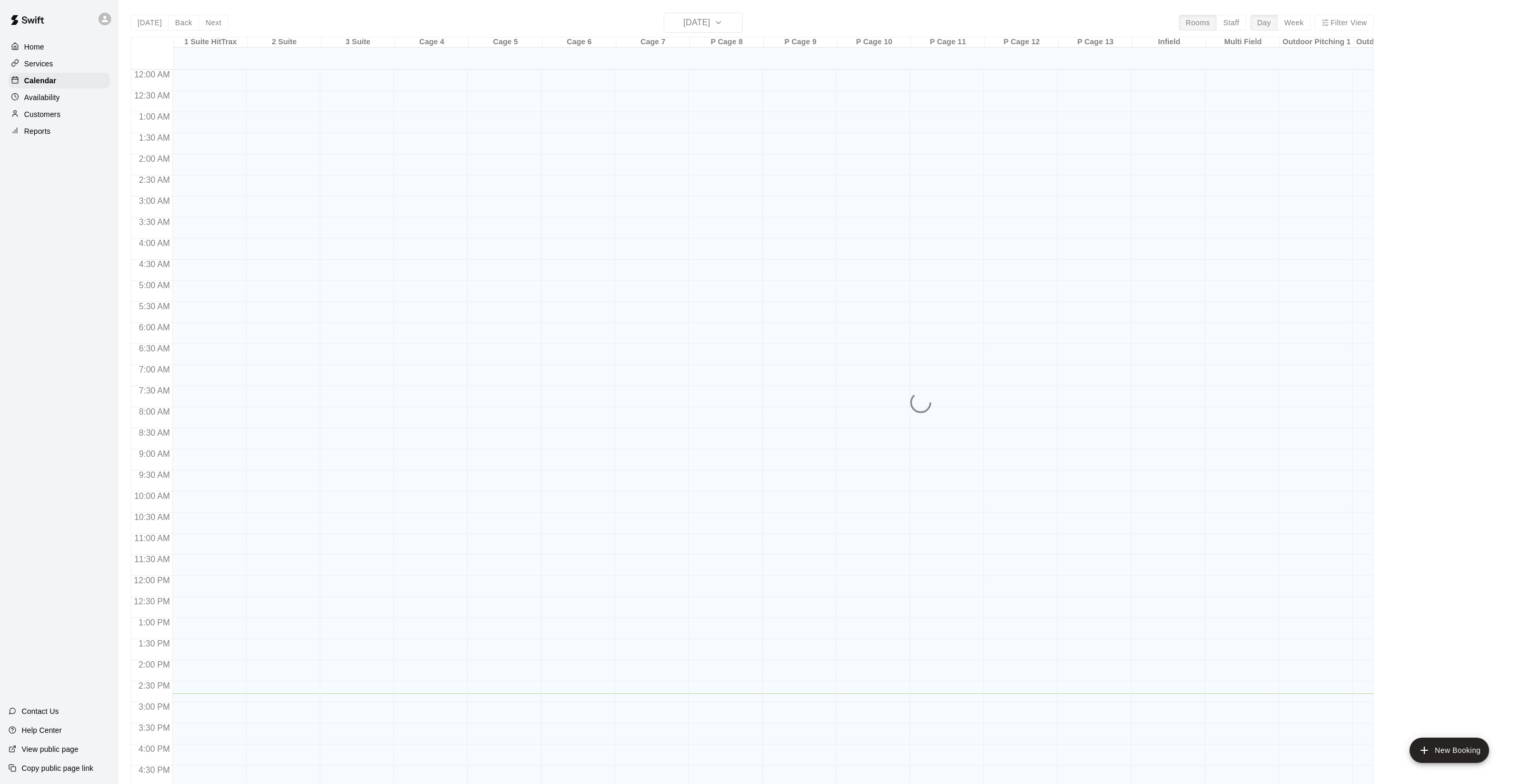
scroll to position [254, 0]
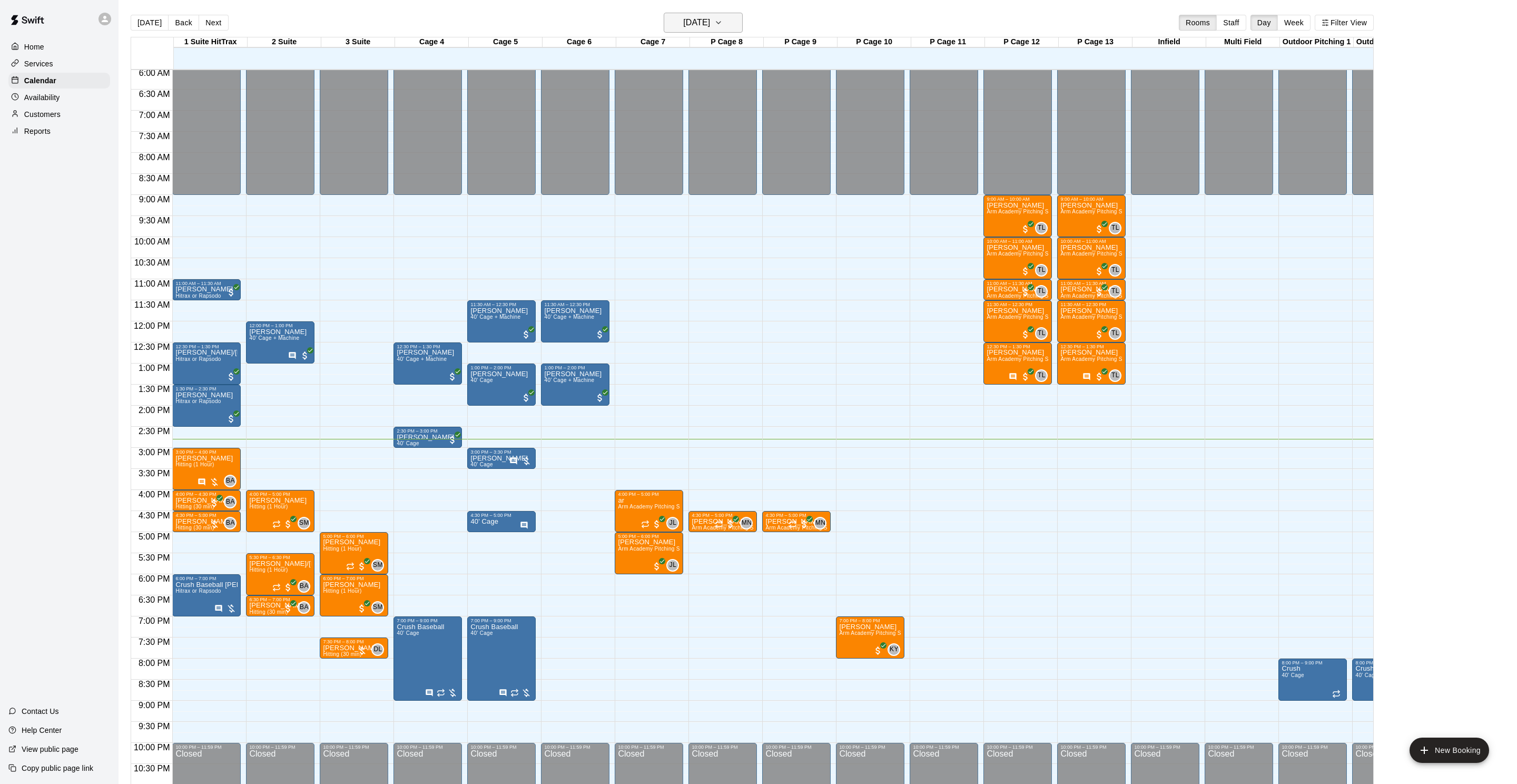
click at [689, 22] on h6 "Monday Oct 13" at bounding box center [696, 23] width 27 height 15
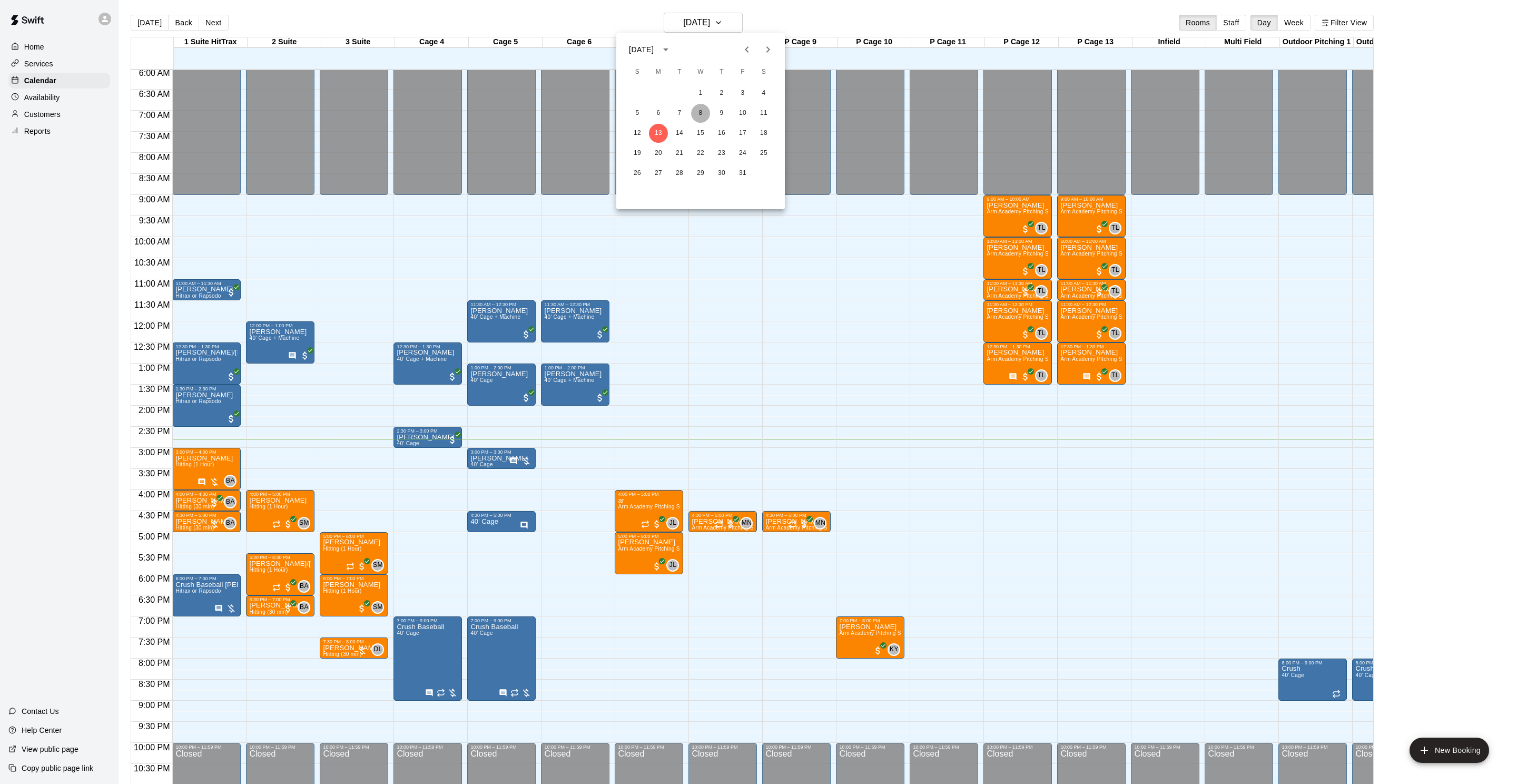
click at [706, 116] on button "8" at bounding box center [700, 113] width 19 height 19
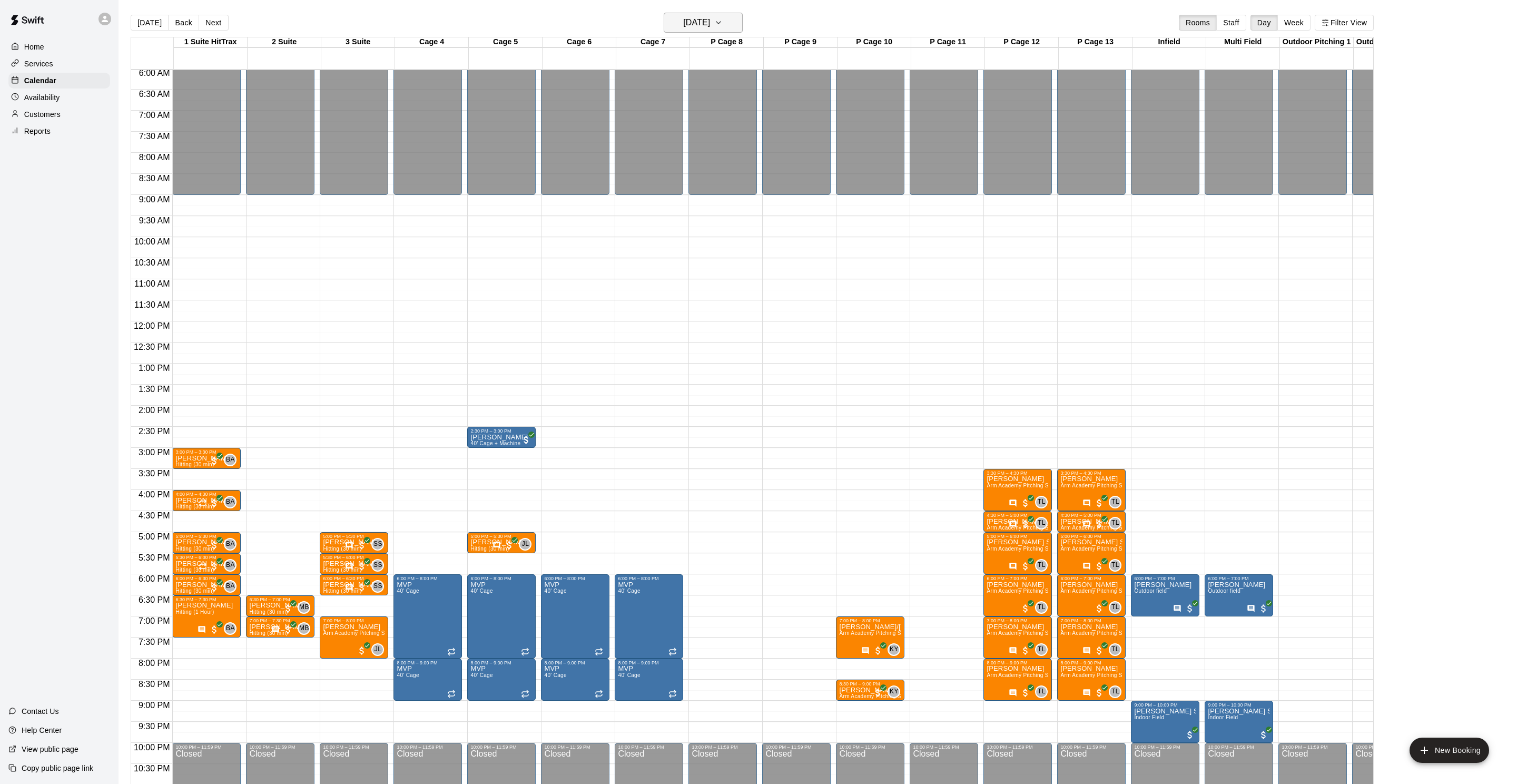
click at [683, 21] on h6 "Wednesday Oct 08" at bounding box center [696, 23] width 27 height 15
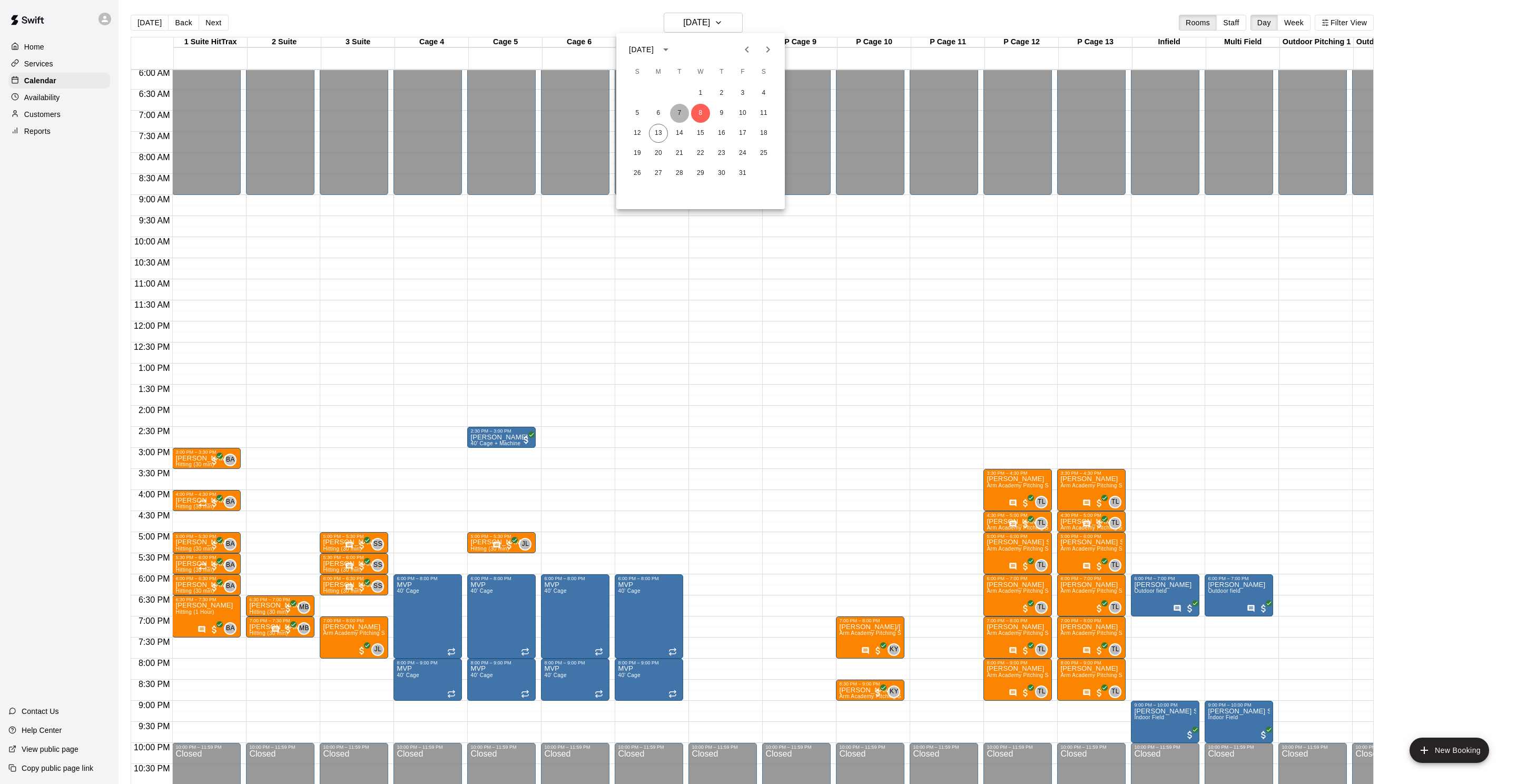
click at [686, 114] on button "7" at bounding box center [679, 113] width 19 height 19
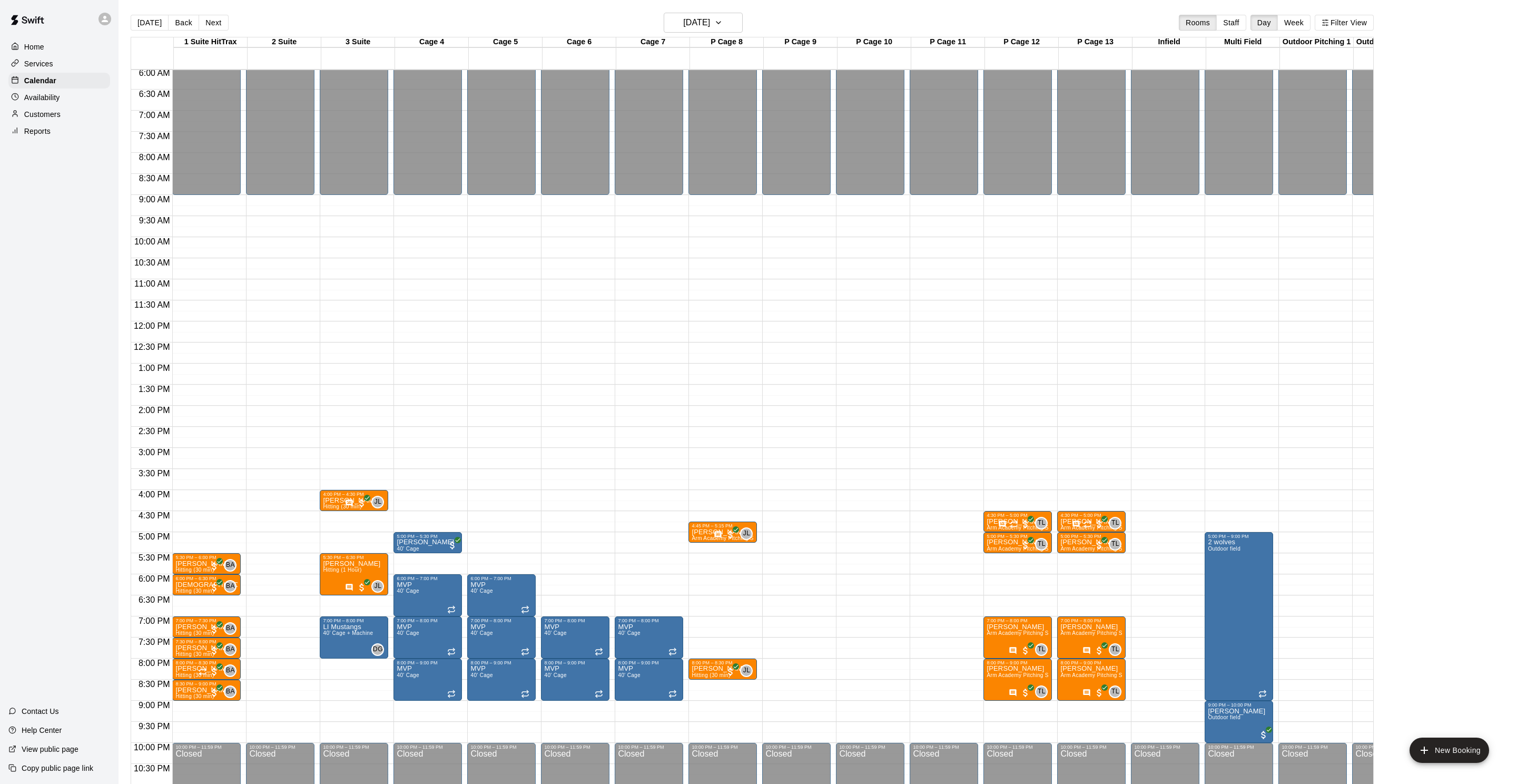
click at [139, 23] on button "Today" at bounding box center [150, 23] width 38 height 16
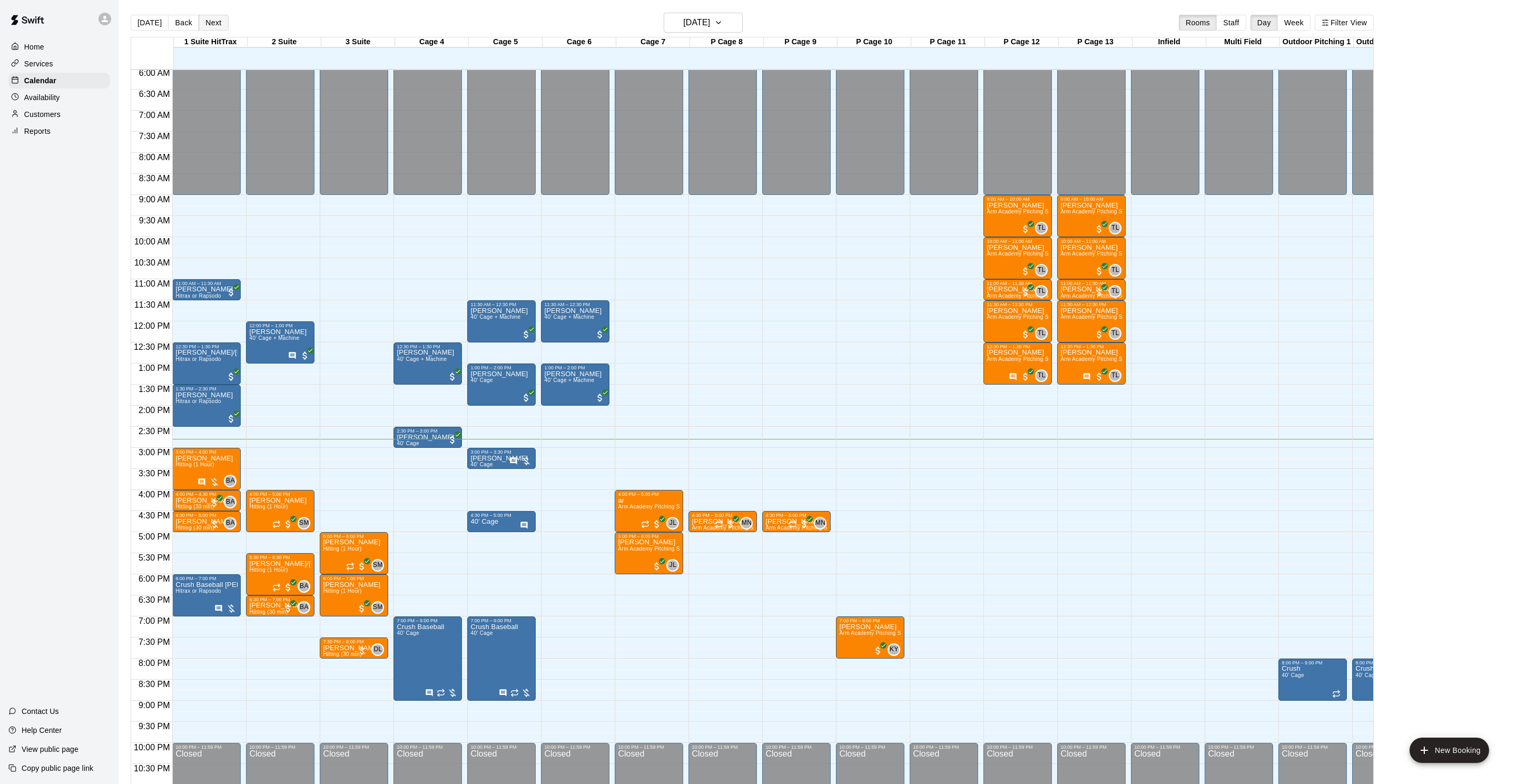
click at [224, 25] on button "Next" at bounding box center [213, 23] width 29 height 16
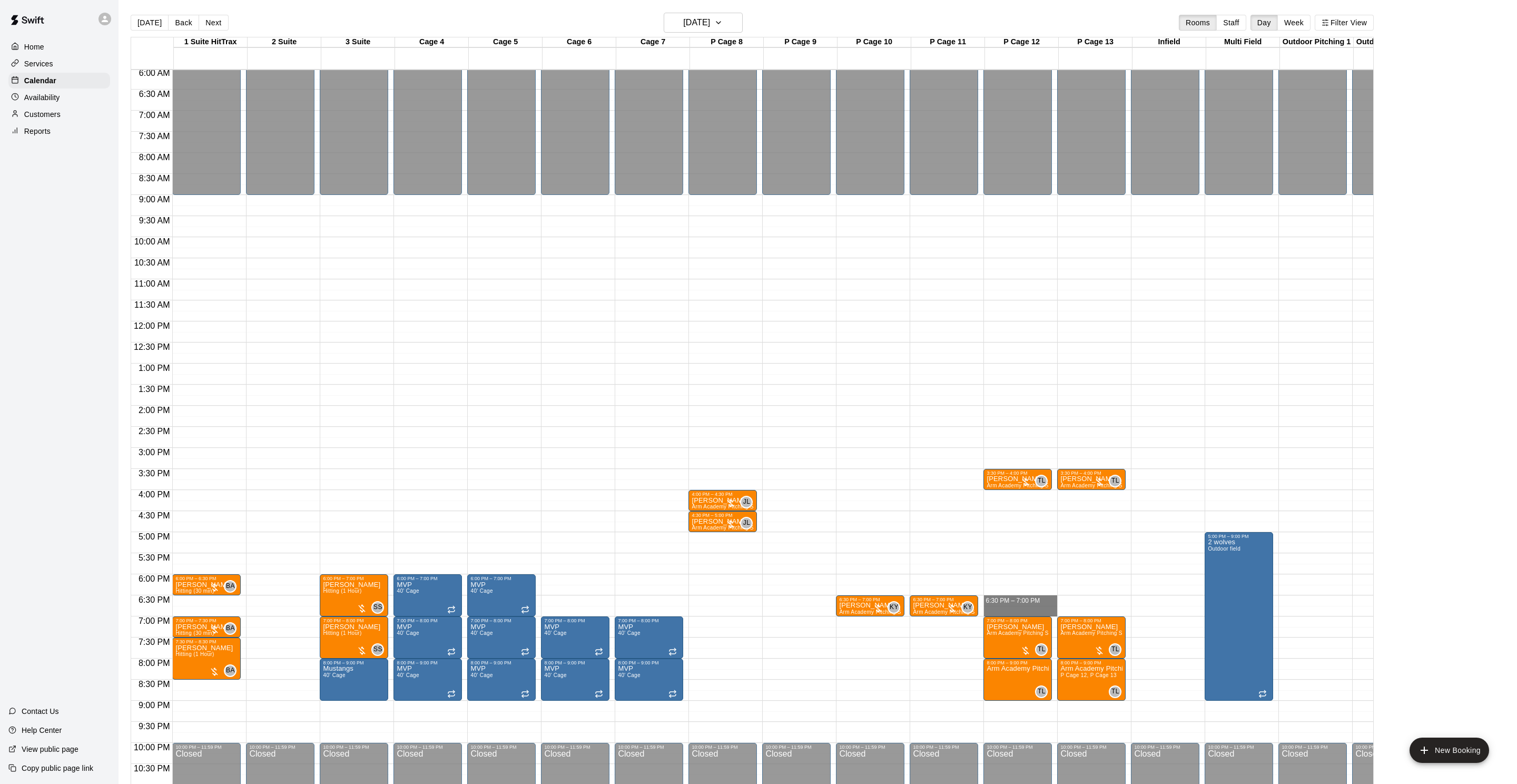
drag, startPoint x: 1017, startPoint y: 597, endPoint x: 1016, endPoint y: 608, distance: 11.0
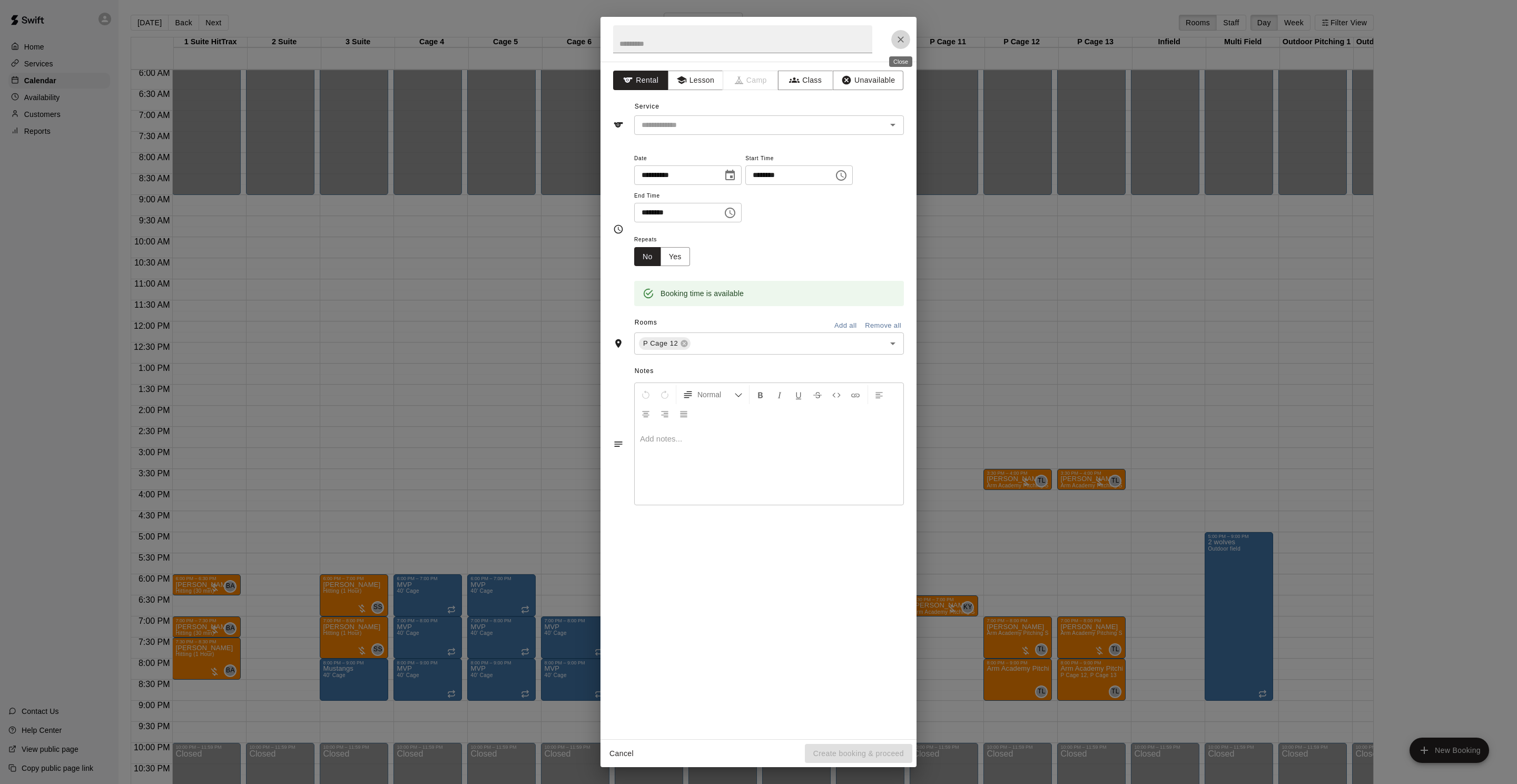
click at [903, 44] on button "Close" at bounding box center [900, 39] width 19 height 19
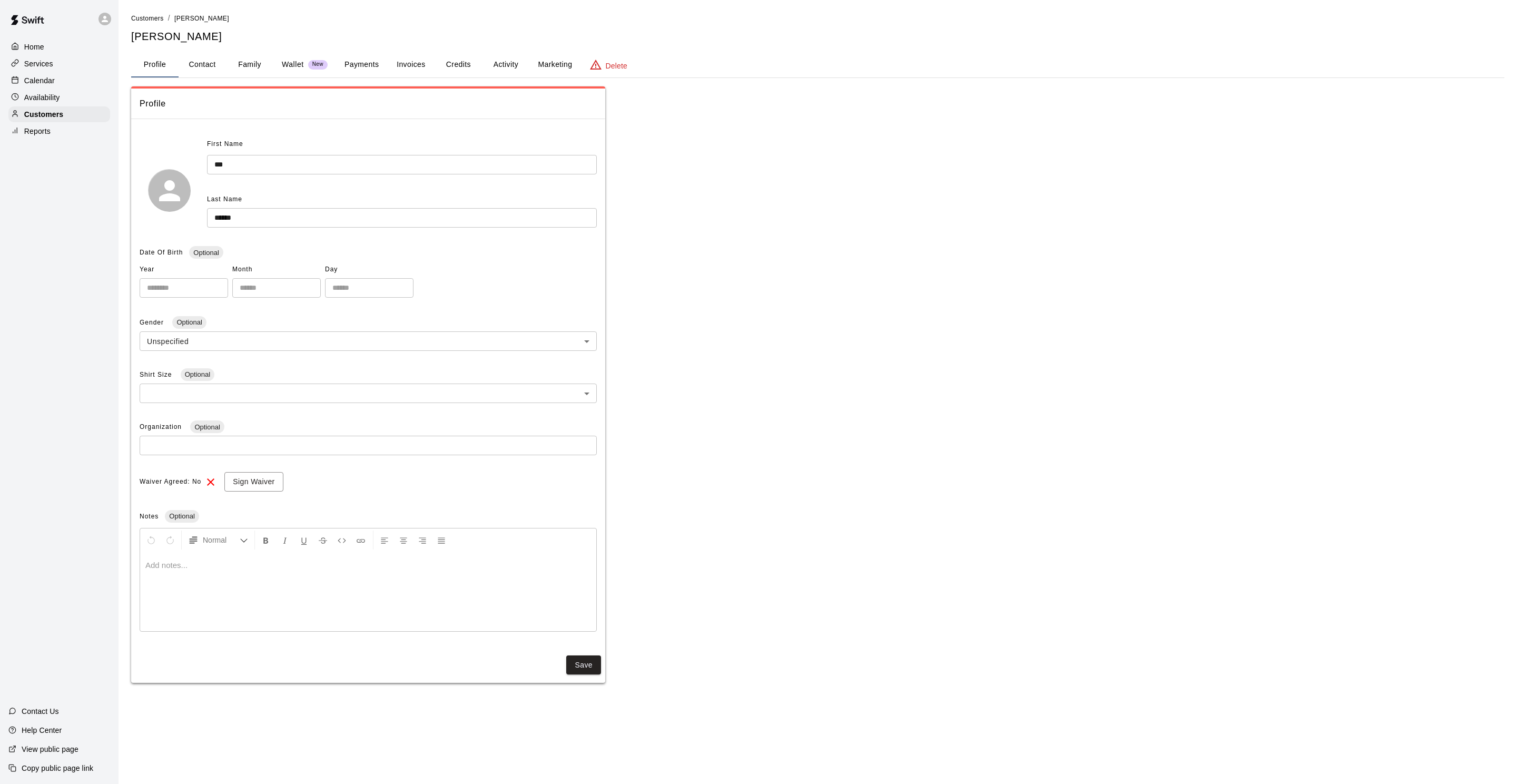
click at [372, 67] on button "Payments" at bounding box center [362, 65] width 51 height 26
click at [339, 64] on button "Payments" at bounding box center [362, 65] width 51 height 26
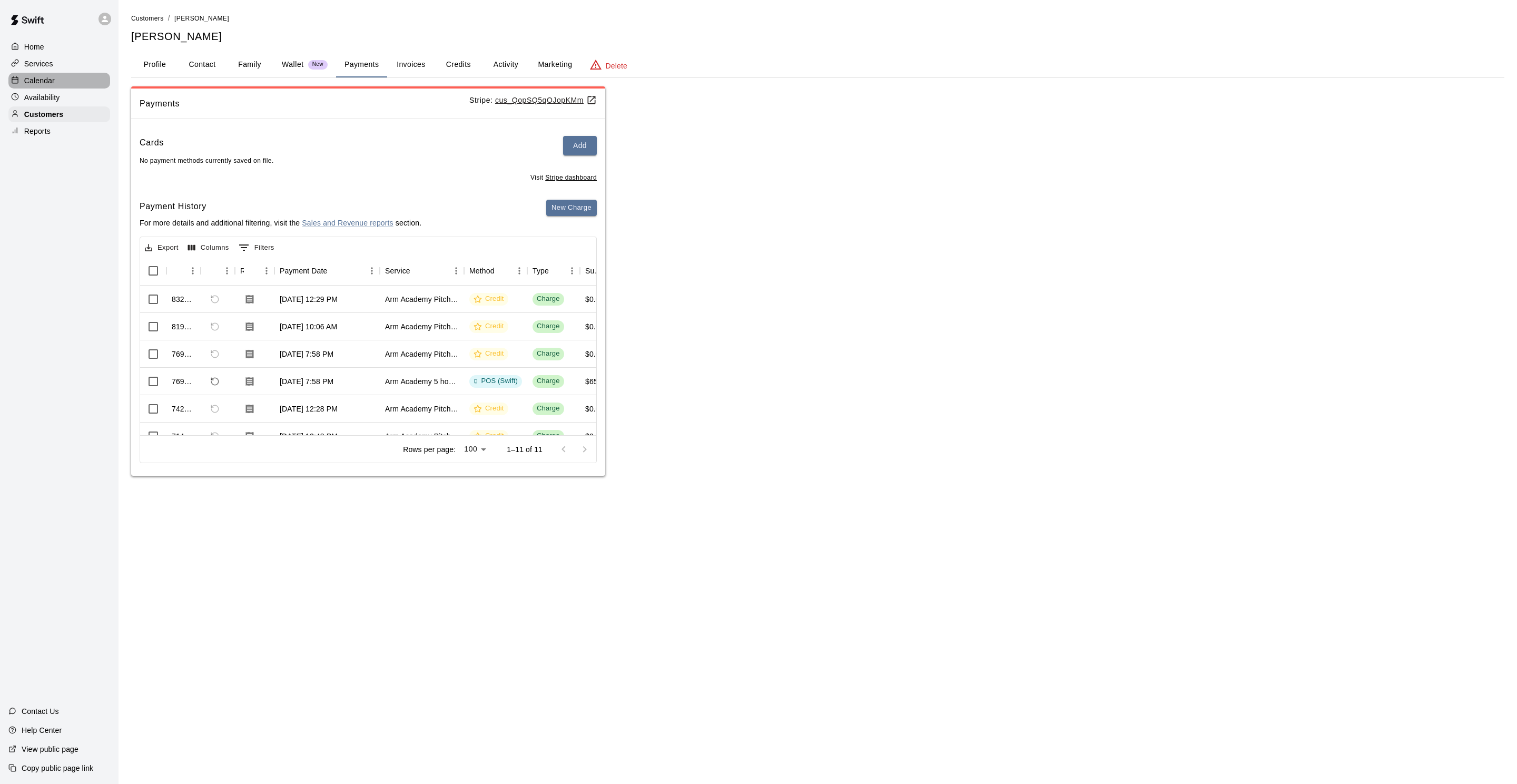
click at [52, 77] on p "Calendar" at bounding box center [40, 80] width 30 height 10
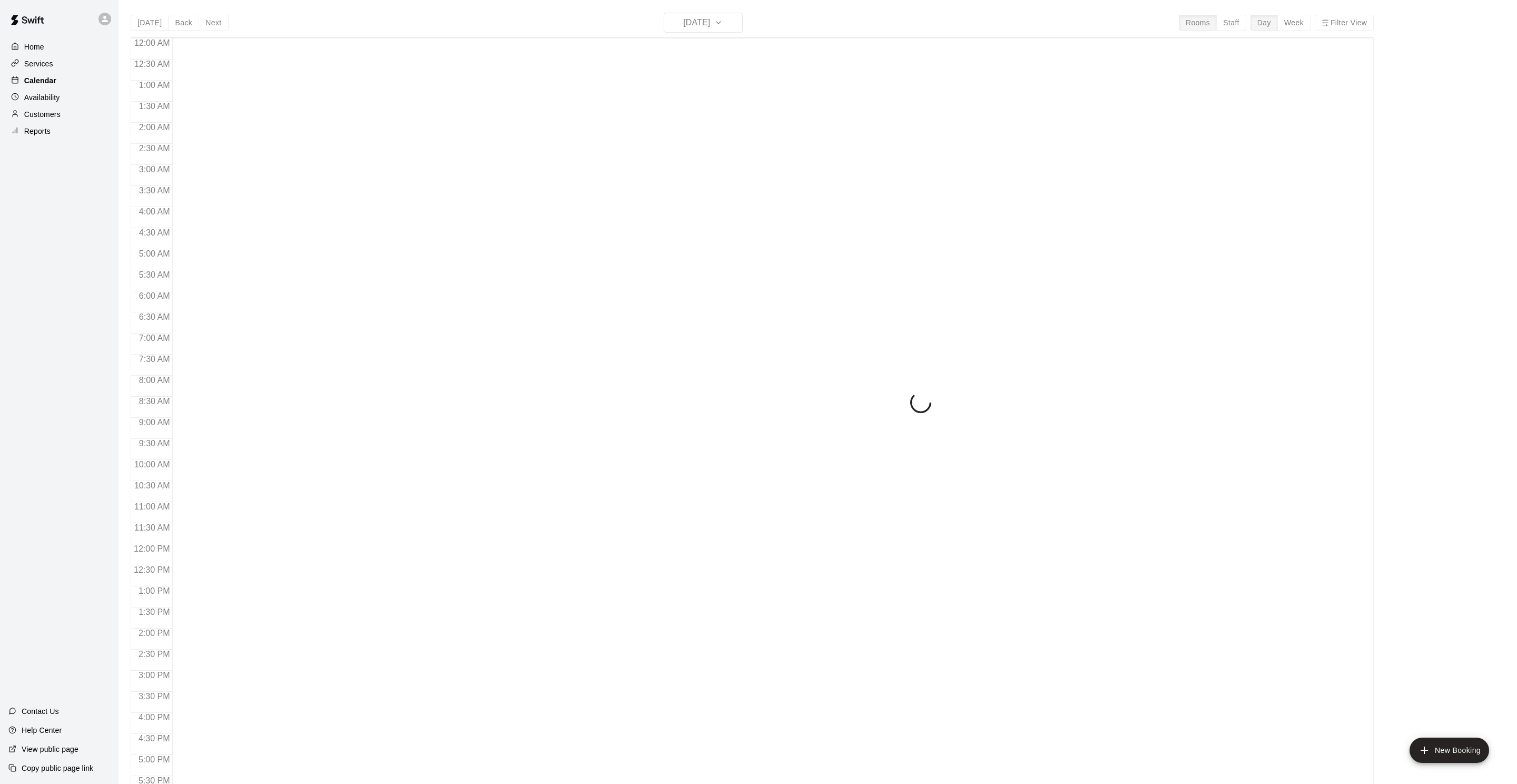
scroll to position [254, 0]
